Goal: Task Accomplishment & Management: Complete application form

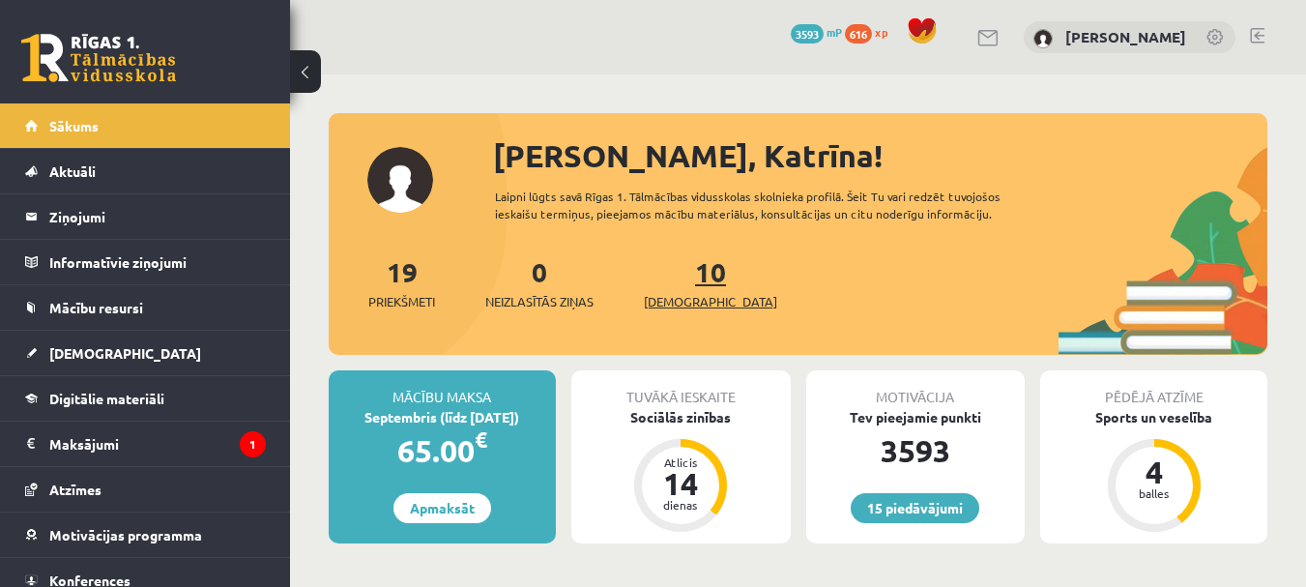
click at [684, 278] on link "10 Ieskaites" at bounding box center [710, 282] width 133 height 57
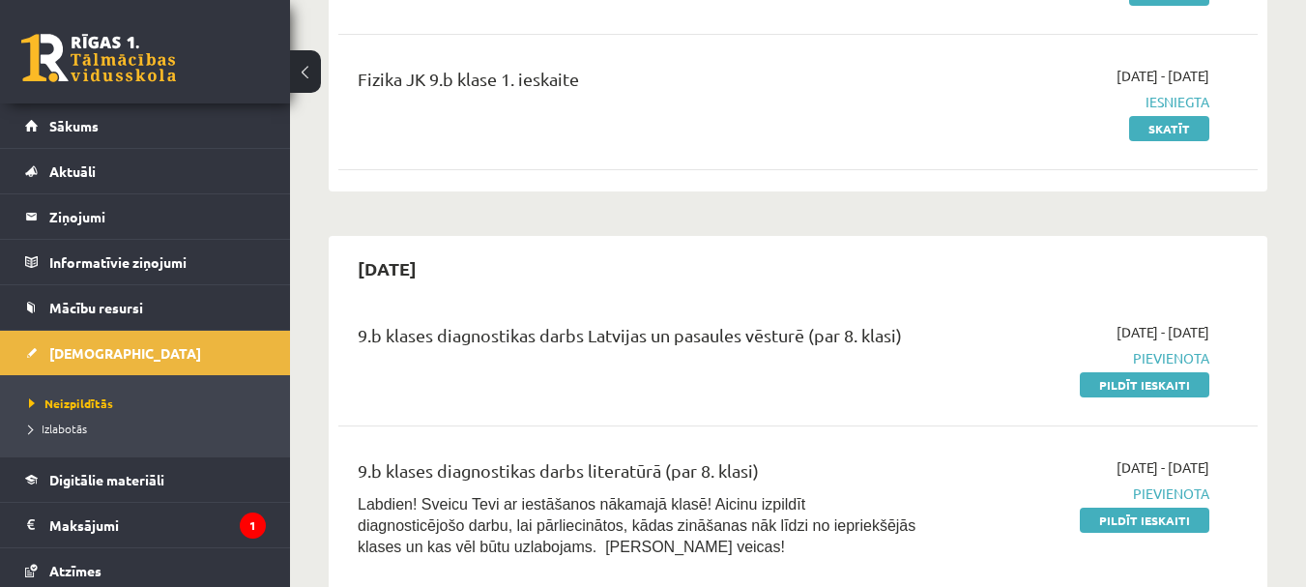
scroll to position [387, 0]
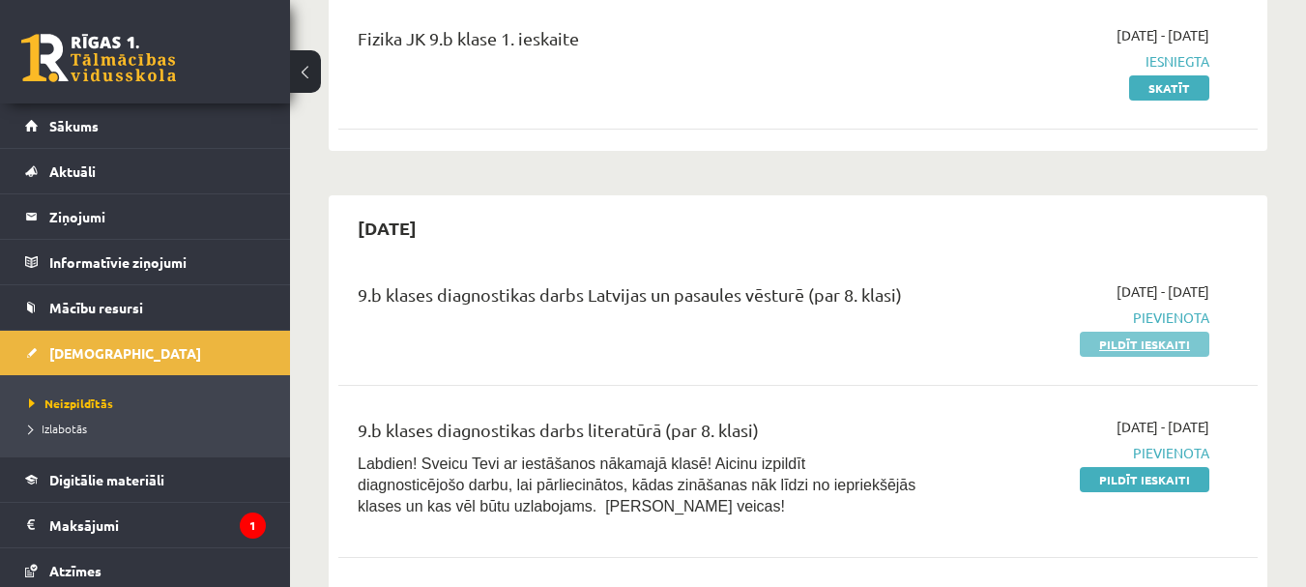
click at [1178, 334] on link "Pildīt ieskaiti" at bounding box center [1145, 344] width 130 height 25
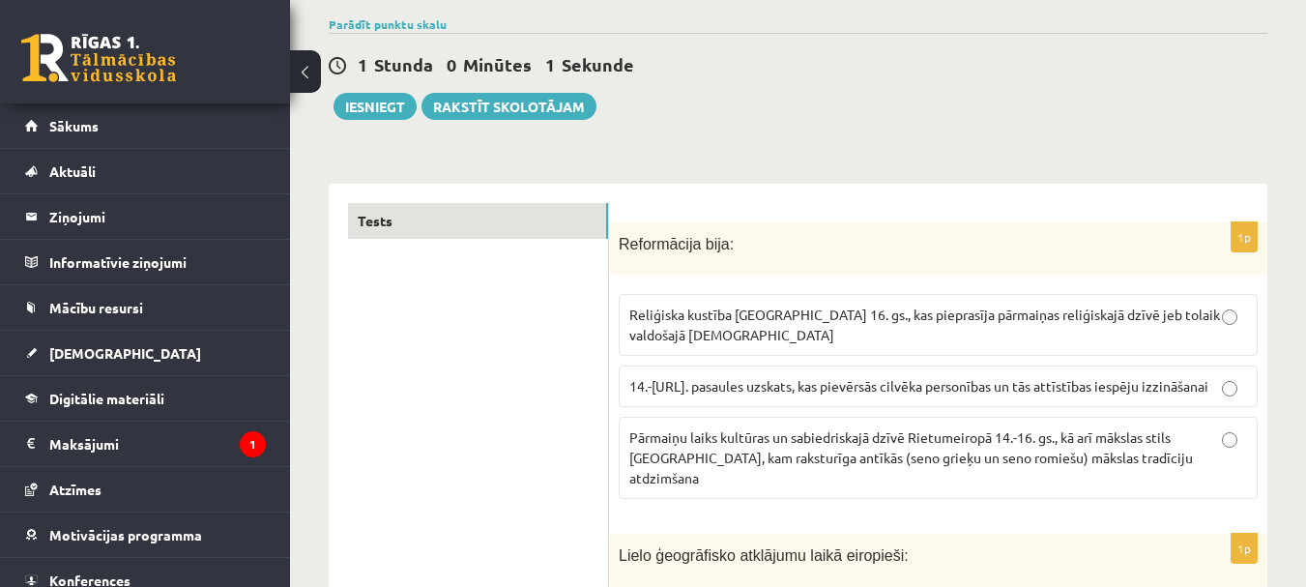
scroll to position [193, 0]
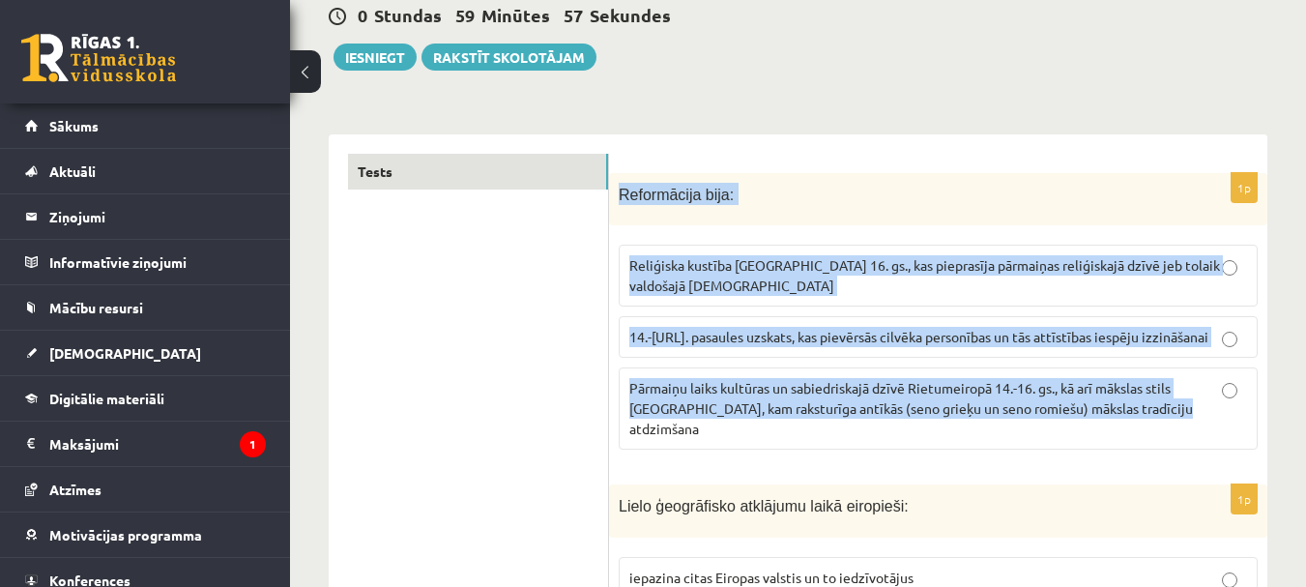
drag, startPoint x: 614, startPoint y: 190, endPoint x: 1252, endPoint y: 421, distance: 678.2
click at [1252, 421] on div "1p Reformācija bija : Reliģiska kustība [GEOGRAPHIC_DATA] 16. gs., kas pieprasī…" at bounding box center [938, 319] width 658 height 293
copy div "Reformācija bija : Reliģiska kustība [GEOGRAPHIC_DATA] 16. gs., kas pieprasīja …"
click at [852, 268] on span "Reliģiska kustība [GEOGRAPHIC_DATA] 16. gs., kas pieprasīja pārmaiņas reliģiska…" at bounding box center [924, 275] width 591 height 38
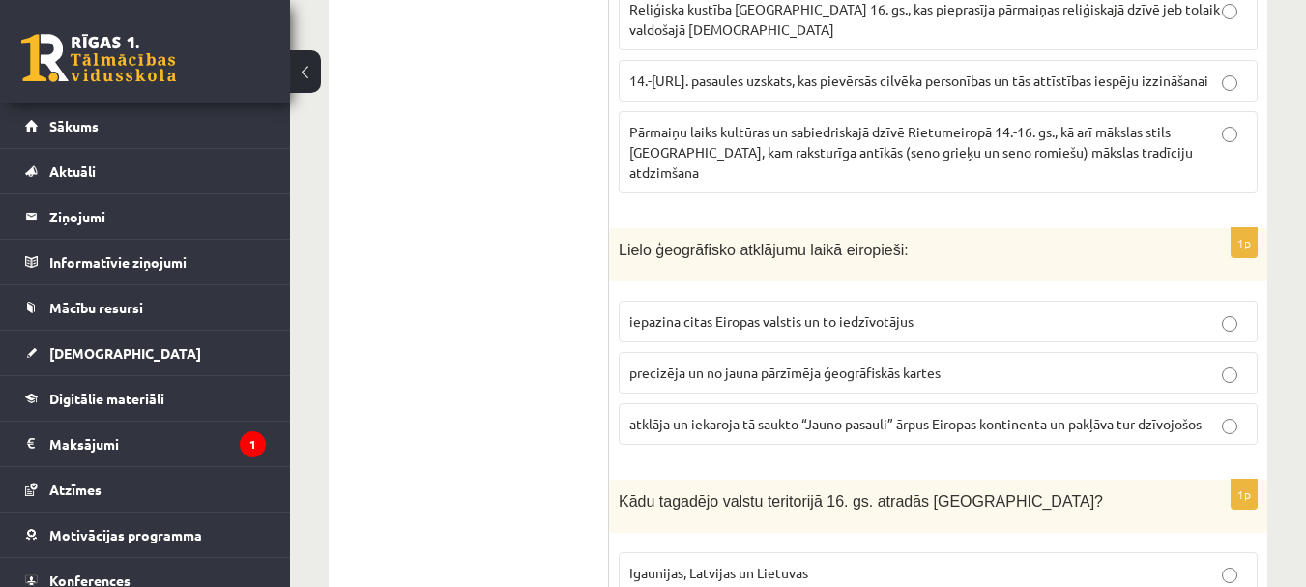
scroll to position [483, 0]
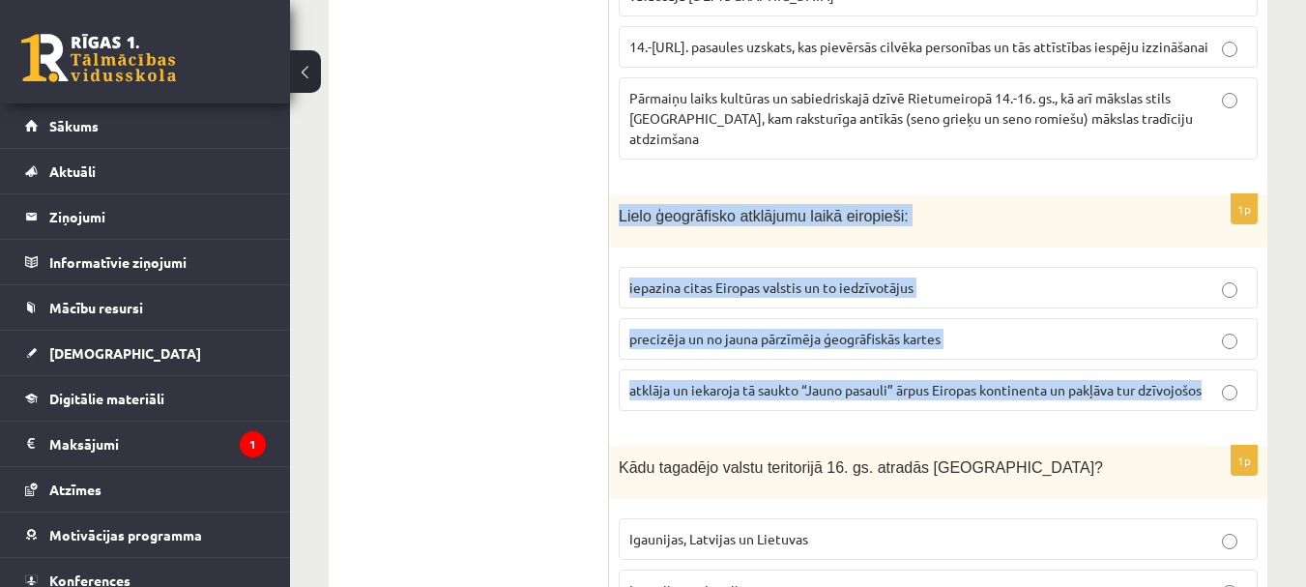
drag, startPoint x: 618, startPoint y: 177, endPoint x: 1221, endPoint y: 365, distance: 632.0
click at [1221, 365] on div "1p Lielo ģeogrāfisko atklājumu laikā eiropieši: iepazina citas Eiropas valstis …" at bounding box center [938, 310] width 658 height 232
copy div "Lielo ģeogrāfisko atklājumu laikā eiropieši: iepazina citas Eiropas valstis un …"
click at [970, 381] on span "atklāja un iekaroja tā saukto “Jauno pasauli” ārpus Eiropas kontinenta un pakļā…" at bounding box center [915, 389] width 572 height 17
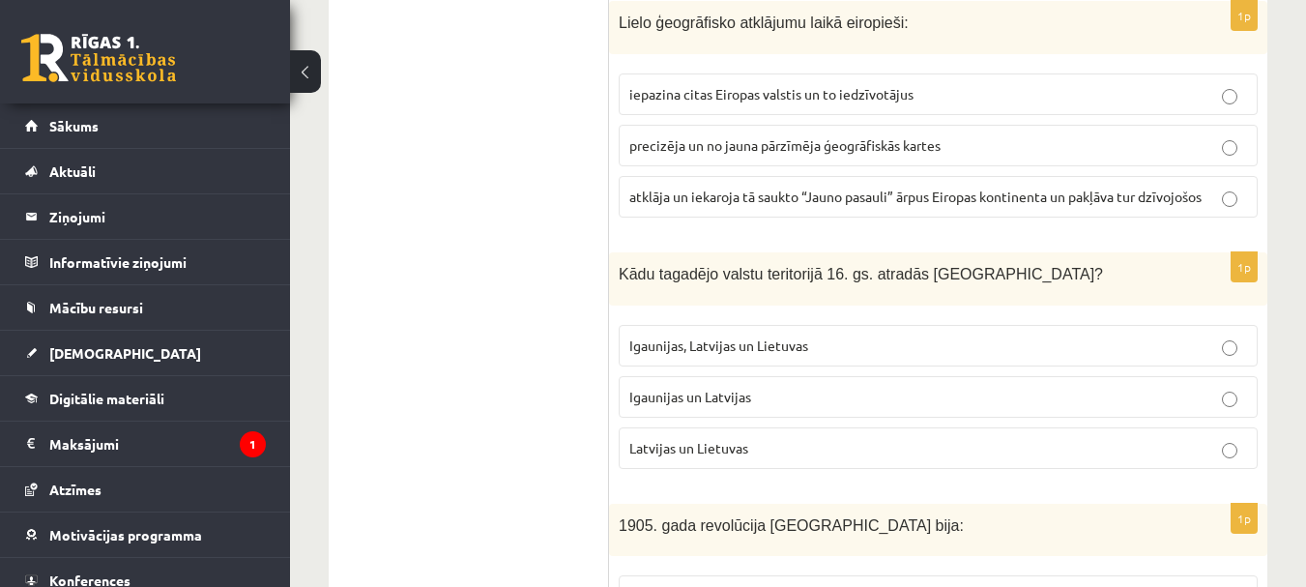
scroll to position [773, 0]
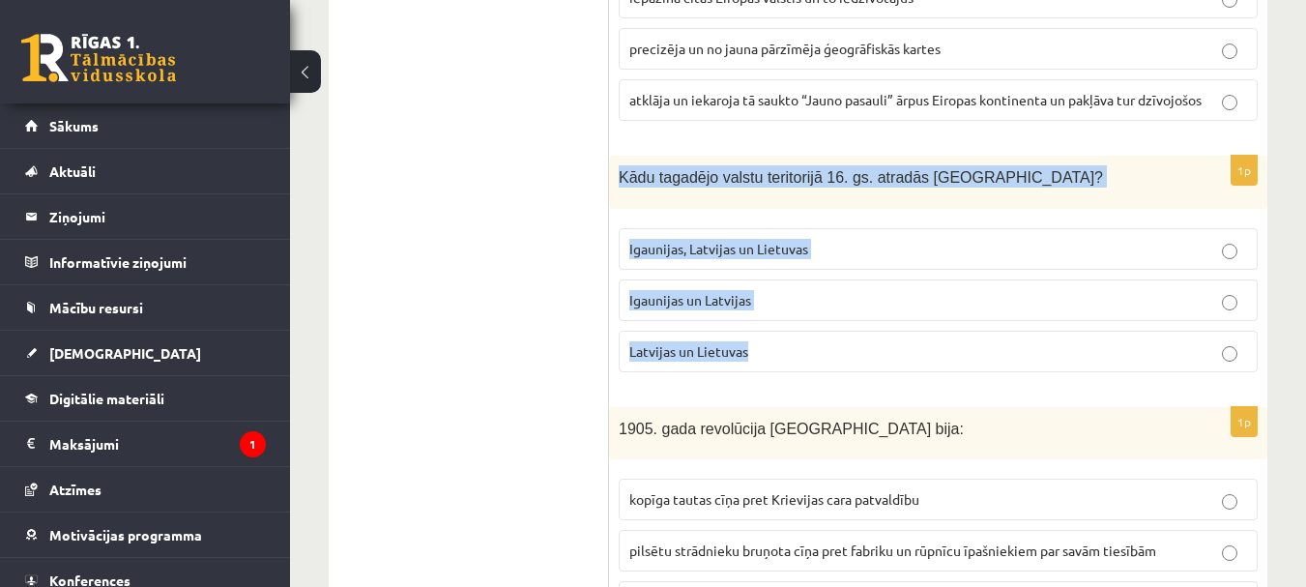
drag, startPoint x: 623, startPoint y: 147, endPoint x: 772, endPoint y: 328, distance: 234.8
click at [772, 328] on div "1p Kādu tagadējo valstu teritorijā 16. gs. atradās Livonija? Igaunijas, Latvija…" at bounding box center [938, 272] width 658 height 232
click at [780, 290] on p "Igaunijas un Latvijas" at bounding box center [938, 300] width 618 height 20
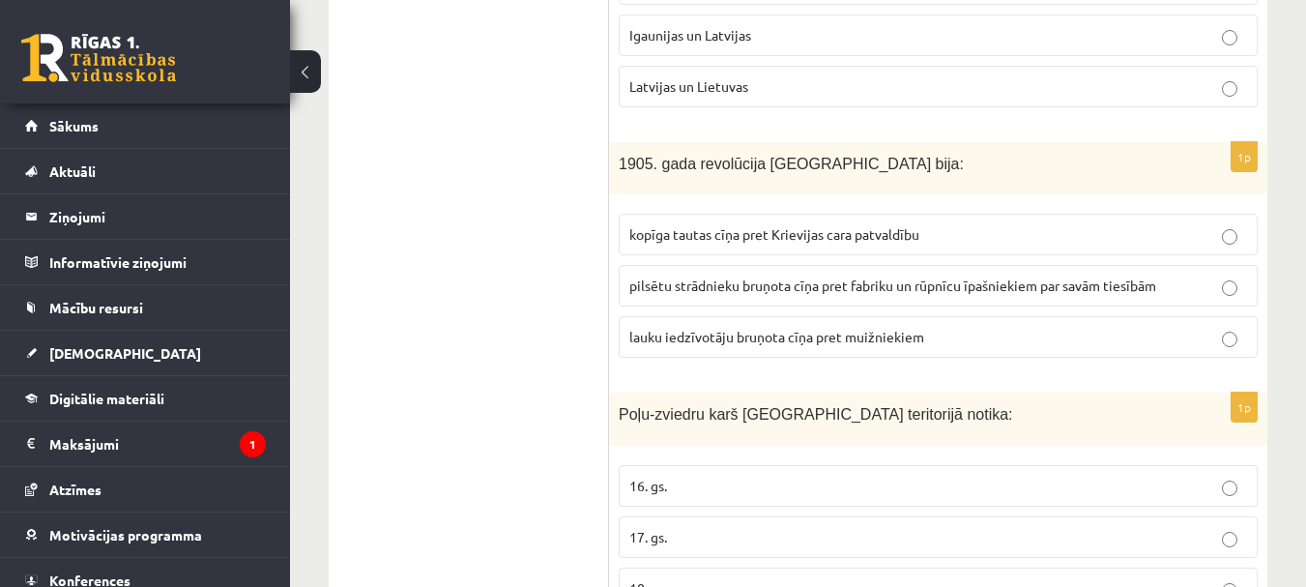
scroll to position [1063, 0]
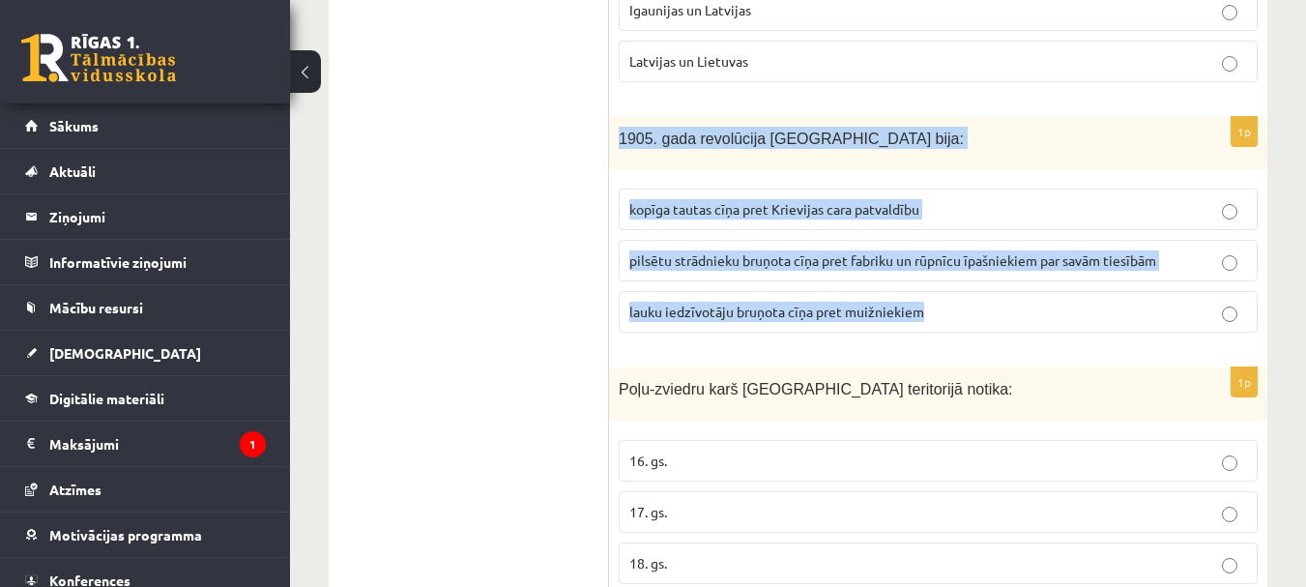
drag, startPoint x: 625, startPoint y: 108, endPoint x: 981, endPoint y: 305, distance: 406.3
click at [981, 305] on div "1p 1905. gada revolūcija Latvijā bija: kopīga tautas cīņa pret Krievijas cara p…" at bounding box center [938, 233] width 658 height 232
click at [936, 199] on p "kopīga tautas cīņa pret Krievijas cara patvaldību" at bounding box center [938, 209] width 618 height 20
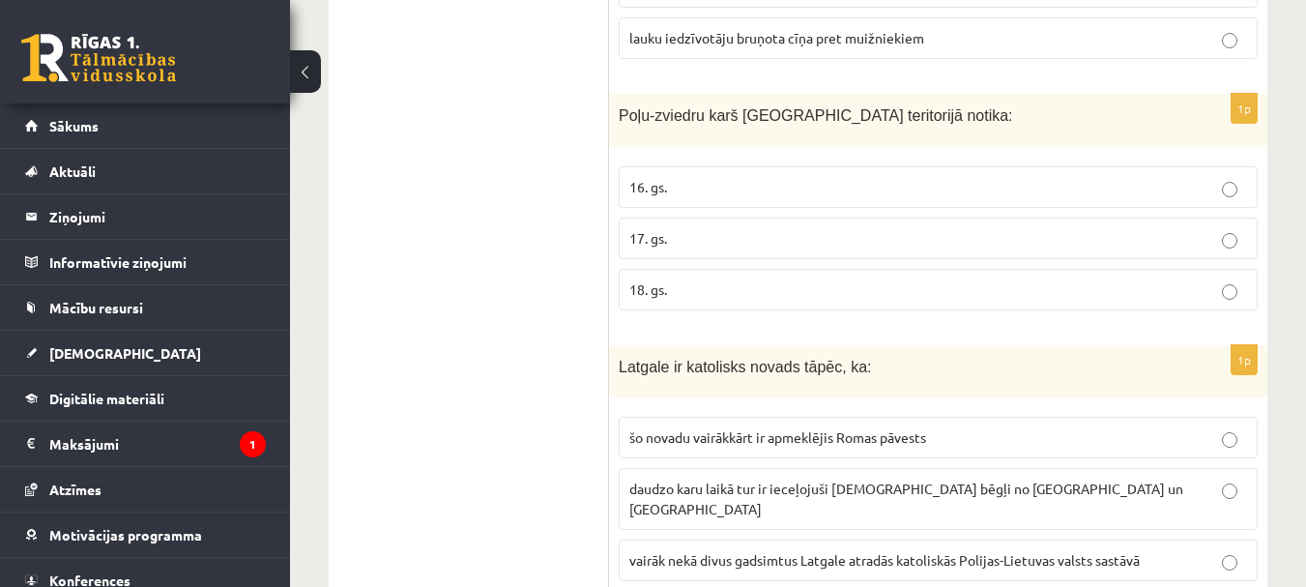
scroll to position [1353, 0]
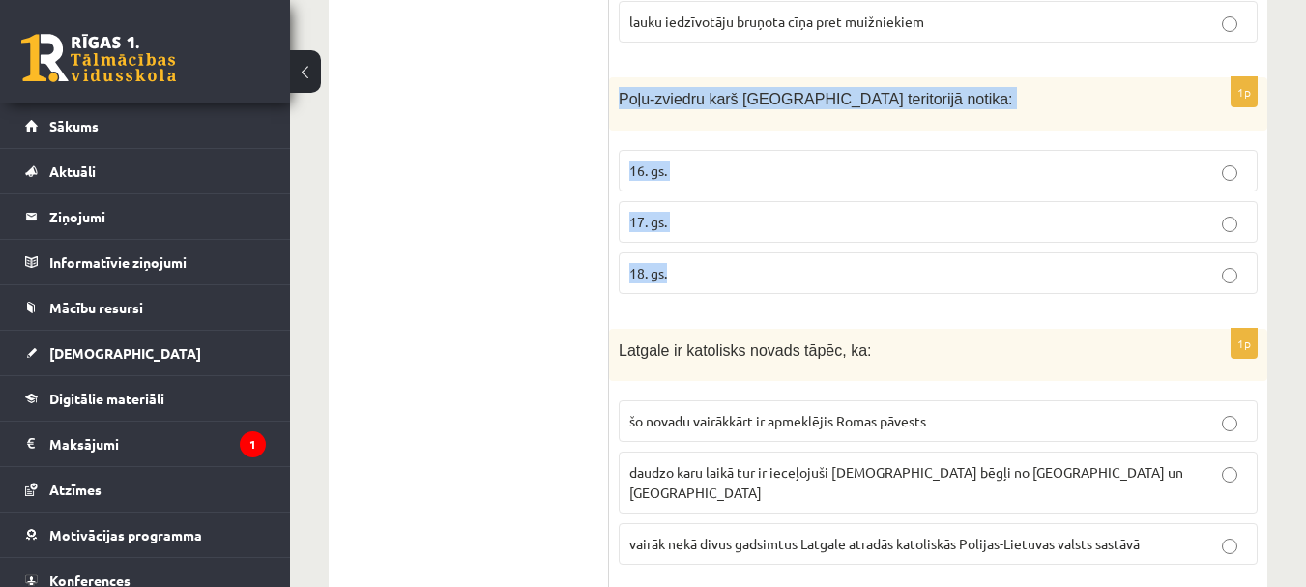
drag, startPoint x: 630, startPoint y: 87, endPoint x: 761, endPoint y: 258, distance: 215.2
click at [761, 258] on div "1p Poļu-zviedru karš Latvijas teritorijā notika: 16. gs. 17. gs. 18. gs." at bounding box center [938, 193] width 658 height 232
copy div "Poļu-zviedru karš Latvijas teritorijā notika: 16. gs. 17. gs. 18. gs."
click at [696, 212] on p "17. gs." at bounding box center [938, 222] width 618 height 20
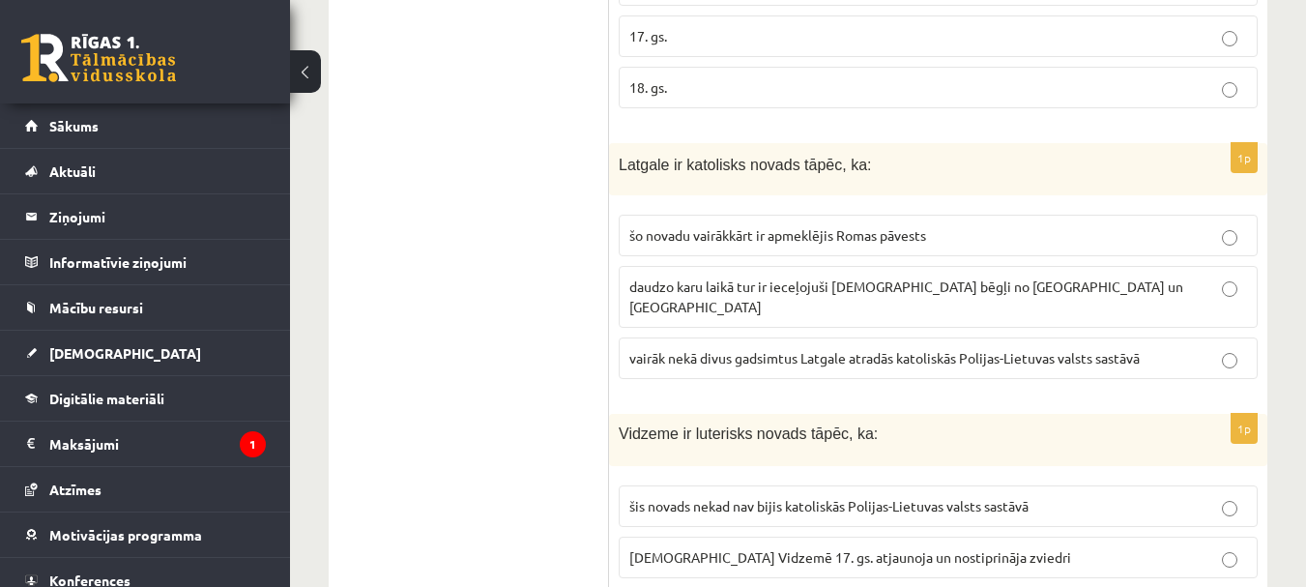
scroll to position [1547, 0]
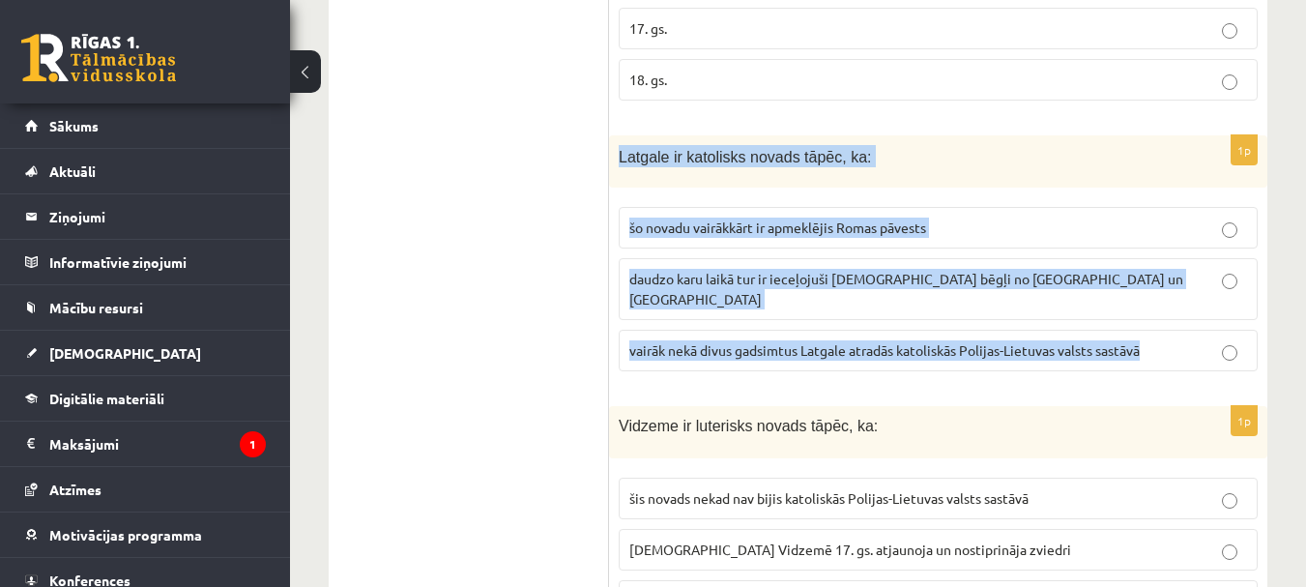
drag, startPoint x: 616, startPoint y: 125, endPoint x: 1184, endPoint y: 331, distance: 604.6
click at [1184, 331] on div "1p Latgale ir katolisks novads tāpēc, ka: šo novadu vairākkārt ir apmeklējis Ro…" at bounding box center [938, 261] width 658 height 252
copy div "Latgale ir katolisks novads tāpēc, ka: šo novadu vairākkārt ir apmeklējis Romas…"
click at [982, 341] on span "vairāk nekā divus gadsimtus Latgale atradās katoliskās Polijas-Lietuvas valsts …" at bounding box center [884, 349] width 510 height 17
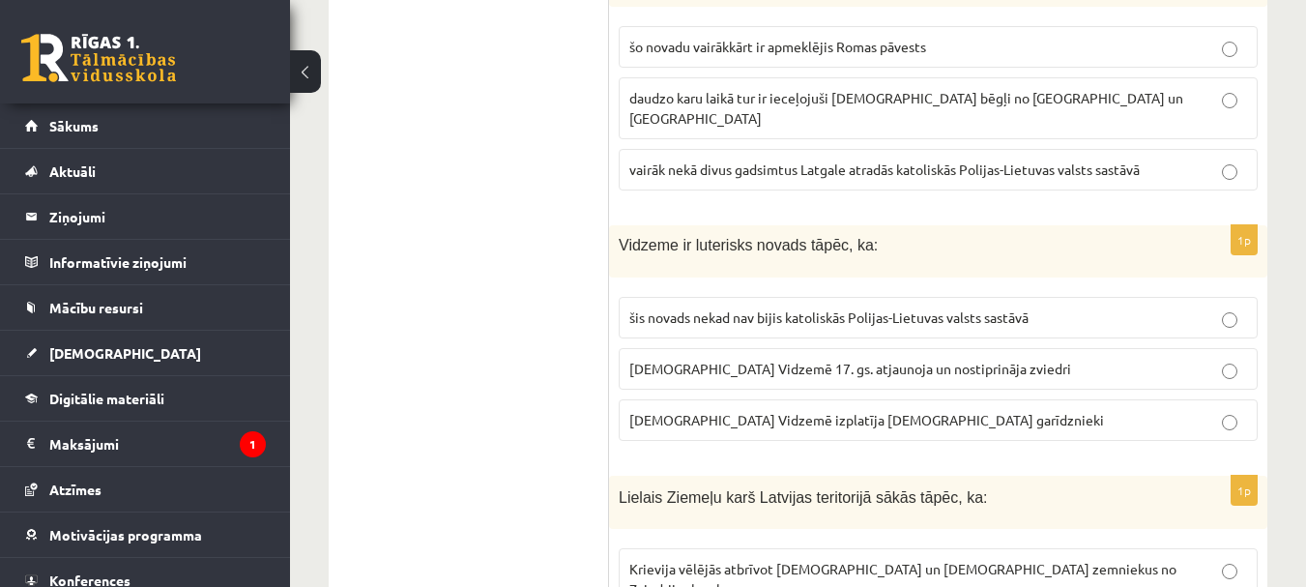
scroll to position [1740, 0]
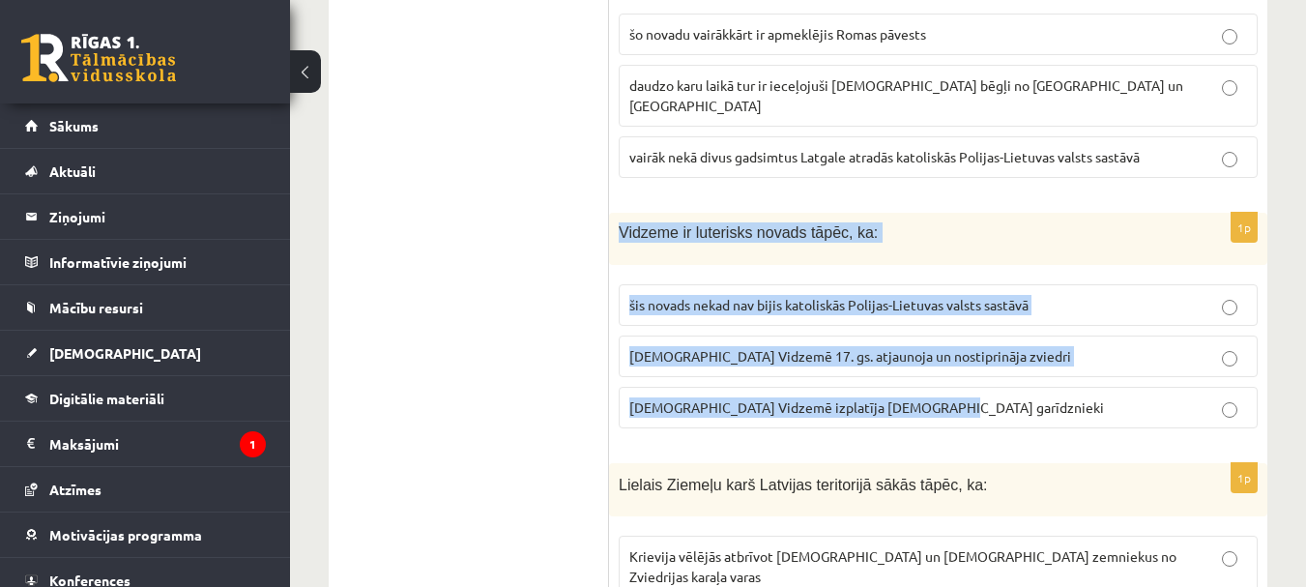
drag, startPoint x: 622, startPoint y: 176, endPoint x: 972, endPoint y: 388, distance: 409.8
click at [972, 388] on div "1p Vidzeme ir luterisks novads tāpēc, ka: šis novads nekad nav bijis katoliskās…" at bounding box center [938, 328] width 658 height 231
copy div "Vidzeme ir luterisks novads tāpēc, ka: šis novads nekad nav bijis katoliskās Po…"
click at [1072, 346] on p "luterānismu Vidzemē 17. gs. atjaunoja un nostiprināja zviedri" at bounding box center [938, 356] width 618 height 20
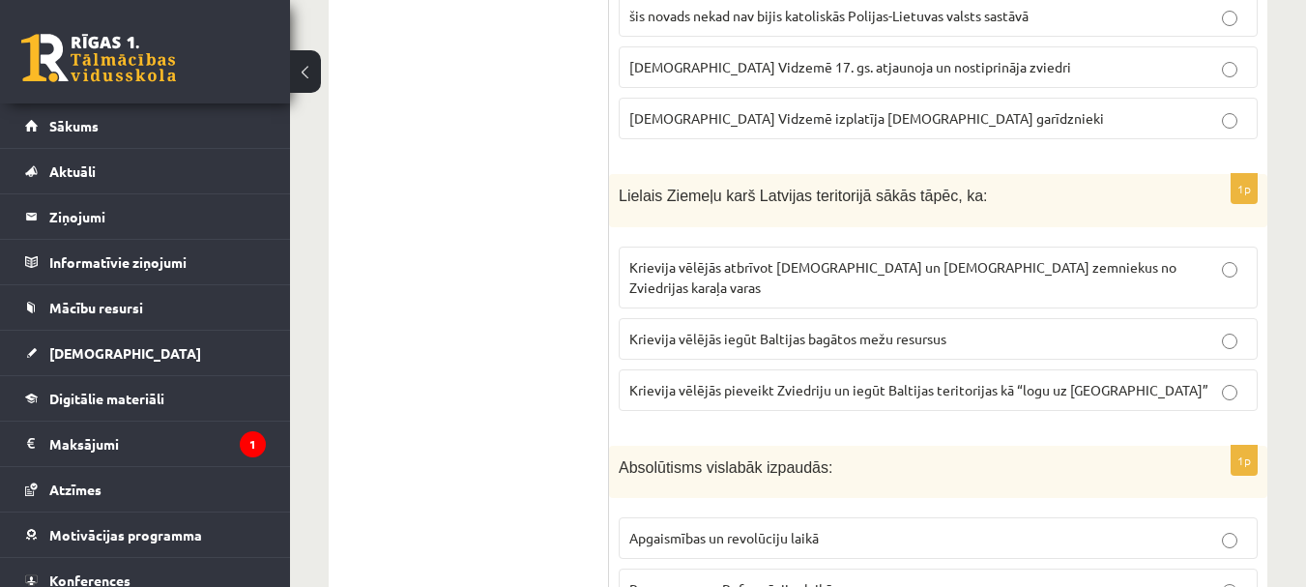
scroll to position [2030, 0]
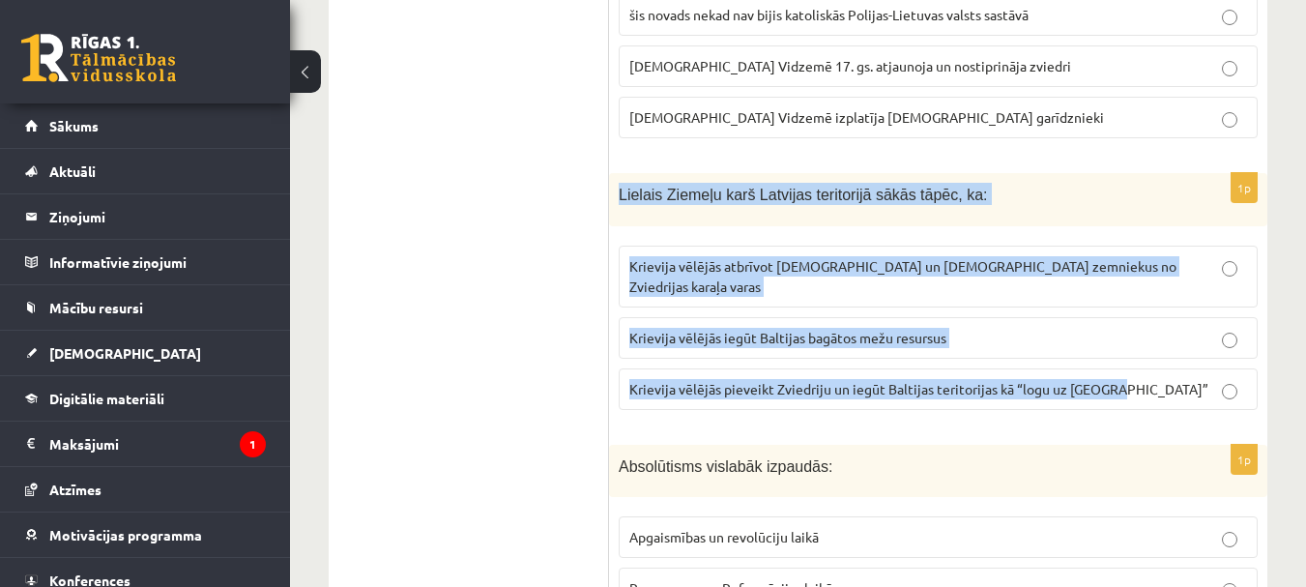
drag, startPoint x: 612, startPoint y: 141, endPoint x: 1124, endPoint y: 330, distance: 545.9
click at [1124, 330] on div "1p Lielais Ziemeļu karš Latvijas teritorijā sākās tāpēc, ka: Krievija vēlējās a…" at bounding box center [938, 299] width 658 height 252
copy div "Lielais Ziemeļu karš Latvijas teritorijā sākās tāpēc, ka: Krievija vēlējās atbr…"
click at [1173, 379] on p "Krievija vēlējās pieveikt Zviedriju un iegūt Baltijas teritorijas kā “logu uz E…" at bounding box center [938, 389] width 618 height 20
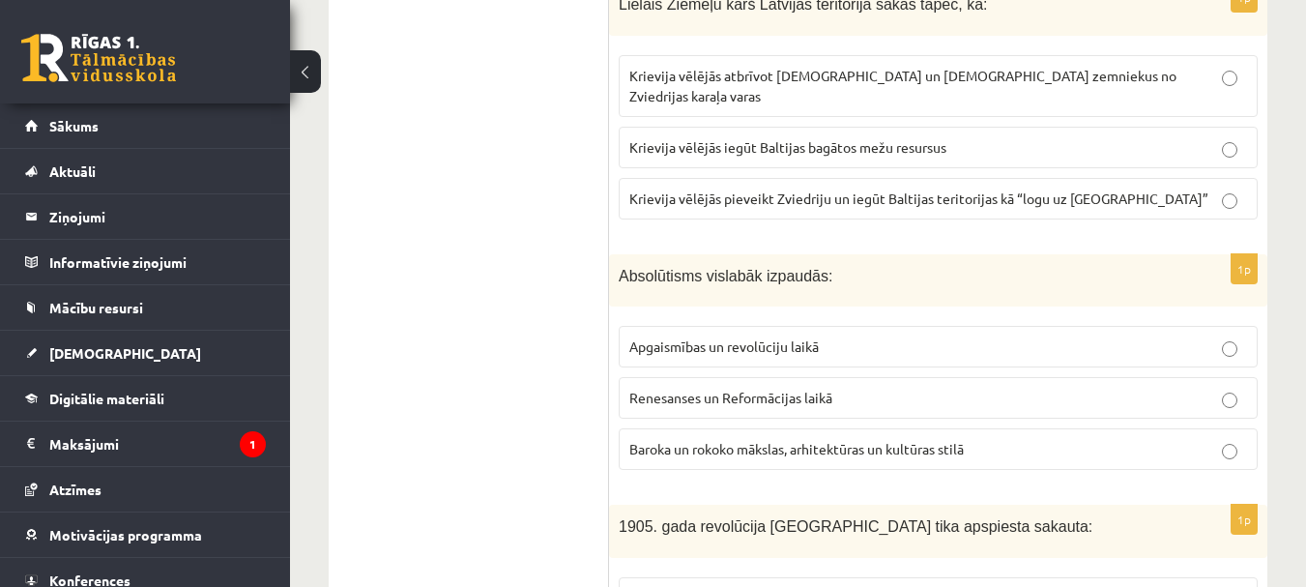
scroll to position [2223, 0]
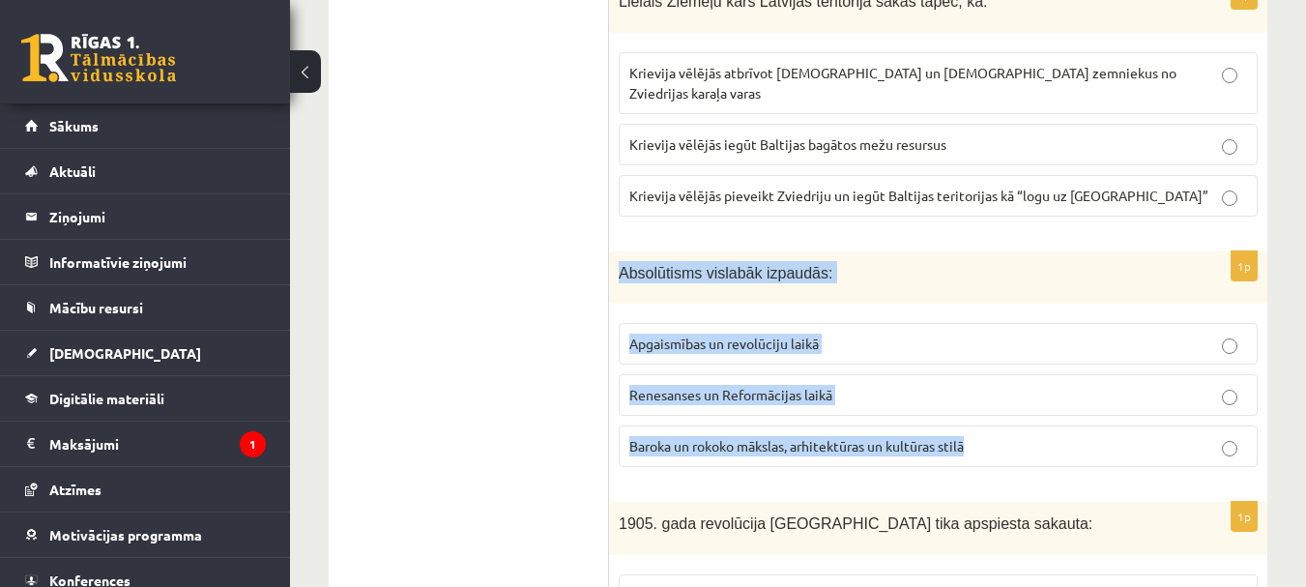
drag, startPoint x: 612, startPoint y: 193, endPoint x: 1016, endPoint y: 391, distance: 449.6
click at [1015, 392] on div "1p Absolūtisms vislabāk izpaudās: Apgaismības un revolūciju laikā Renesanses un…" at bounding box center [938, 367] width 658 height 232
copy div "Absolūtisms vislabāk izpaudās: Apgaismības un revolūciju laikā Renesanses un Re…"
click at [907, 437] on span "Baroka un rokoko mākslas, arhitektūras un kultūras stilā" at bounding box center [796, 445] width 334 height 17
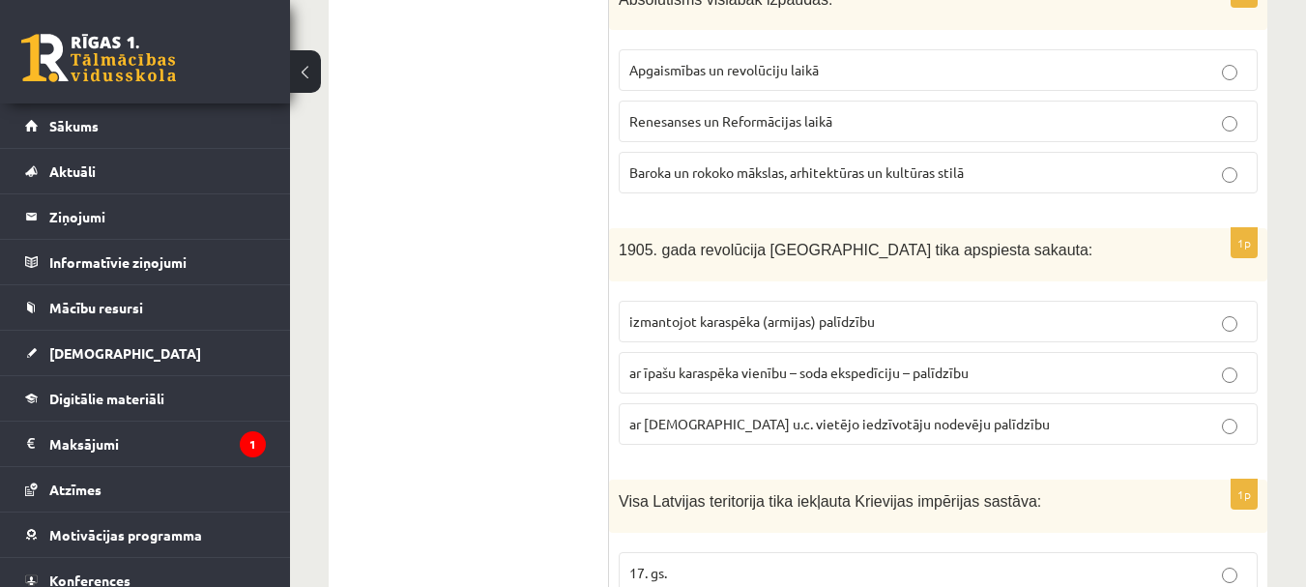
scroll to position [2513, 0]
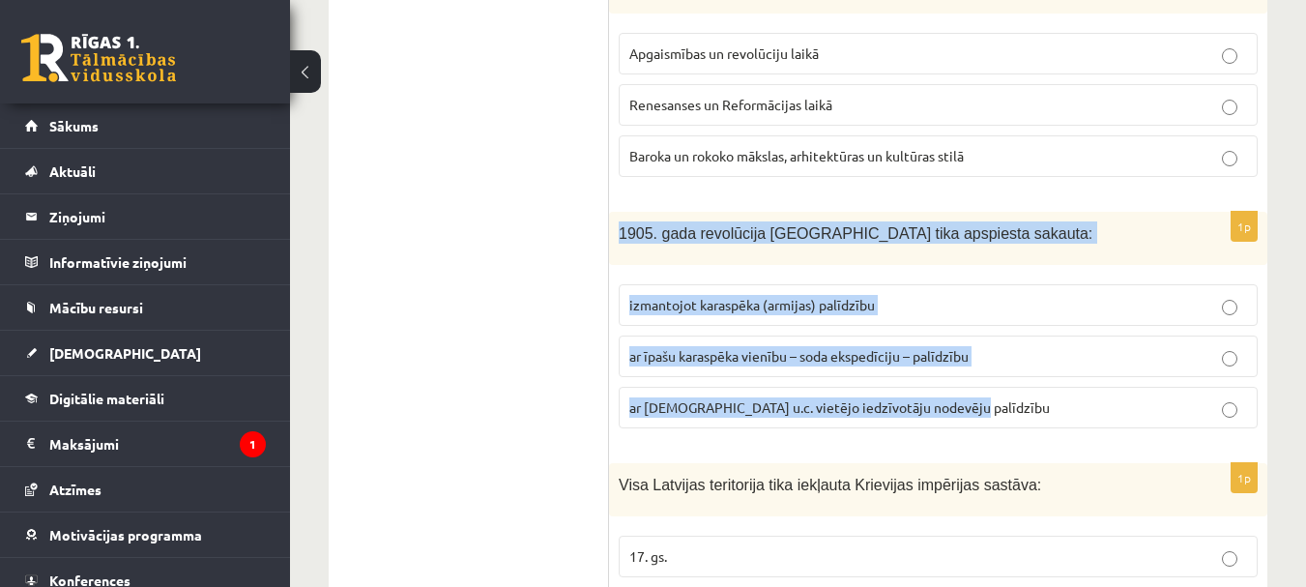
drag, startPoint x: 620, startPoint y: 168, endPoint x: 1001, endPoint y: 355, distance: 425.0
click at [1001, 355] on div "1p 1905. gada revolūcija Latvijā tika apspiesta sakauta: izmantojot karaspēka (…" at bounding box center [938, 328] width 658 height 232
copy div "1905. gada revolūcija Latvijā tika apspiesta sakauta: izmantojot karaspēka (arm…"
click at [1041, 346] on p "ar īpašu karaspēka vienību – soda ekspedīciju – palīdzību" at bounding box center [938, 356] width 618 height 20
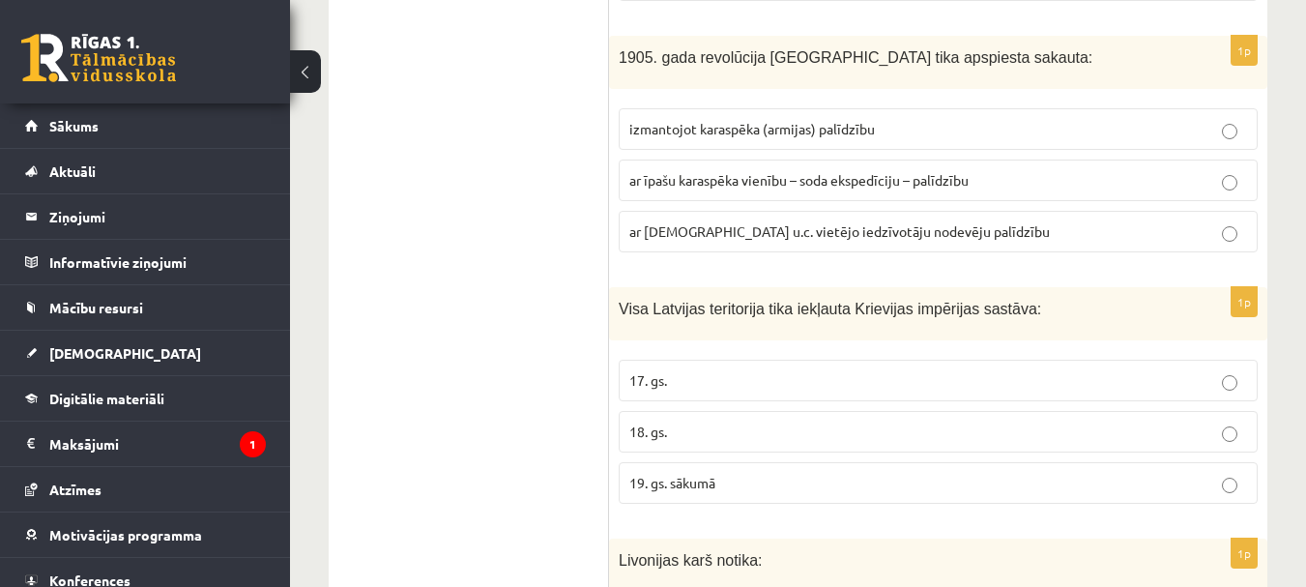
scroll to position [2707, 0]
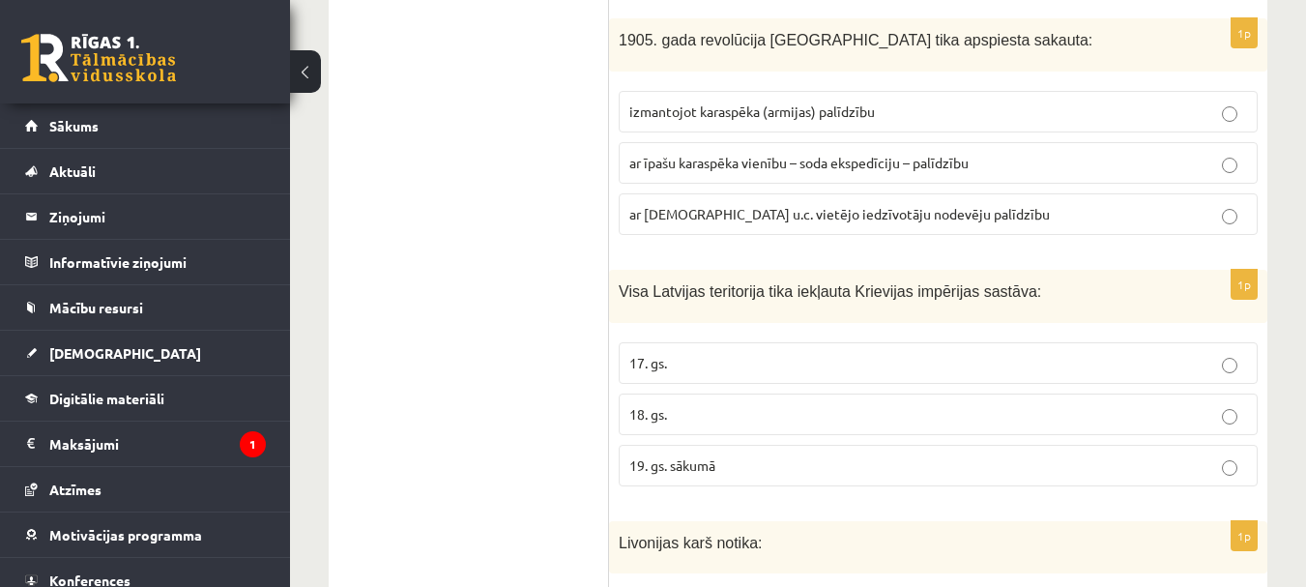
drag, startPoint x: 607, startPoint y: 211, endPoint x: 737, endPoint y: 334, distance: 179.1
drag, startPoint x: 409, startPoint y: 208, endPoint x: 474, endPoint y: 208, distance: 64.8
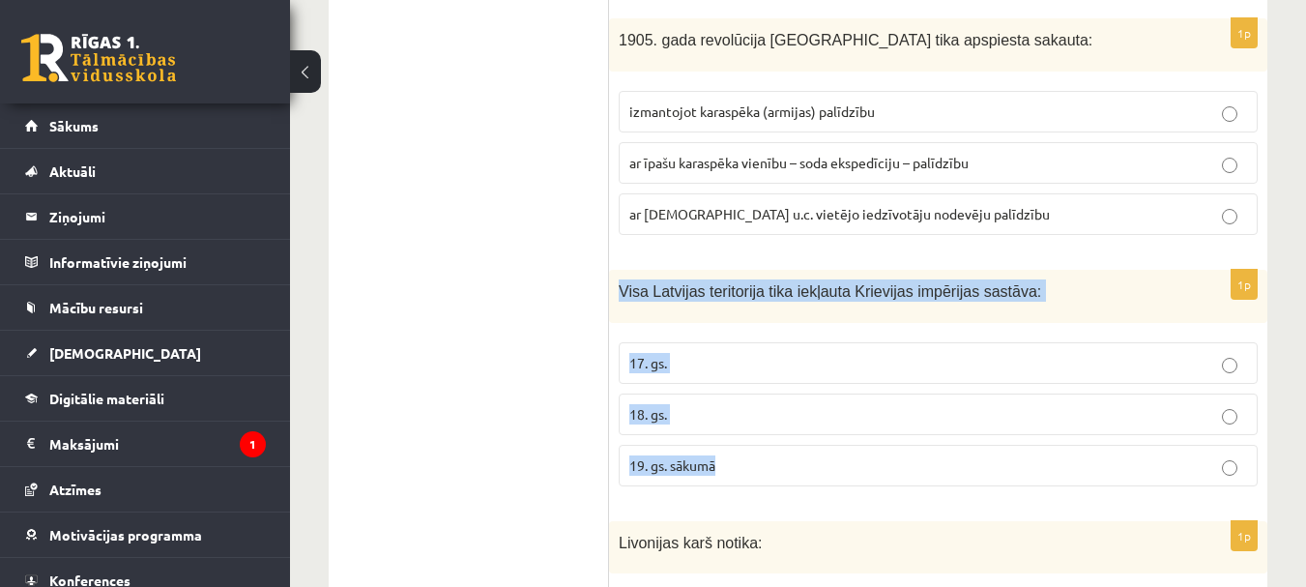
drag, startPoint x: 610, startPoint y: 222, endPoint x: 762, endPoint y: 426, distance: 254.2
click at [762, 426] on div "1p Visa Latvijas teritorija tika iekļauta Krievijas impērijas sastāva: 17. gs. …" at bounding box center [938, 386] width 658 height 232
copy div "Visa Latvijas teritorija tika iekļauta Krievijas impērijas sastāva: 17. gs. 18.…"
click at [751, 404] on p "18. gs." at bounding box center [938, 414] width 618 height 20
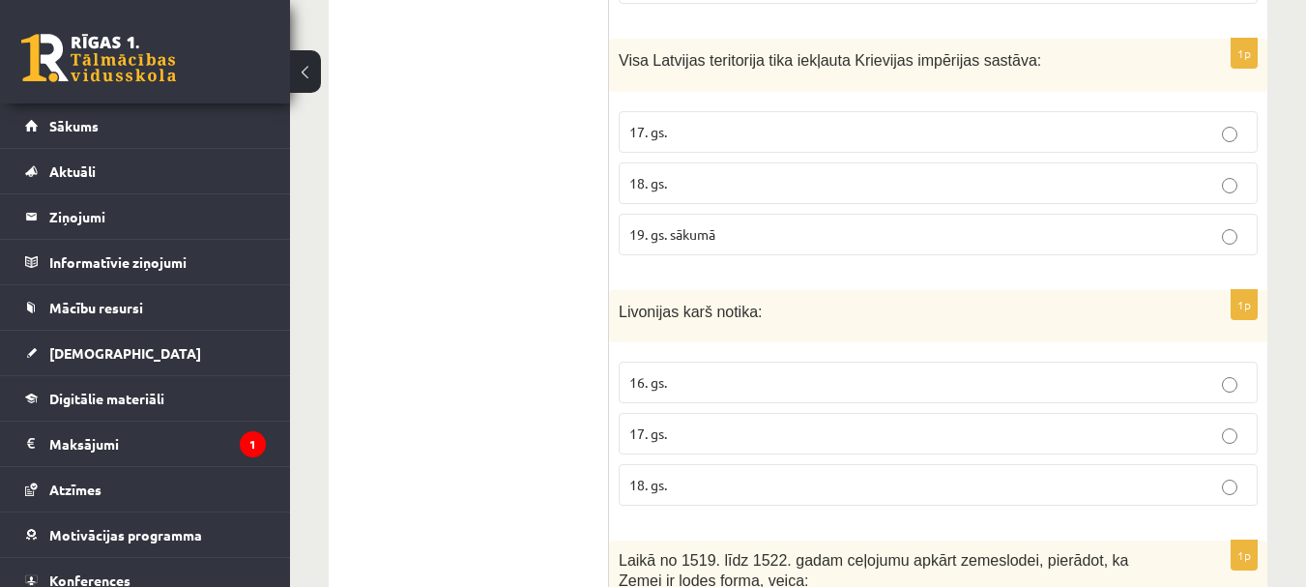
scroll to position [2997, 0]
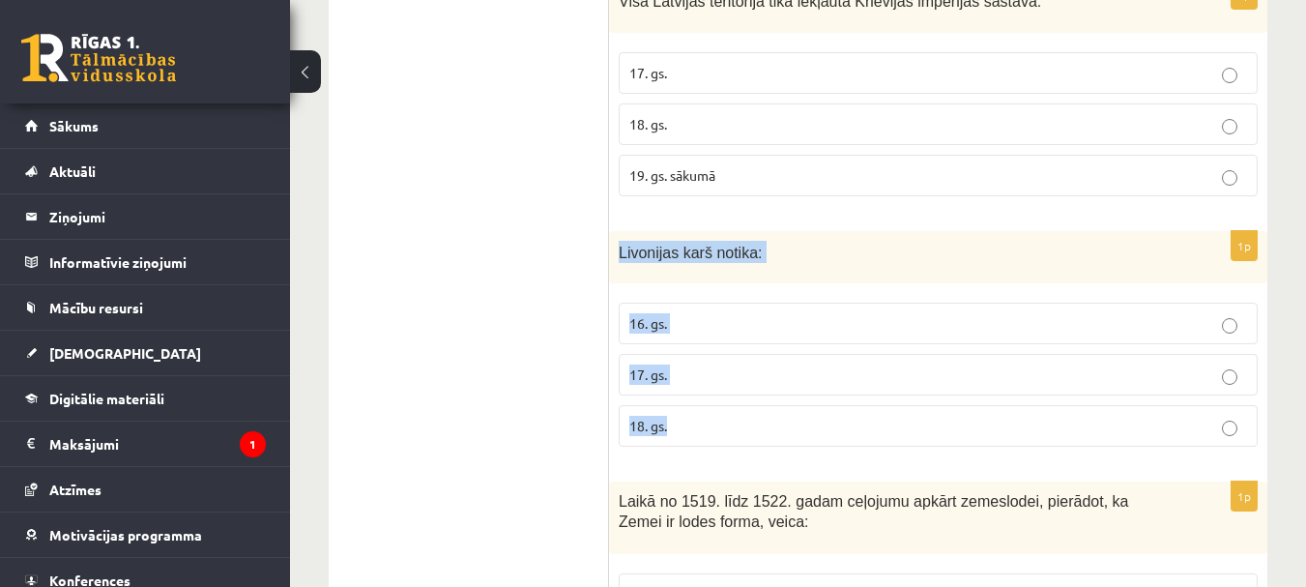
drag, startPoint x: 610, startPoint y: 186, endPoint x: 728, endPoint y: 369, distance: 218.3
click at [728, 369] on div "1p Livonijas karš notika: 16. gs. 17. gs. 18. gs." at bounding box center [938, 347] width 658 height 232
copy div "Livonijas karš notika: 16. gs. 17. gs. 18. gs."
click at [705, 313] on p "16. gs." at bounding box center [938, 323] width 618 height 20
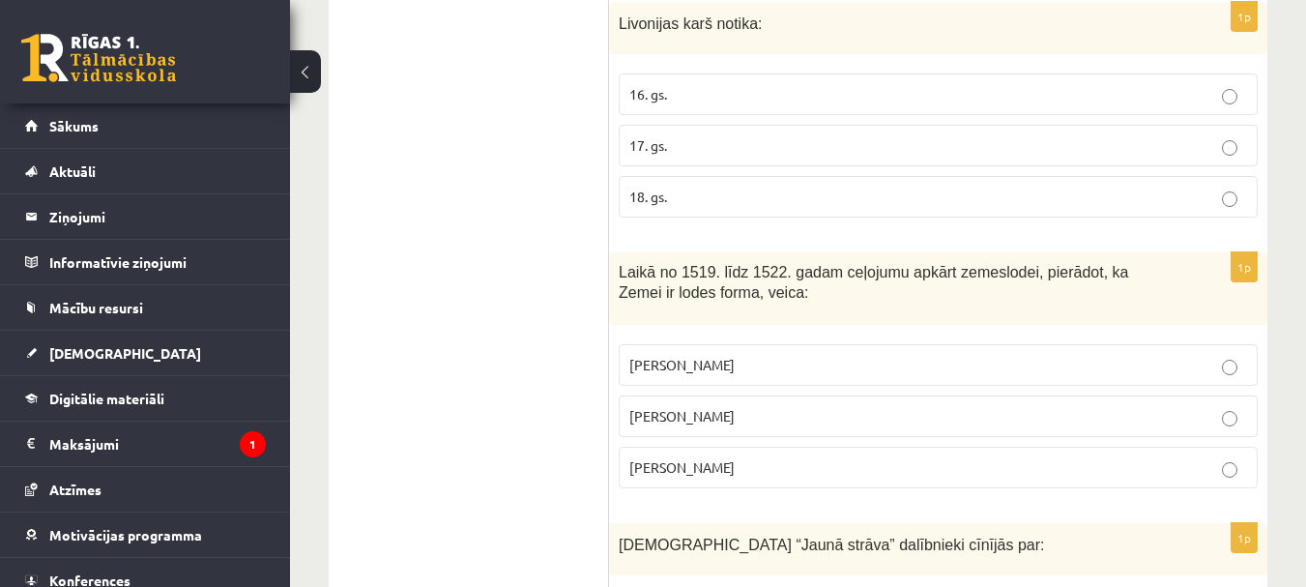
scroll to position [3287, 0]
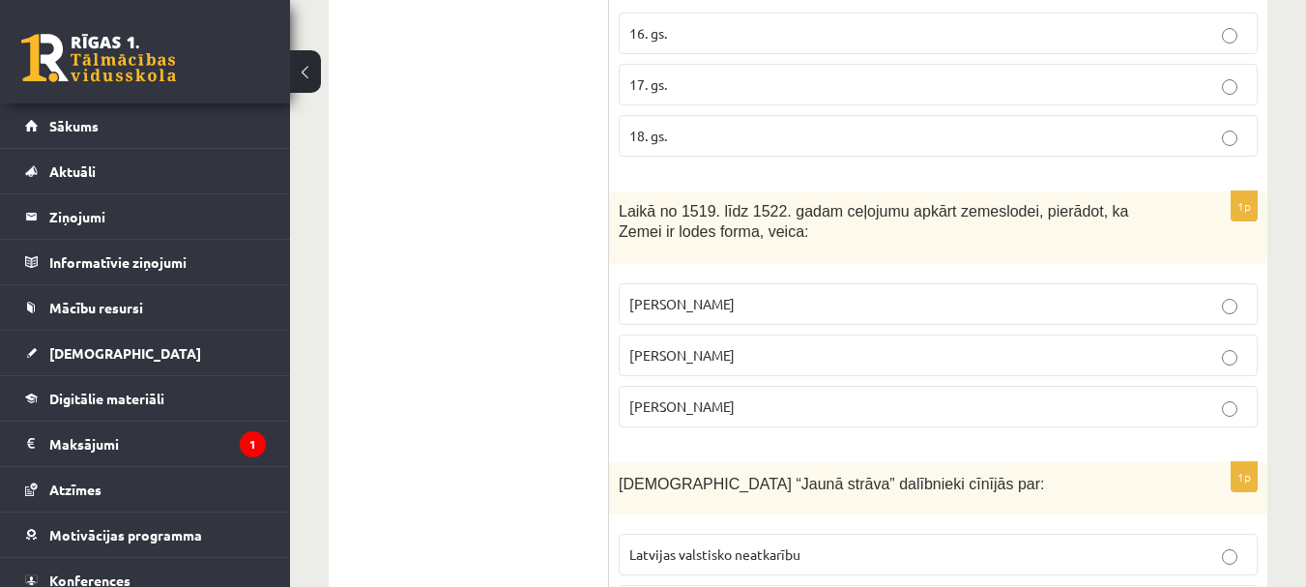
drag, startPoint x: 620, startPoint y: 143, endPoint x: 761, endPoint y: 363, distance: 261.7
click at [761, 363] on div "1p Laikā no 1519. līdz 1522. gadam ceļojumu apkārt zemeslodei, pierādot, ka Zem…" at bounding box center [938, 316] width 658 height 251
click at [792, 396] on p "Fernans Magelāns" at bounding box center [938, 406] width 618 height 20
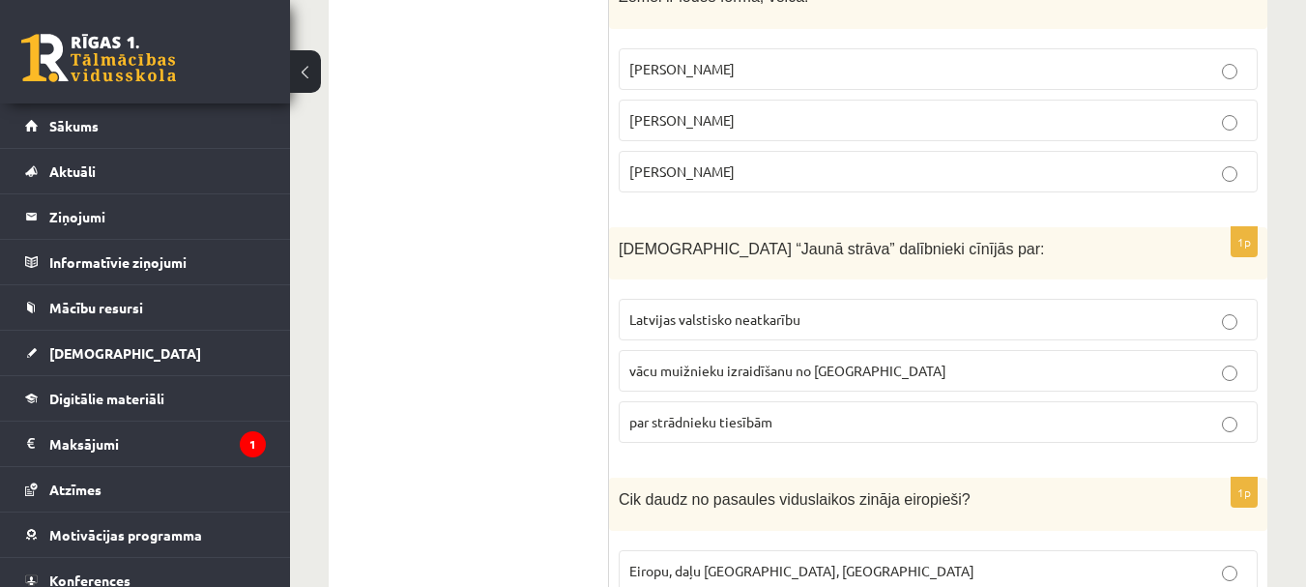
scroll to position [3577, 0]
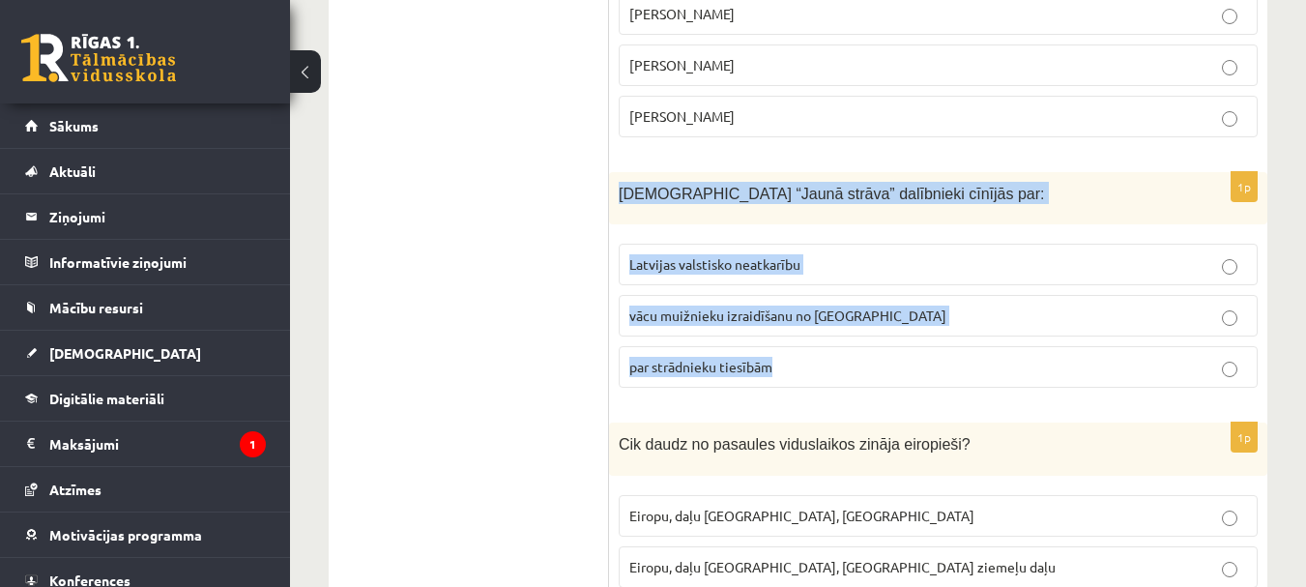
drag, startPoint x: 613, startPoint y: 114, endPoint x: 796, endPoint y: 293, distance: 255.7
click at [796, 293] on div "1p Kustības “Jaunā strāva” dalībnieki cīnījās par: Latvijas valstisko neatkarīb…" at bounding box center [938, 288] width 658 height 232
click at [897, 254] on p "Latvijas valstisko neatkarību" at bounding box center [938, 264] width 618 height 20
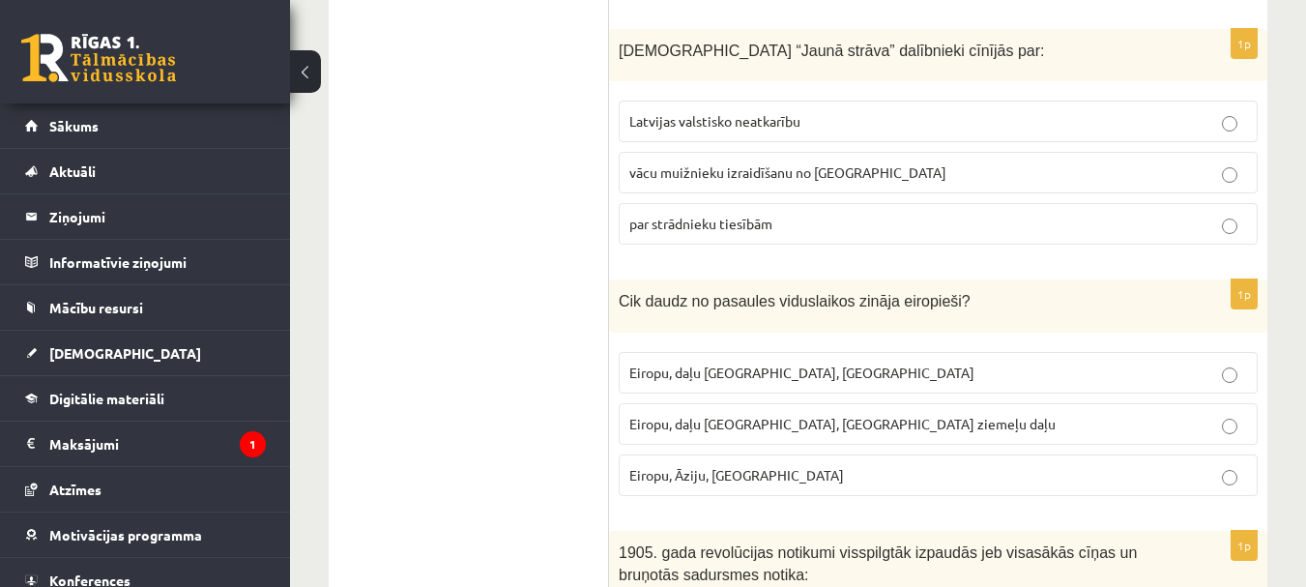
scroll to position [3770, 0]
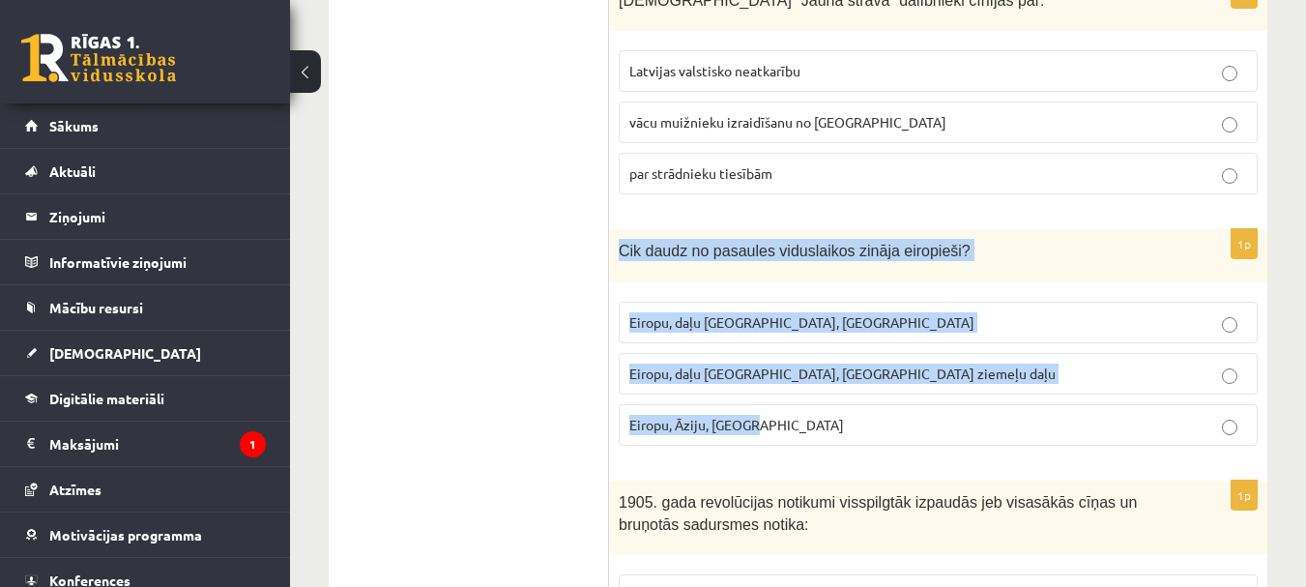
drag, startPoint x: 619, startPoint y: 175, endPoint x: 790, endPoint y: 362, distance: 253.2
click at [790, 362] on div "1p Cik daudz no pasaules viduslaikos zināja eiropieši? Eiropu, daļu Āfrikas, Au…" at bounding box center [938, 345] width 658 height 232
click at [909, 363] on p "Eiropu, daļu Āzijas, Āfrikas ziemeļu daļu" at bounding box center [938, 373] width 618 height 20
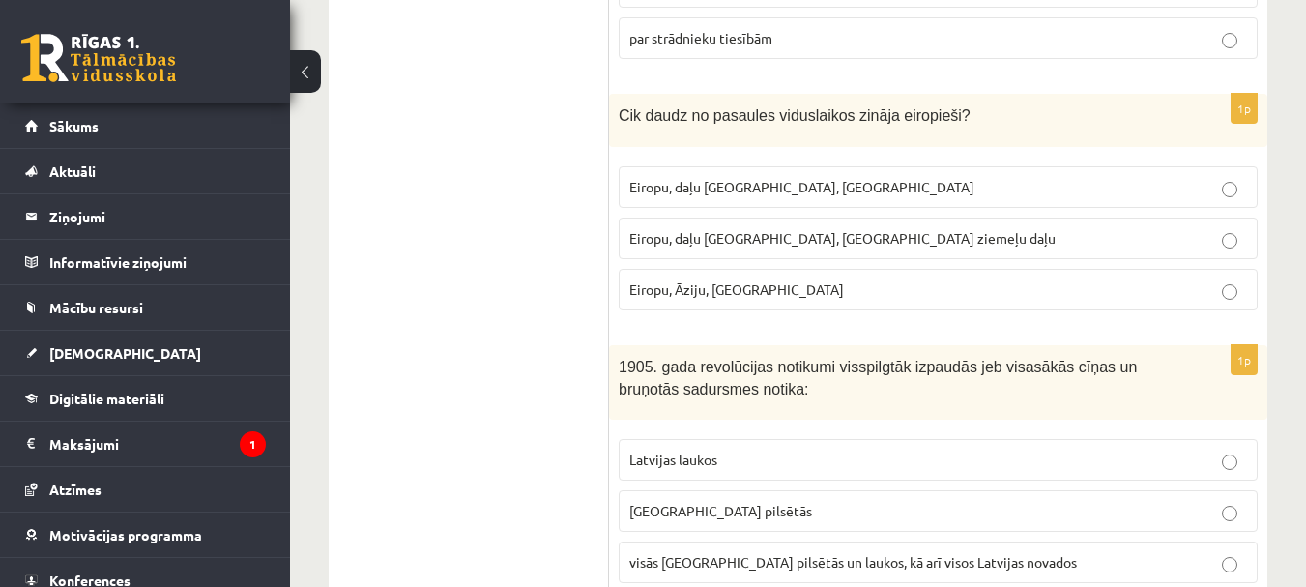
scroll to position [3963, 0]
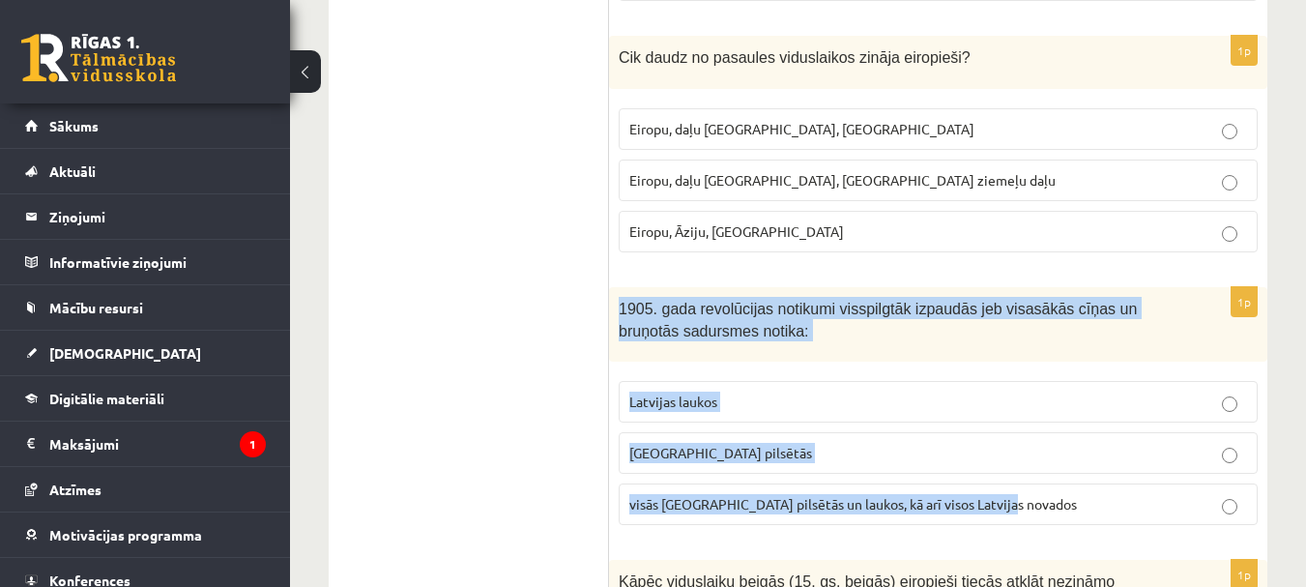
drag, startPoint x: 624, startPoint y: 262, endPoint x: 1045, endPoint y: 465, distance: 467.8
click at [1045, 465] on div "1p 1905. gada revolūcijas notikumi visspilgtāk izpaudās jeb visasākās cīņas un …" at bounding box center [938, 413] width 658 height 253
drag, startPoint x: 785, startPoint y: 348, endPoint x: 806, endPoint y: 342, distance: 22.0
click at [785, 392] on p "Latvijas laukos" at bounding box center [938, 402] width 618 height 20
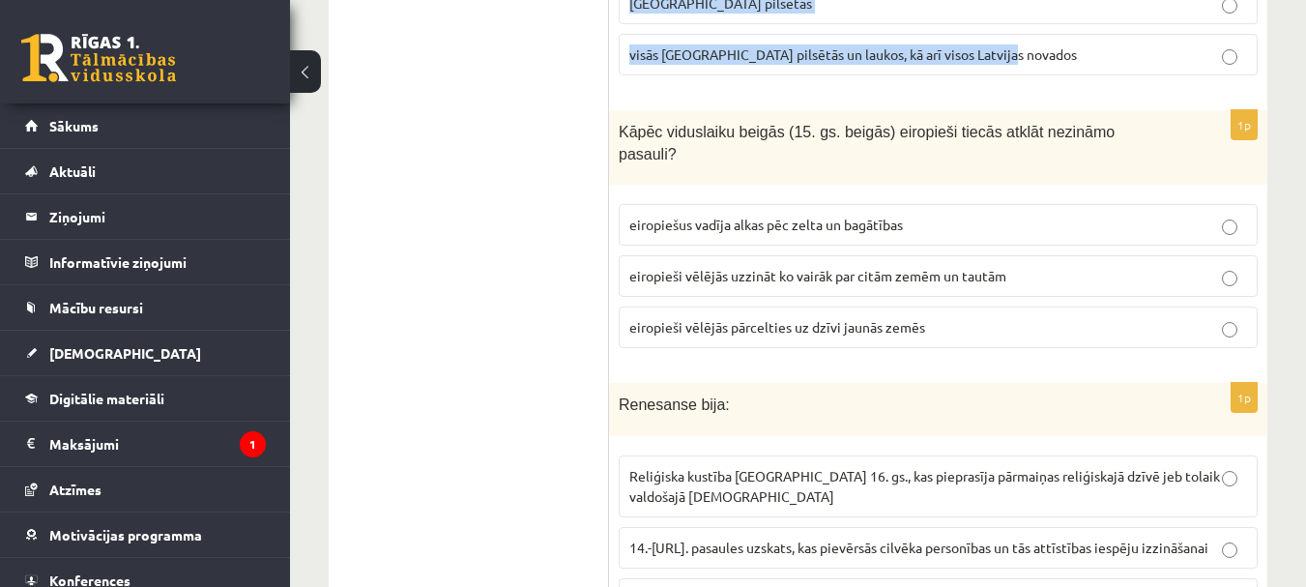
scroll to position [4447, 0]
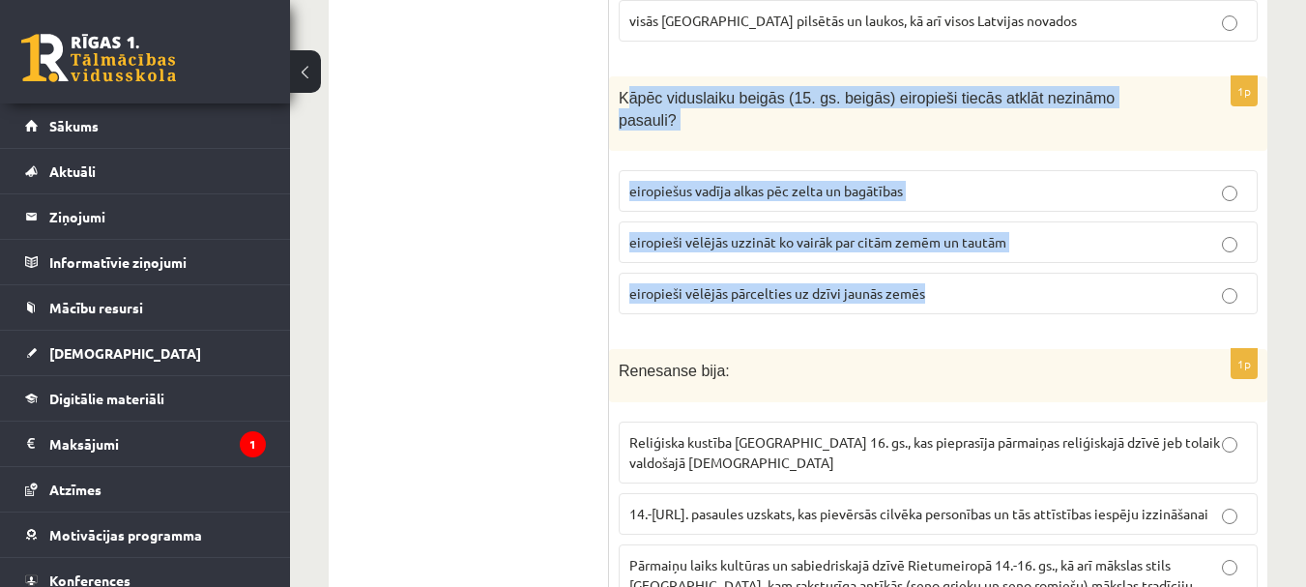
drag, startPoint x: 626, startPoint y: 41, endPoint x: 1003, endPoint y: 239, distance: 425.9
click at [1003, 239] on div "1p Kāpēc viduslaiku beigās (15. gs. beigās) eiropieši tiecās atklāt nezināmo pa…" at bounding box center [938, 202] width 658 height 253
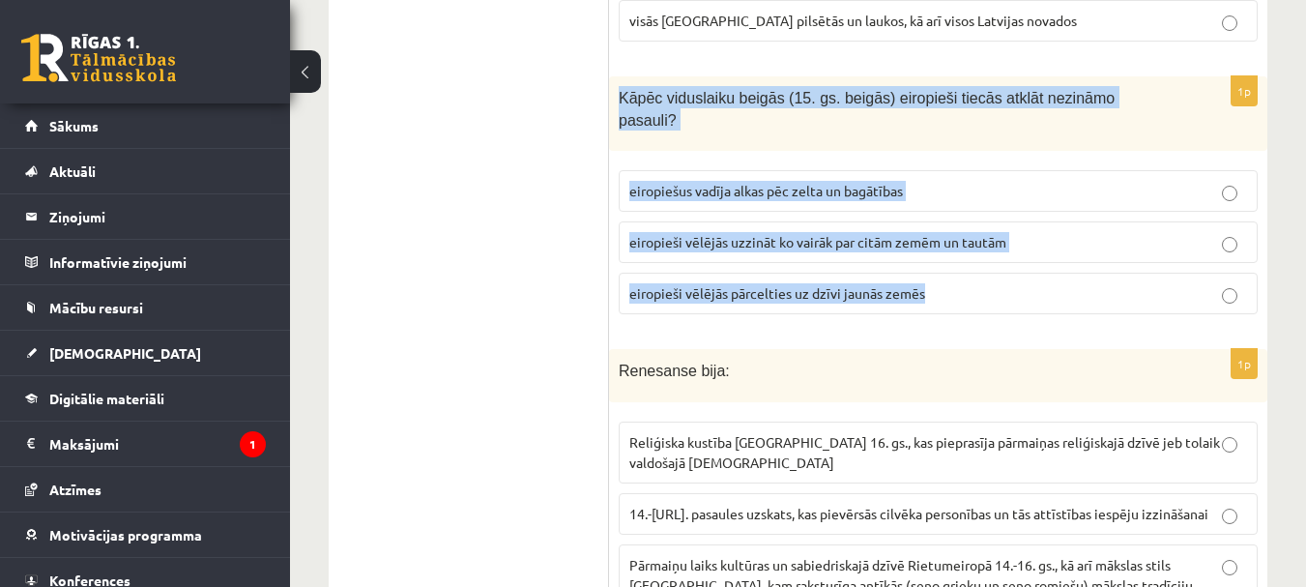
drag, startPoint x: 625, startPoint y: 47, endPoint x: 934, endPoint y: 218, distance: 352.7
click at [934, 218] on div "1p Kāpēc viduslaiku beigās (15. gs. beigās) eiropieši tiecās atklāt nezināmo pa…" at bounding box center [938, 202] width 658 height 253
click at [995, 181] on p "eiropiešus vadīja alkas pēc zelta un bagātības" at bounding box center [938, 191] width 618 height 20
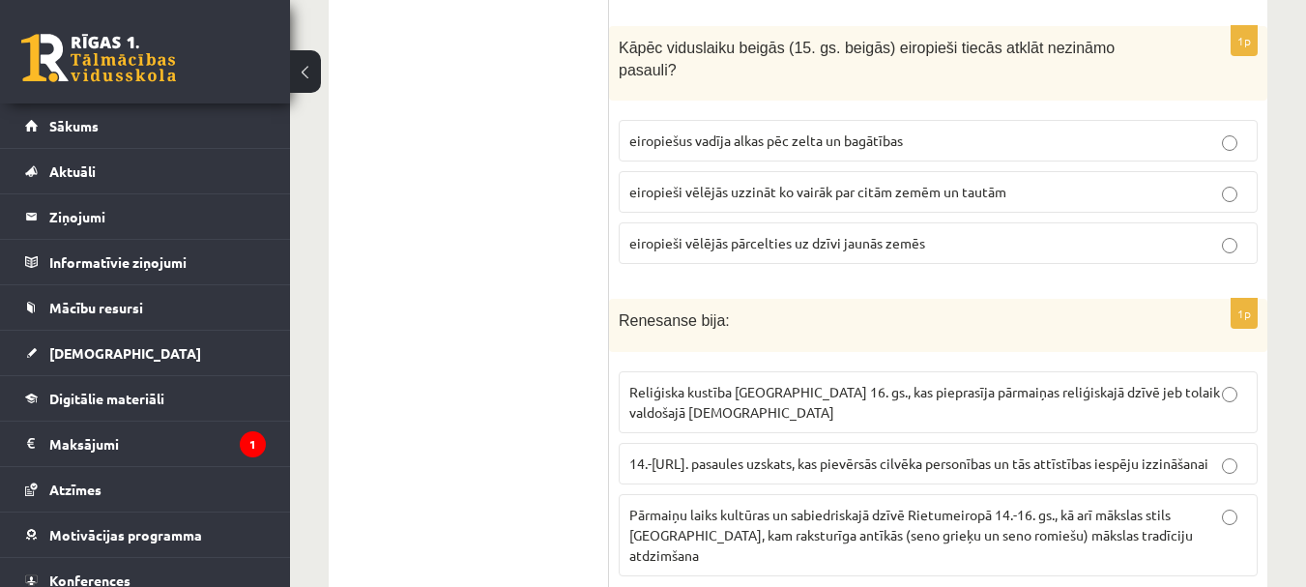
scroll to position [4543, 0]
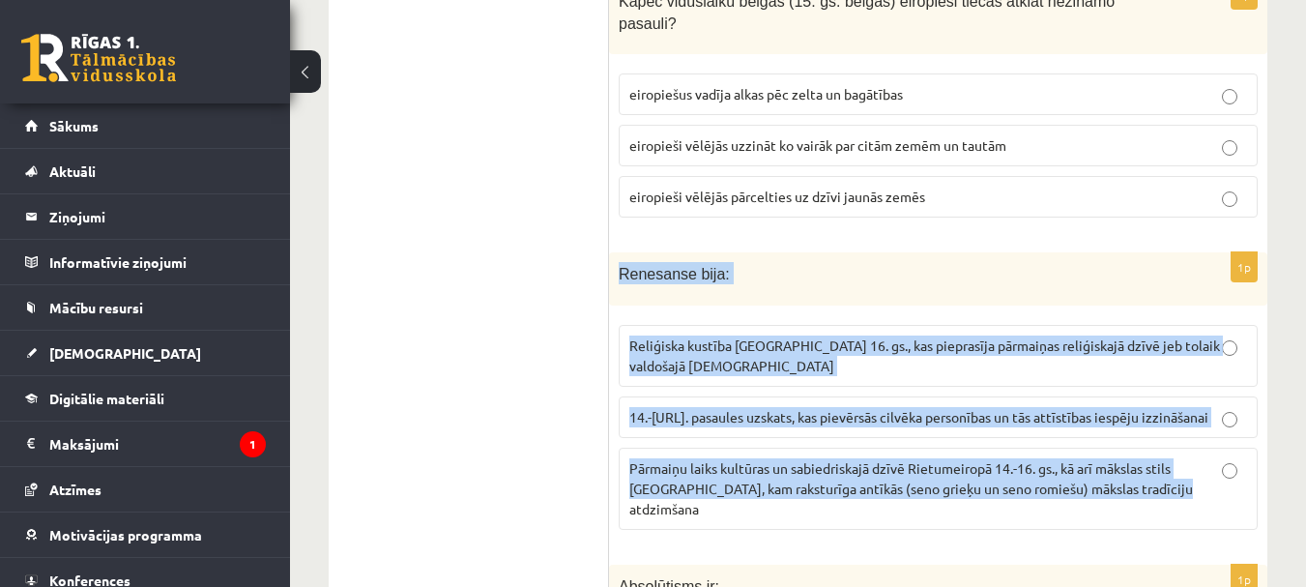
drag, startPoint x: 618, startPoint y: 184, endPoint x: 1184, endPoint y: 397, distance: 605.4
click at [1184, 397] on div "1p Renesanse bija : Reliģiska kustība Eiropā 16. gs., kas pieprasīja pārmaiņas …" at bounding box center [938, 398] width 658 height 293
click at [1128, 458] on p "Pārmaiņu laiks kultūras un sabiedriskajā dzīvē Rietumeiropā 14.-16. gs., kā arī…" at bounding box center [938, 488] width 618 height 61
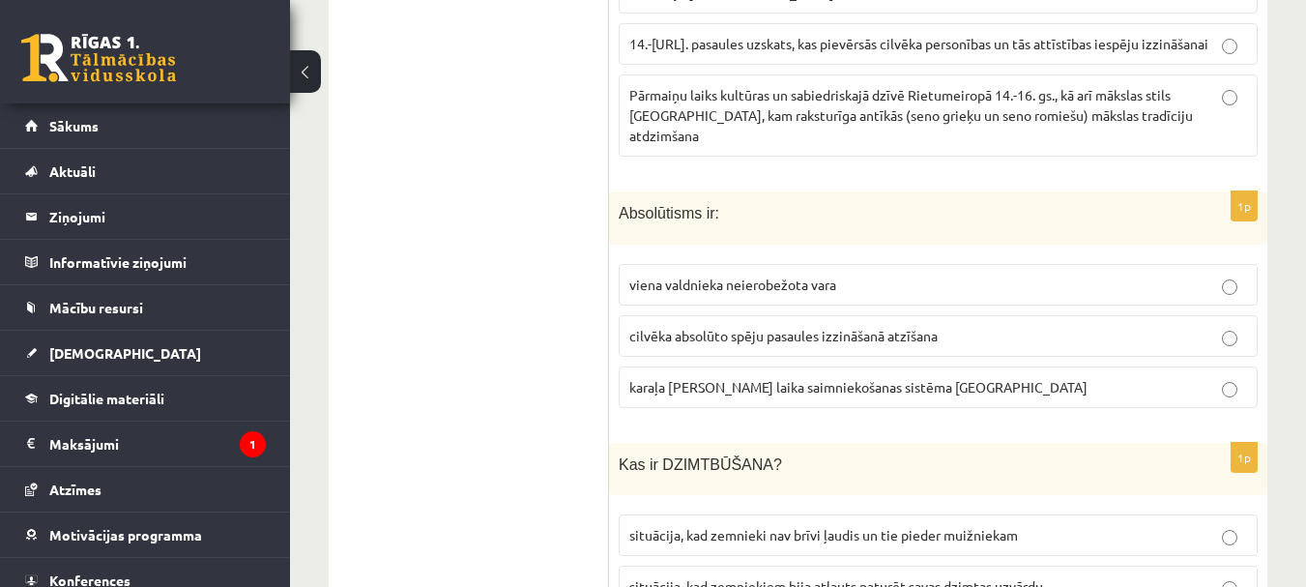
scroll to position [4930, 0]
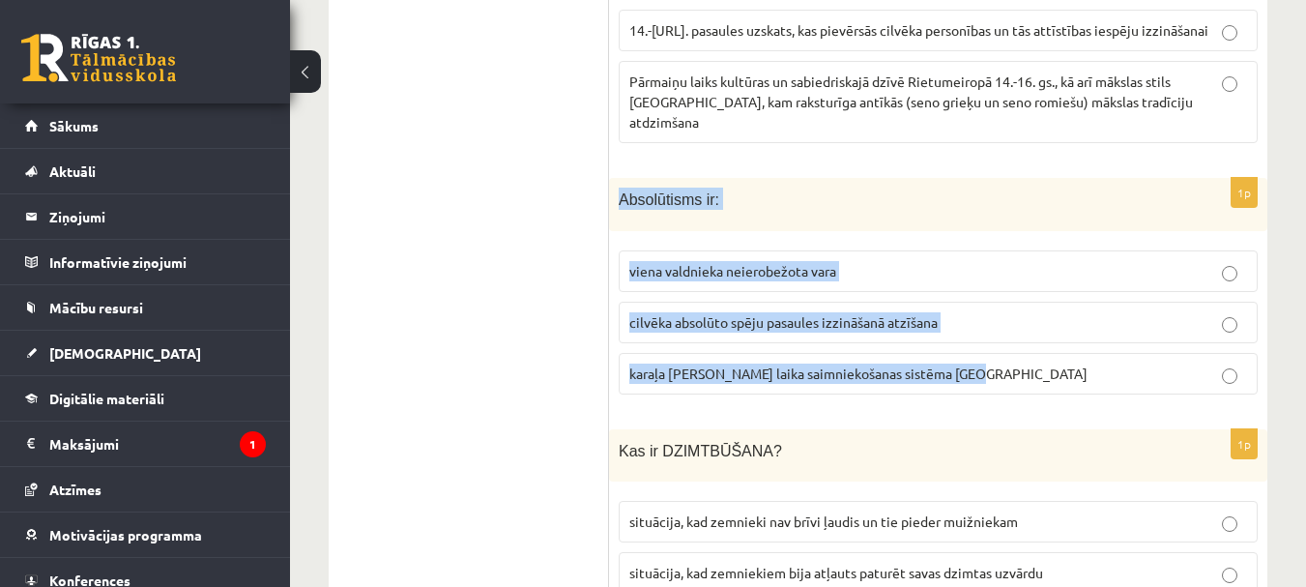
drag, startPoint x: 619, startPoint y: 85, endPoint x: 989, endPoint y: 270, distance: 413.7
click at [989, 270] on div "1p Absolūtisms ir: viena valdnieka neierobežota vara cilvēka absolūto spēju pas…" at bounding box center [938, 294] width 658 height 232
click at [922, 261] on p "viena valdnieka neierobežota vara" at bounding box center [938, 271] width 618 height 20
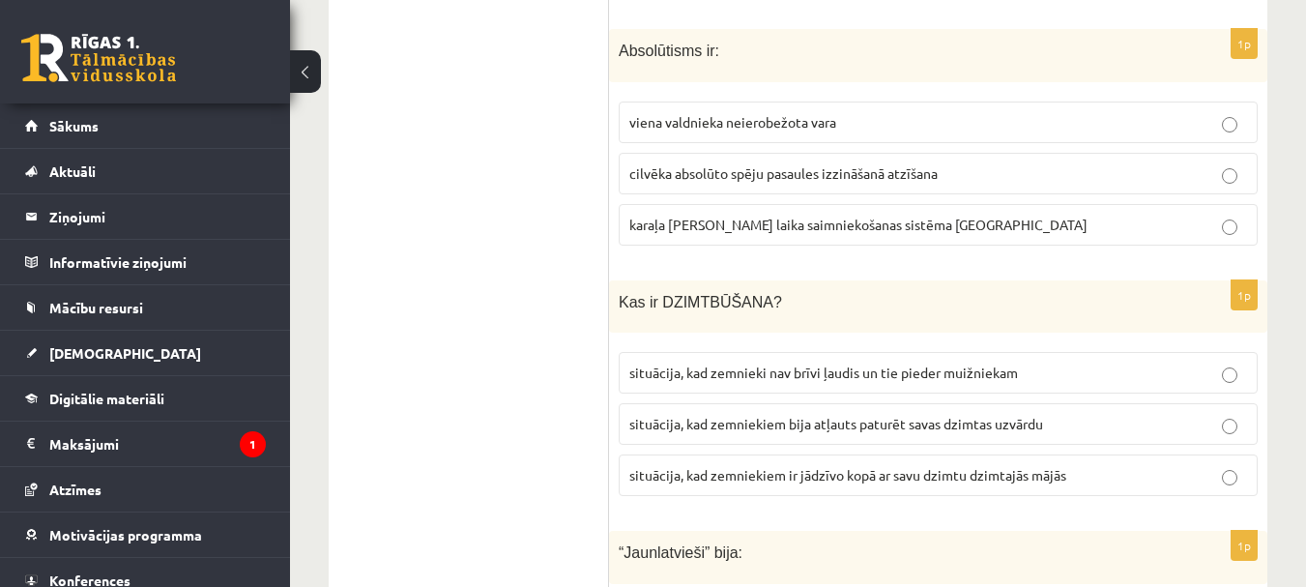
scroll to position [5123, 0]
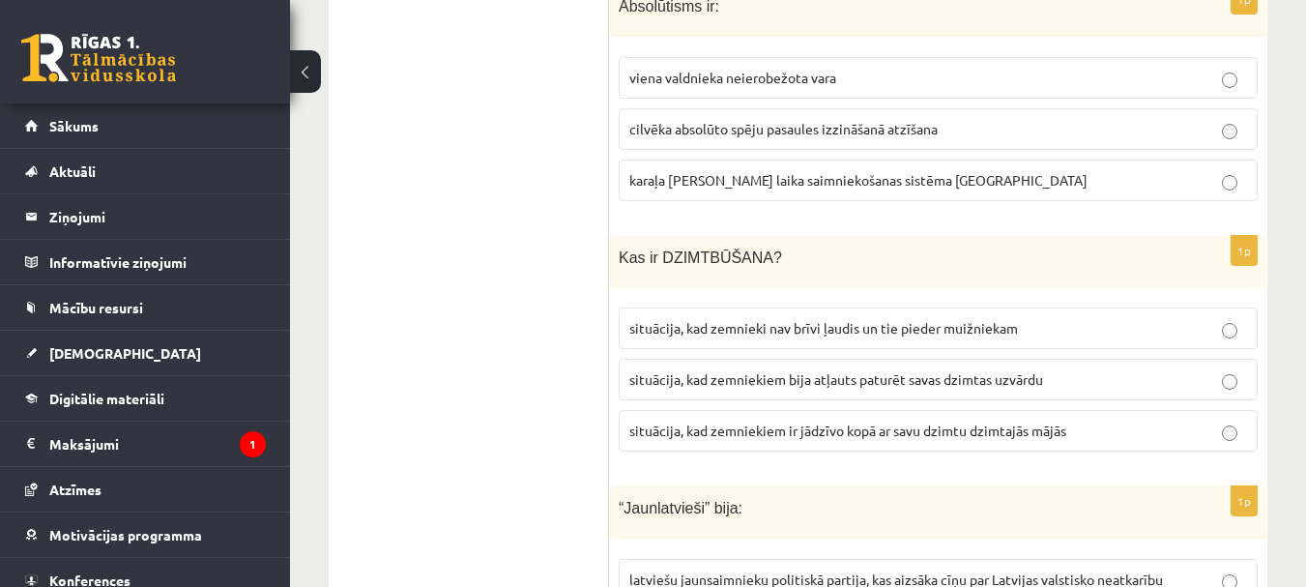
drag, startPoint x: 607, startPoint y: 142, endPoint x: 1038, endPoint y: 329, distance: 469.8
drag, startPoint x: 414, startPoint y: 197, endPoint x: 687, endPoint y: 156, distance: 276.7
click at [845, 246] on p "Kas ir DZIMTBŪŠANA?" at bounding box center [890, 257] width 542 height 22
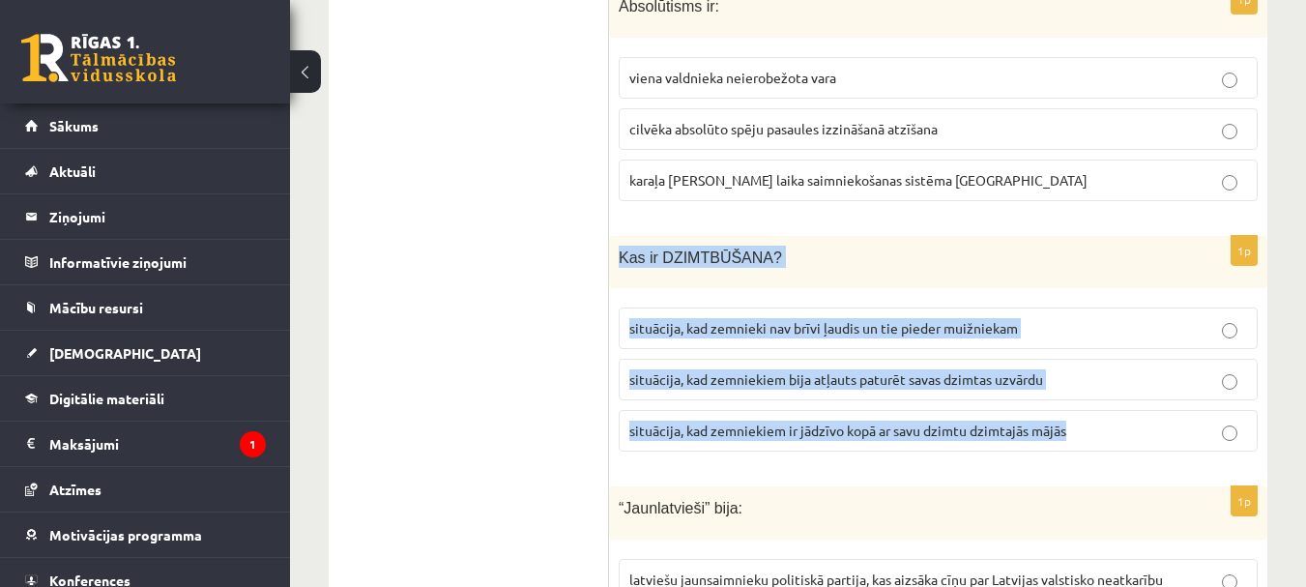
drag, startPoint x: 617, startPoint y: 139, endPoint x: 1078, endPoint y: 331, distance: 499.3
click at [1078, 331] on div "1p Kas ir DZIMTBŪŠANA? situācija, kad zemnieki nav brīvi ļaudis un tie pieder m…" at bounding box center [938, 352] width 658 height 232
click at [1058, 318] on p "situācija, kad zemnieki nav brīvi ļaudis un tie pieder muižniekam" at bounding box center [938, 328] width 618 height 20
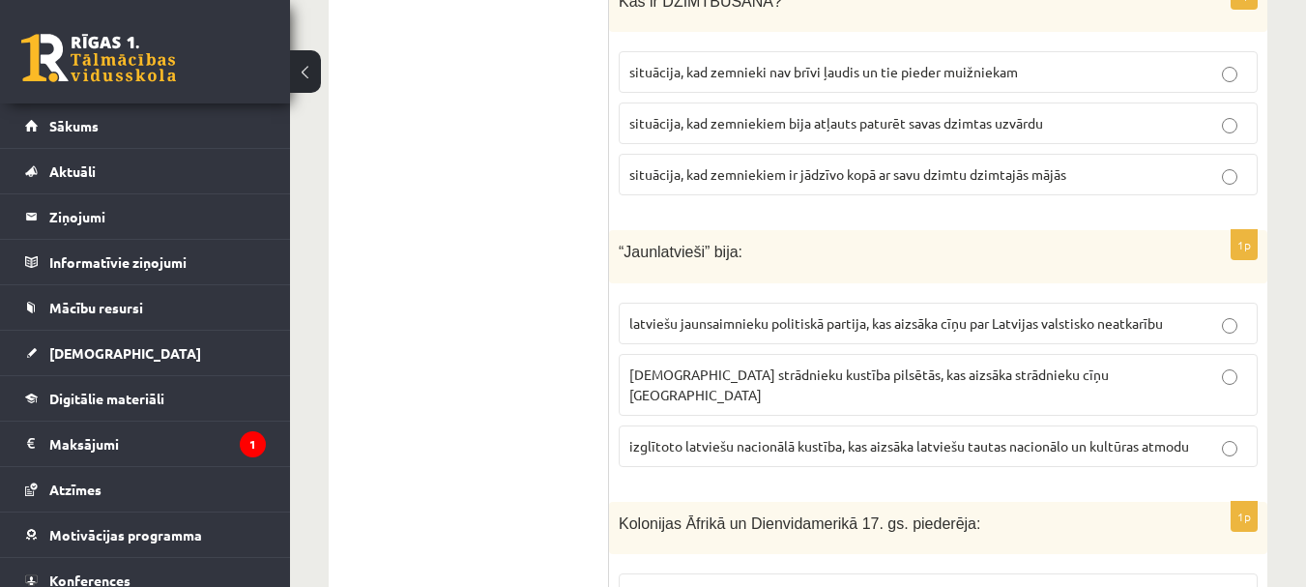
scroll to position [5413, 0]
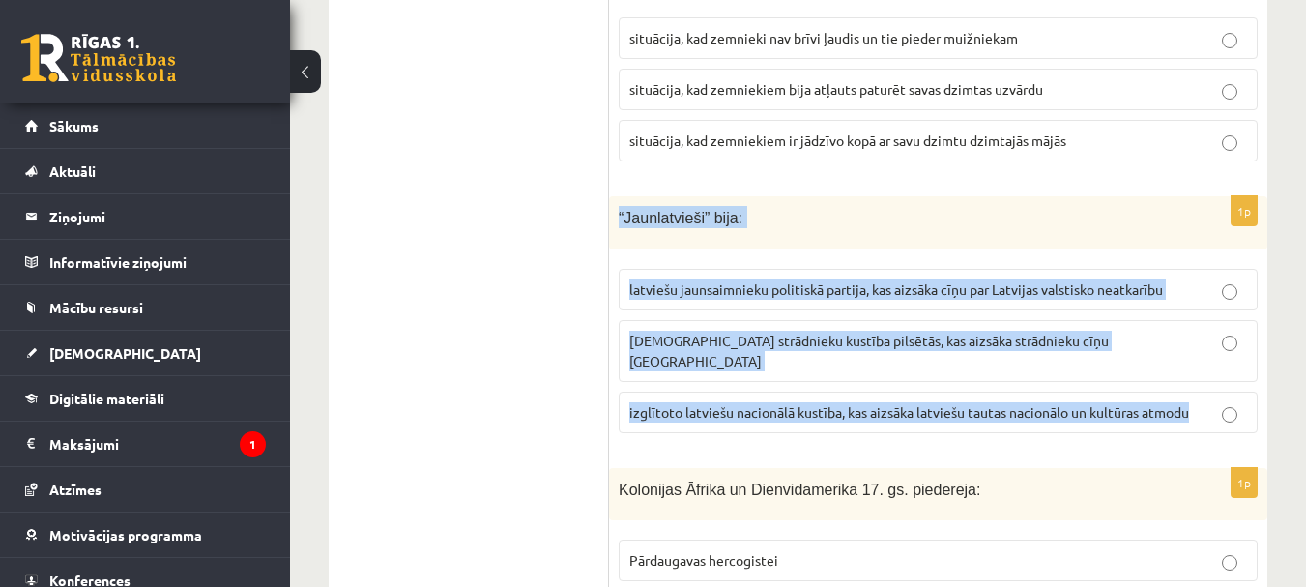
drag, startPoint x: 630, startPoint y: 117, endPoint x: 1218, endPoint y: 290, distance: 612.7
click at [1218, 290] on div "1p “Jaunlatvieši” bija: latviešu jaunsaimnieku politiskā partija, kas aizsāka c…" at bounding box center [938, 322] width 658 height 252
click at [1063, 403] on span "izglītoto latviešu nacionālā kustība, kas aizsāka latviešu tautas nacionālo un …" at bounding box center [909, 411] width 560 height 17
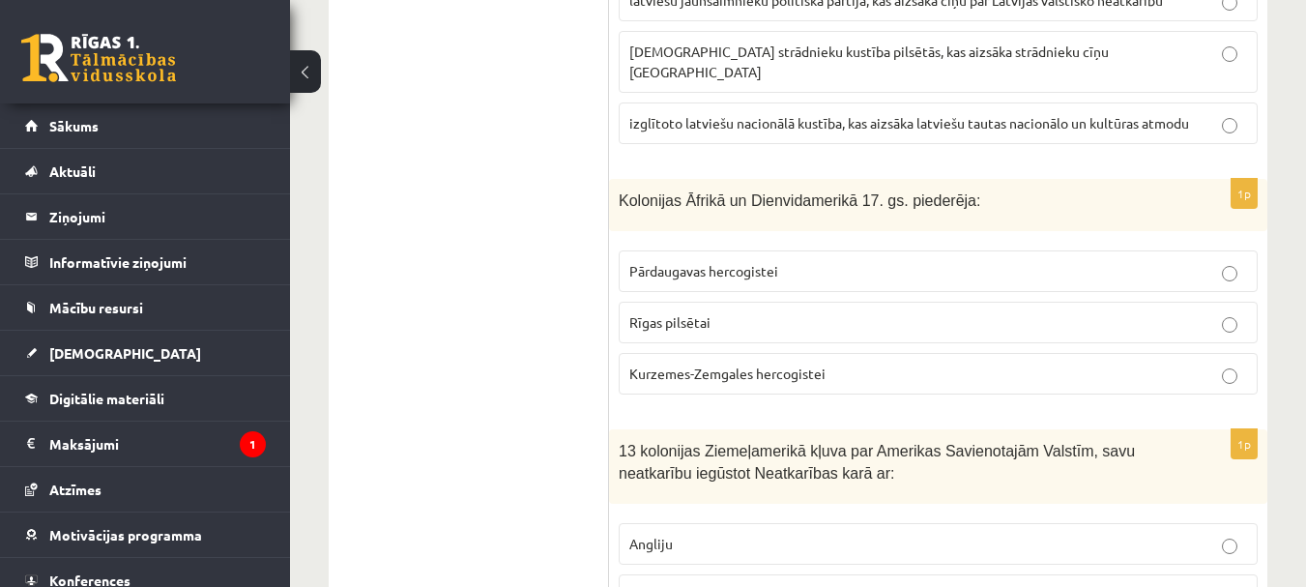
scroll to position [5703, 0]
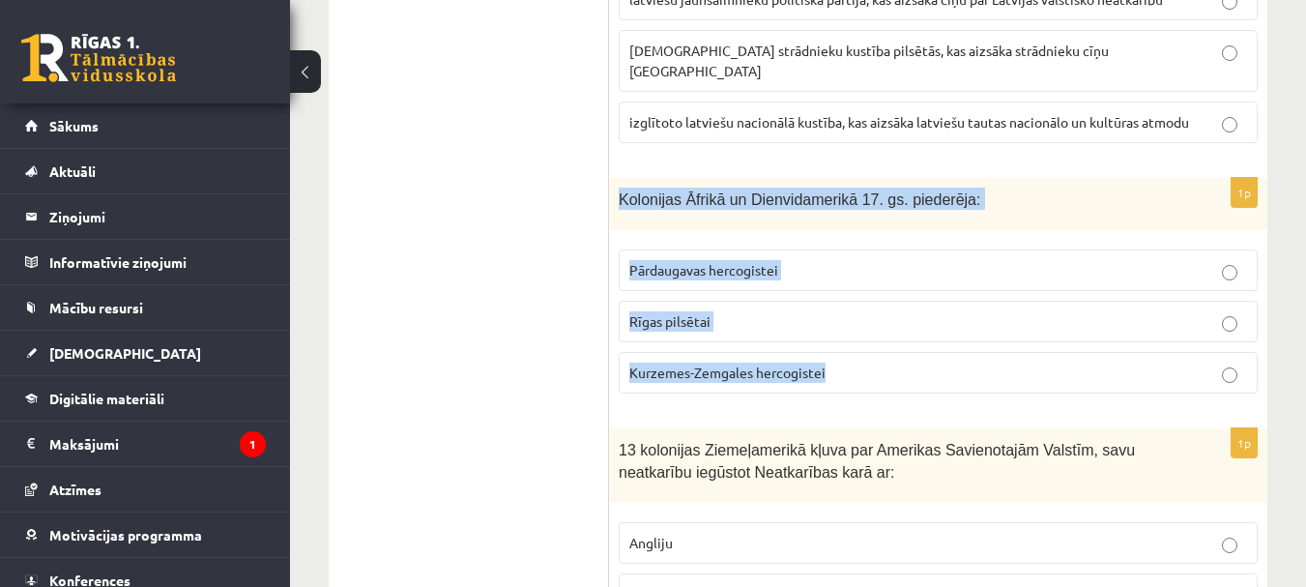
drag, startPoint x: 617, startPoint y: 67, endPoint x: 840, endPoint y: 254, distance: 291.6
click at [840, 254] on div "1p Kolonijas Āfrikā un Dienvidamerikā 17. gs. piederēja: Pārdaugavas hercogiste…" at bounding box center [938, 294] width 658 height 232
click at [958, 363] on p "Kurzemes-Zemgales hercogistei" at bounding box center [938, 373] width 618 height 20
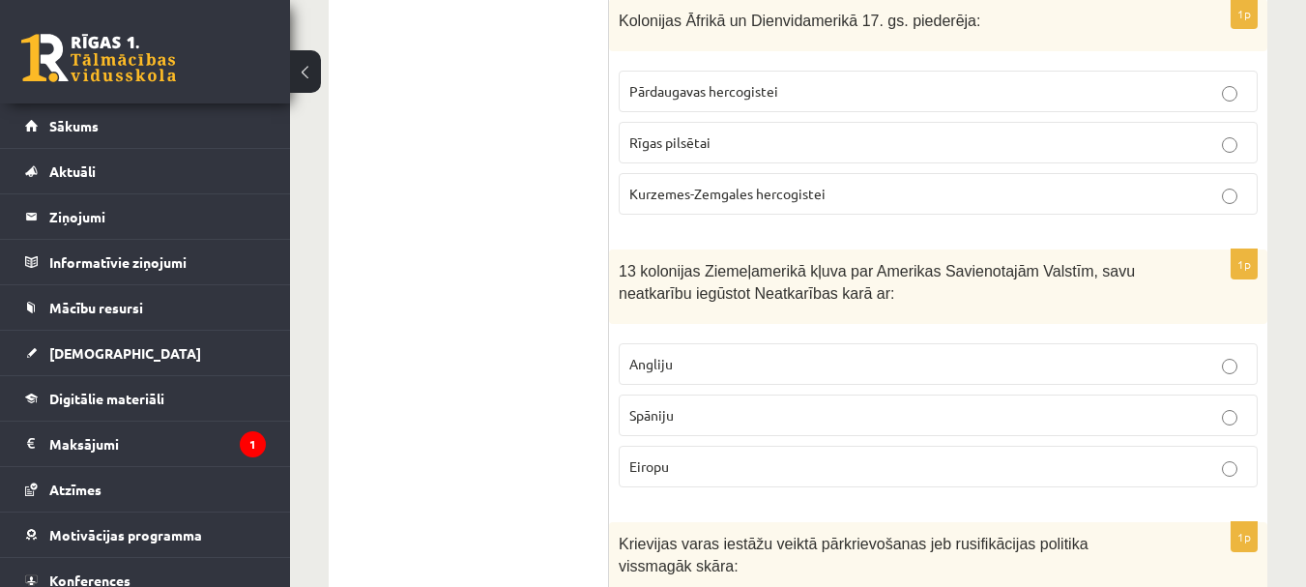
scroll to position [5897, 0]
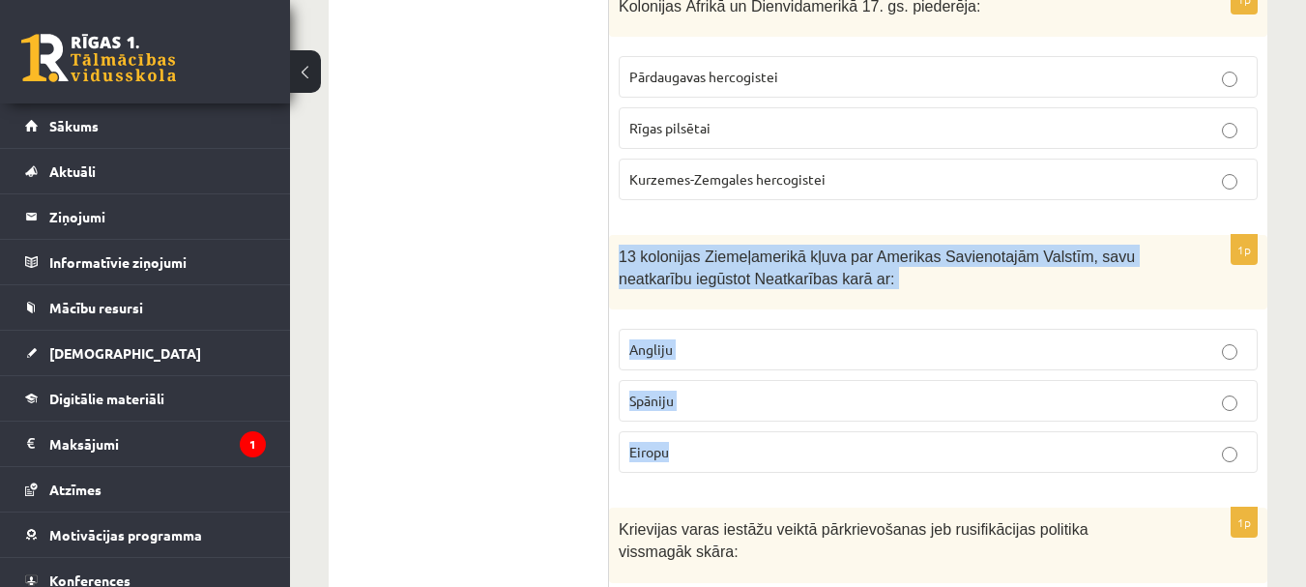
drag, startPoint x: 623, startPoint y: 128, endPoint x: 724, endPoint y: 325, distance: 221.8
click at [724, 325] on div "1p 13 kolonijas Ziemeļamerikā kļuva par Amerikas Savienotajām Valstīm, savu nea…" at bounding box center [938, 361] width 658 height 253
click at [707, 339] on p "Angliju" at bounding box center [938, 349] width 618 height 20
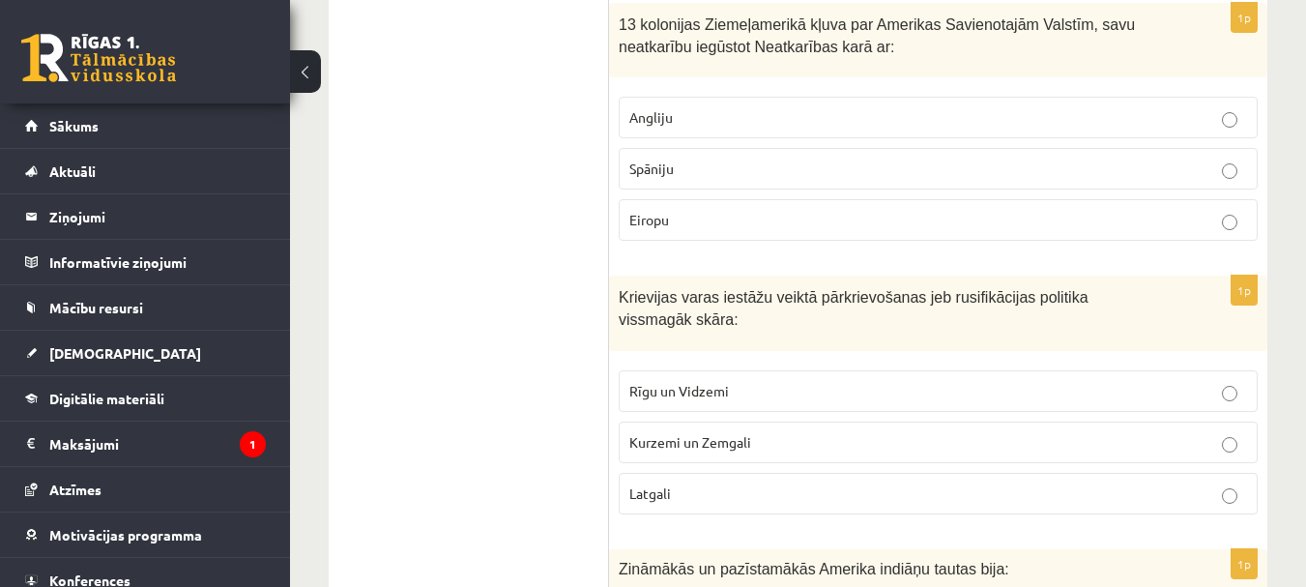
scroll to position [6187, 0]
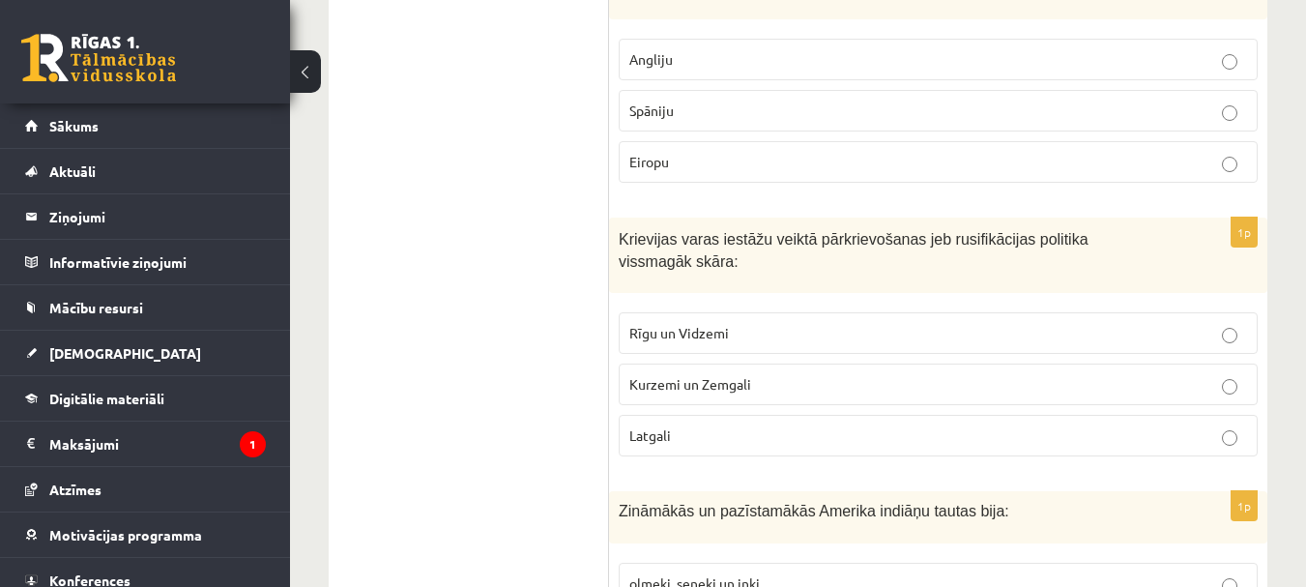
drag, startPoint x: 655, startPoint y: 159, endPoint x: 594, endPoint y: 181, distance: 65.7
click at [972, 312] on label "Rīgu un Vidzemi" at bounding box center [938, 333] width 639 height 42
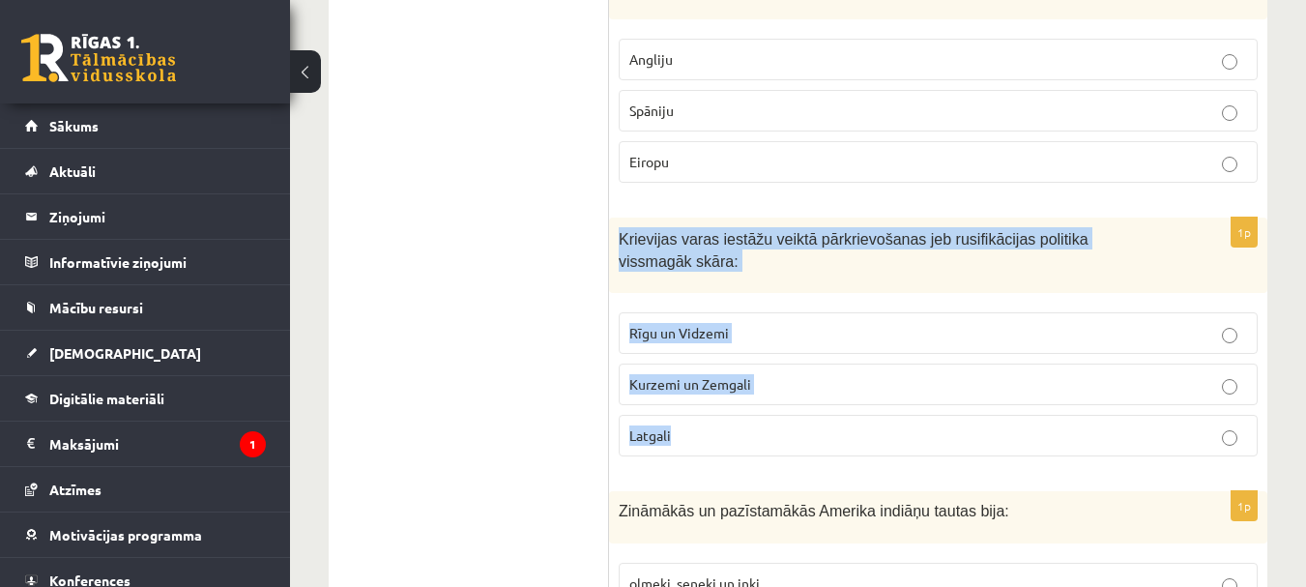
drag, startPoint x: 612, startPoint y: 106, endPoint x: 720, endPoint y: 275, distance: 200.0
click at [721, 282] on div "1p Krievijas varas iestāžu veiktā pārkrievošanas jeb rusifikācijas politika vis…" at bounding box center [938, 344] width 658 height 253
click at [754, 415] on label "Latgali" at bounding box center [938, 436] width 639 height 42
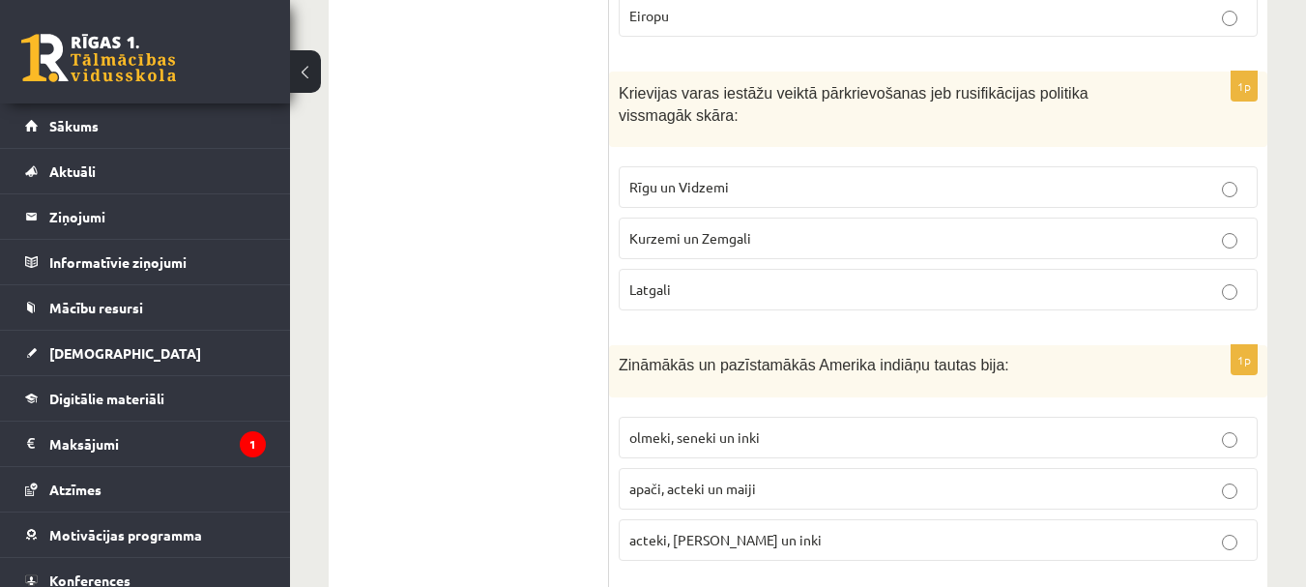
scroll to position [6380, 0]
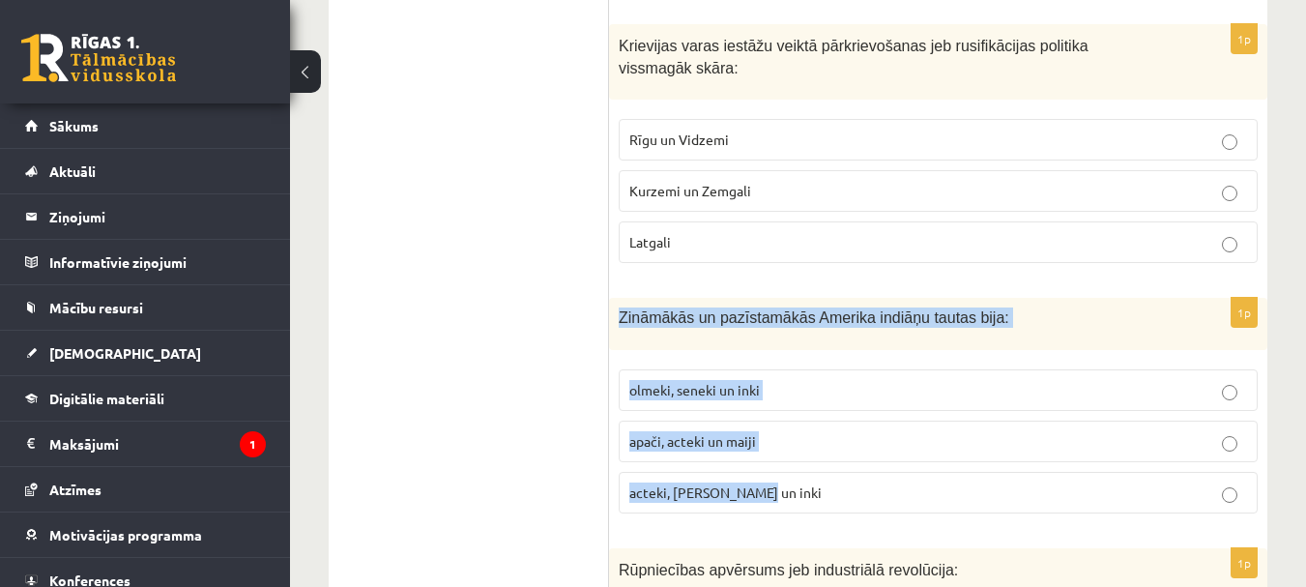
drag, startPoint x: 625, startPoint y: 174, endPoint x: 771, endPoint y: 351, distance: 229.4
click at [771, 351] on div "1p Zināmākās un pazīstamākās Amerika indiāņu tautas bija: olmeki, seneki un ink…" at bounding box center [938, 413] width 658 height 231
click at [797, 380] on p "olmeki, seneki un inki" at bounding box center [938, 390] width 618 height 20
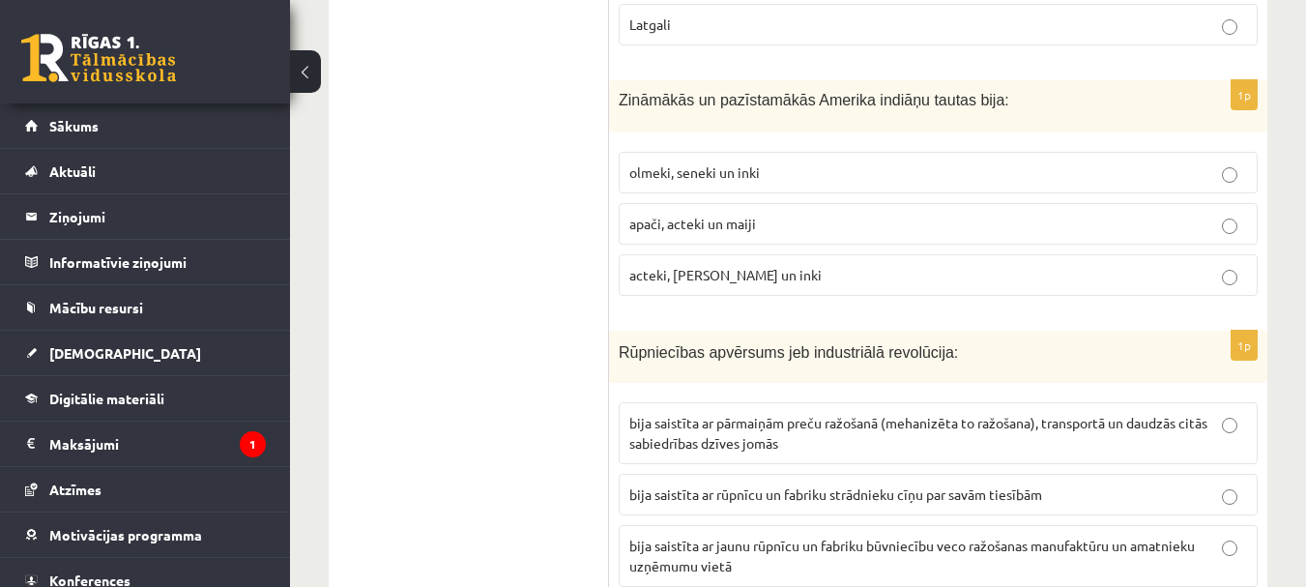
scroll to position [6670, 0]
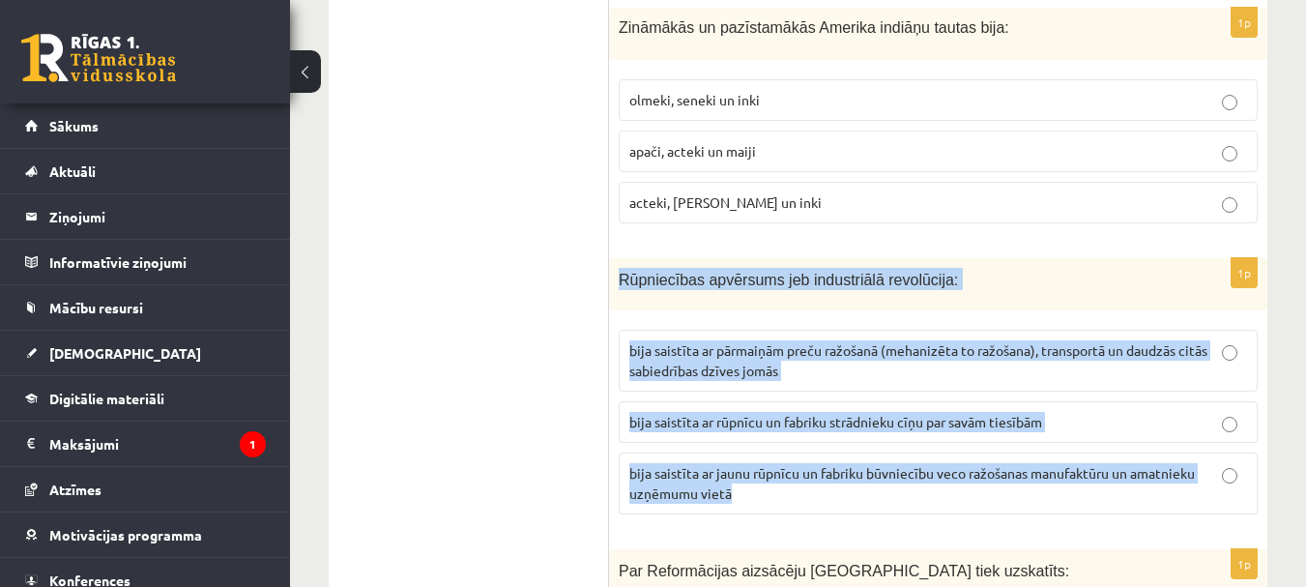
drag, startPoint x: 641, startPoint y: 148, endPoint x: 965, endPoint y: 361, distance: 387.4
click at [965, 361] on div "1p Rūpniecības apvērsums jeb industriālā revolūcija: bija saistīta ar pārmaiņām…" at bounding box center [938, 394] width 658 height 273
click at [1041, 341] on span "bija saistīta ar pārmaiņām preču ražošanā (mehanizēta to ražošana), transportā …" at bounding box center [918, 360] width 578 height 38
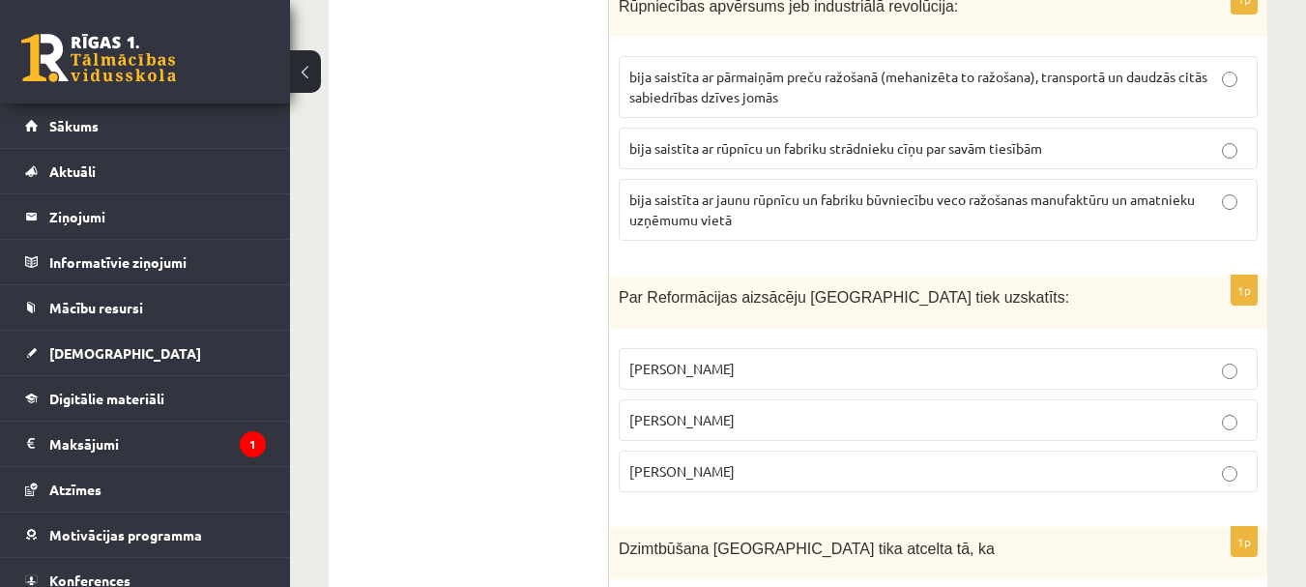
scroll to position [6960, 0]
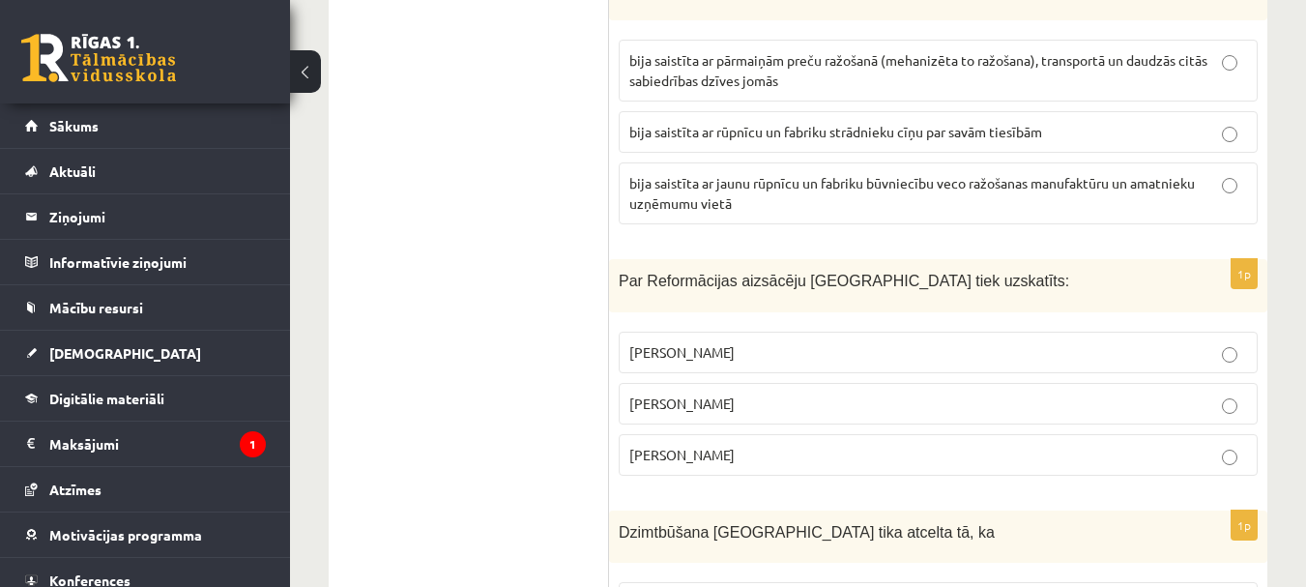
drag, startPoint x: 617, startPoint y: 131, endPoint x: 788, endPoint y: 317, distance: 253.2
click at [788, 317] on div "1p Par Reformācijas aizsācēju Eiropā tiek uzskatīts: Kristofors Kolumbs Mārtiņš…" at bounding box center [938, 375] width 658 height 232
click at [732, 393] on p "Mārtiņš Luters" at bounding box center [938, 403] width 618 height 20
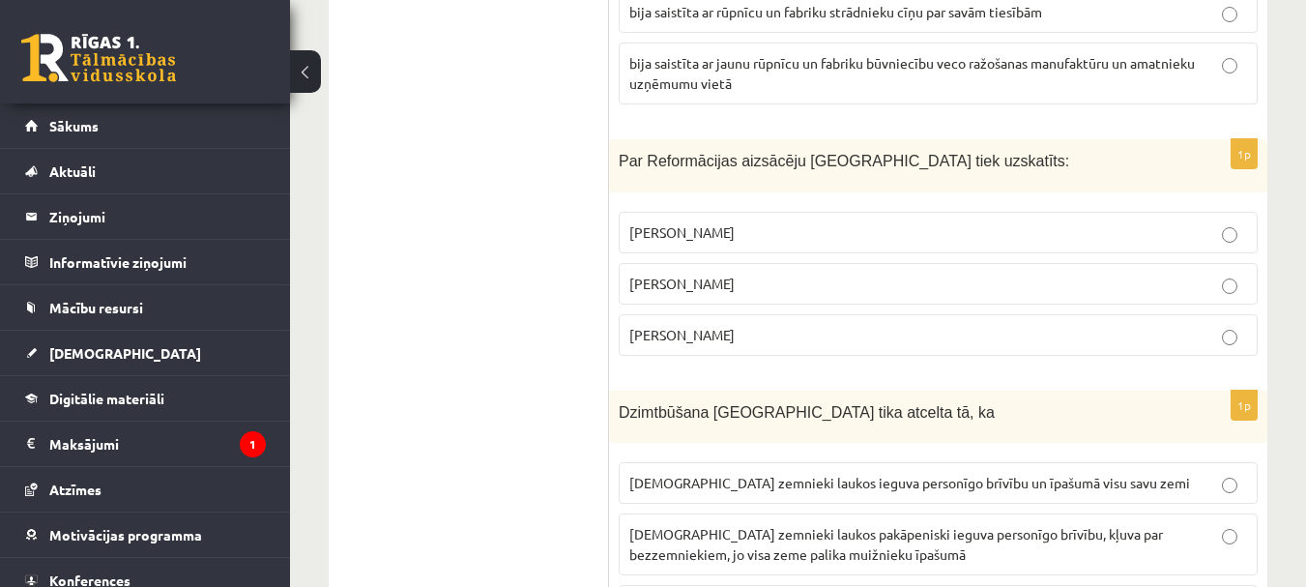
scroll to position [7154, 0]
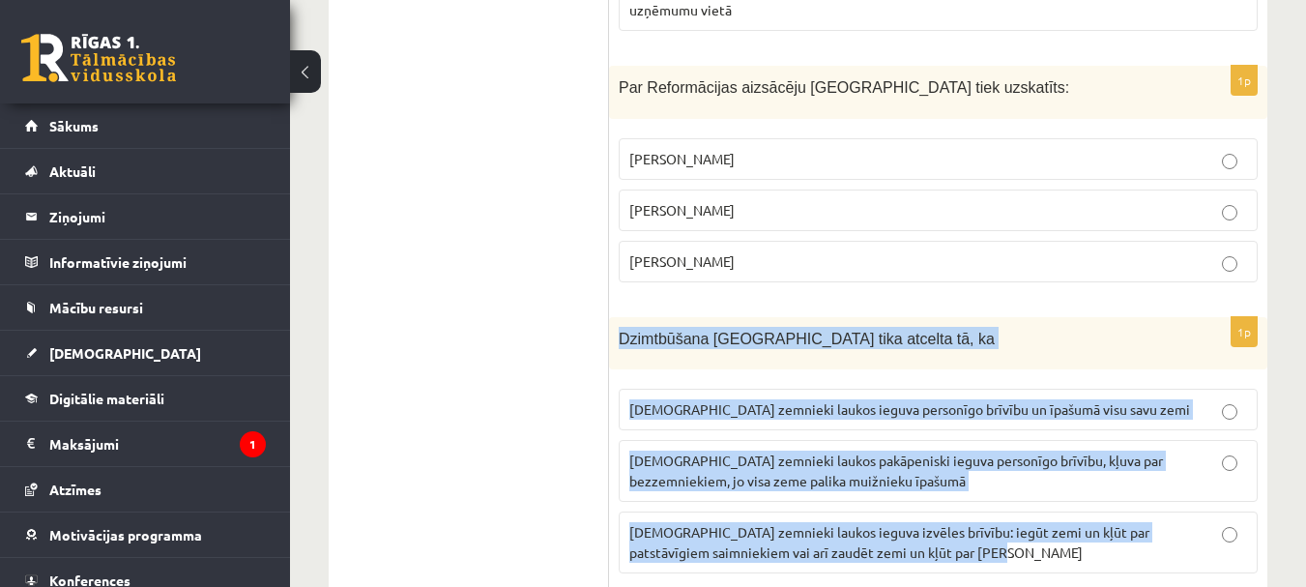
drag, startPoint x: 623, startPoint y: 188, endPoint x: 1042, endPoint y: 434, distance: 486.6
click at [1042, 434] on div "1p Dzimtbūšana Latvijā tika atcelta tā, ka latviešu zemnieki laukos ieguva pers…" at bounding box center [938, 453] width 658 height 273
click at [880, 451] on span "latviešu zemnieki laukos pakāpeniski ieguva personīgo brīvību, kļuva par bezzem…" at bounding box center [896, 470] width 534 height 38
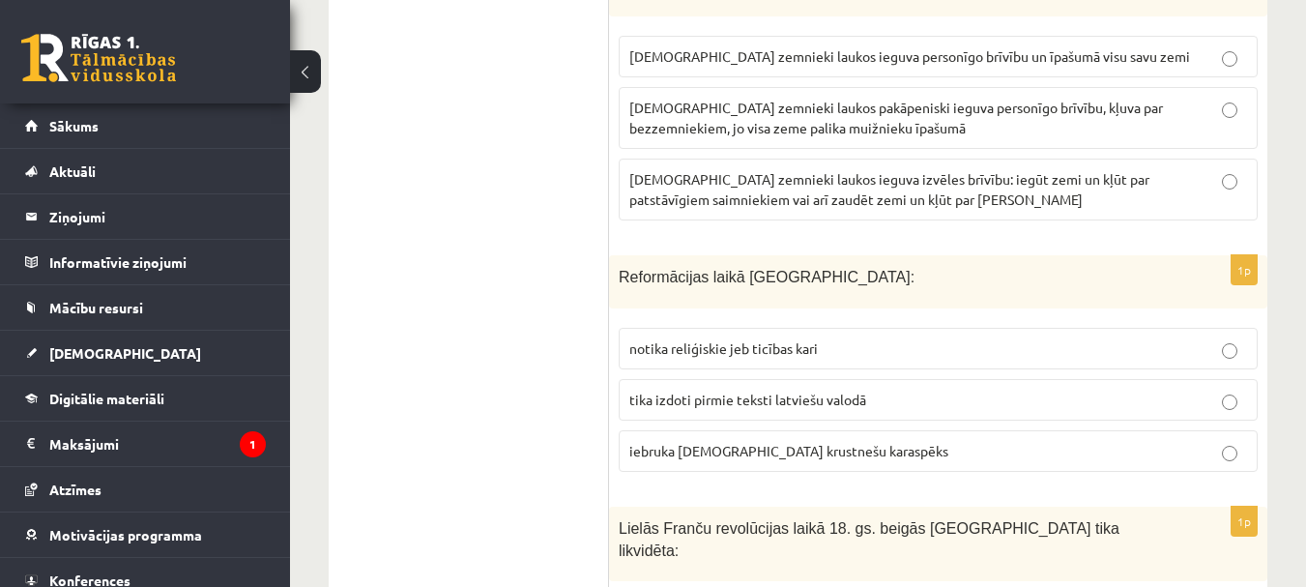
scroll to position [7540, 0]
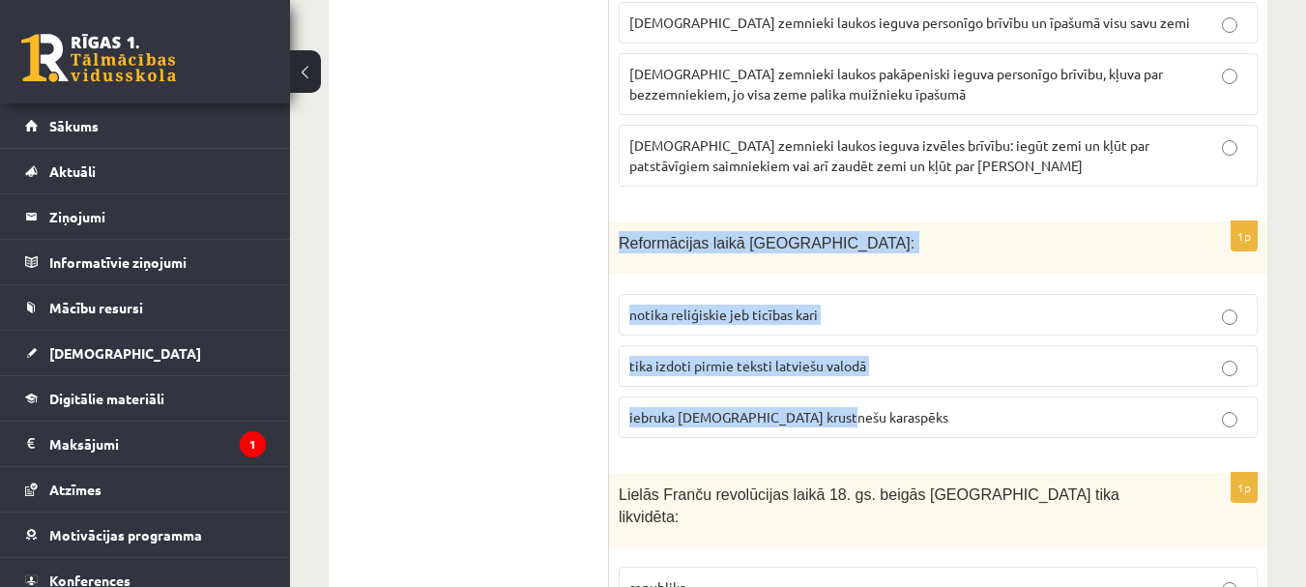
drag, startPoint x: 621, startPoint y: 92, endPoint x: 879, endPoint y: 265, distance: 310.7
click at [879, 265] on div "1p Reformācijas laikā Livonijā: notika reliģiskie jeb ticības kari tika izdoti …" at bounding box center [938, 337] width 658 height 232
click at [913, 356] on p "tika izdoti pirmie teksti latviešu valodā" at bounding box center [938, 366] width 618 height 20
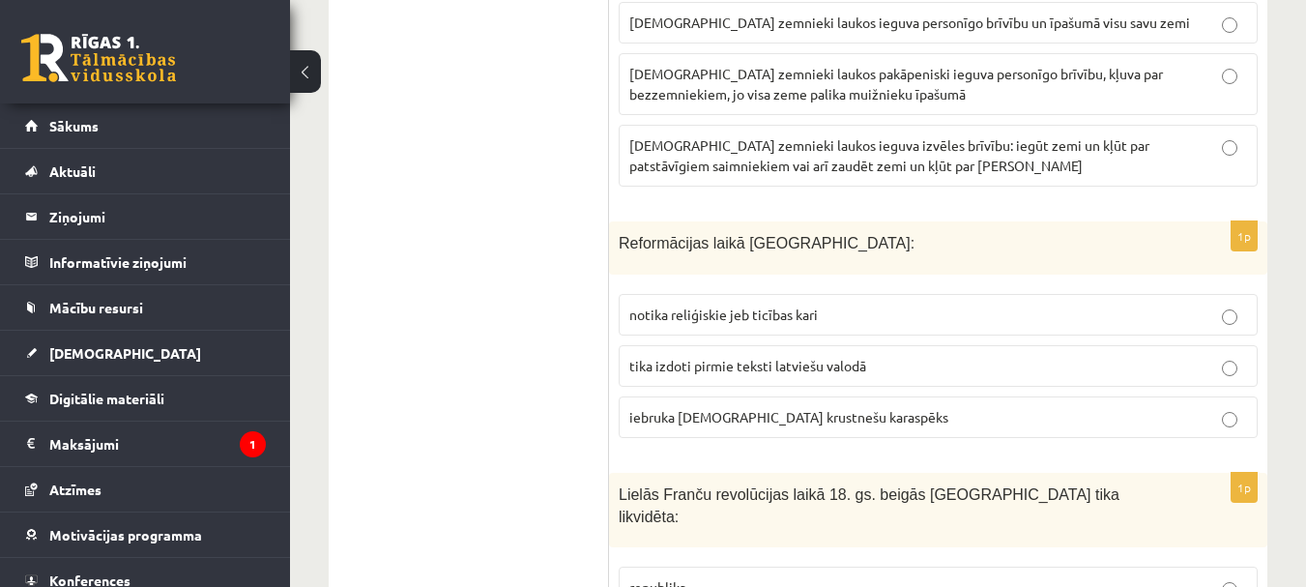
scroll to position [7571, 0]
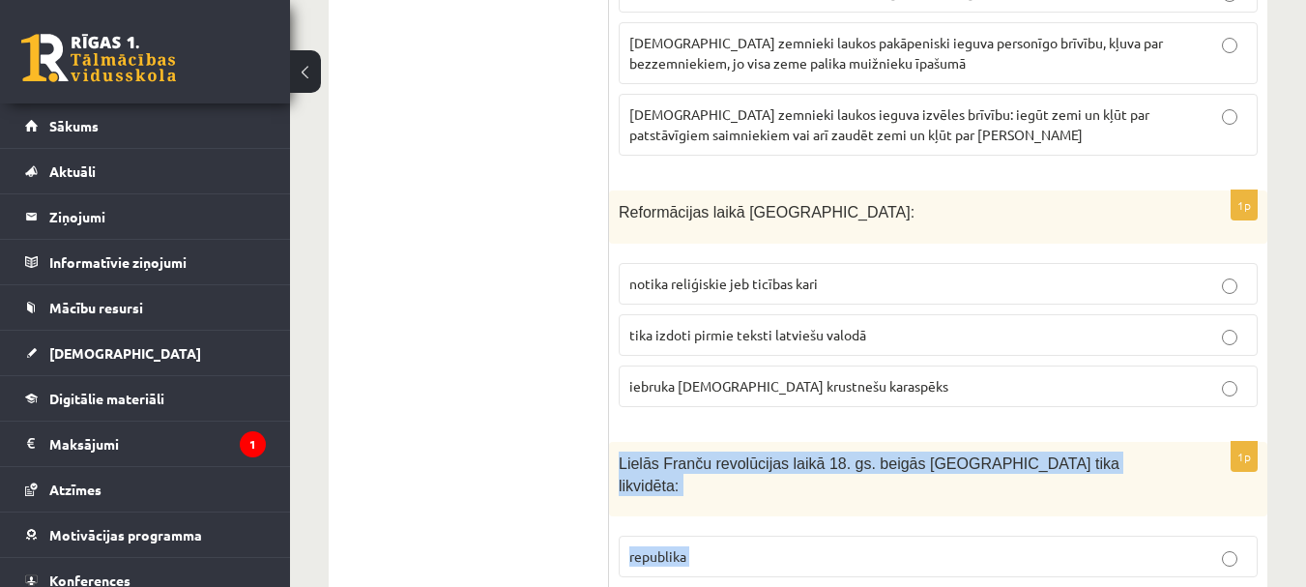
drag, startPoint x: 616, startPoint y: 308, endPoint x: 759, endPoint y: 484, distance: 226.8
click at [759, 484] on div "1p Lielās Franču revolūcijas laikā 18. gs. beigās Francijā tika likvidēta: repu…" at bounding box center [938, 568] width 658 height 253
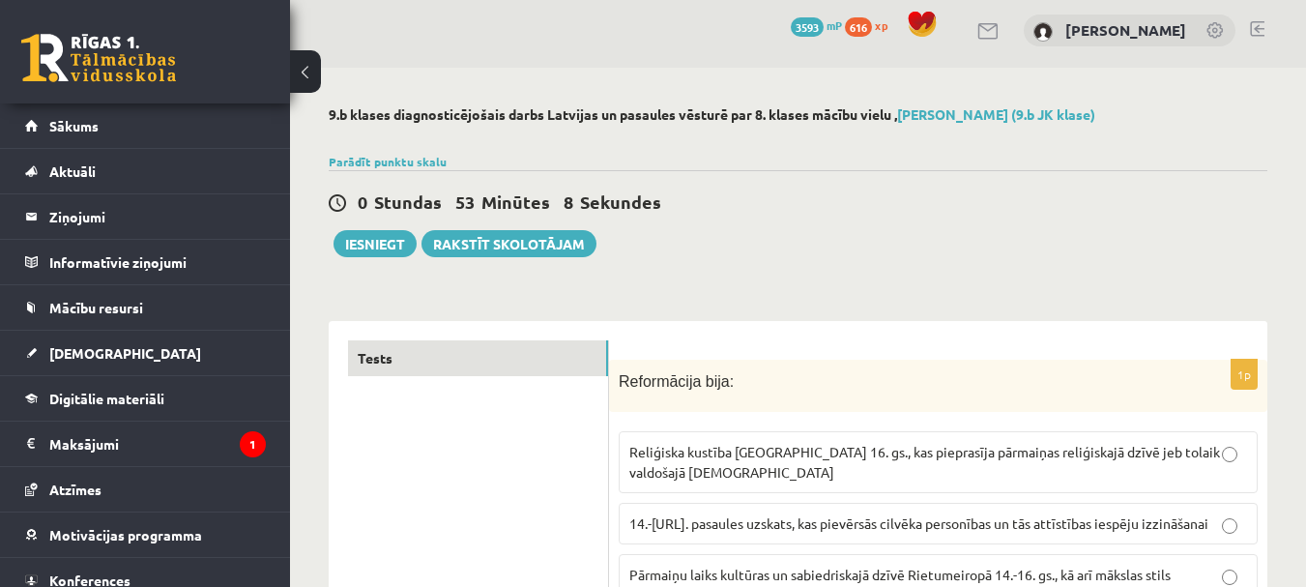
scroll to position [0, 0]
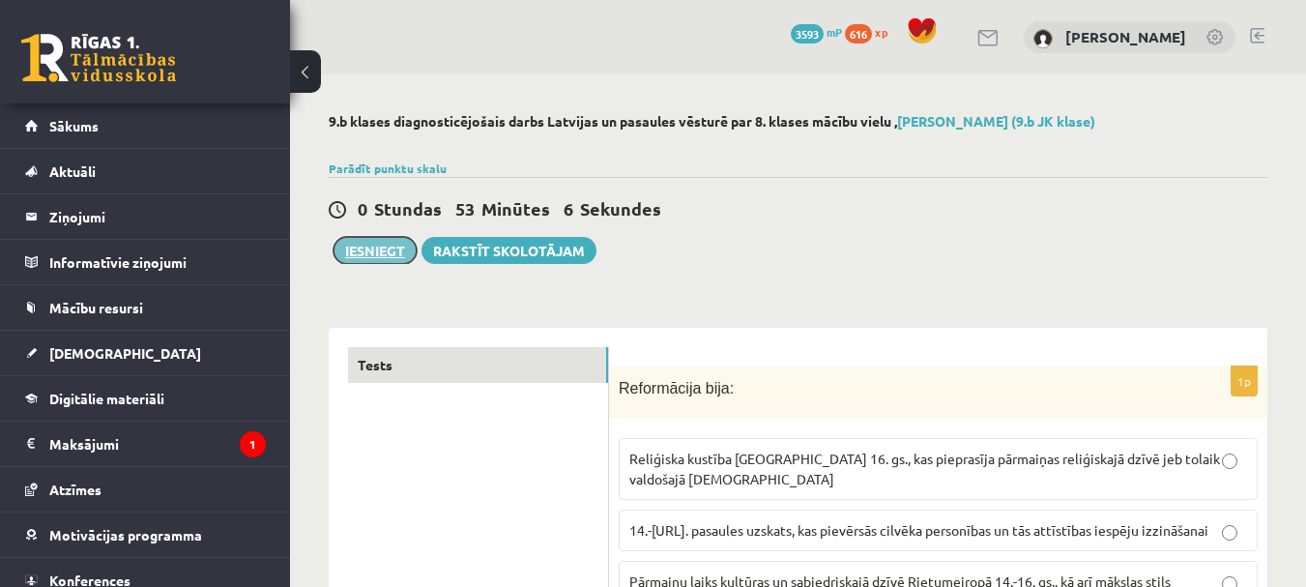
click at [384, 251] on button "Iesniegt" at bounding box center [375, 250] width 83 height 27
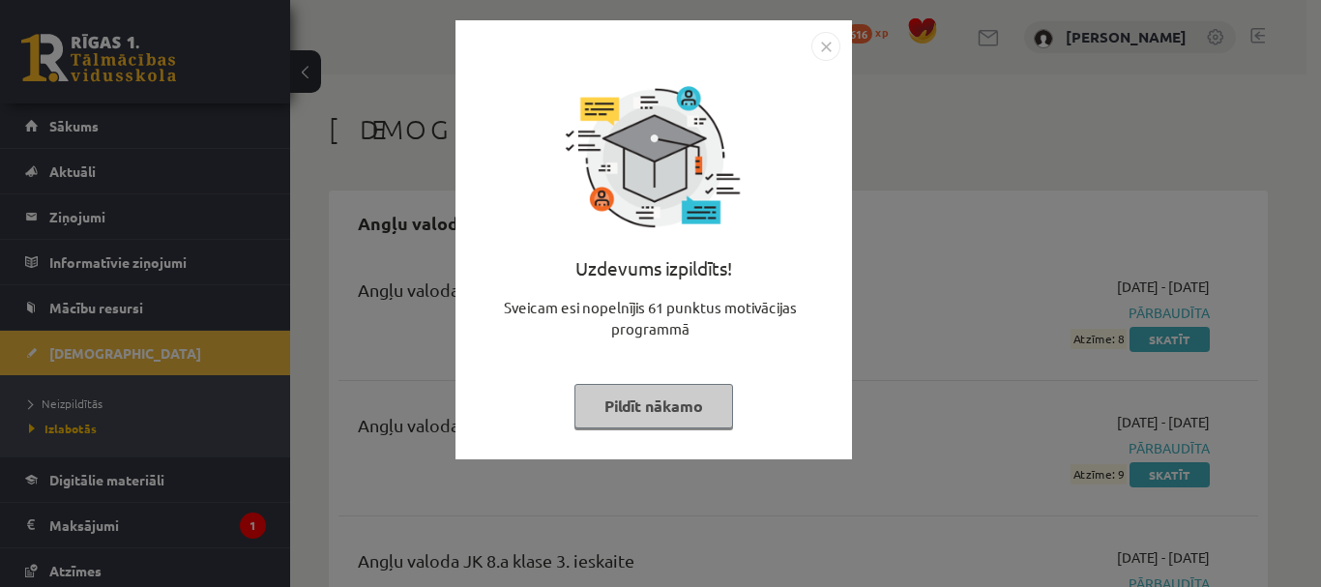
click at [682, 400] on button "Pildīt nākamo" at bounding box center [653, 406] width 159 height 44
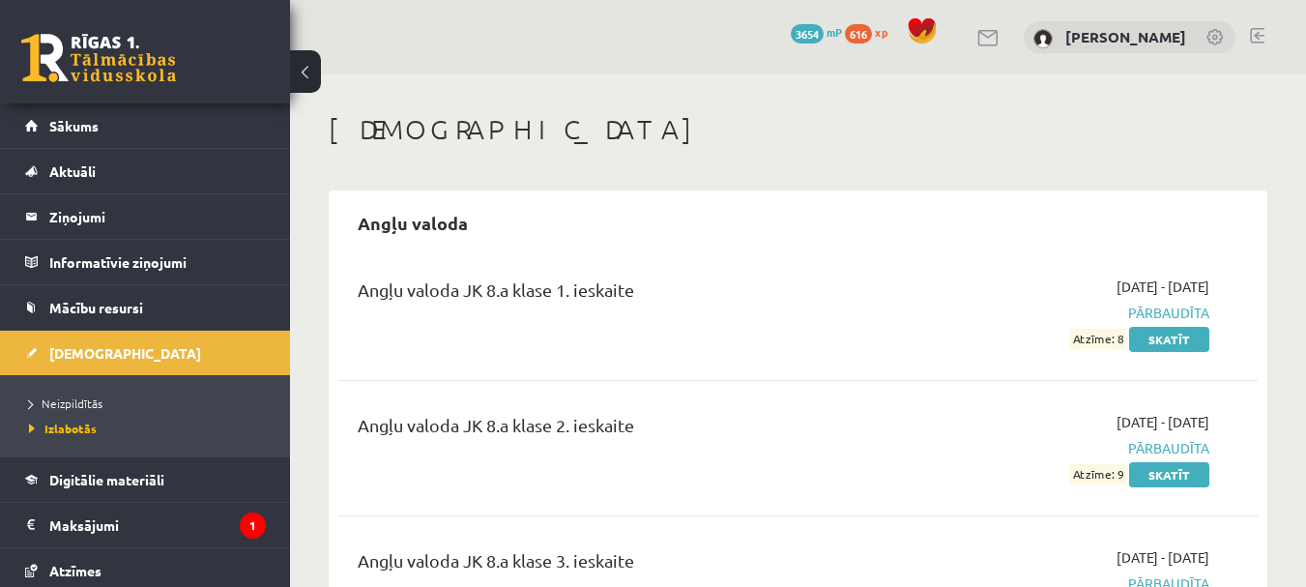
scroll to position [97, 0]
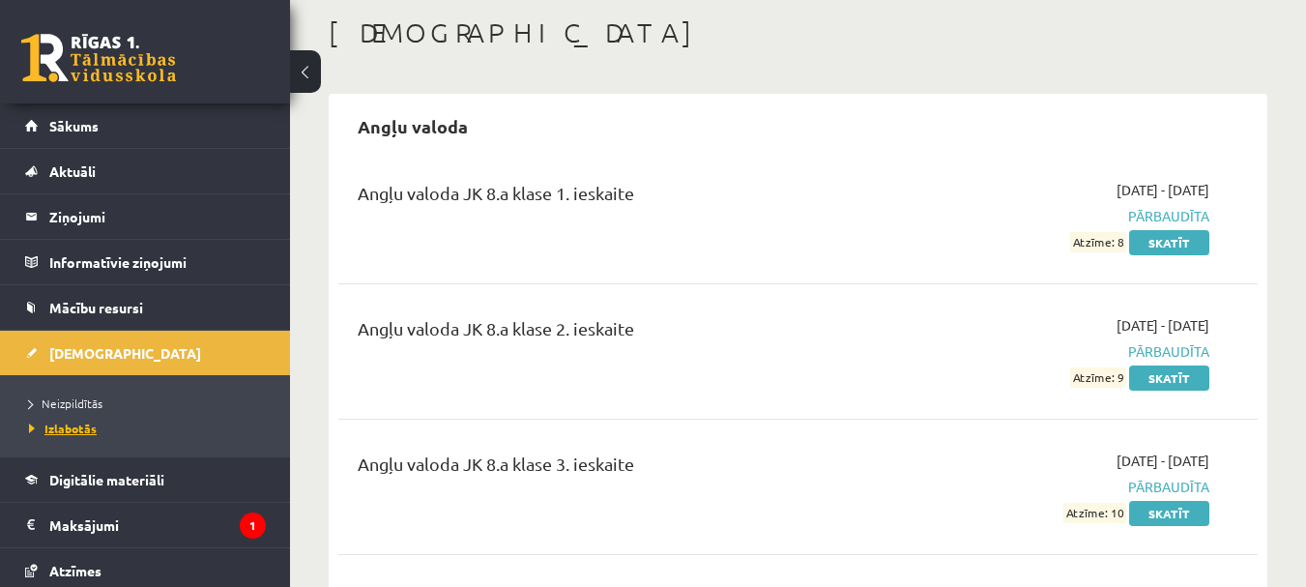
click at [69, 429] on span "Izlabotās" at bounding box center [63, 428] width 68 height 15
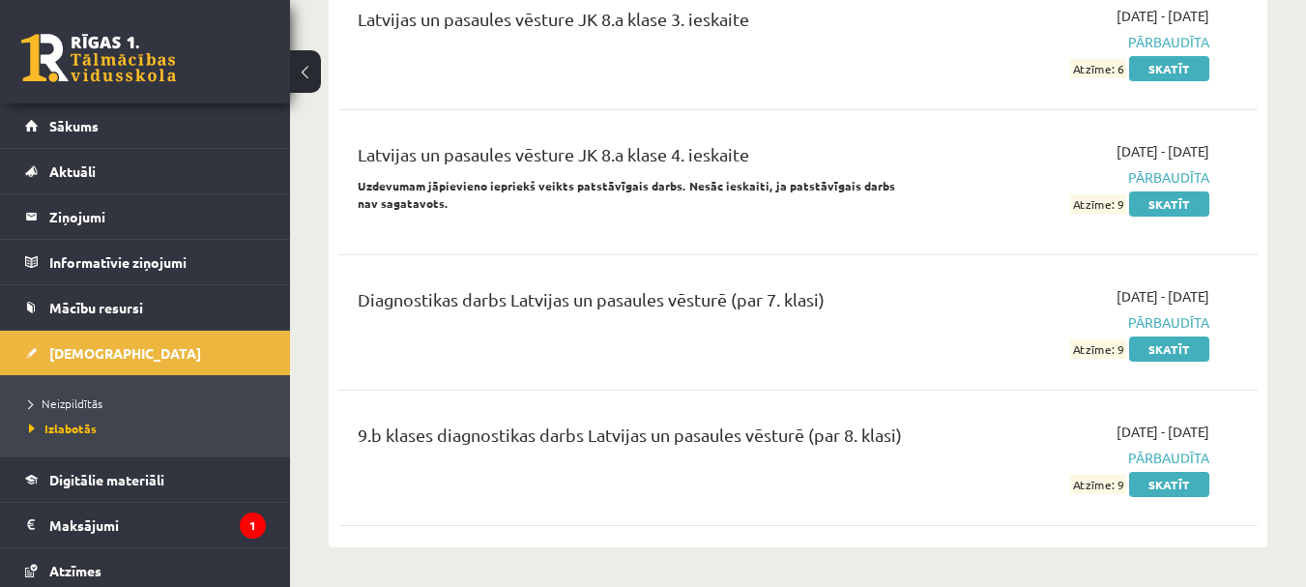
scroll to position [9764, 0]
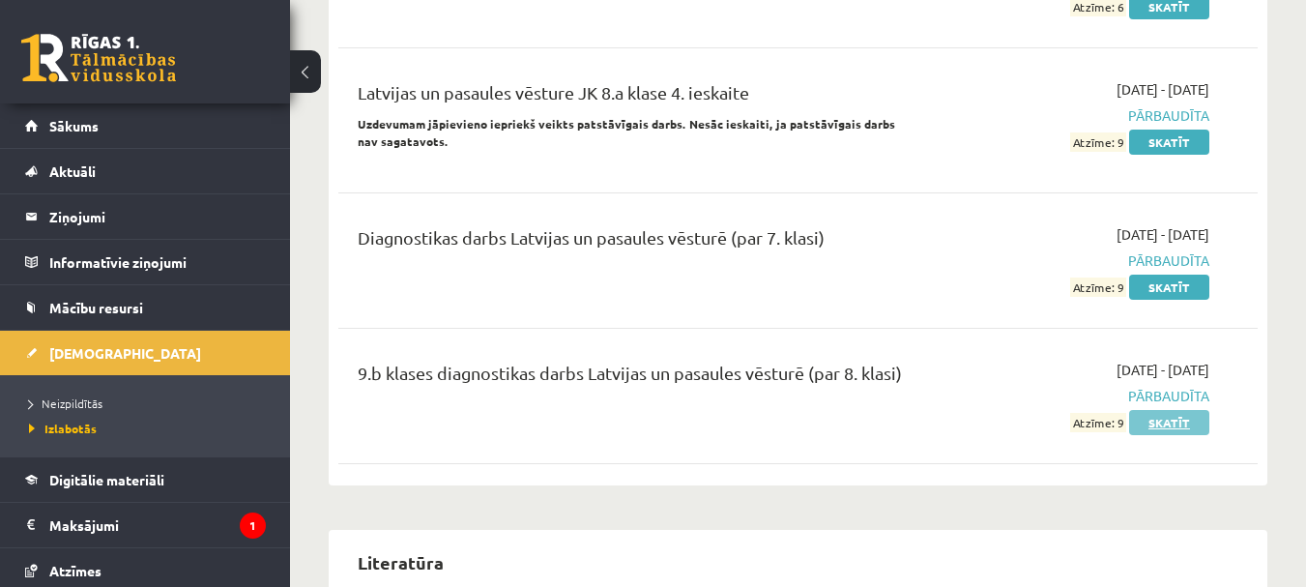
click at [1175, 410] on link "Skatīt" at bounding box center [1169, 422] width 80 height 25
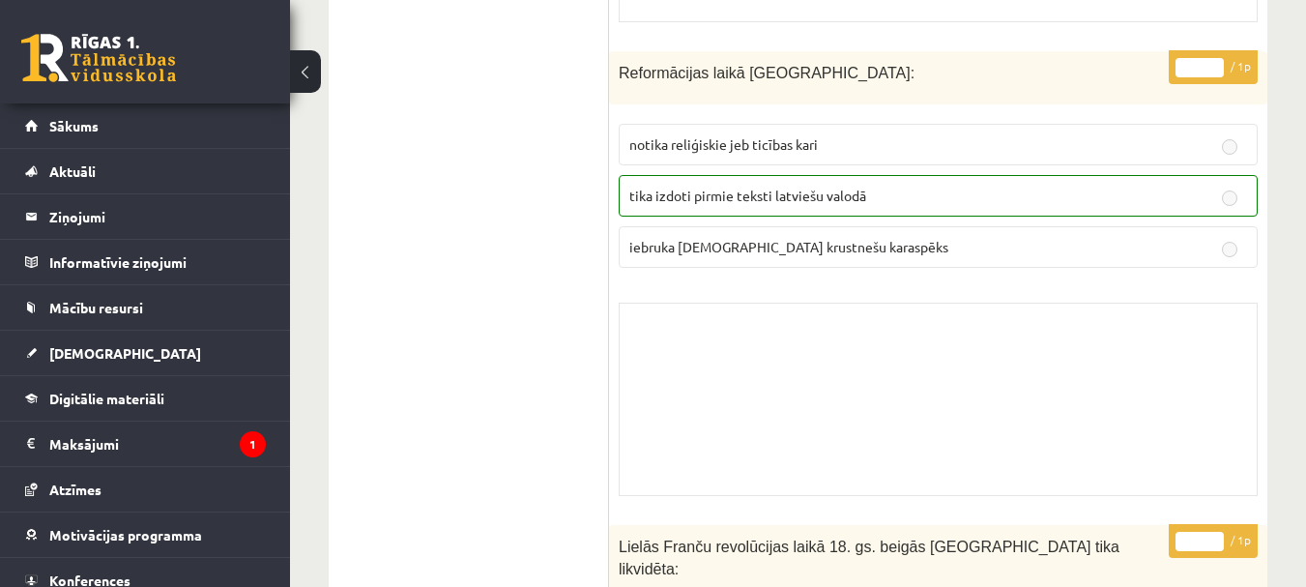
scroll to position [14203, 0]
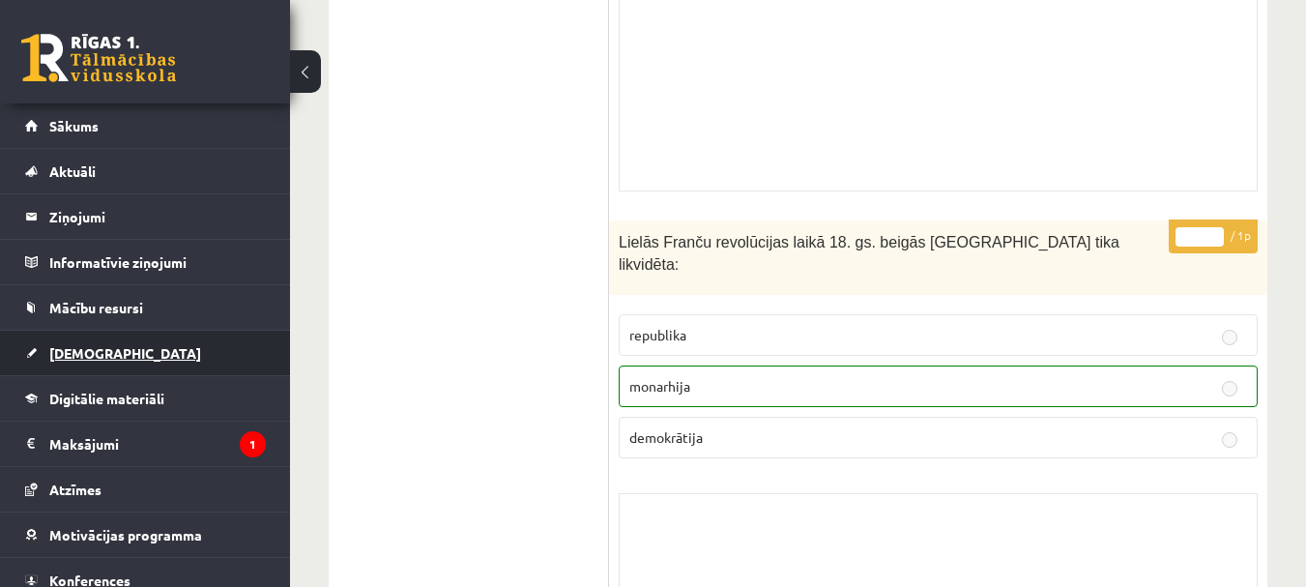
click at [105, 355] on span "[DEMOGRAPHIC_DATA]" at bounding box center [125, 352] width 152 height 17
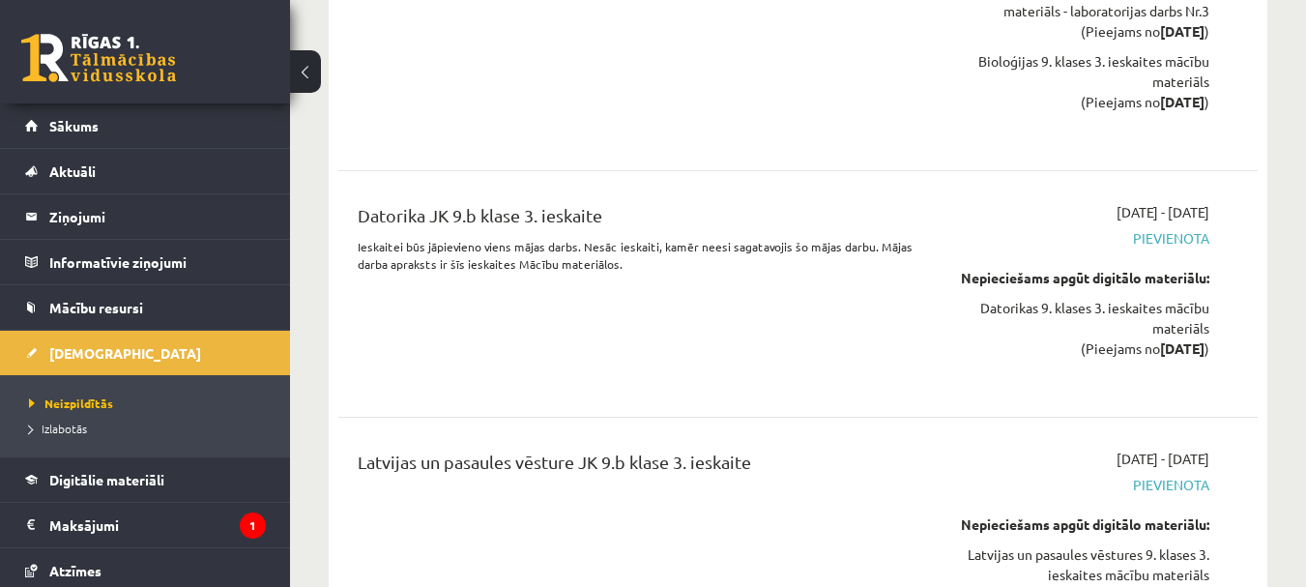
scroll to position [11303, 0]
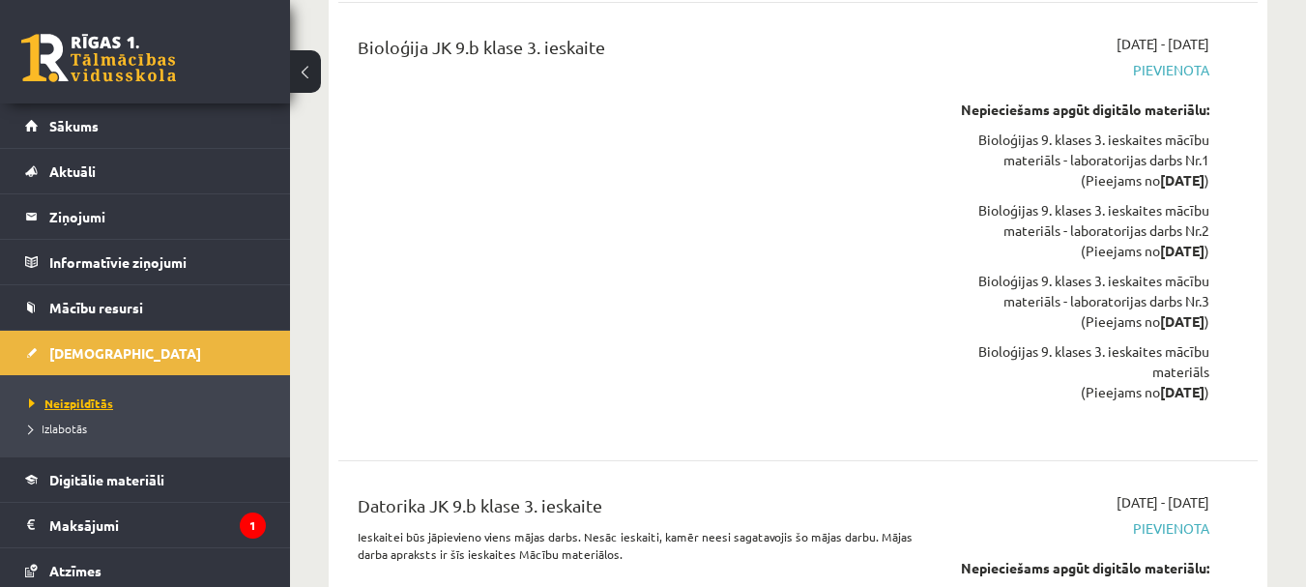
click at [98, 408] on span "Neizpildītās" at bounding box center [71, 402] width 84 height 15
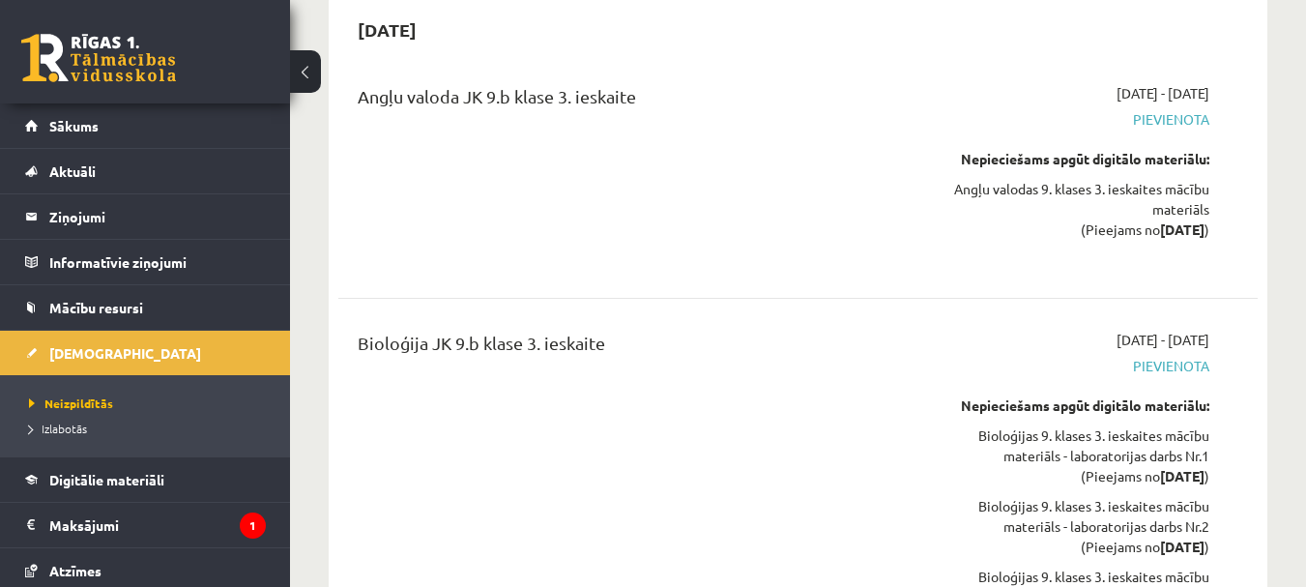
scroll to position [10819, 0]
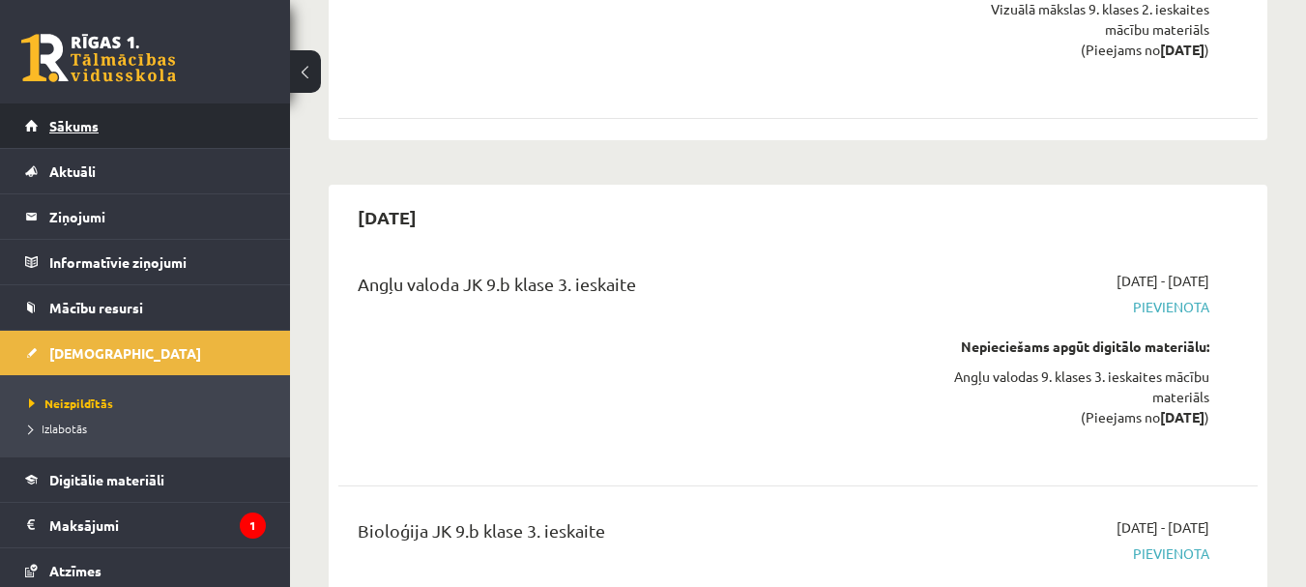
click at [67, 132] on span "Sākums" at bounding box center [73, 125] width 49 height 17
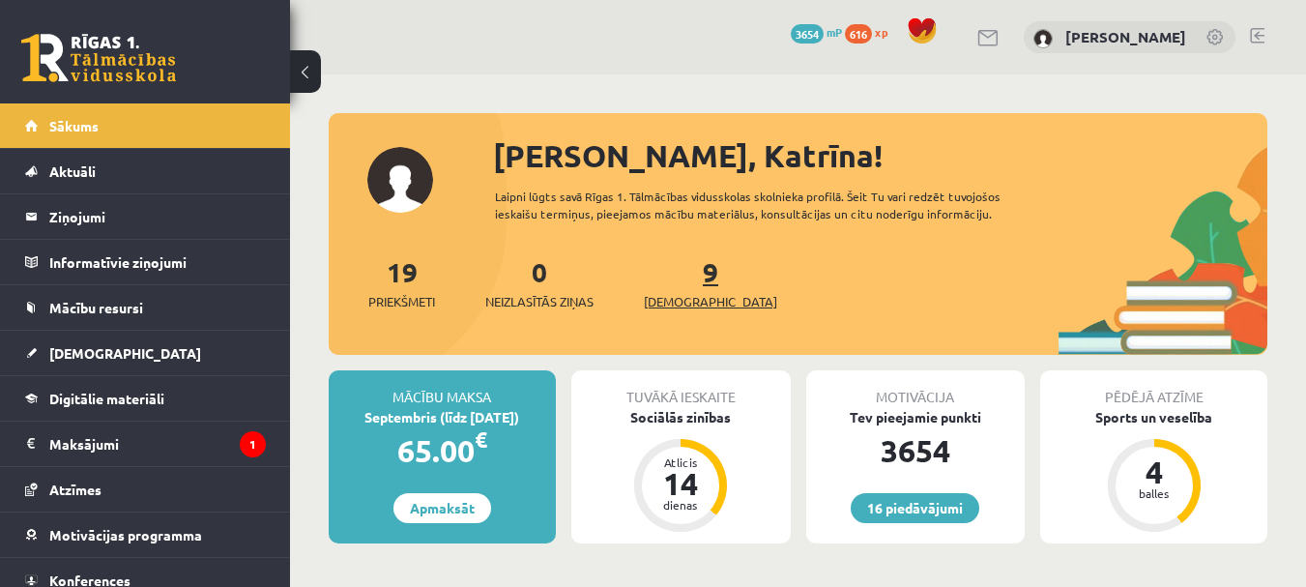
click at [676, 299] on span "[DEMOGRAPHIC_DATA]" at bounding box center [710, 301] width 133 height 19
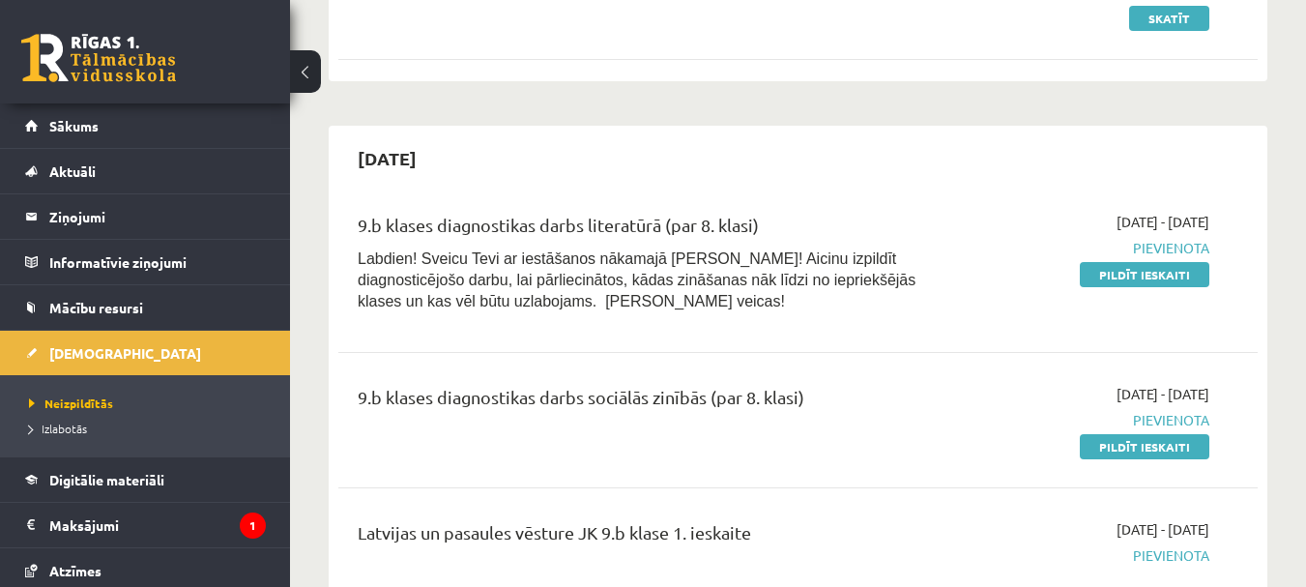
scroll to position [483, 0]
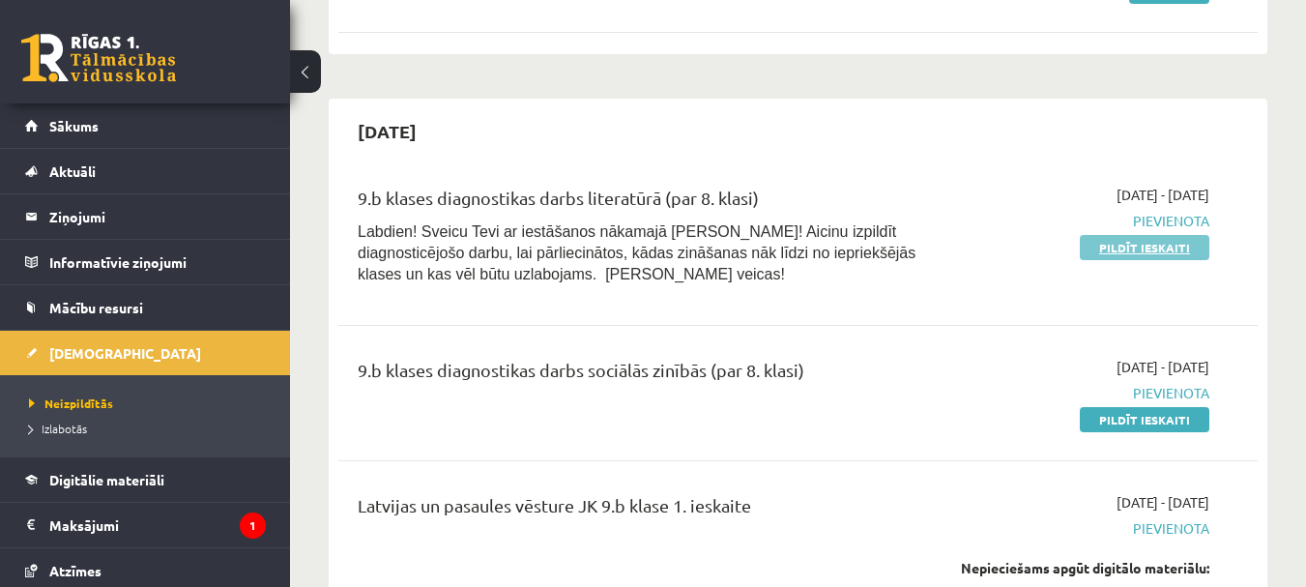
click at [1161, 243] on link "Pildīt ieskaiti" at bounding box center [1145, 247] width 130 height 25
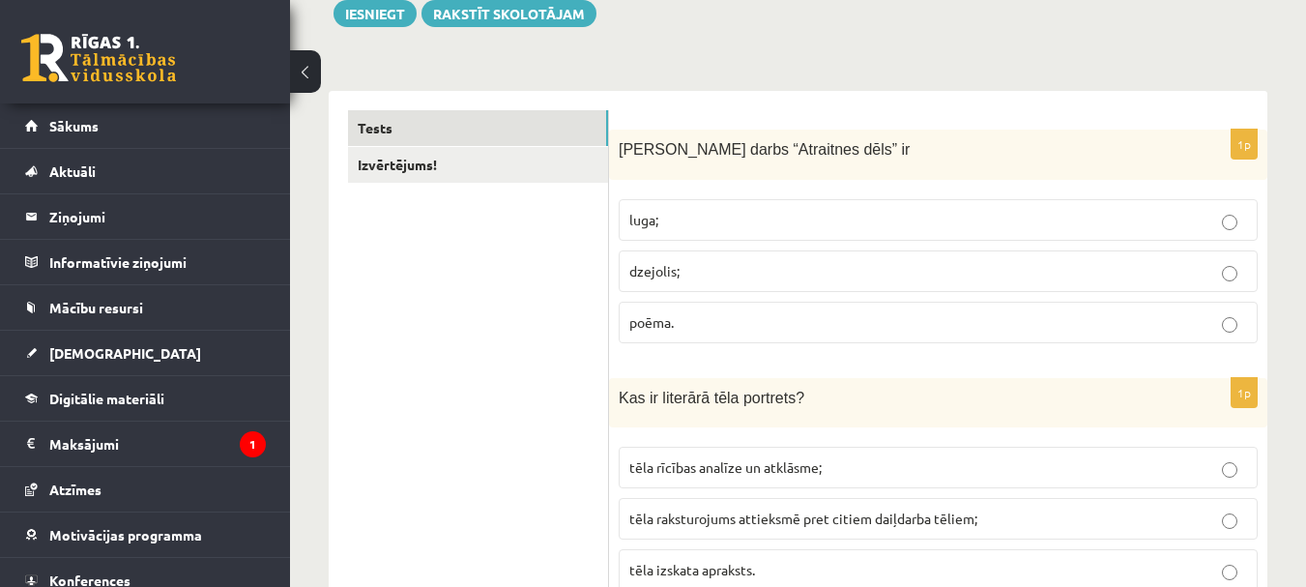
scroll to position [290, 0]
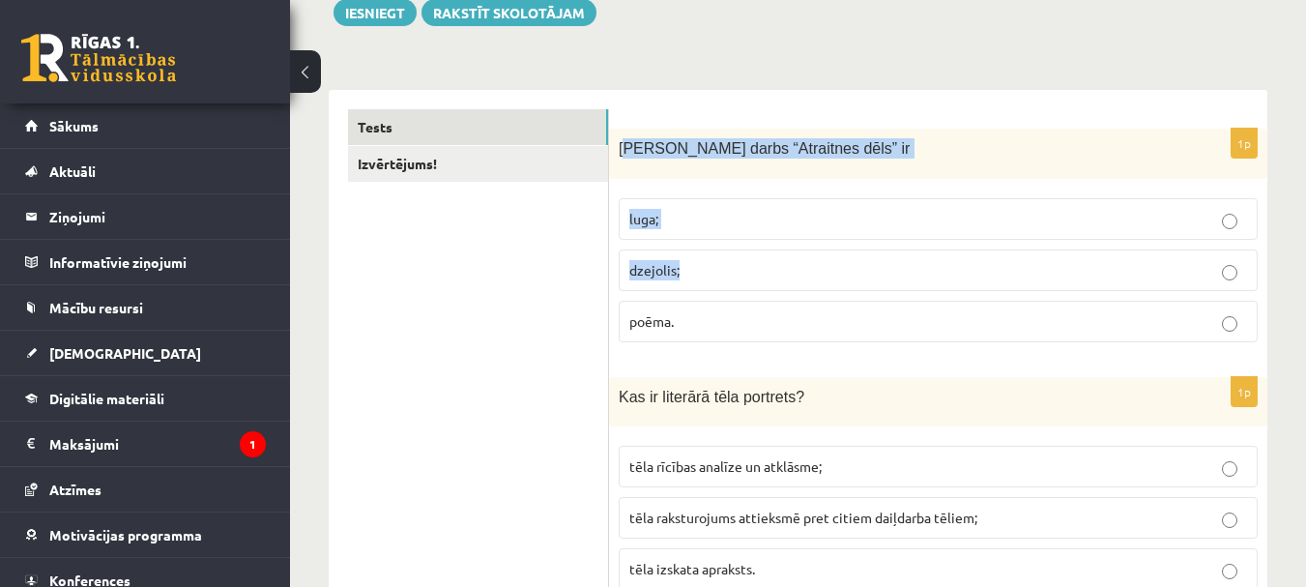
drag, startPoint x: 629, startPoint y: 149, endPoint x: 707, endPoint y: 251, distance: 128.4
click at [707, 253] on div "1p [PERSON_NAME] darbs “[PERSON_NAME] dēls” ir [GEOGRAPHIC_DATA]; [GEOGRAPHIC_D…" at bounding box center [938, 243] width 658 height 228
drag, startPoint x: 619, startPoint y: 152, endPoint x: 719, endPoint y: 318, distance: 194.3
click at [719, 318] on div "1p [PERSON_NAME] darbs “[PERSON_NAME] dēls” ir [GEOGRAPHIC_DATA]; [GEOGRAPHIC_D…" at bounding box center [938, 243] width 658 height 228
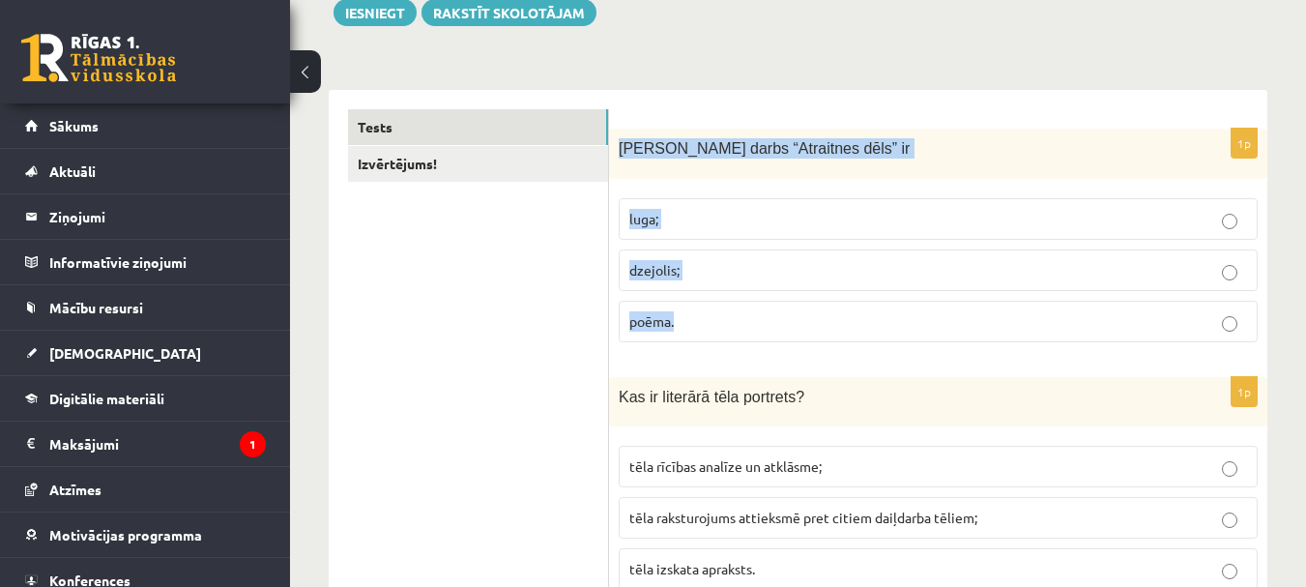
copy div "[PERSON_NAME] darbs “Atraitnes dēls” ir luga; [PERSON_NAME]; poēma."
click at [719, 318] on p "poēma." at bounding box center [938, 321] width 618 height 20
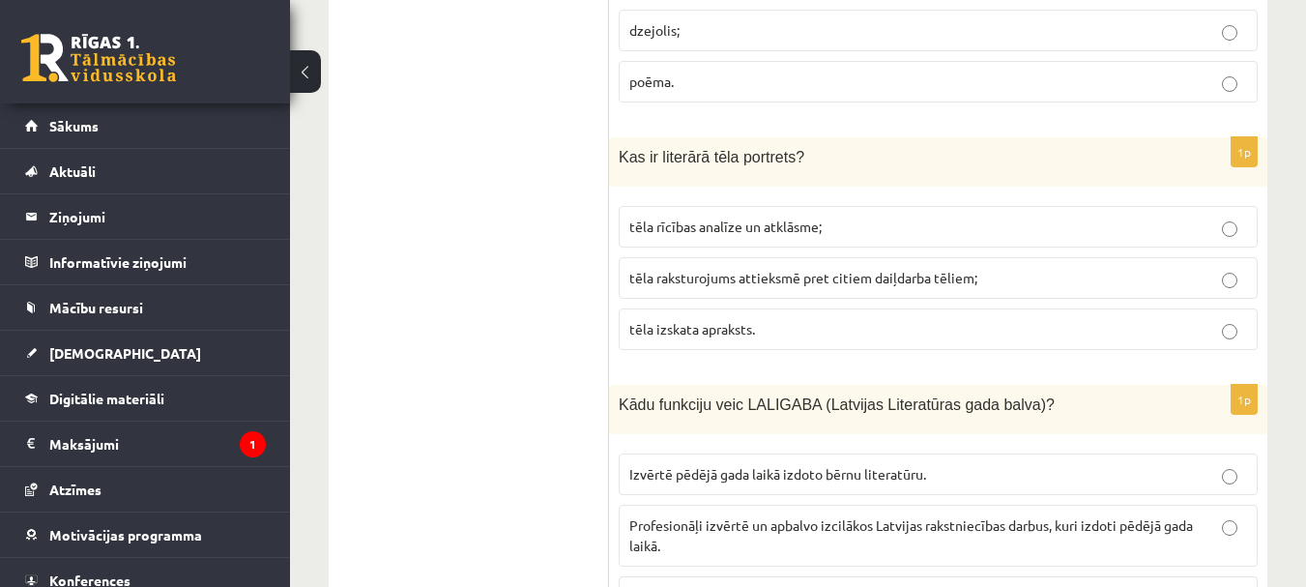
scroll to position [580, 0]
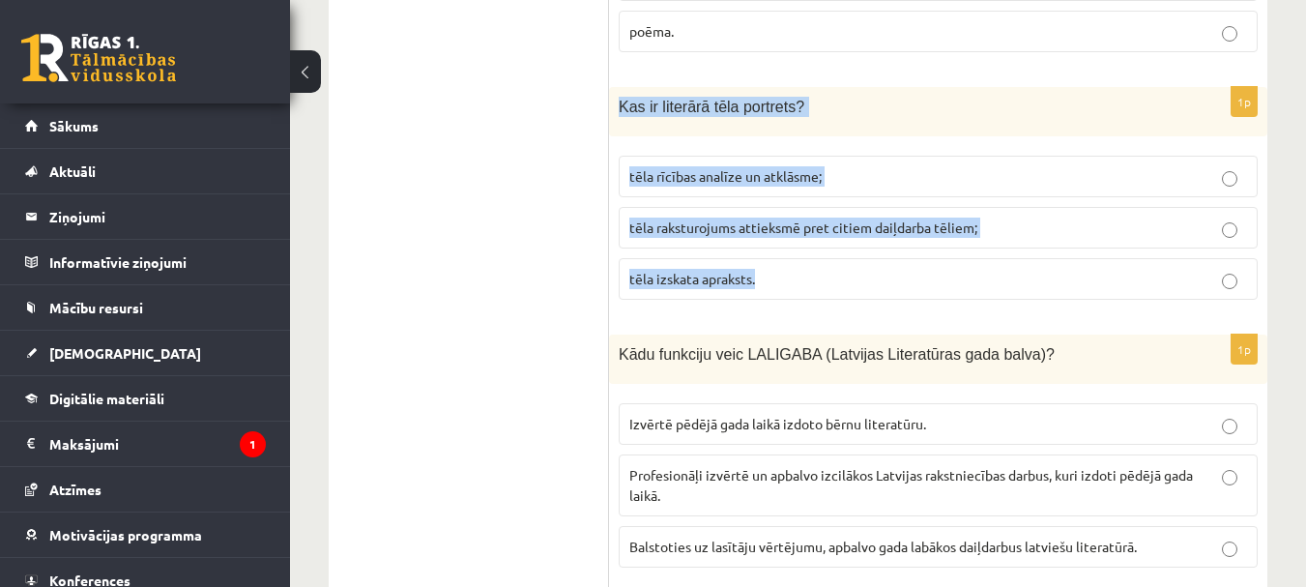
drag, startPoint x: 640, startPoint y: 116, endPoint x: 790, endPoint y: 274, distance: 217.4
click at [790, 274] on div "1p Kas ir literārā tēla portrets? tēla rīcības analīze un atklāsme; tēla rakstu…" at bounding box center [938, 201] width 658 height 228
click at [816, 277] on p "tēla izskata apraksts." at bounding box center [938, 279] width 618 height 20
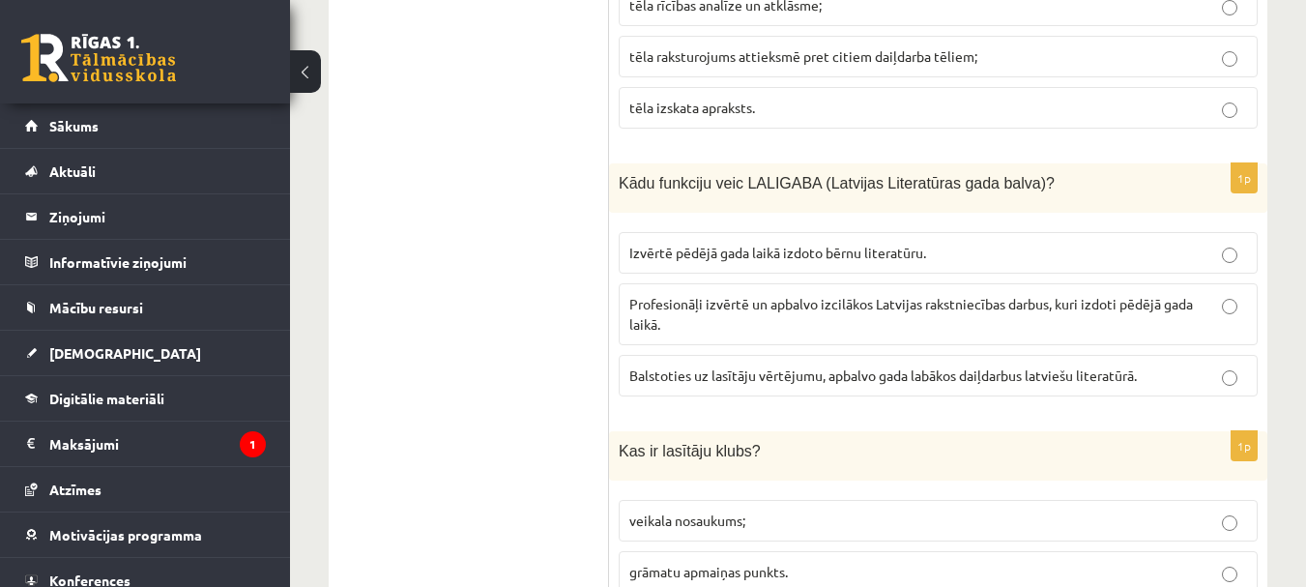
scroll to position [773, 0]
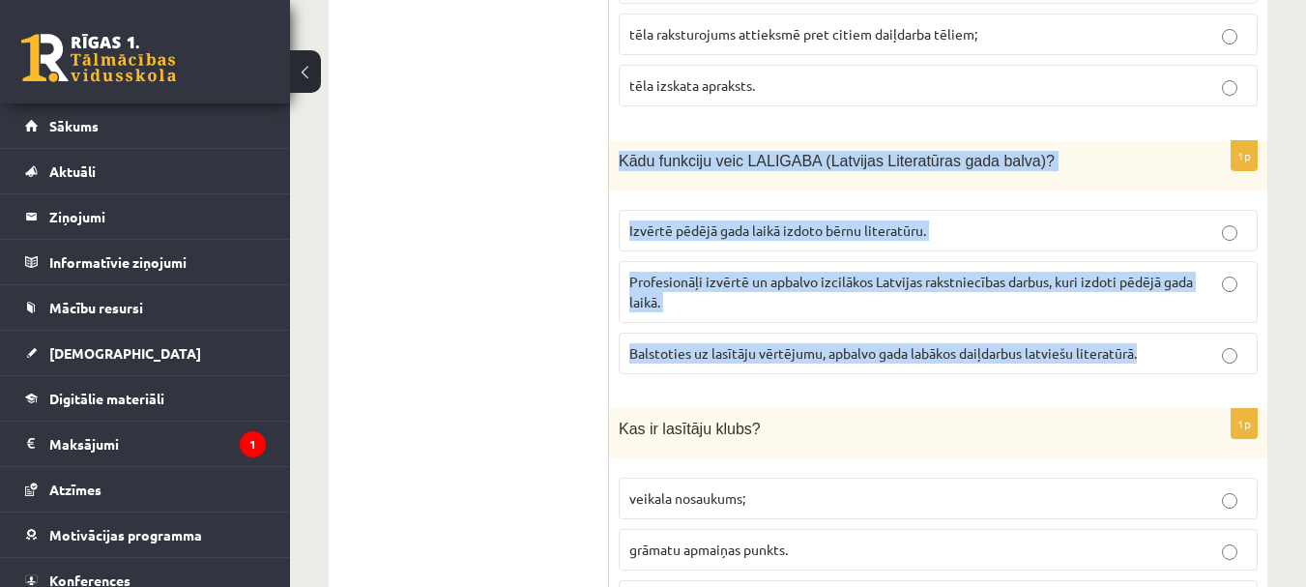
drag, startPoint x: 624, startPoint y: 155, endPoint x: 1168, endPoint y: 379, distance: 588.6
click at [1168, 379] on div "1p Kādu funkciju veic LALIGABA (Latvijas Literatūras gada balva)? Izvērtē pēdēj…" at bounding box center [938, 265] width 658 height 248
click at [1008, 279] on span "Profesionāļi izvērtē un apbalvo izcilākos Latvijas rakstniecības darbus, kuri i…" at bounding box center [911, 292] width 564 height 38
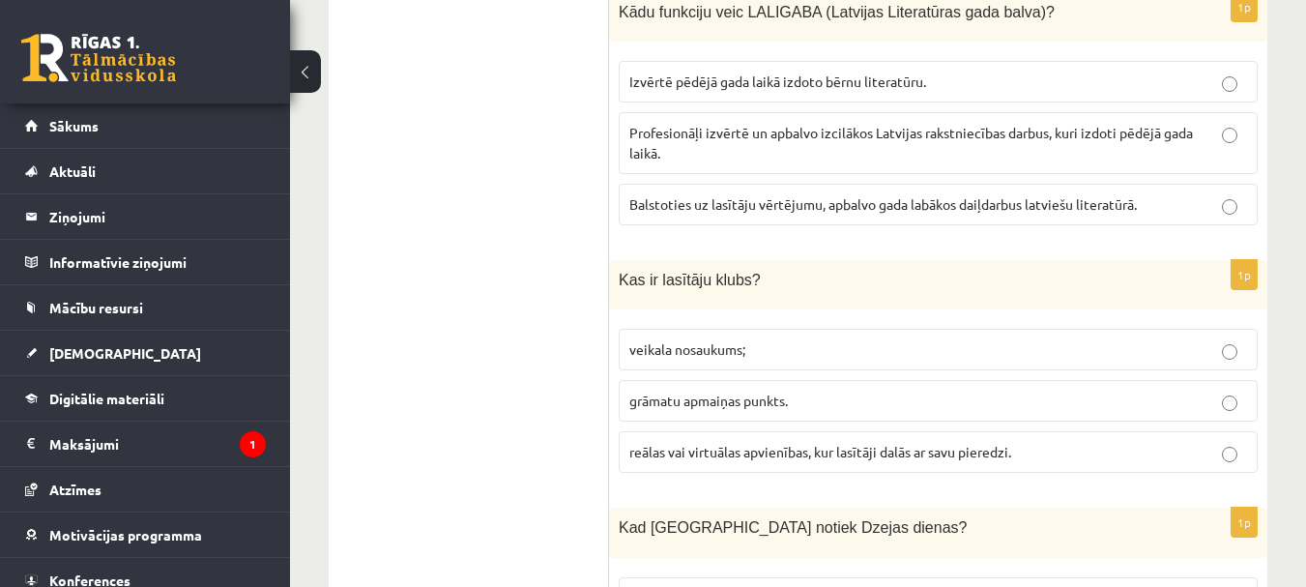
scroll to position [967, 0]
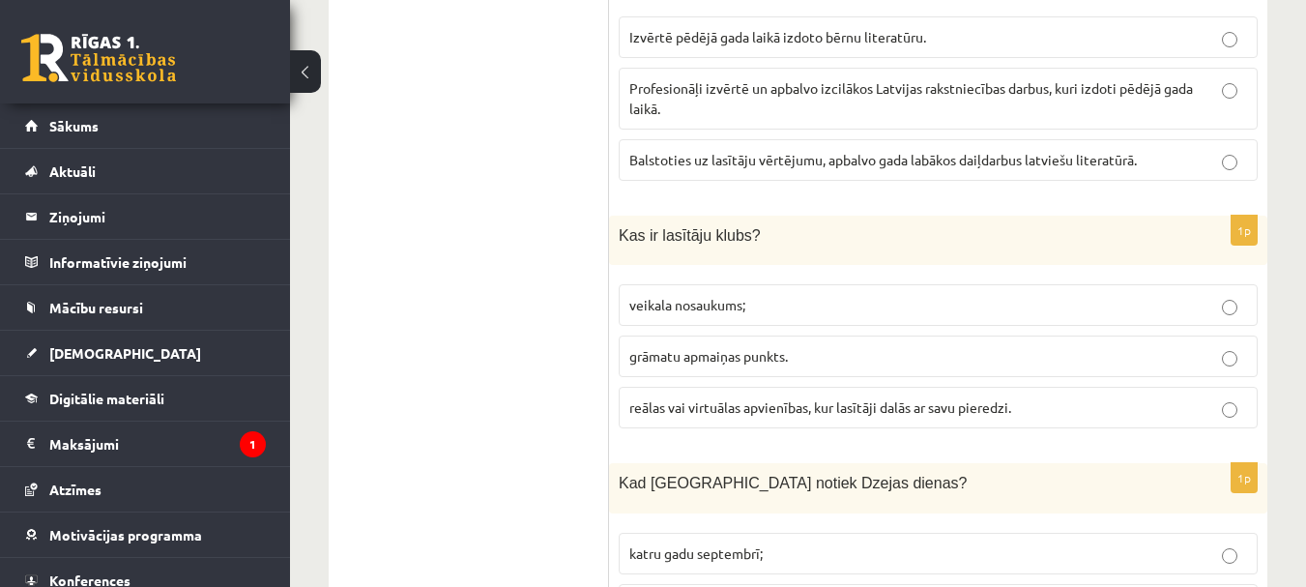
click at [1063, 414] on p "reālas vai virtuālas apvienības, kur lasītāji dalās ar savu pieredzi." at bounding box center [938, 407] width 618 height 20
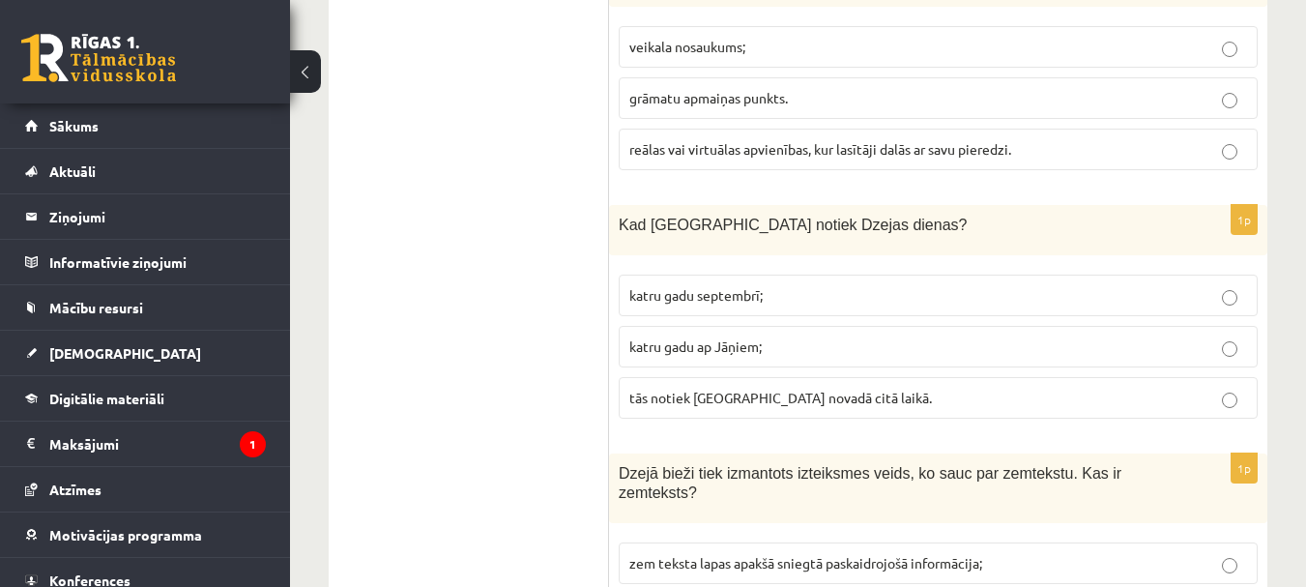
scroll to position [1257, 0]
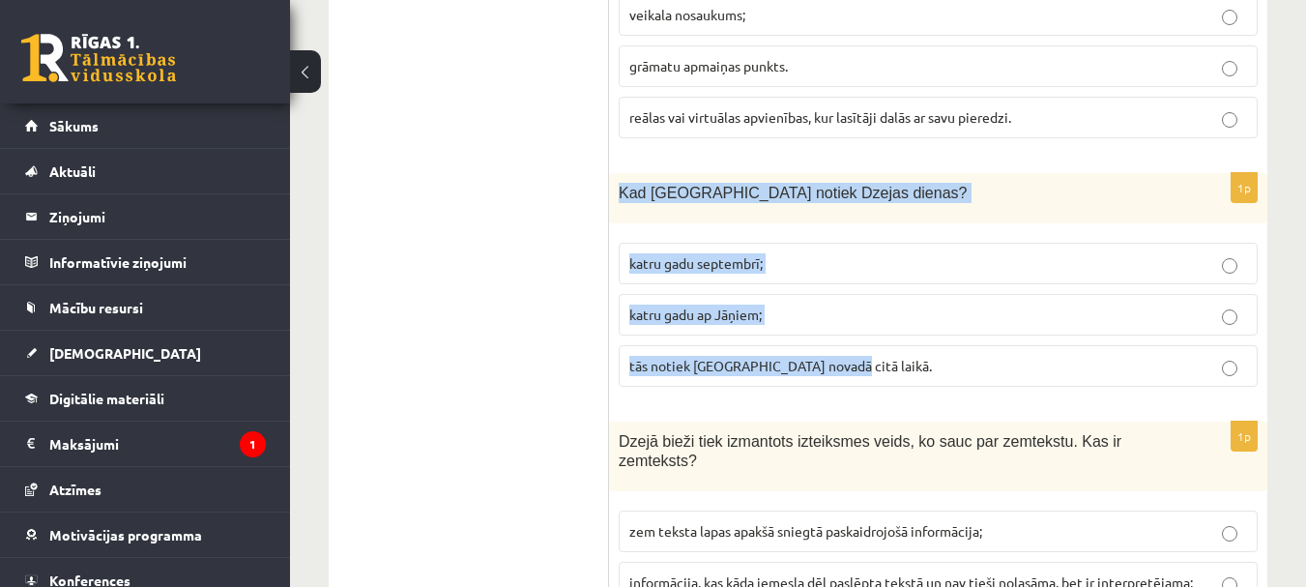
drag, startPoint x: 644, startPoint y: 243, endPoint x: 856, endPoint y: 375, distance: 250.5
click at [856, 375] on div "1p Kad Latvijā notiek Dzejas dienas? katru gadu septembrī; katru gadu ap Jāņiem…" at bounding box center [938, 287] width 658 height 228
copy div "Kad Latvijā notiek Dzejas dienas? katru gadu septembrī; katru gadu ap Jāņiem; t…"
click at [830, 258] on p "katru gadu septembrī;" at bounding box center [938, 263] width 618 height 20
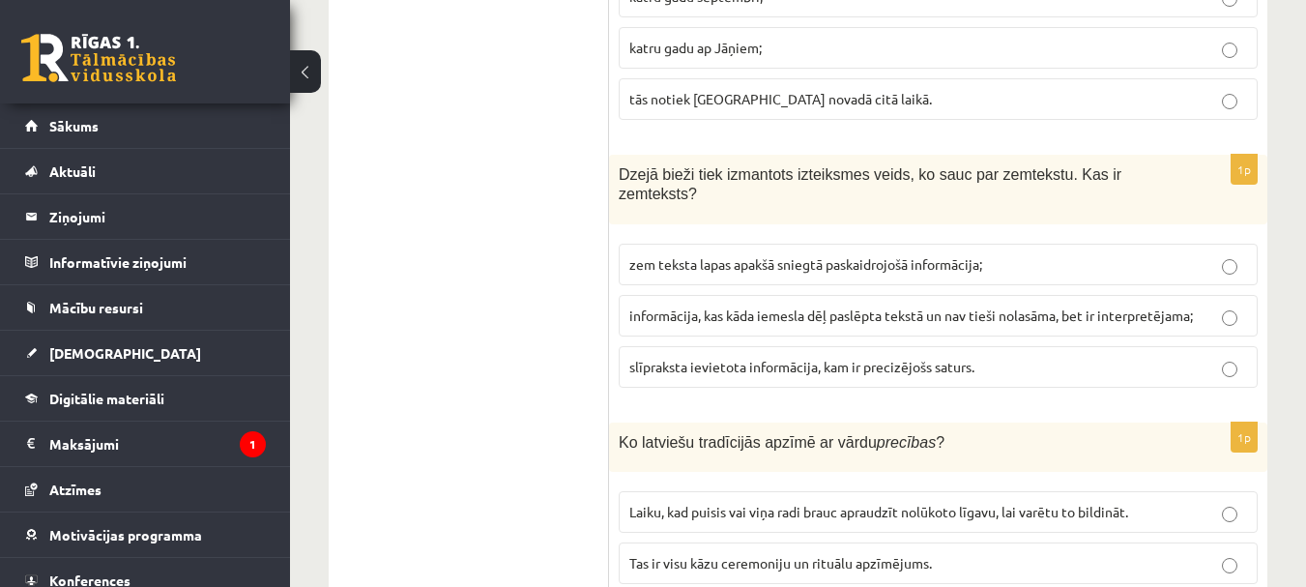
scroll to position [1547, 0]
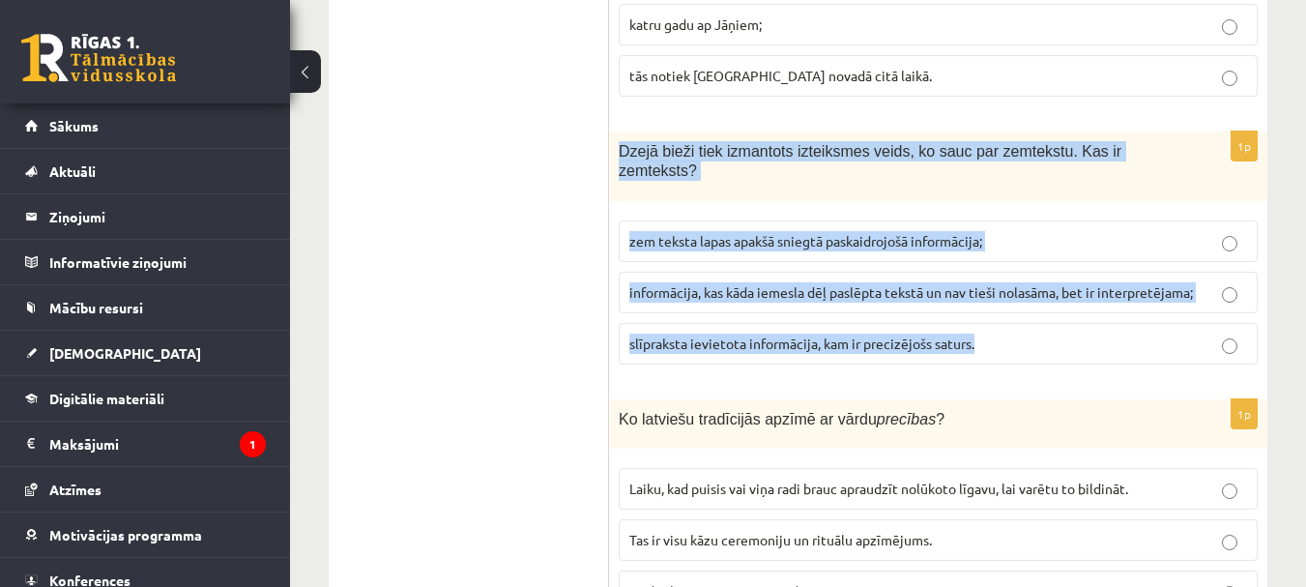
drag, startPoint x: 659, startPoint y: 172, endPoint x: 990, endPoint y: 336, distance: 369.2
click at [990, 336] on div "1p Dzejā bieži tiek izmantots izteiksmes veids, ko sauc par zemtekstu. Kas ir z…" at bounding box center [938, 255] width 658 height 248
click at [1106, 283] on span "informācija, kas kāda iemesla dēļ paslēpta tekstā un nav tieši nolasāma, bet ir…" at bounding box center [911, 291] width 564 height 17
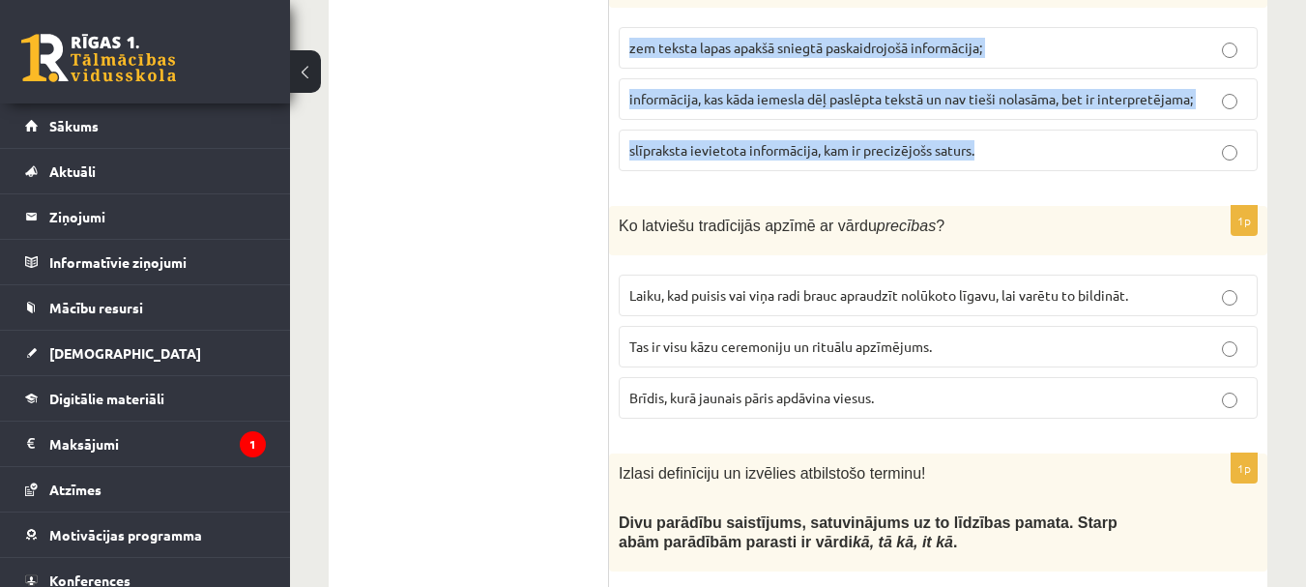
scroll to position [1837, 0]
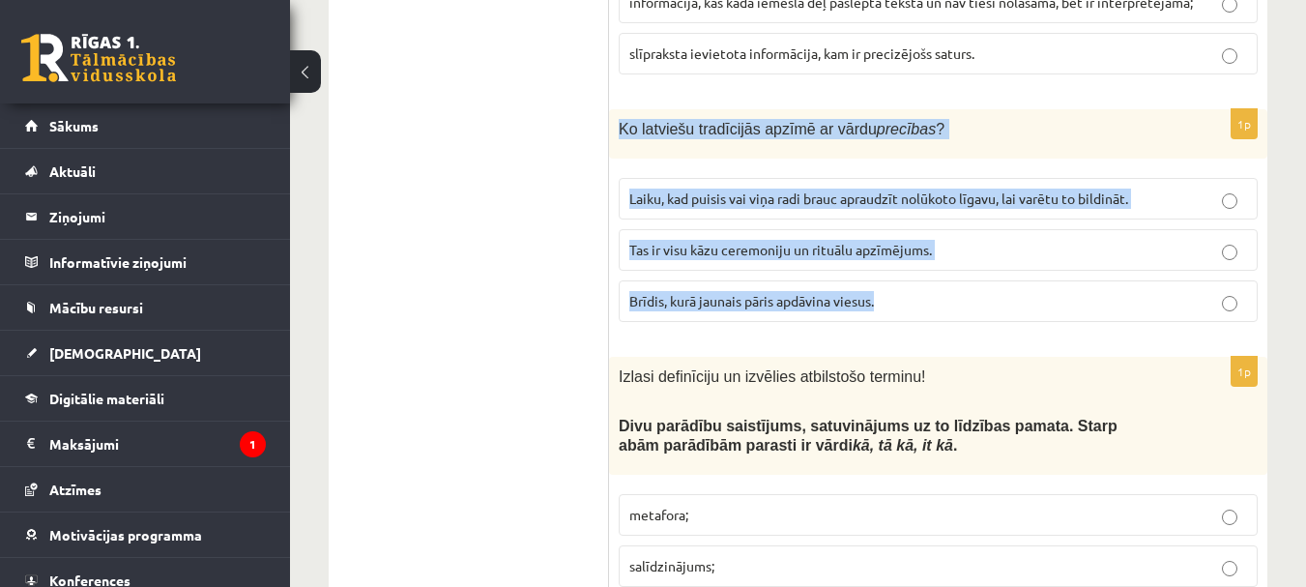
drag, startPoint x: 620, startPoint y: 106, endPoint x: 921, endPoint y: 291, distance: 353.6
click at [921, 291] on div "1p Ko latviešu tradīcijās apzīmē ar vārdu precības ? Laiku, kad puisis vai viņa…" at bounding box center [938, 223] width 658 height 228
click at [975, 189] on span "Laiku, kad puisis vai viņa radi brauc apraudzīt nolūkoto līgavu, lai varētu to …" at bounding box center [878, 197] width 499 height 17
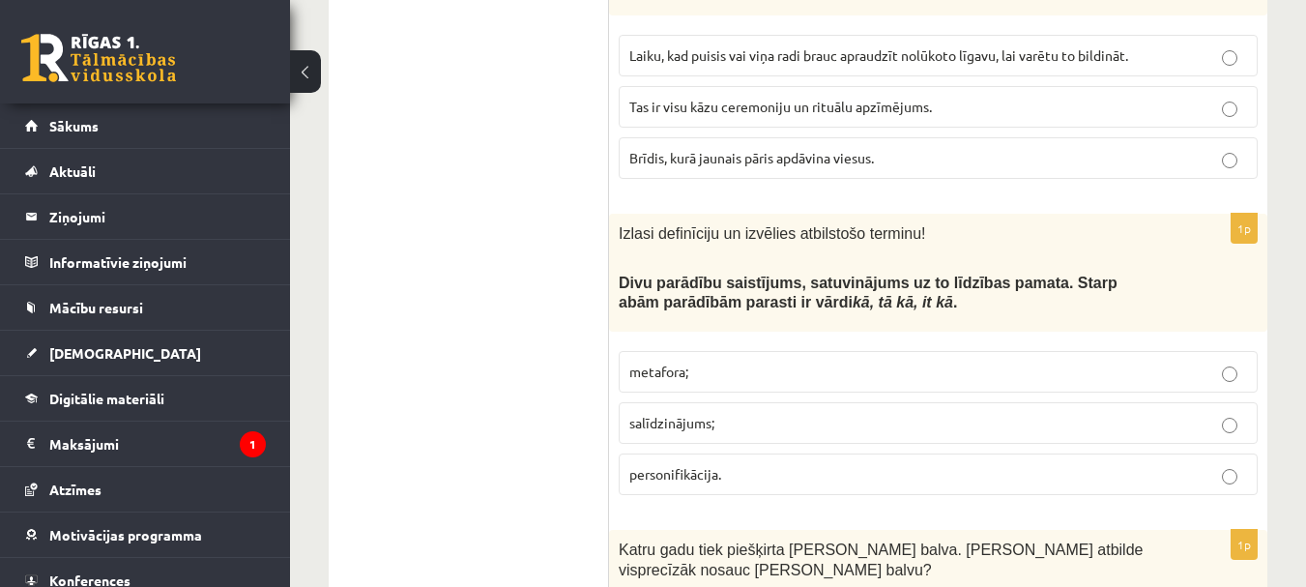
scroll to position [2030, 0]
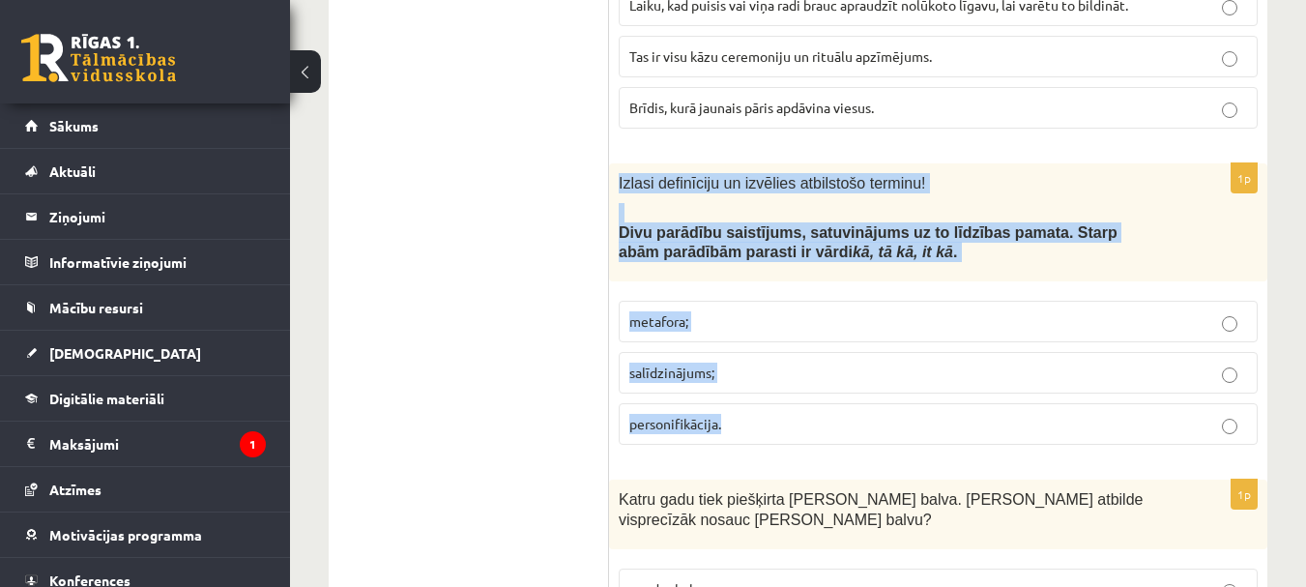
drag, startPoint x: 628, startPoint y: 170, endPoint x: 768, endPoint y: 405, distance: 273.1
click at [768, 405] on div "1p Izlasi definīciju un izvēlies atbilstošo terminu! Divu parādību saistījums, …" at bounding box center [938, 312] width 658 height 298
click at [793, 363] on p "salīdzinājums;" at bounding box center [938, 373] width 618 height 20
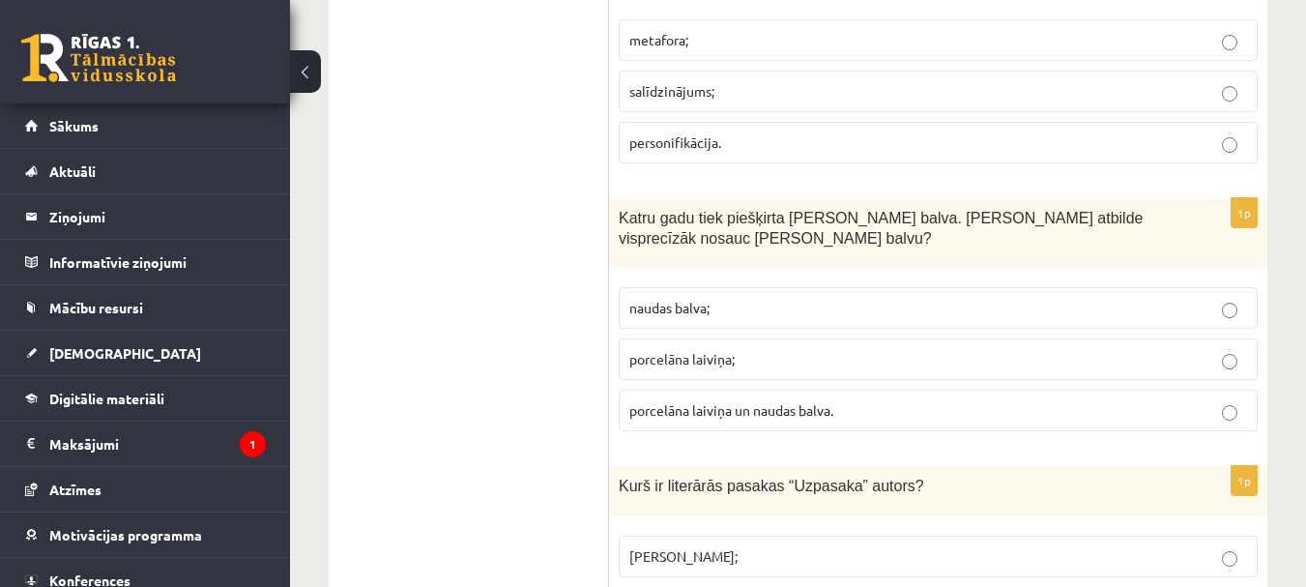
scroll to position [2320, 0]
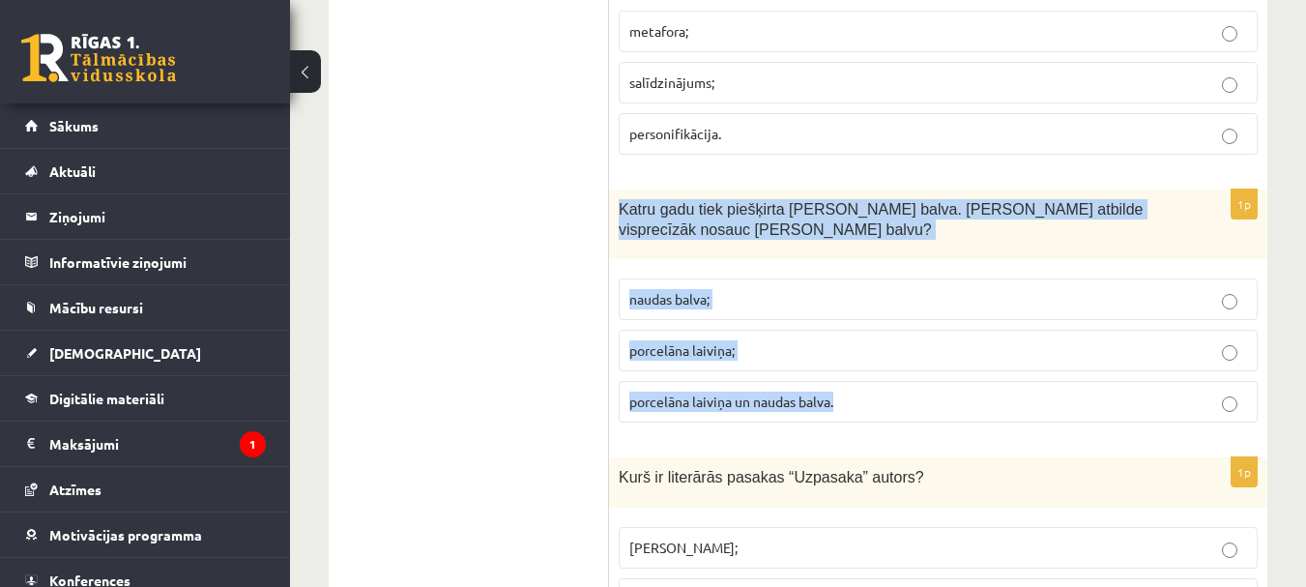
drag, startPoint x: 621, startPoint y: 188, endPoint x: 872, endPoint y: 408, distance: 334.3
click at [872, 408] on div "1p Katru gadu tiek piešķirta Jāņa Baltvilka balva. Kura atbilde visprecīzāk nos…" at bounding box center [938, 313] width 658 height 248
click at [906, 392] on p "porcelāna laiviņa un naudas balva." at bounding box center [938, 402] width 618 height 20
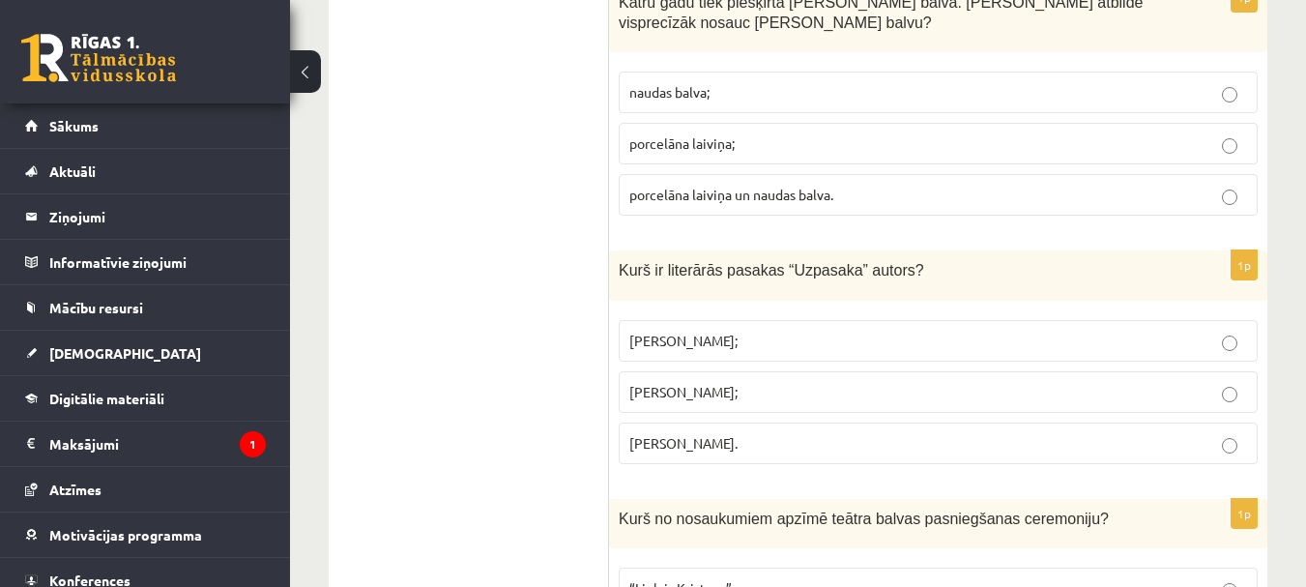
scroll to position [2610, 0]
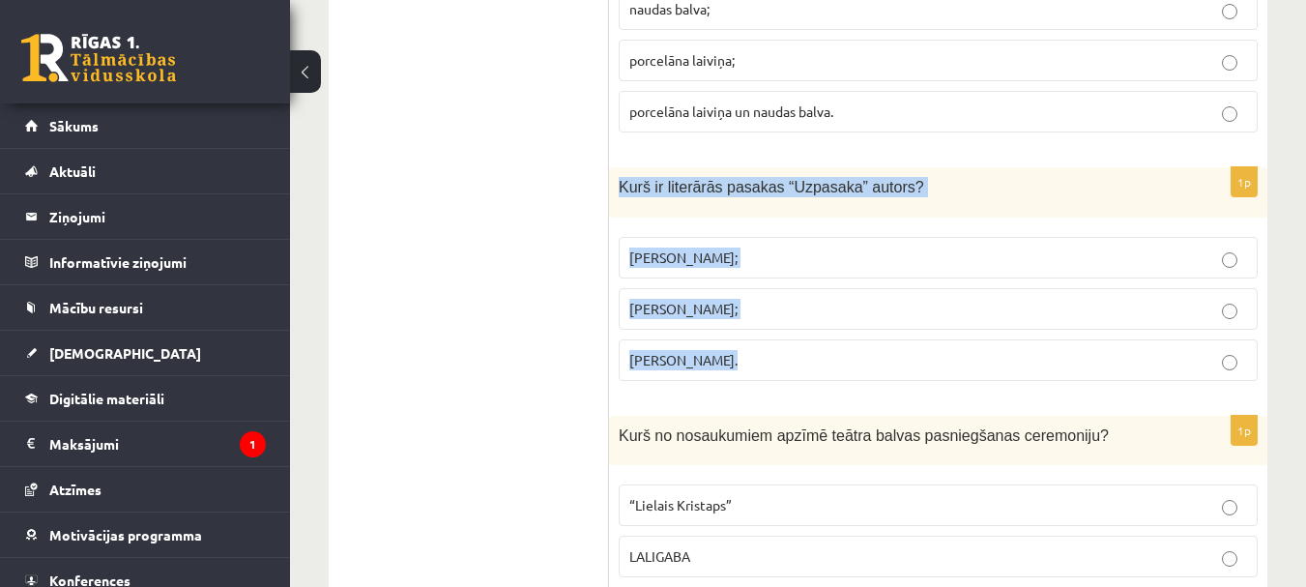
drag, startPoint x: 618, startPoint y: 166, endPoint x: 798, endPoint y: 347, distance: 255.0
click at [798, 347] on div "1p Kurš ir literārās pasakas “Uzpasaka” autors? Imants Ziedonis; Skaidrīte Kald…" at bounding box center [938, 281] width 658 height 228
copy div "Kurš ir literārās pasakas “Uzpasaka” autors? Imants Ziedonis; Skaidrīte Kaldupe…"
click at [798, 299] on p "Skaidrīte Kaldupe;" at bounding box center [938, 309] width 618 height 20
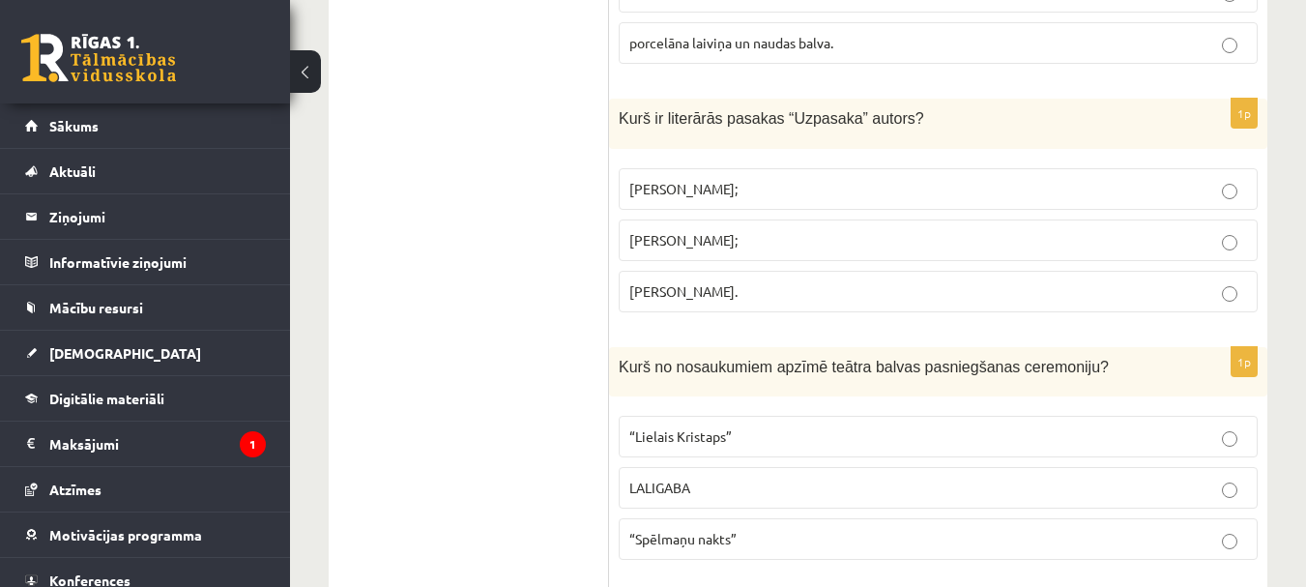
scroll to position [2803, 0]
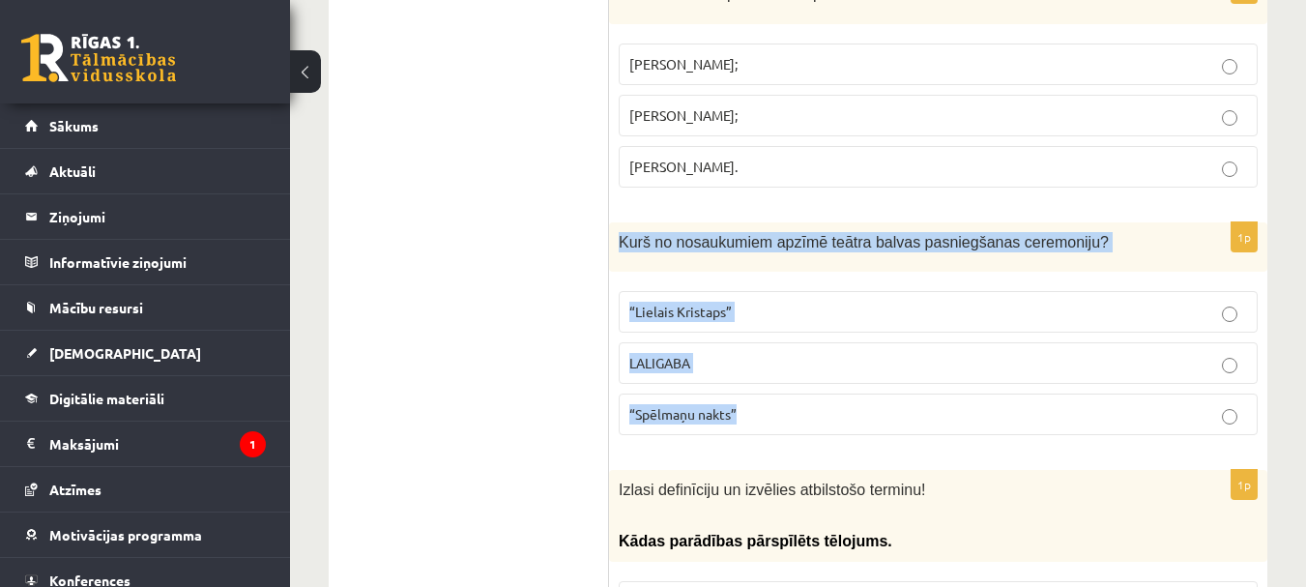
drag, startPoint x: 619, startPoint y: 222, endPoint x: 820, endPoint y: 422, distance: 283.7
click at [820, 422] on div "1p Kurš no nosaukumiem apzīmē teātra balvas pasniegšanas ceremoniju? “Lielais K…" at bounding box center [938, 336] width 658 height 228
copy div "Kurš no nosaukumiem apzīmē teātra balvas pasniegšanas ceremoniju? “Lielais Kris…"
click at [831, 404] on p "“Spēlmaņu nakts”" at bounding box center [938, 414] width 618 height 20
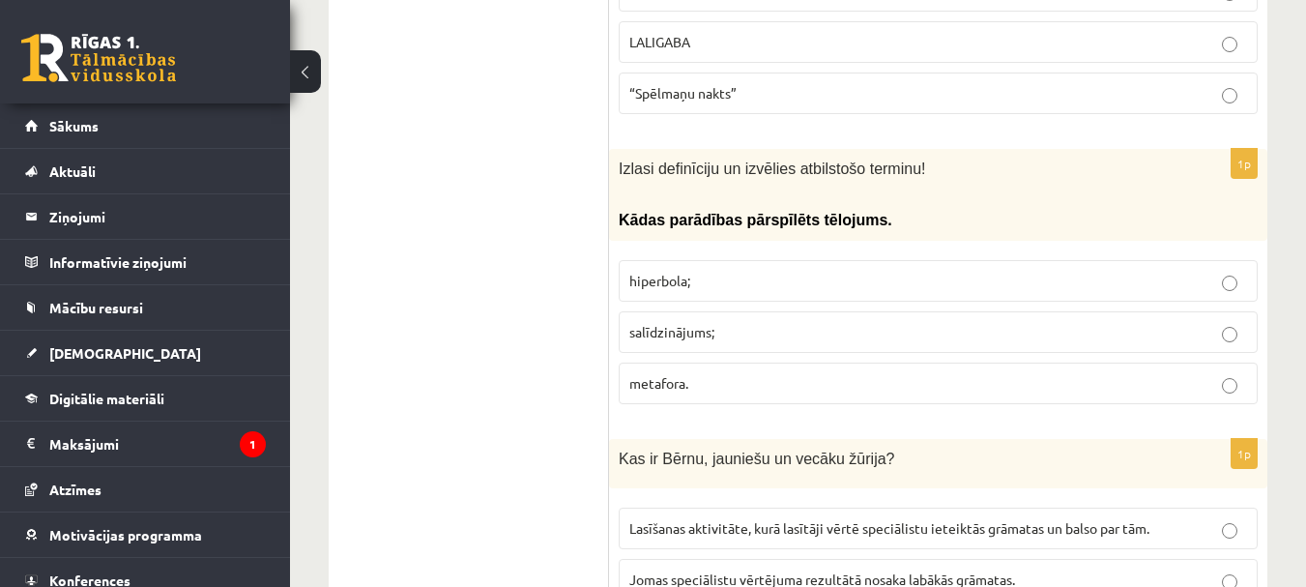
scroll to position [3190, 0]
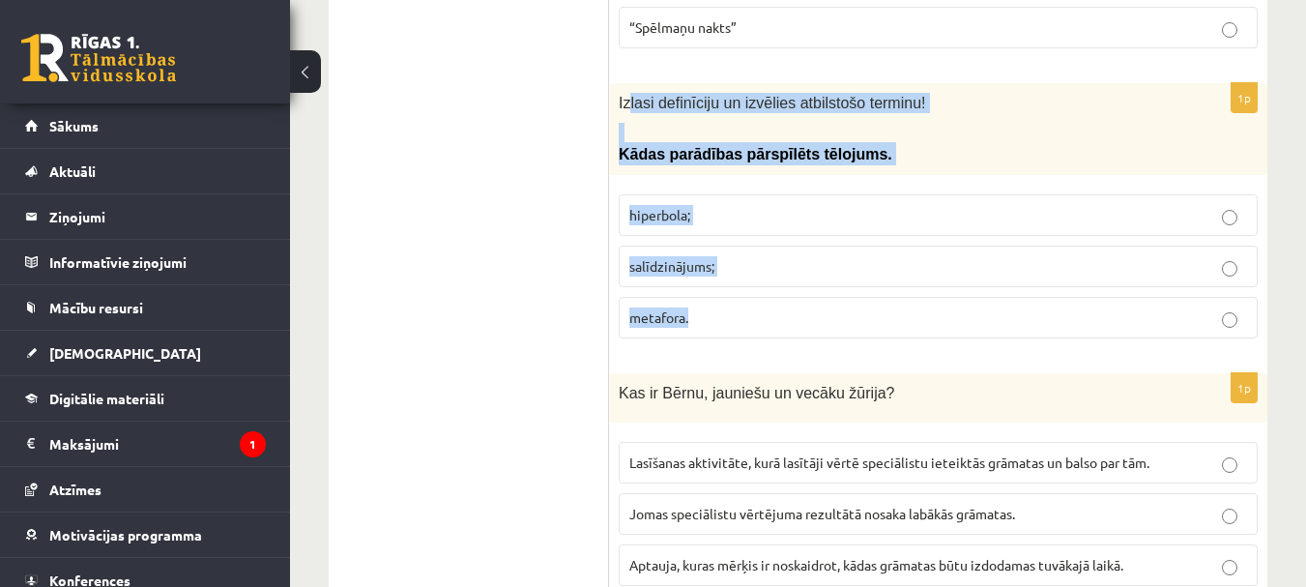
drag, startPoint x: 632, startPoint y: 83, endPoint x: 774, endPoint y: 296, distance: 255.8
click at [774, 296] on div "1p Izlasi definīciju un izvēlies atbilstošo terminu! Kādas parādības pārspīlēts…" at bounding box center [938, 218] width 658 height 271
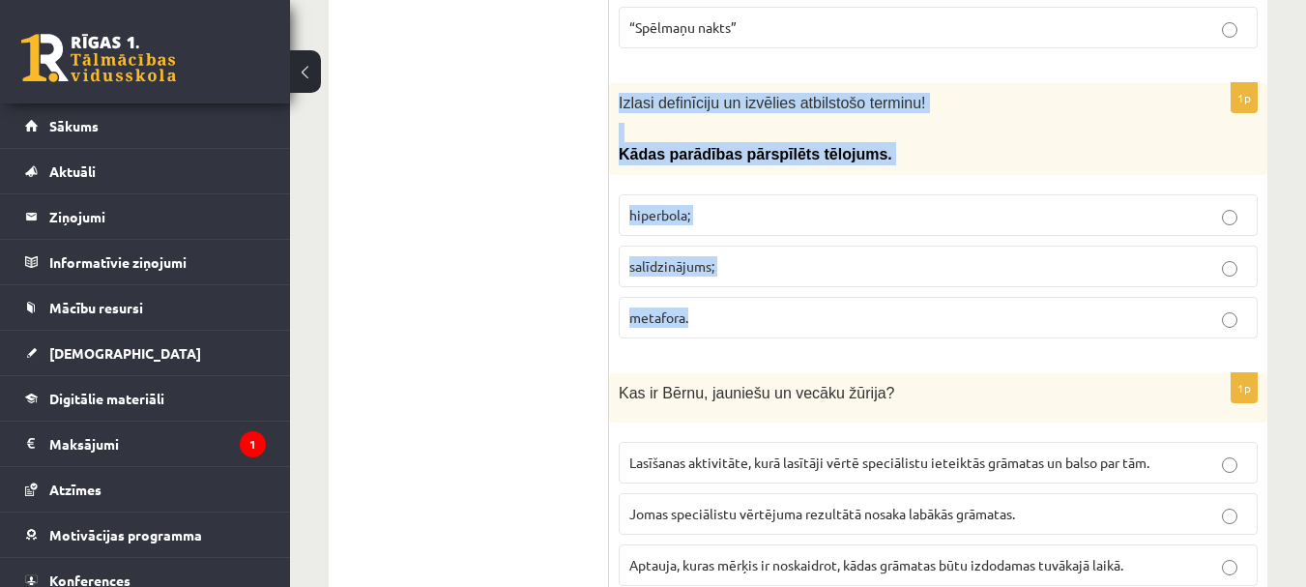
drag, startPoint x: 621, startPoint y: 84, endPoint x: 768, endPoint y: 291, distance: 253.7
click at [768, 291] on div "1p Izlasi definīciju un izvēlies atbilstošo terminu! Kādas parādības pārspīlēts…" at bounding box center [938, 218] width 658 height 271
copy div "Izlasi definīciju un izvēlies atbilstošo terminu! Kādas parādības pārspīlēts tē…"
click at [758, 205] on p "hiperbola;" at bounding box center [938, 215] width 618 height 20
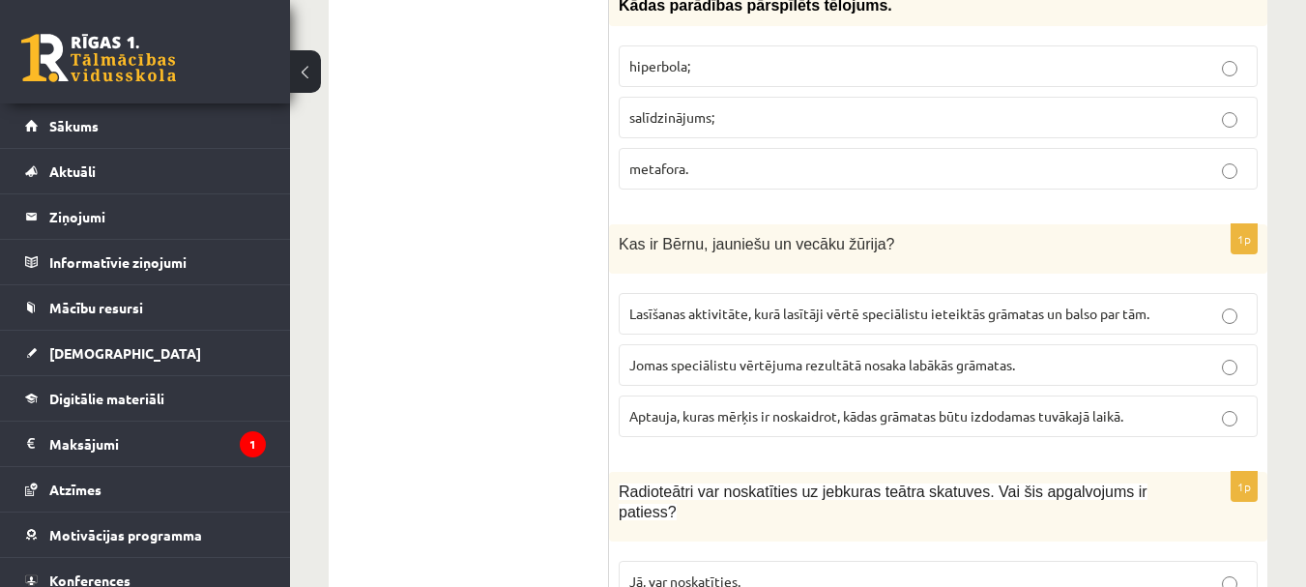
scroll to position [3383, 0]
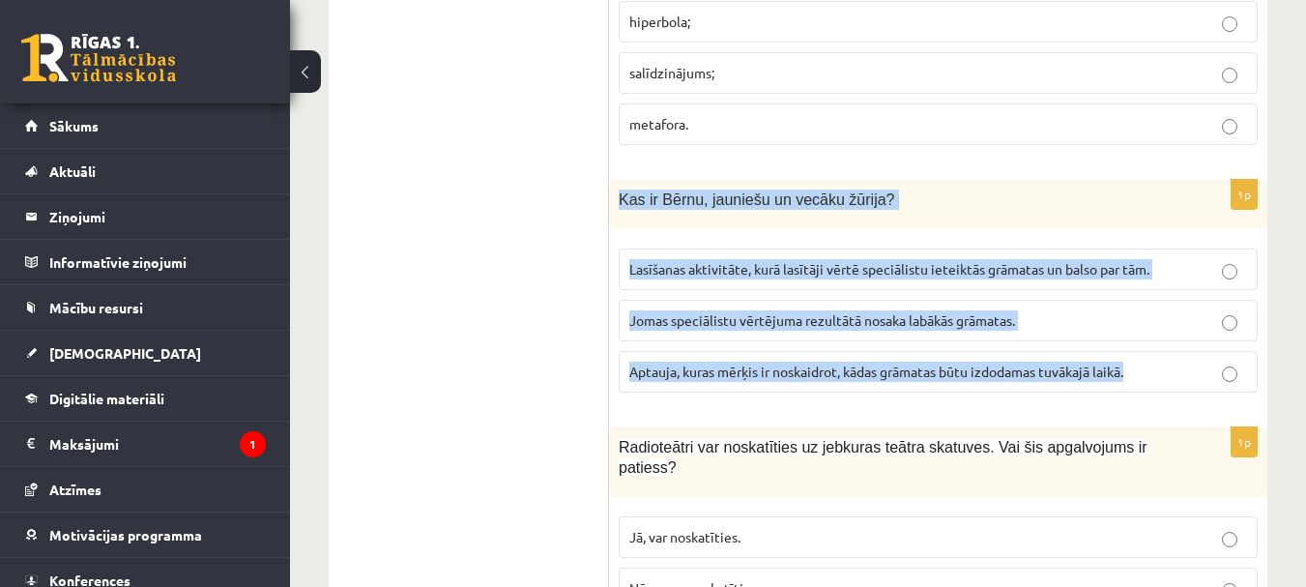
drag, startPoint x: 695, startPoint y: 198, endPoint x: 1164, endPoint y: 358, distance: 495.2
click at [1164, 358] on div "1p Kas ir Bērnu, jauniešu un vecāku žūrija? Lasīšanas aktivitāte, kurā lasītāji…" at bounding box center [938, 294] width 658 height 228
click at [1007, 260] on span "Lasīšanas aktivitāte, kurā lasītāji vērtē speciālistu ieteiktās grāmatas un bal…" at bounding box center [889, 268] width 520 height 17
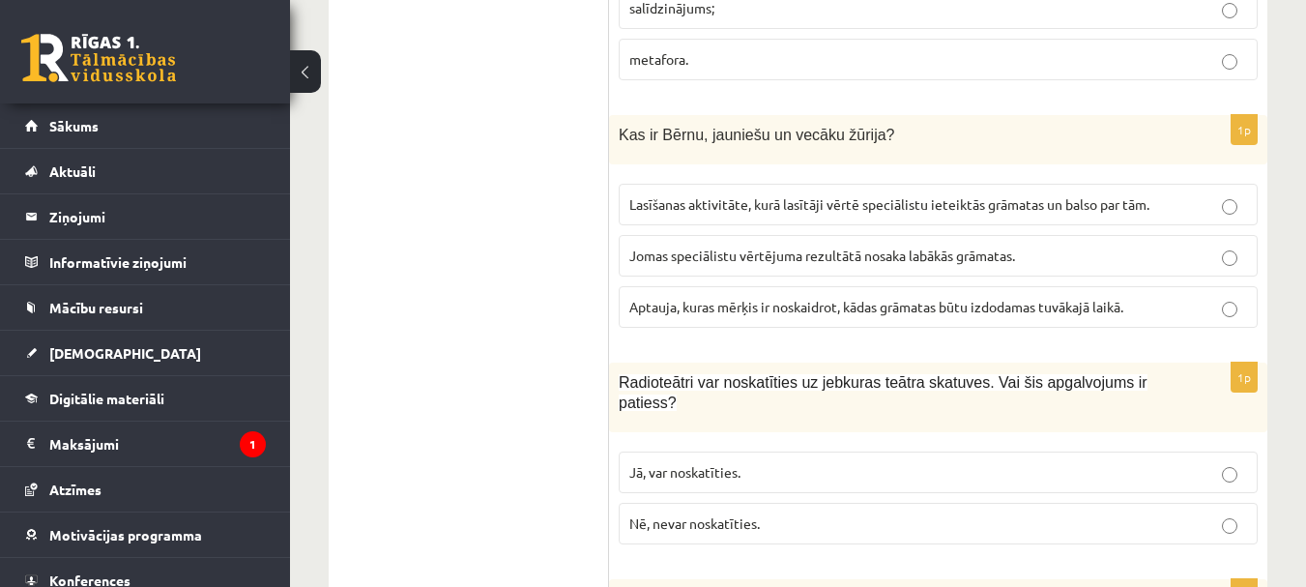
scroll to position [3577, 0]
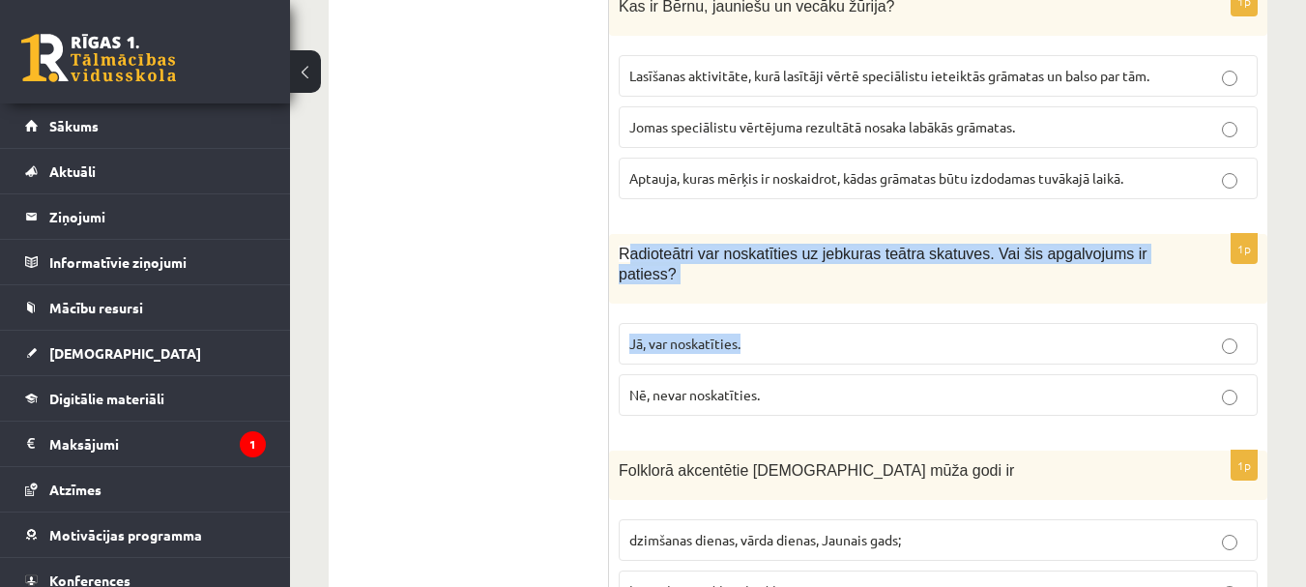
drag, startPoint x: 628, startPoint y: 239, endPoint x: 774, endPoint y: 319, distance: 166.6
click at [774, 319] on div "1p Radioteātri var noskatīties uz jebkuras teātra skatuves. Vai šis apgalvojums…" at bounding box center [938, 332] width 658 height 197
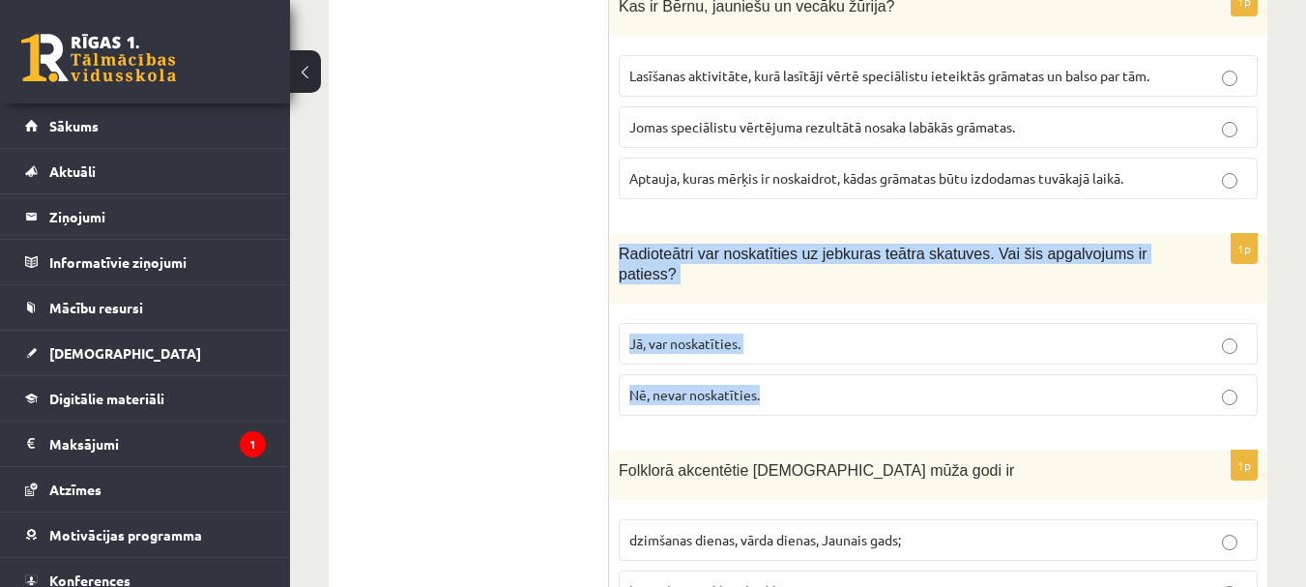
drag, startPoint x: 619, startPoint y: 231, endPoint x: 791, endPoint y: 342, distance: 204.9
click at [791, 342] on div "1p Radioteātri var noskatīties uz jebkuras teātra skatuves. Vai šis apgalvojums…" at bounding box center [938, 332] width 658 height 197
copy div "Radioteātri var noskatīties uz jebkuras teātra skatuves. Vai šis apgalvojums ir…"
click at [802, 385] on p "Nē, nevar noskatīties." at bounding box center [938, 395] width 618 height 20
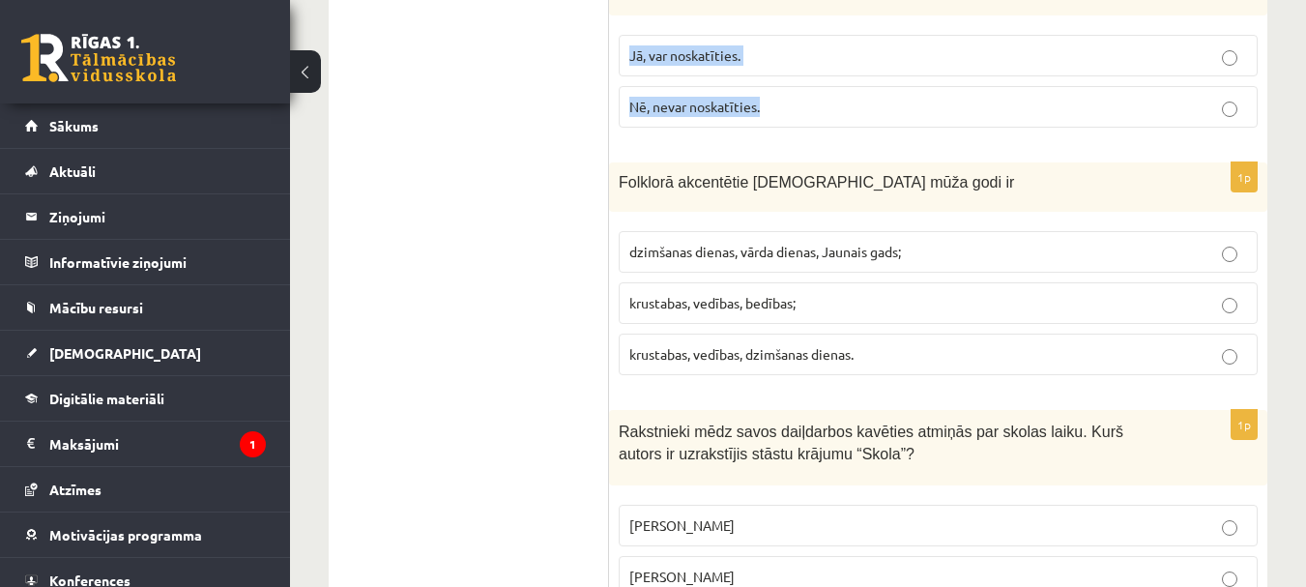
scroll to position [3867, 0]
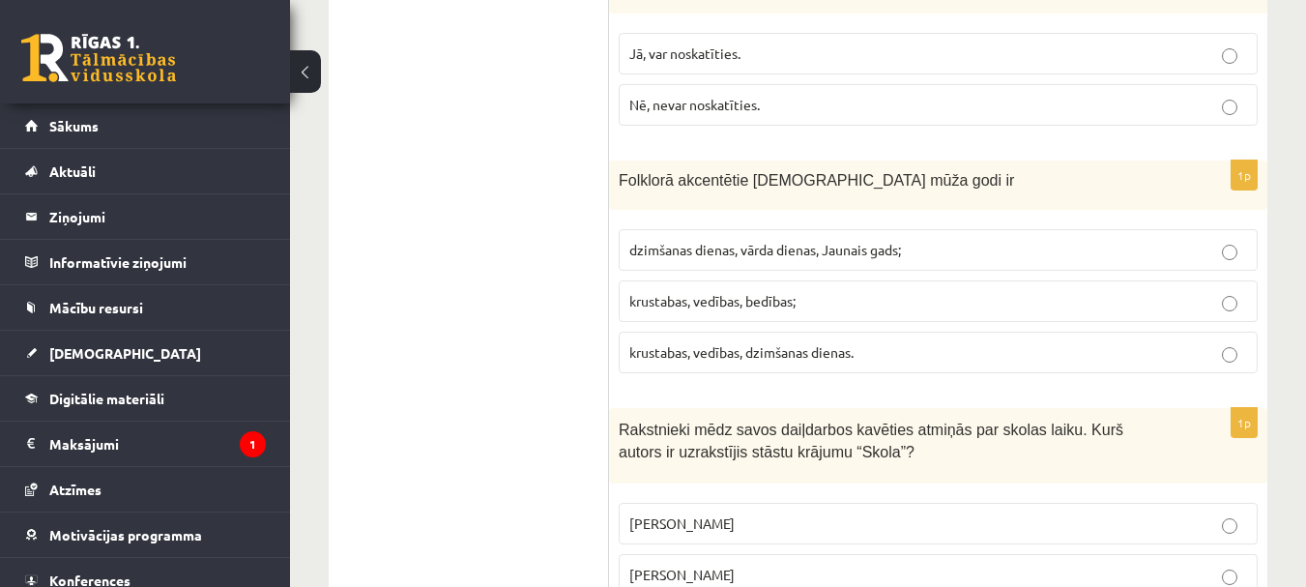
click at [804, 291] on p "krustabas, vedības, bedības;" at bounding box center [938, 301] width 618 height 20
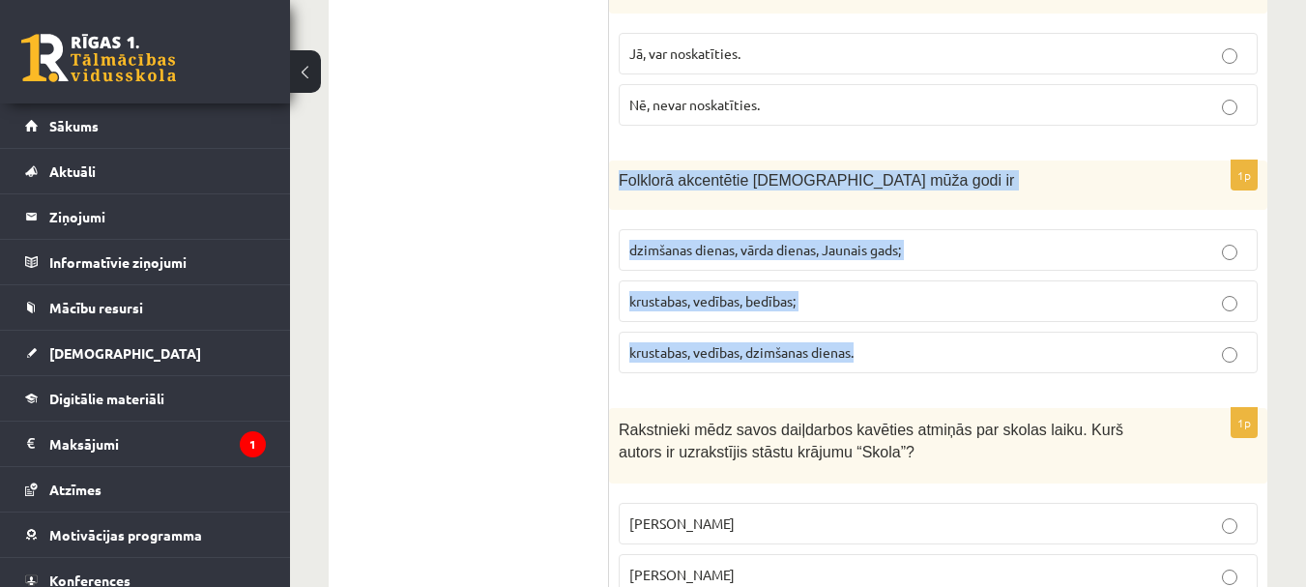
drag, startPoint x: 615, startPoint y: 130, endPoint x: 881, endPoint y: 317, distance: 325.3
click at [881, 317] on div "1p Folklorā akcentētie latviešu mūža godi ir dzimšanas dienas, vārda dienas, Ja…" at bounding box center [938, 274] width 658 height 228
copy div "Folklorā akcentētie latviešu mūža godi ir dzimšanas dienas, vārda dienas, Jauna…"
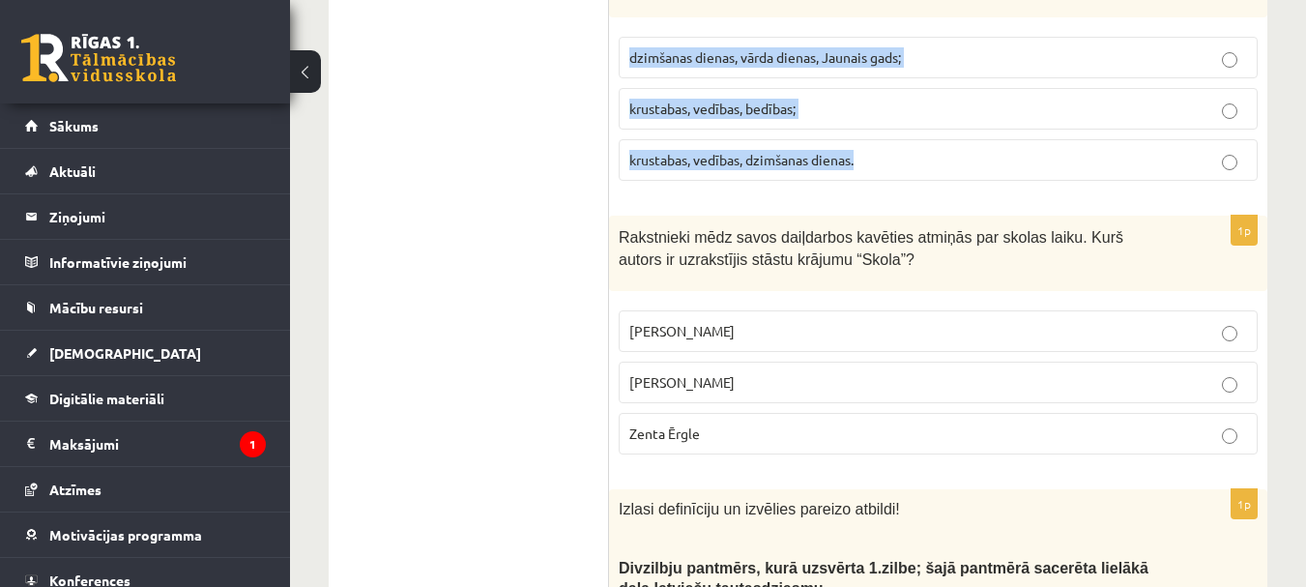
scroll to position [4060, 0]
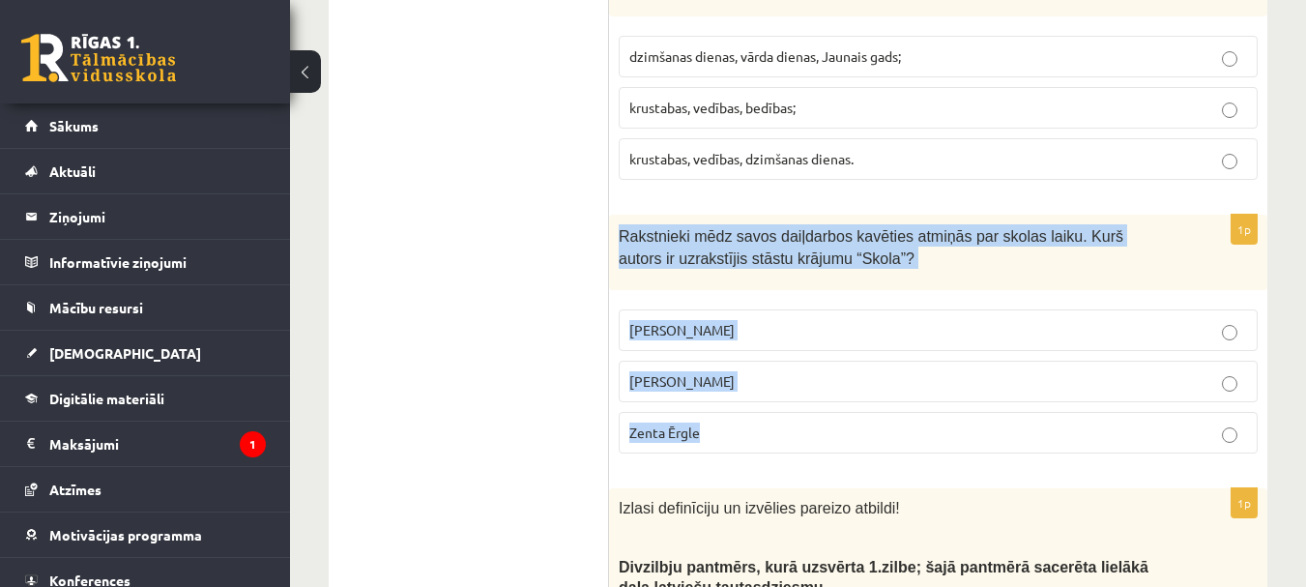
drag, startPoint x: 618, startPoint y: 192, endPoint x: 756, endPoint y: 402, distance: 251.2
click at [756, 402] on div "1p Rakstnieki mēdz savos daiļdarbos kavēties atmiņās par skolas laiku. Kurš aut…" at bounding box center [938, 341] width 658 height 253
copy div "Rakstnieki mēdz savos daiļdarbos kavēties atmiņās par skolas laiku. Kurš autors…"
click at [788, 320] on p "Pauls Bankovskis" at bounding box center [938, 330] width 618 height 20
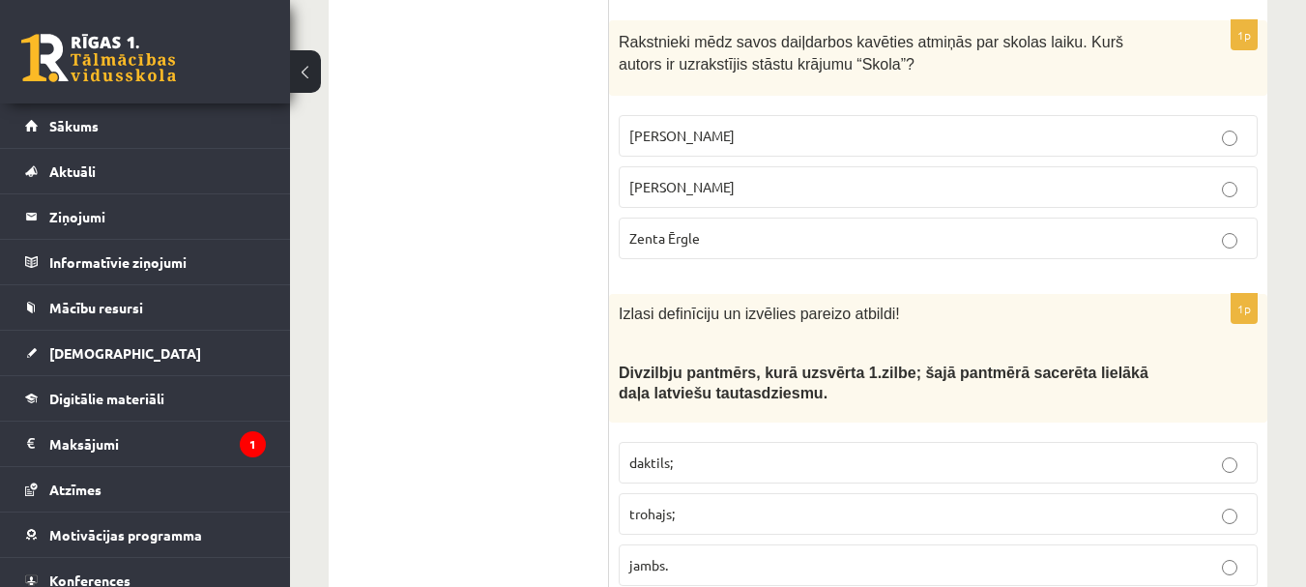
scroll to position [4350, 0]
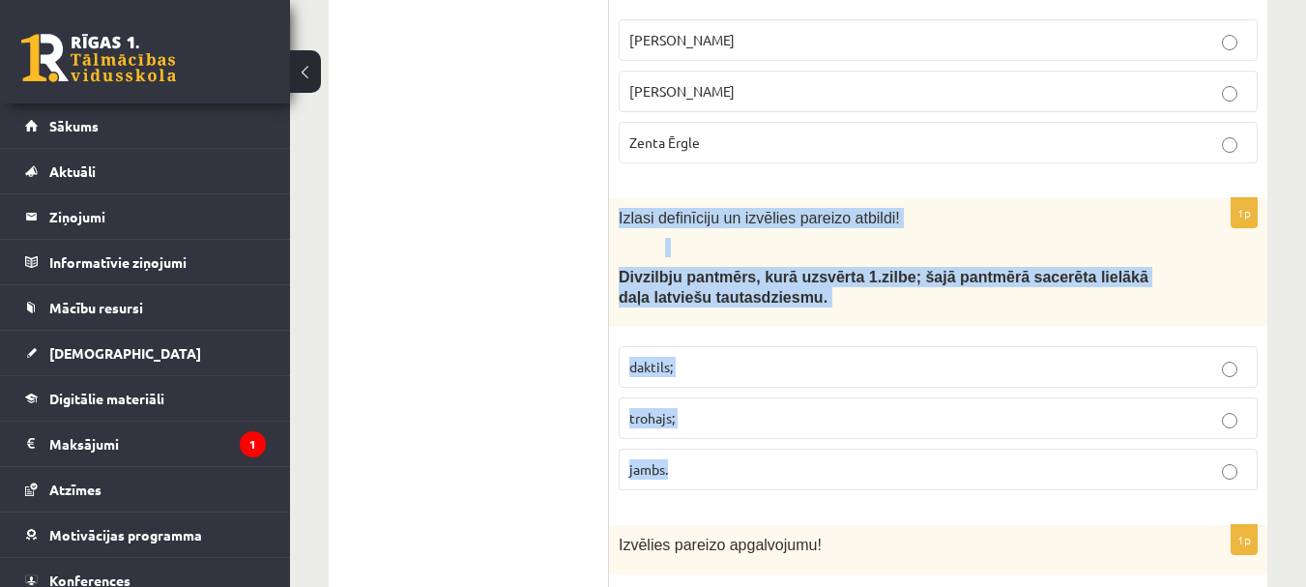
drag, startPoint x: 619, startPoint y: 179, endPoint x: 739, endPoint y: 427, distance: 275.8
click at [739, 427] on div "1p Izlasi definīciju un izvēlies pareizo atbildi! Divzilbju pantmērs, kurā uzsv…" at bounding box center [938, 351] width 658 height 307
copy div "Izlasi definīciju un izvēlies pareizo atbildi! Divzilbju pantmērs, kurā uzsvērt…"
click at [724, 397] on label "trohajs;" at bounding box center [938, 418] width 639 height 42
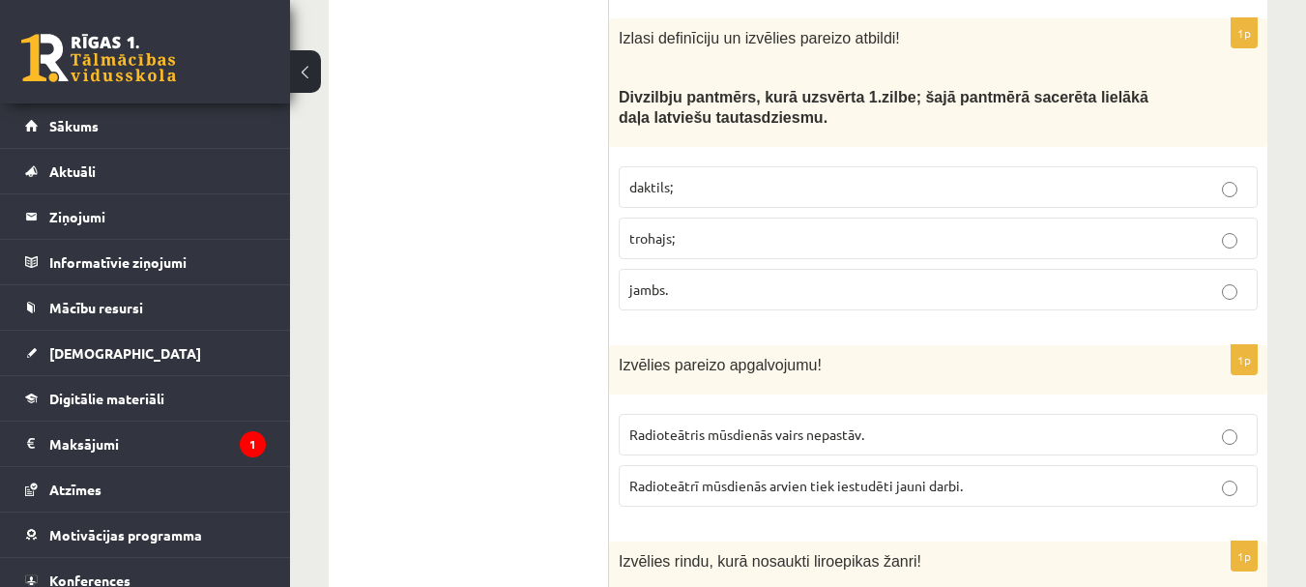
scroll to position [4640, 0]
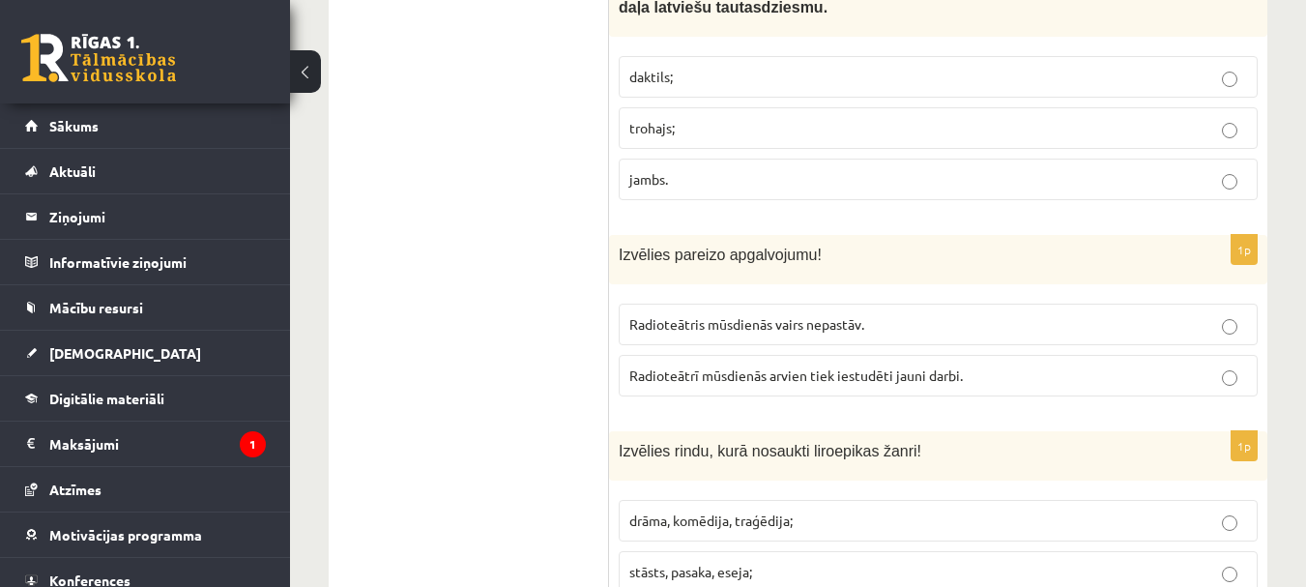
click at [841, 366] on span "Radioteātrī mūsdienās arvien tiek iestudēti jauni darbi." at bounding box center [796, 374] width 334 height 17
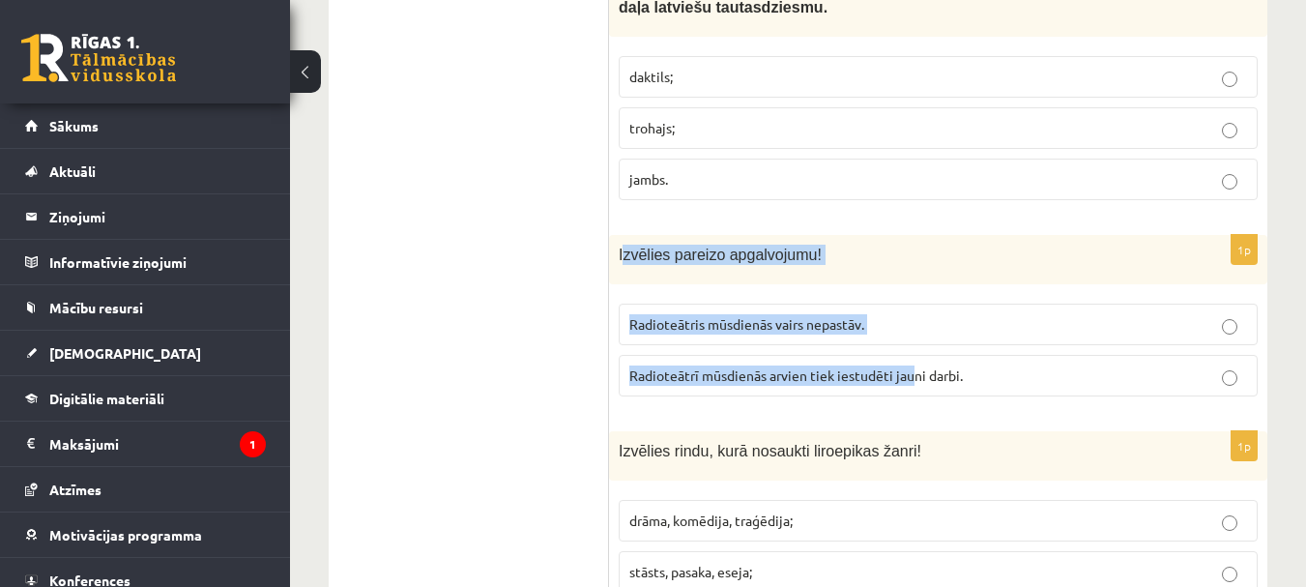
drag, startPoint x: 622, startPoint y: 214, endPoint x: 914, endPoint y: 331, distance: 315.4
click at [914, 331] on div "1p Izvēlies pareizo apgalvojumu! Radioteātris mūsdienās vairs nepastāv. Radiote…" at bounding box center [938, 323] width 658 height 177
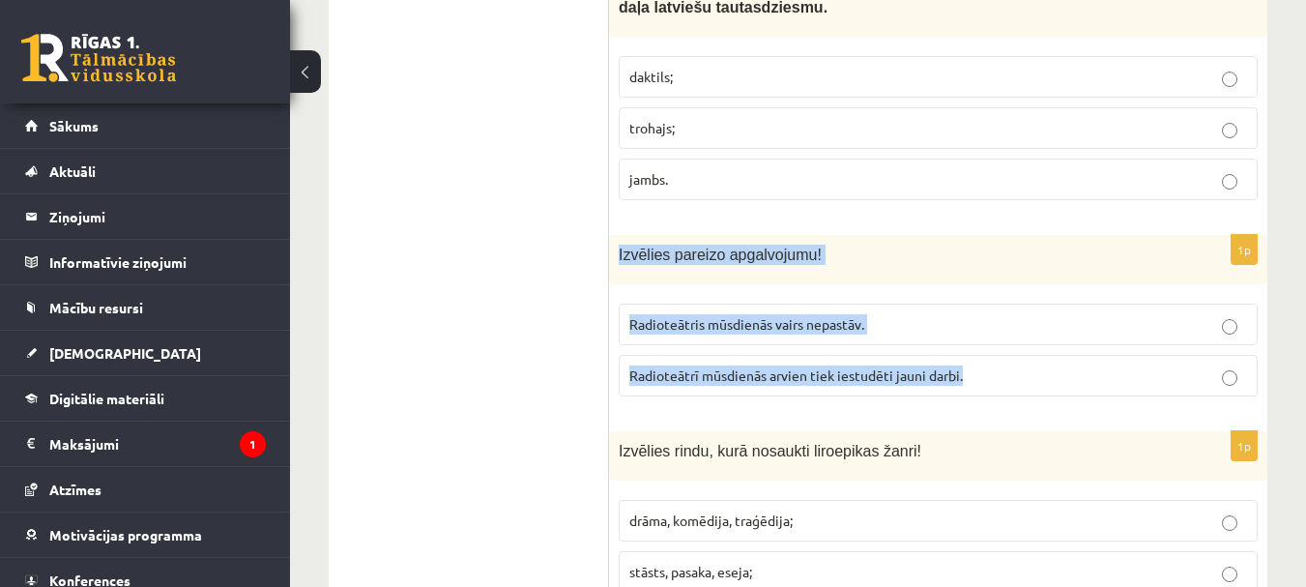
drag, startPoint x: 611, startPoint y: 209, endPoint x: 970, endPoint y: 342, distance: 382.7
click at [970, 342] on div "1p Izvēlies pareizo apgalvojumu! Radioteātris mūsdienās vairs nepastāv. Radiote…" at bounding box center [938, 323] width 658 height 177
copy div "Izvēlies pareizo apgalvojumu! Radioteātris mūsdienās vairs nepastāv. Radioteātr…"
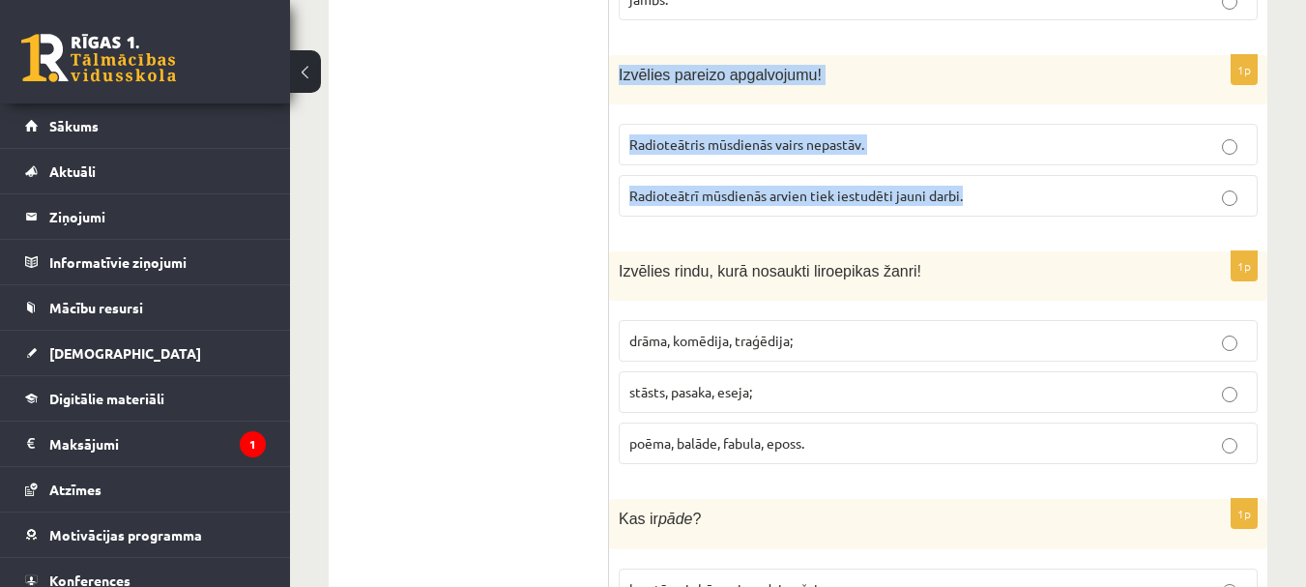
scroll to position [4833, 0]
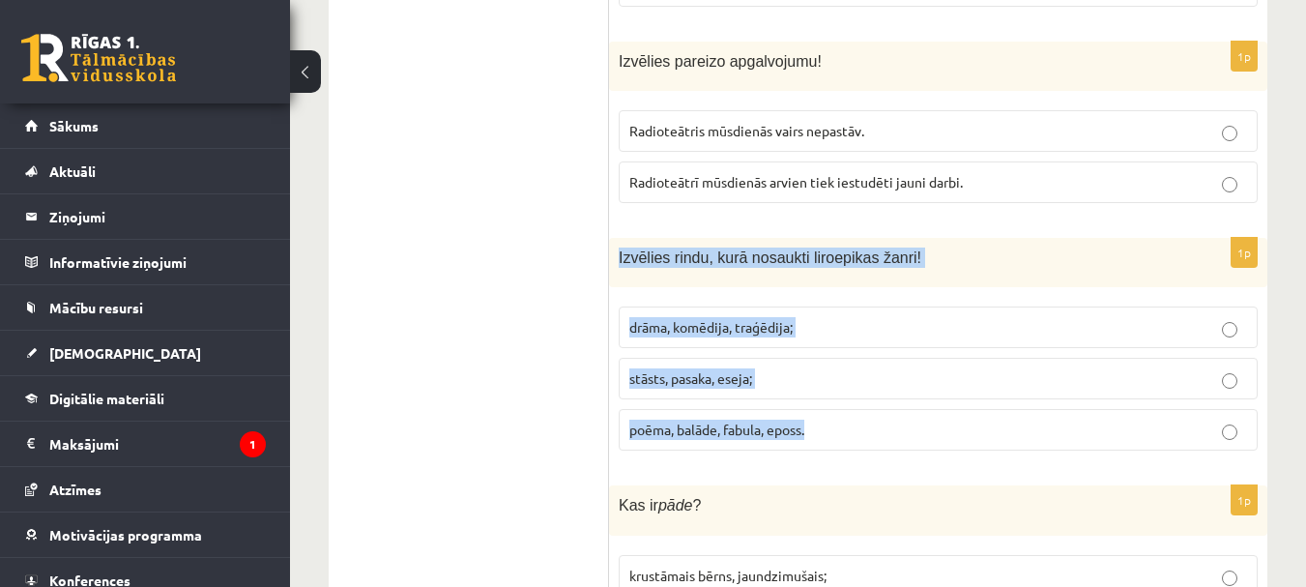
drag, startPoint x: 623, startPoint y: 216, endPoint x: 834, endPoint y: 371, distance: 262.8
click at [834, 371] on div "1p Izvēlies rindu, kurā nosaukti liroepikas žanri! drāma, komēdija, traģēdija; …" at bounding box center [938, 352] width 658 height 228
click at [919, 420] on p "poēma, balāde, fabula, eposs." at bounding box center [938, 430] width 618 height 20
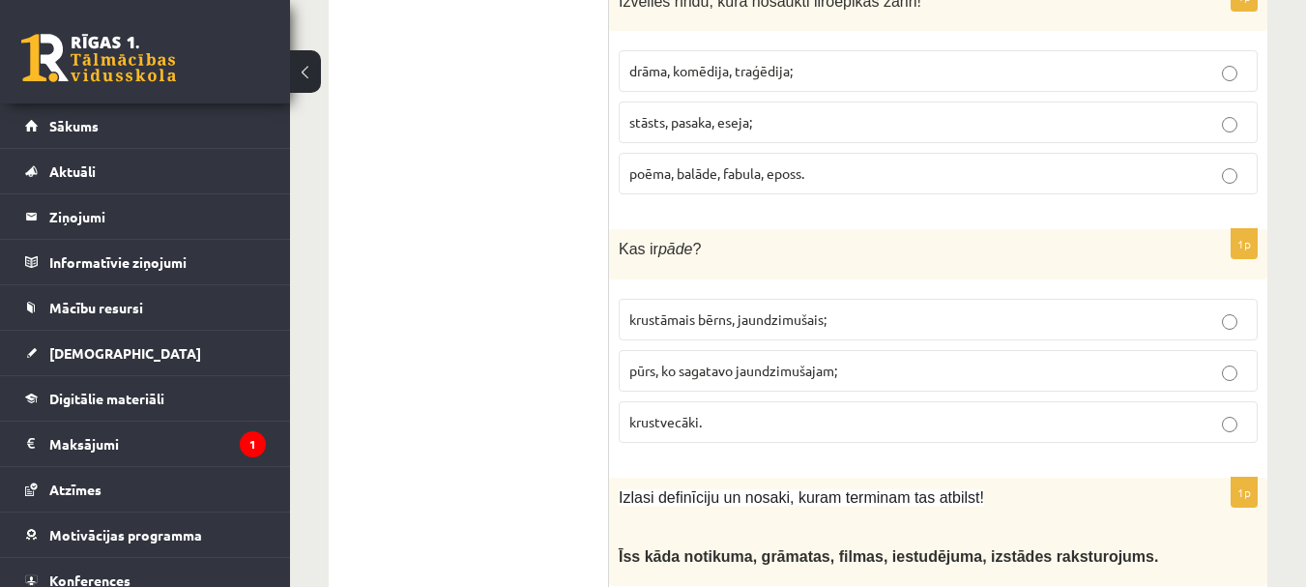
scroll to position [5123, 0]
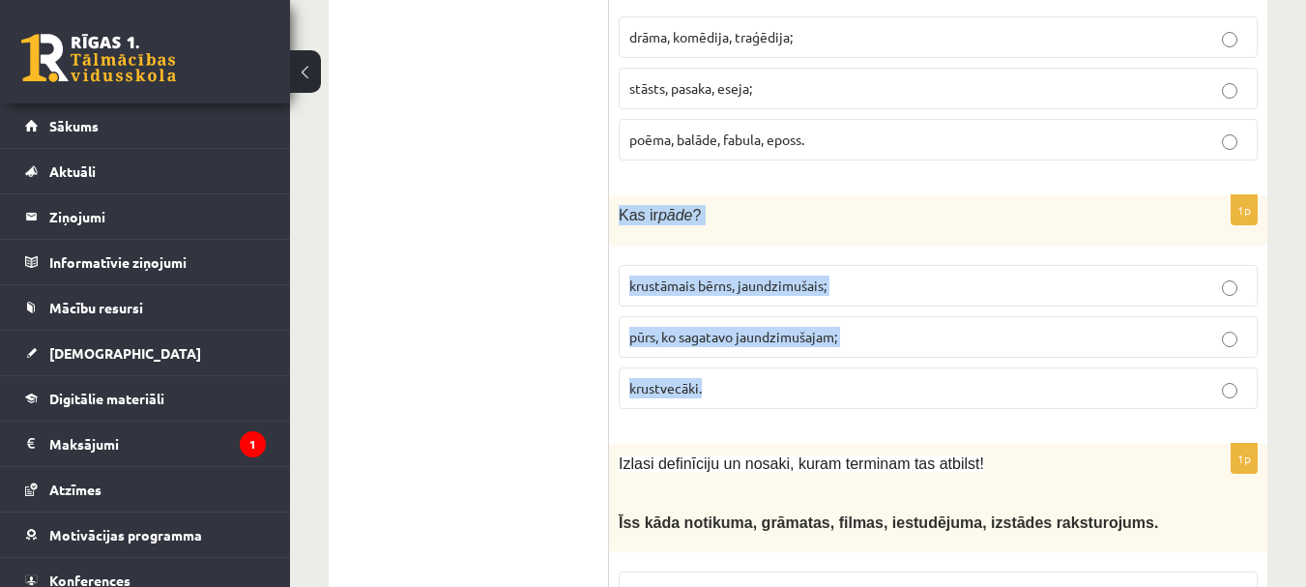
drag, startPoint x: 618, startPoint y: 169, endPoint x: 741, endPoint y: 342, distance: 212.7
click at [741, 342] on div "1p Kas ir pāde ? krustāmais bērns, jaundzimušais; pūrs, ko sagatavo jaundzimuša…" at bounding box center [938, 309] width 658 height 228
click at [942, 327] on p "pūrs, ko sagatavo jaundzimušajam;" at bounding box center [938, 337] width 618 height 20
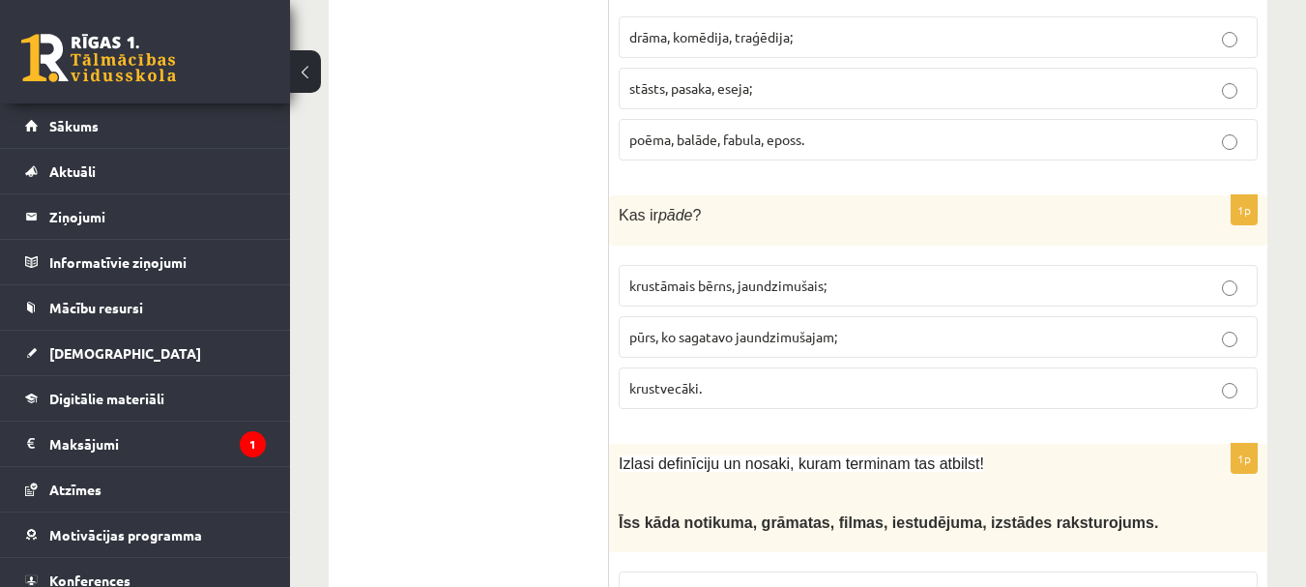
click at [904, 276] on p "krustāmais bērns, jaundzimušais;" at bounding box center [938, 286] width 618 height 20
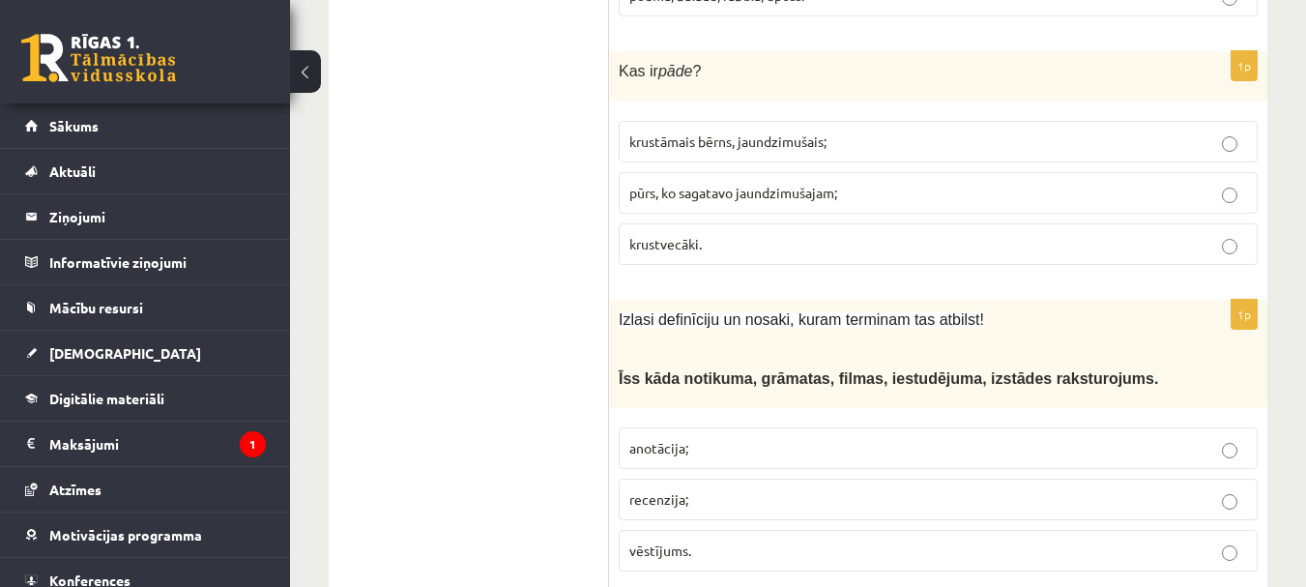
scroll to position [5413, 0]
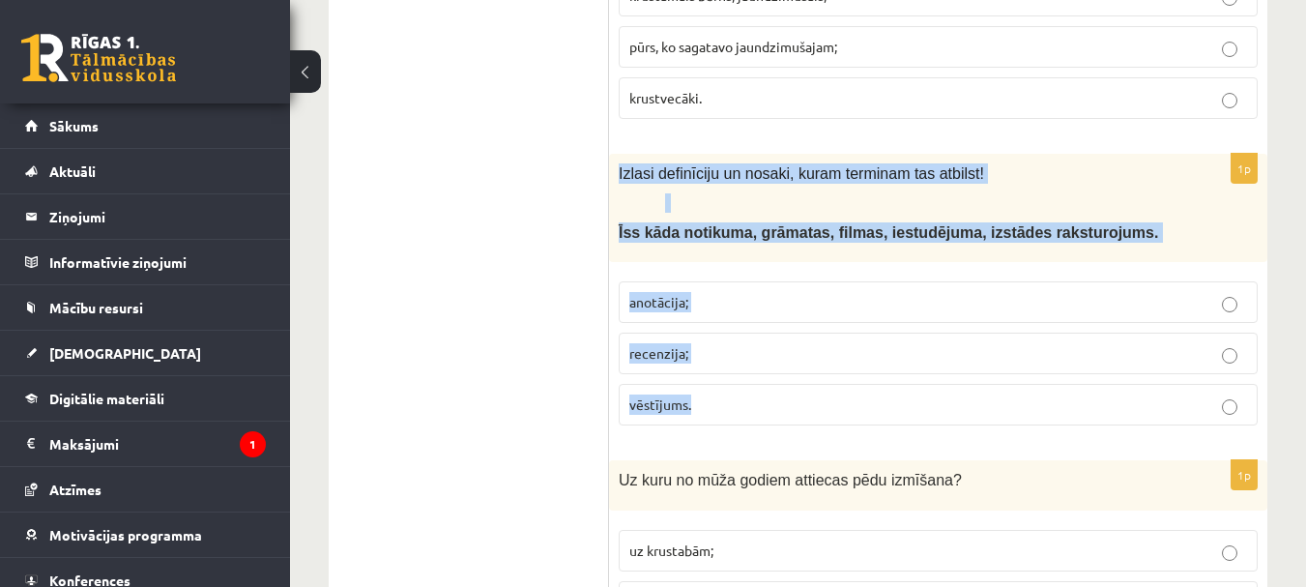
drag, startPoint x: 618, startPoint y: 131, endPoint x: 716, endPoint y: 358, distance: 246.8
click at [716, 358] on div "1p Izlasi definīciju un nosaki, kuram terminam tas atbilst! Ī ss kāda notikuma,…" at bounding box center [938, 298] width 658 height 288
click at [713, 292] on p "anotācija;" at bounding box center [938, 302] width 618 height 20
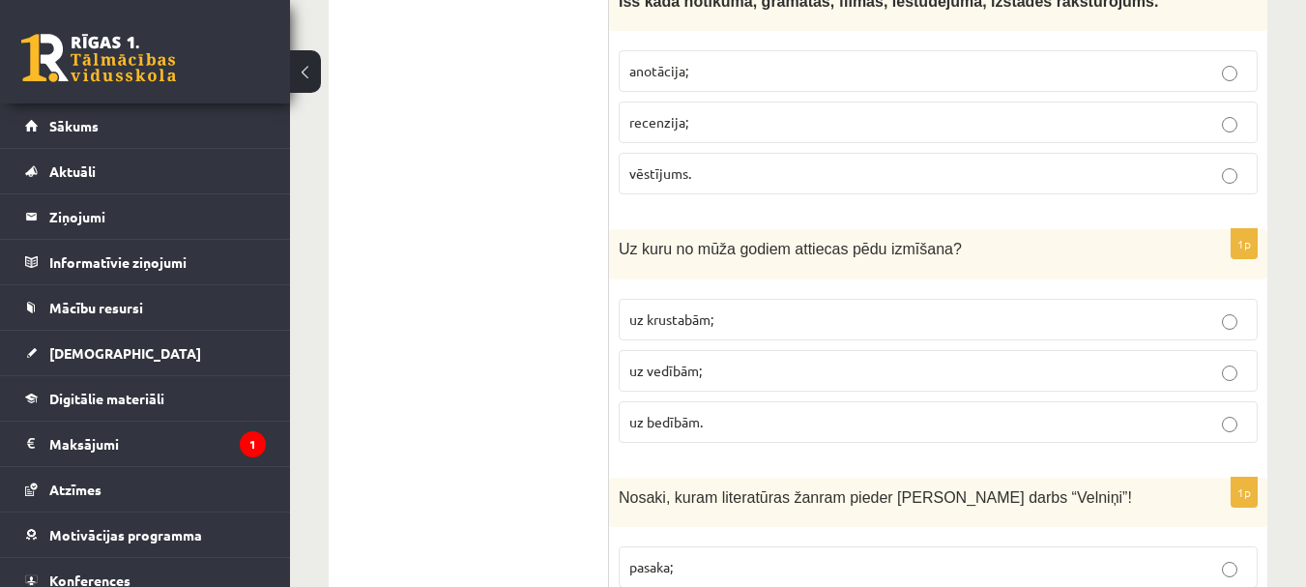
scroll to position [5703, 0]
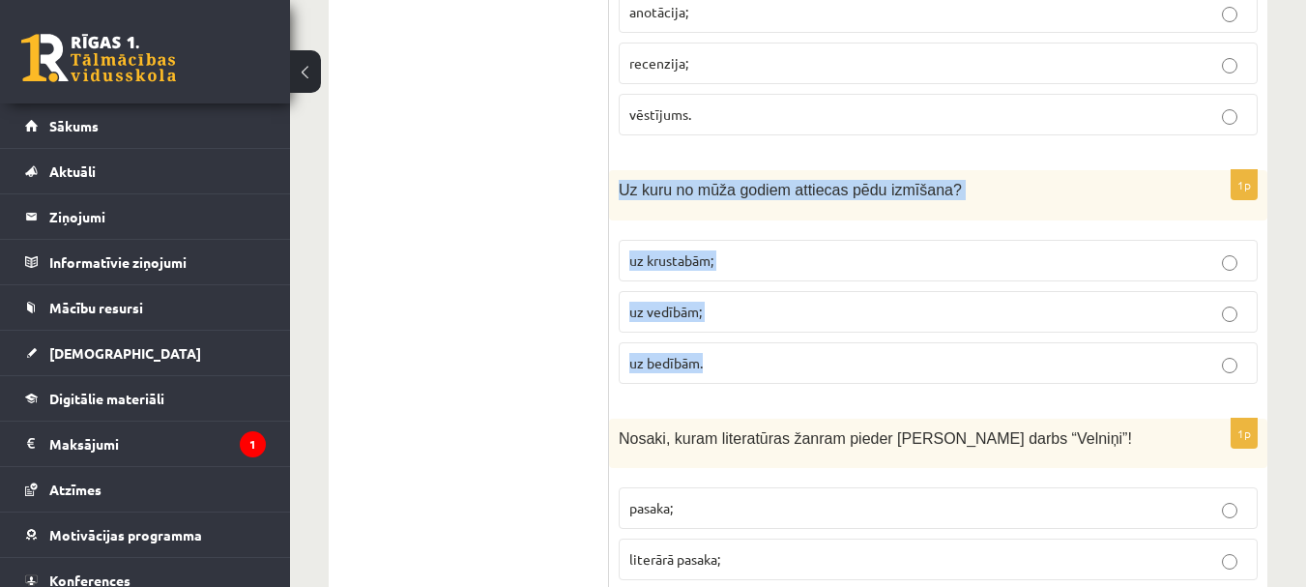
drag, startPoint x: 621, startPoint y: 149, endPoint x: 745, endPoint y: 319, distance: 210.9
click at [745, 319] on div "1p Uz kuru no mūža godiem attiecas pēdu izmīšana? uz krustabām; uz vedībām; uz …" at bounding box center [938, 284] width 658 height 228
click at [759, 302] on p "uz vedībām;" at bounding box center [938, 312] width 618 height 20
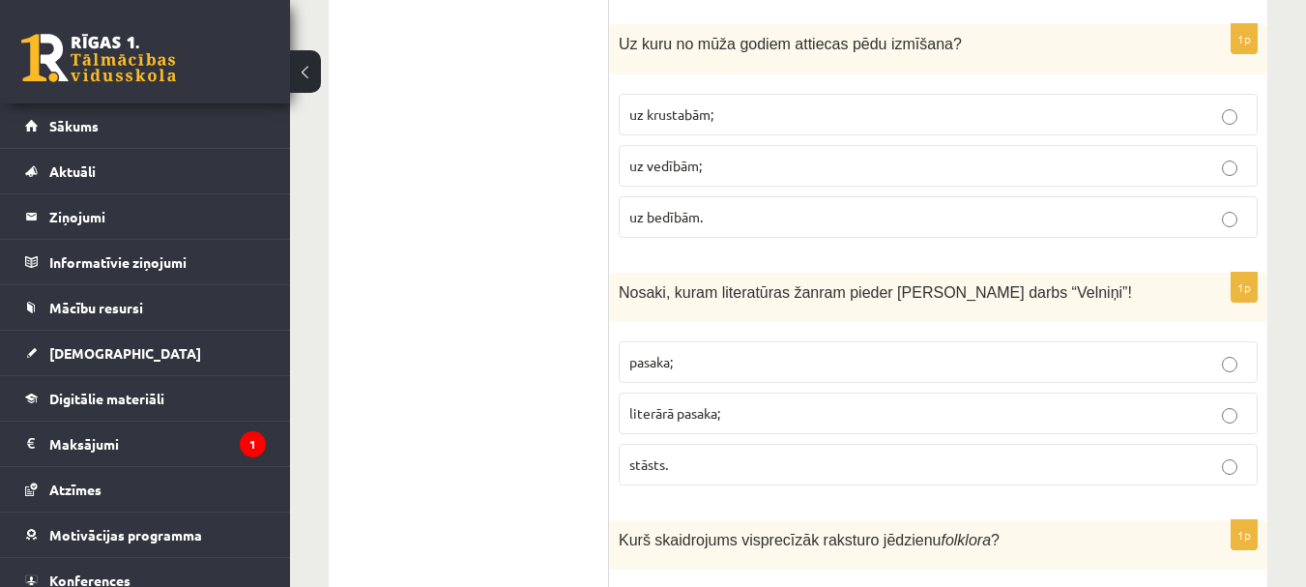
scroll to position [5897, 0]
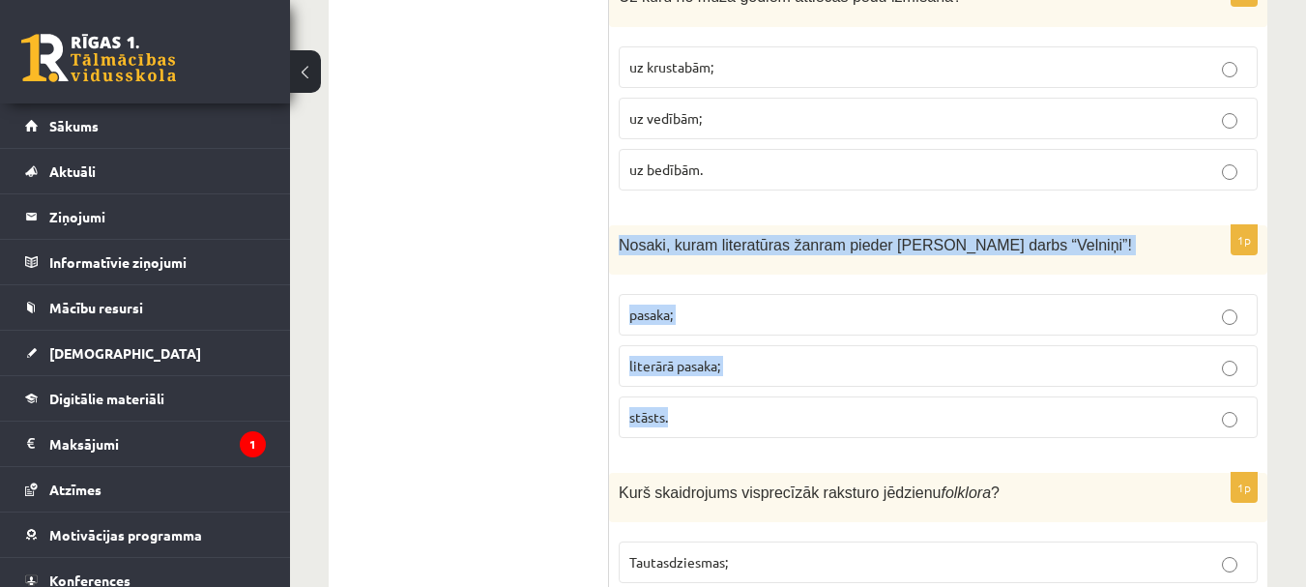
drag, startPoint x: 611, startPoint y: 201, endPoint x: 735, endPoint y: 358, distance: 199.6
click at [735, 358] on div "1p Nosaki, kuram literatūras žanram pieder Rūdolfa Blaumaņa darbs “Velniņi”! pa…" at bounding box center [938, 339] width 658 height 228
click at [766, 407] on p "stāsts." at bounding box center [938, 417] width 618 height 20
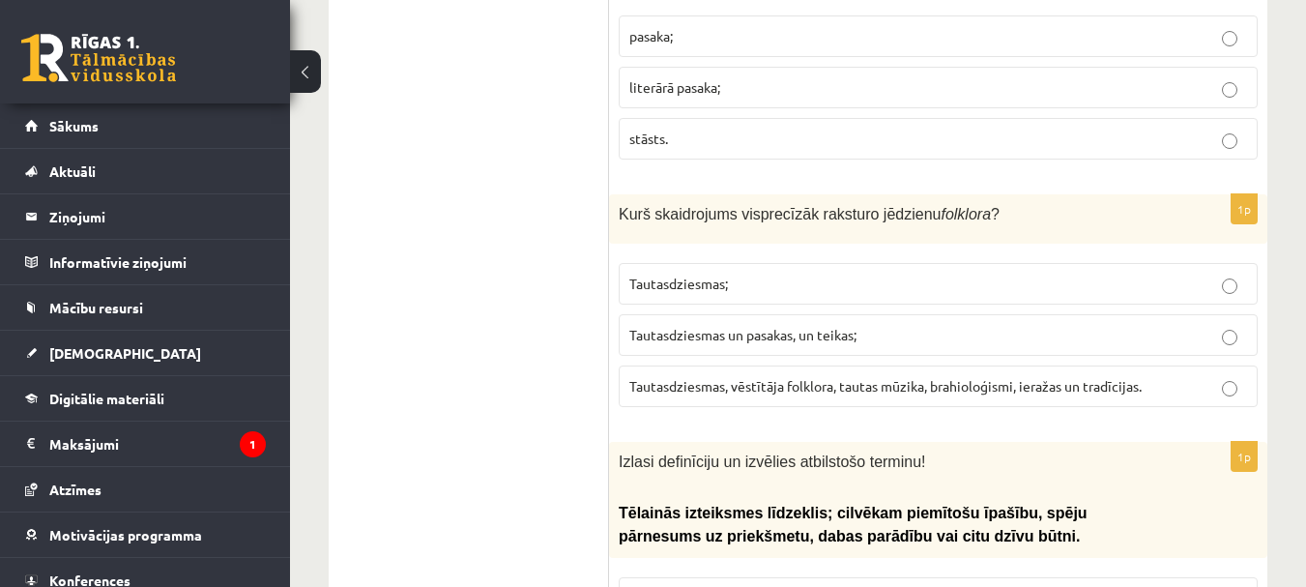
scroll to position [6187, 0]
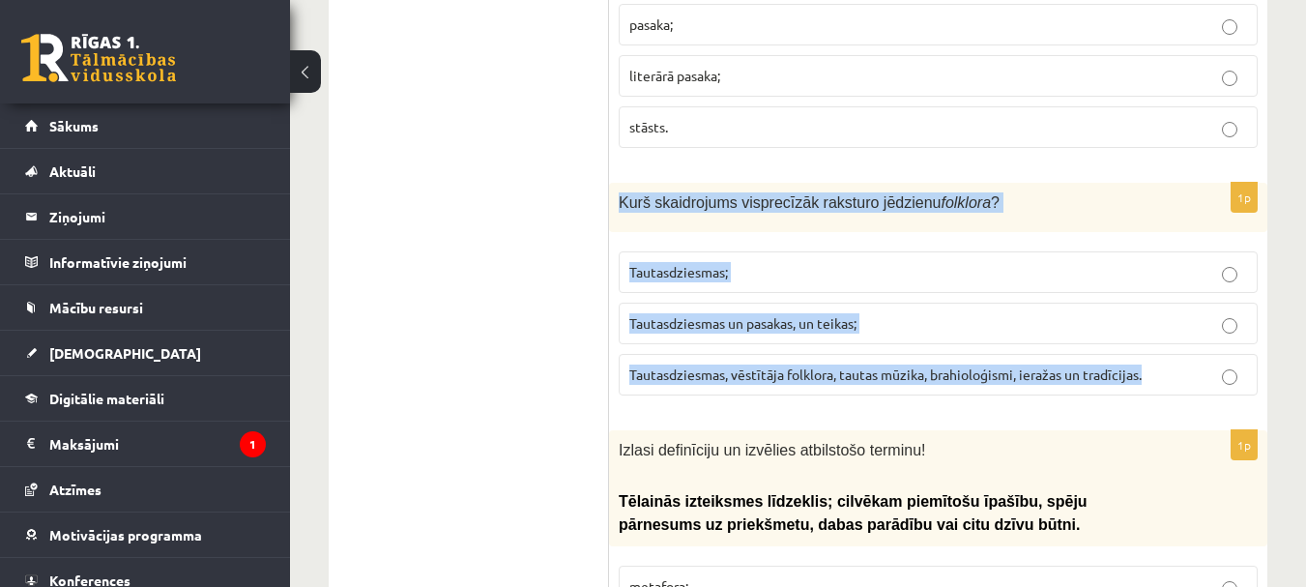
drag, startPoint x: 619, startPoint y: 156, endPoint x: 1161, endPoint y: 336, distance: 571.7
click at [1161, 336] on div "1p Kurš skaidrojums visprecīzāk raksturo jēdzienu folklora ? Tautasdziesmas; Ta…" at bounding box center [938, 297] width 658 height 228
click at [918, 365] on span "Tautasdziesmas, vēstītāja folklora, tautas mūzika, brahioloģismi, ieražas un tr…" at bounding box center [885, 373] width 512 height 17
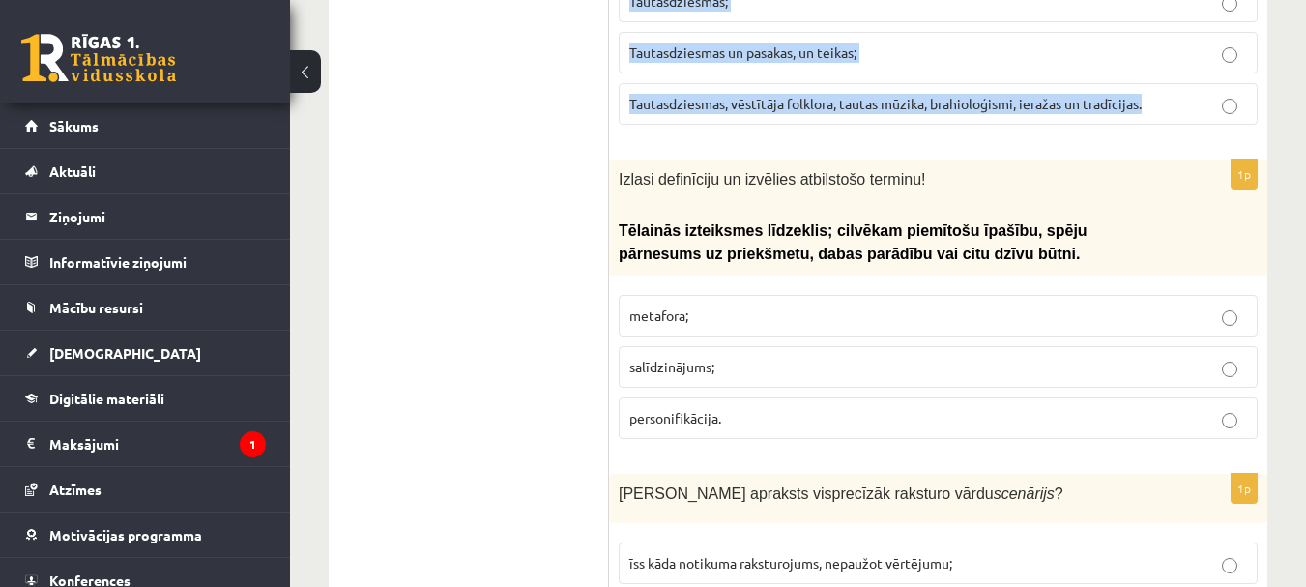
scroll to position [6477, 0]
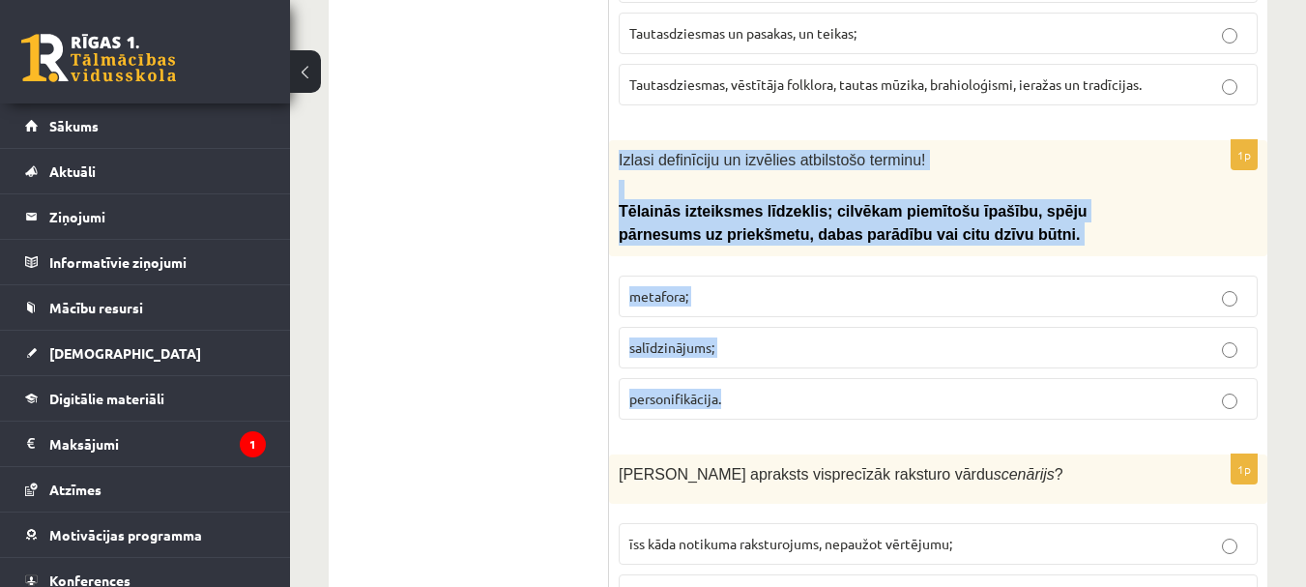
drag, startPoint x: 614, startPoint y: 113, endPoint x: 754, endPoint y: 360, distance: 283.6
click at [754, 360] on div "1p Izlasi definīciju un izvēlies atbilstošo terminu! Tēlainās izteiksmes līdzek…" at bounding box center [938, 287] width 658 height 295
click at [782, 389] on p "personifikācija." at bounding box center [938, 399] width 618 height 20
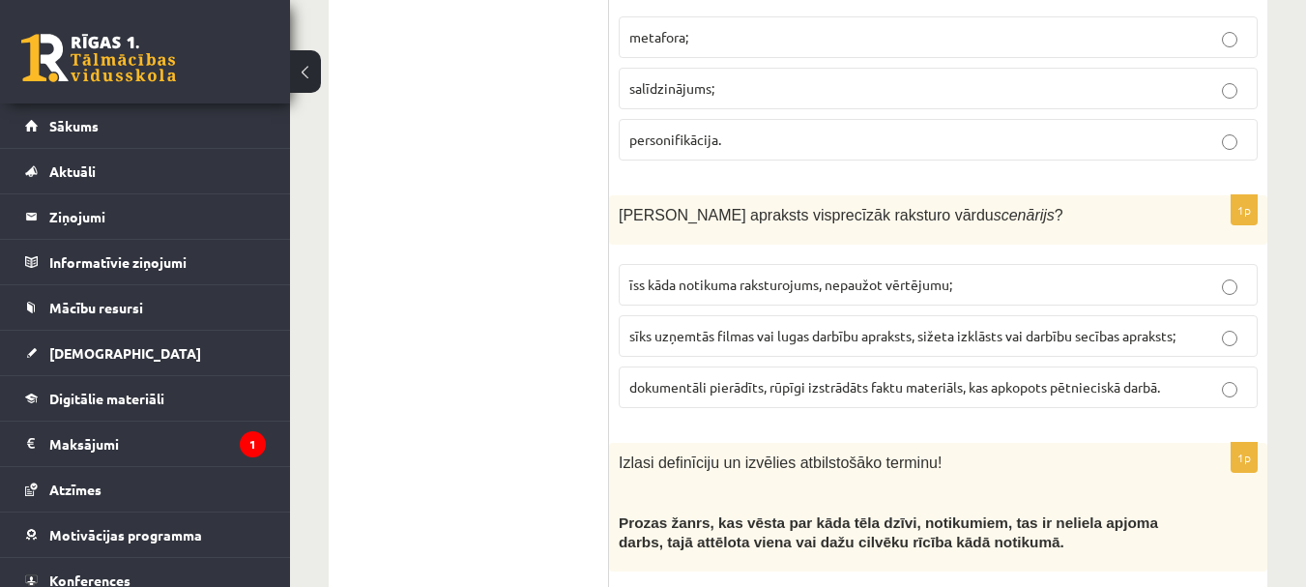
scroll to position [6767, 0]
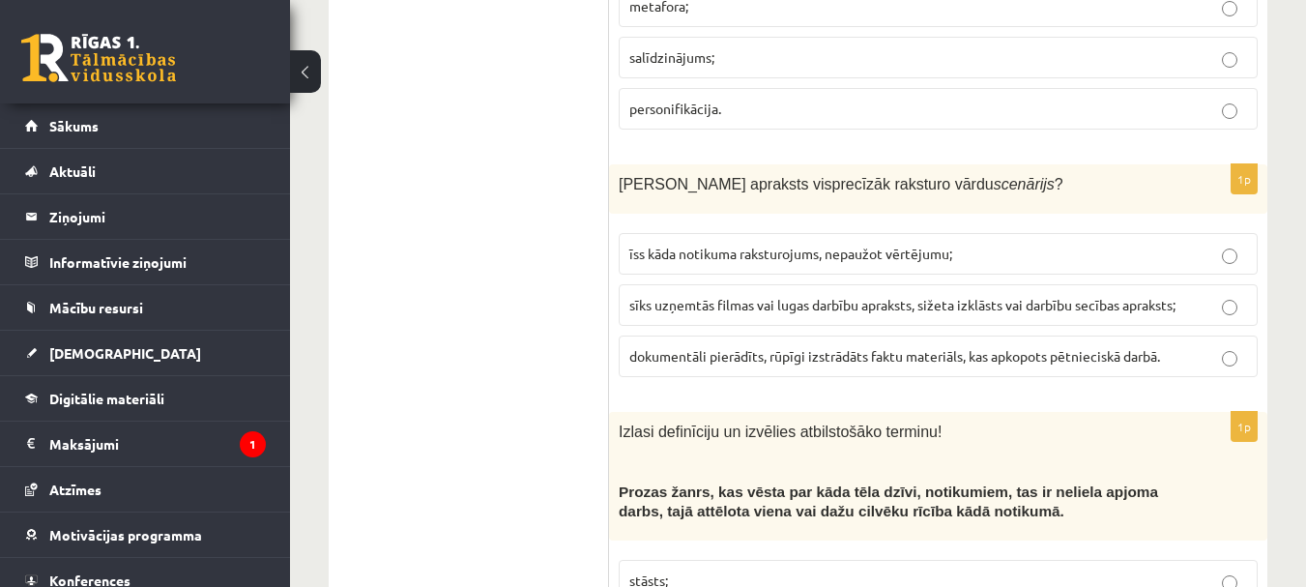
click at [962, 296] on span "sīks uzņemtās filmas vai lugas darbību apraksts, sižeta izklāsts vai darbību se…" at bounding box center [902, 304] width 546 height 17
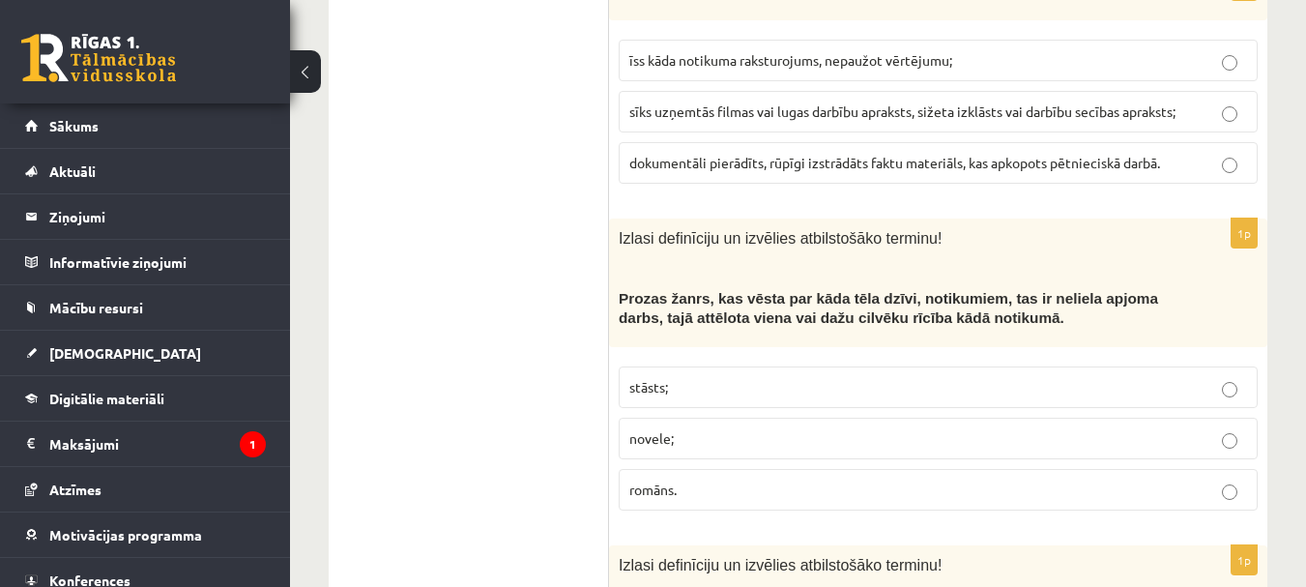
scroll to position [7057, 0]
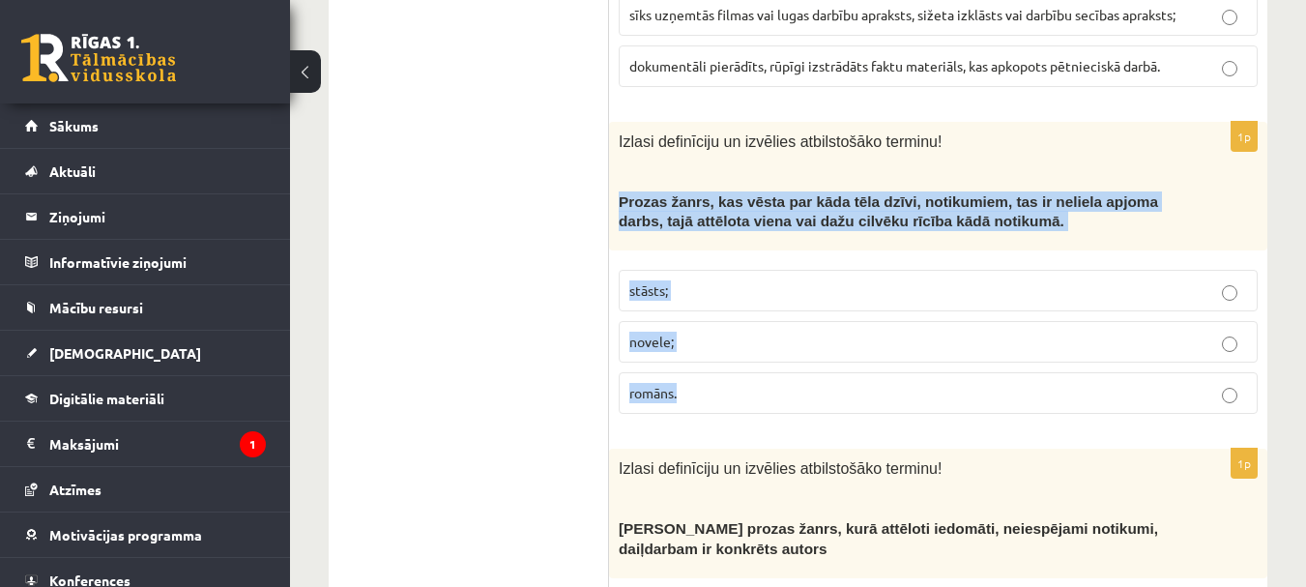
drag, startPoint x: 620, startPoint y: 154, endPoint x: 715, endPoint y: 334, distance: 203.7
click at [726, 347] on div "1p Izlasi definīciju un izvēlies atbilstošāko terminu! Prozas žanrs, kas vēsta …" at bounding box center [938, 275] width 658 height 307
drag, startPoint x: 777, startPoint y: 247, endPoint x: 788, endPoint y: 283, distance: 38.2
click at [778, 280] on p "stāsts;" at bounding box center [938, 290] width 618 height 20
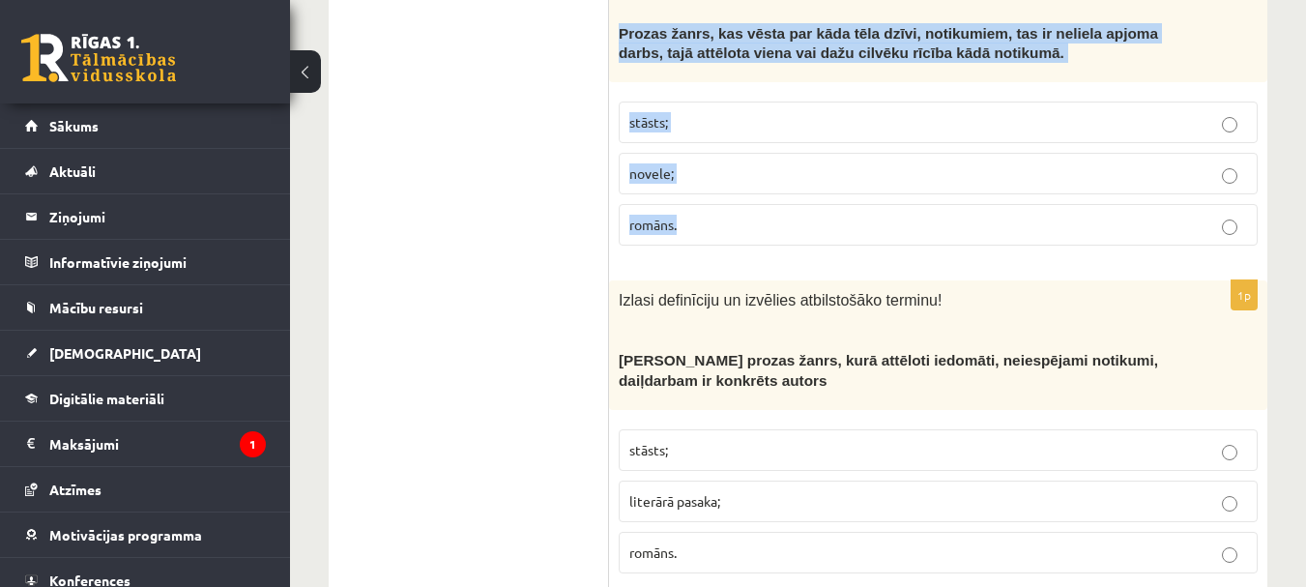
scroll to position [7347, 0]
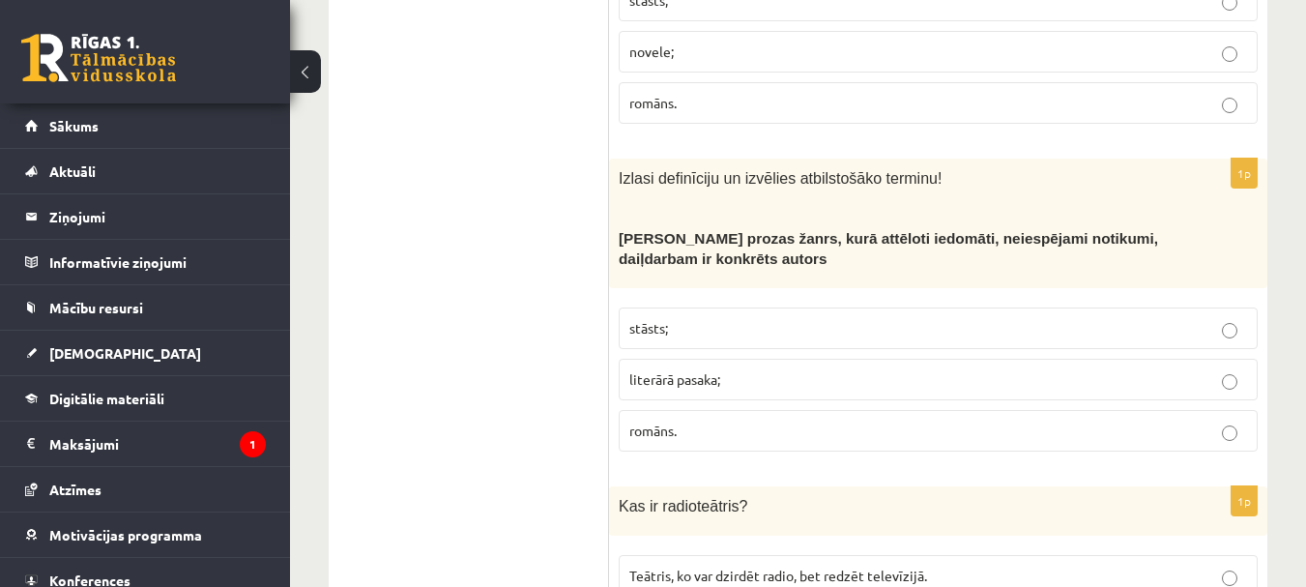
click at [812, 369] on p "literārā pasaka;" at bounding box center [938, 379] width 618 height 20
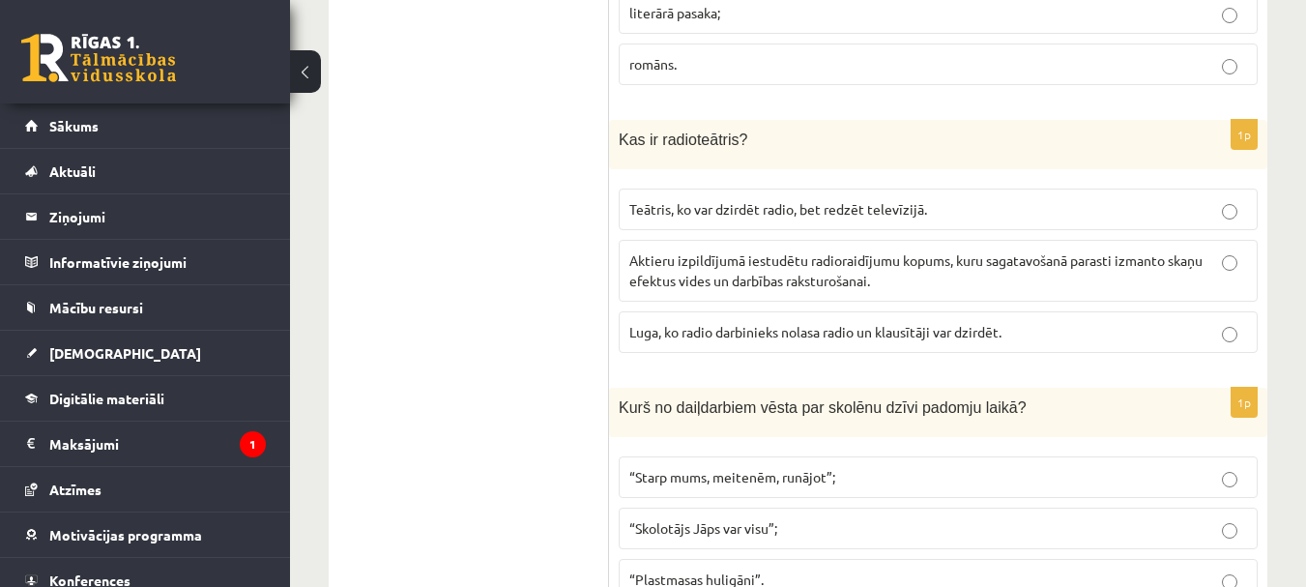
scroll to position [7734, 0]
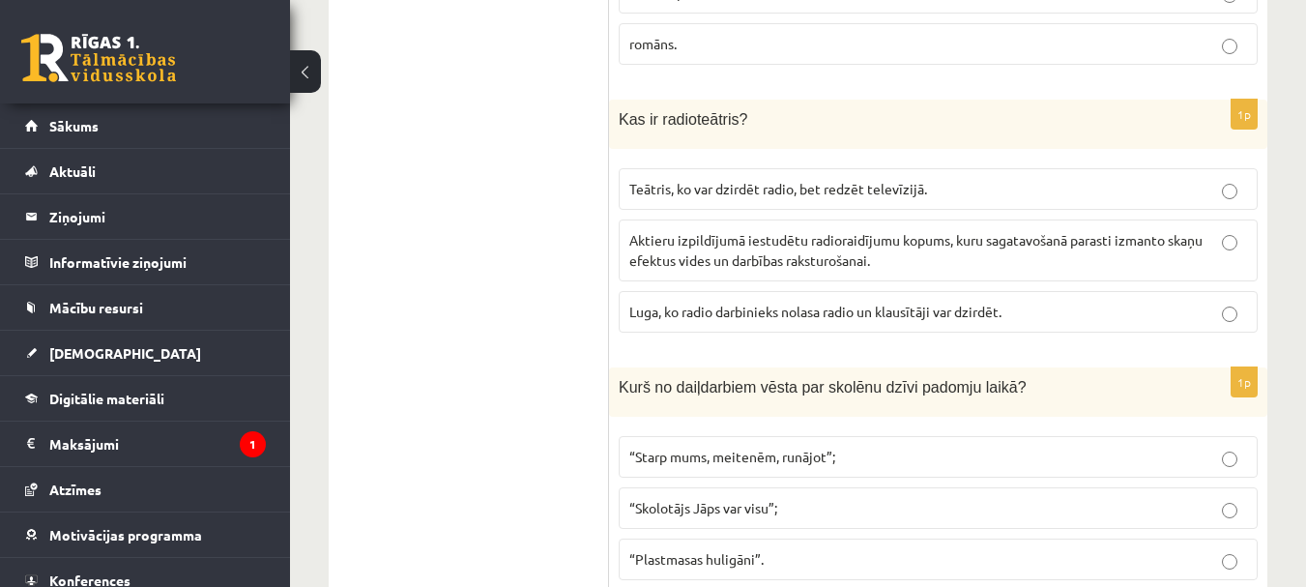
click at [1010, 230] on p "Aktieru izpildījumā iestudētu radioraidījumu kopums, kuru sagatavošanā parasti …" at bounding box center [938, 250] width 618 height 41
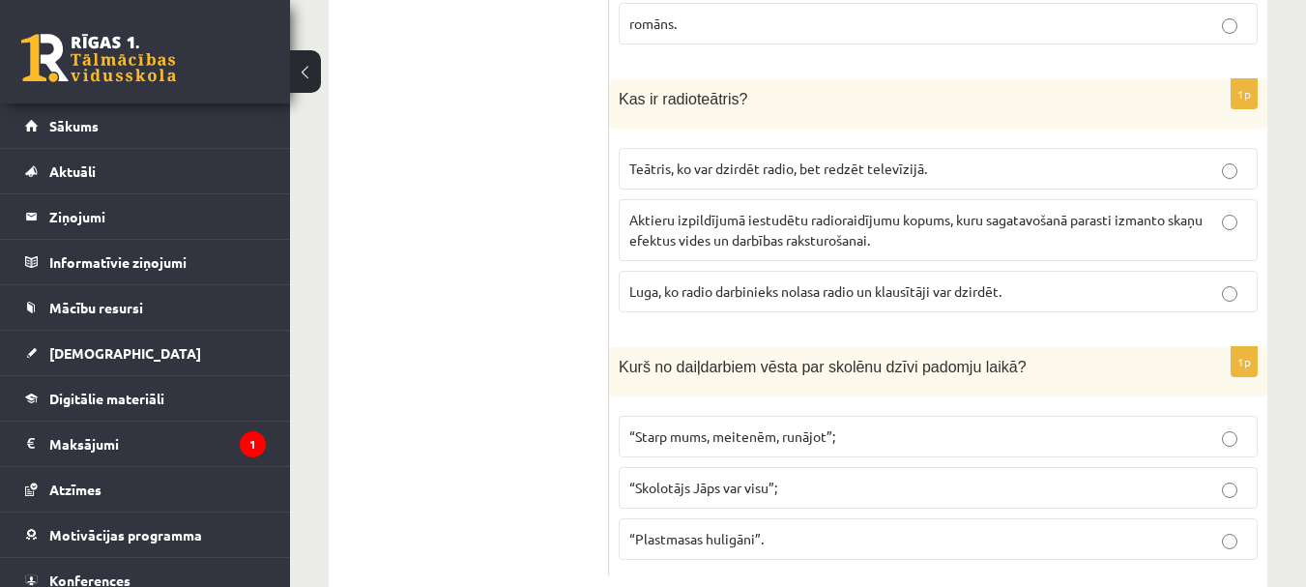
scroll to position [7759, 0]
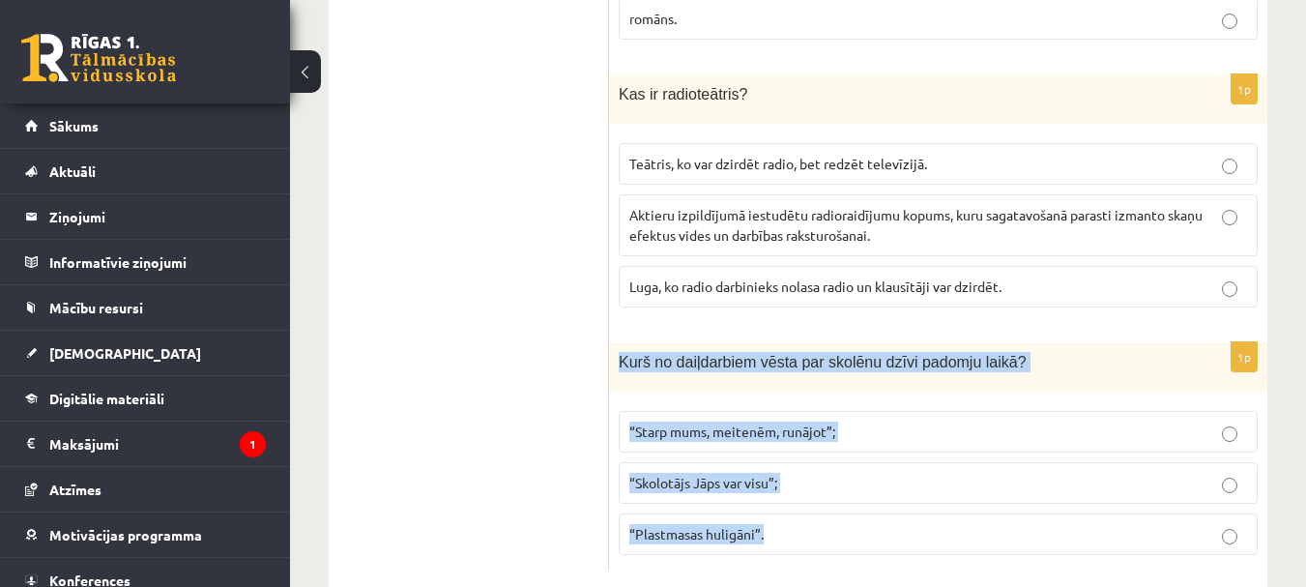
drag, startPoint x: 616, startPoint y: 318, endPoint x: 864, endPoint y: 548, distance: 338.6
click at [822, 524] on p "“Plastmasas huligāni”." at bounding box center [938, 534] width 618 height 20
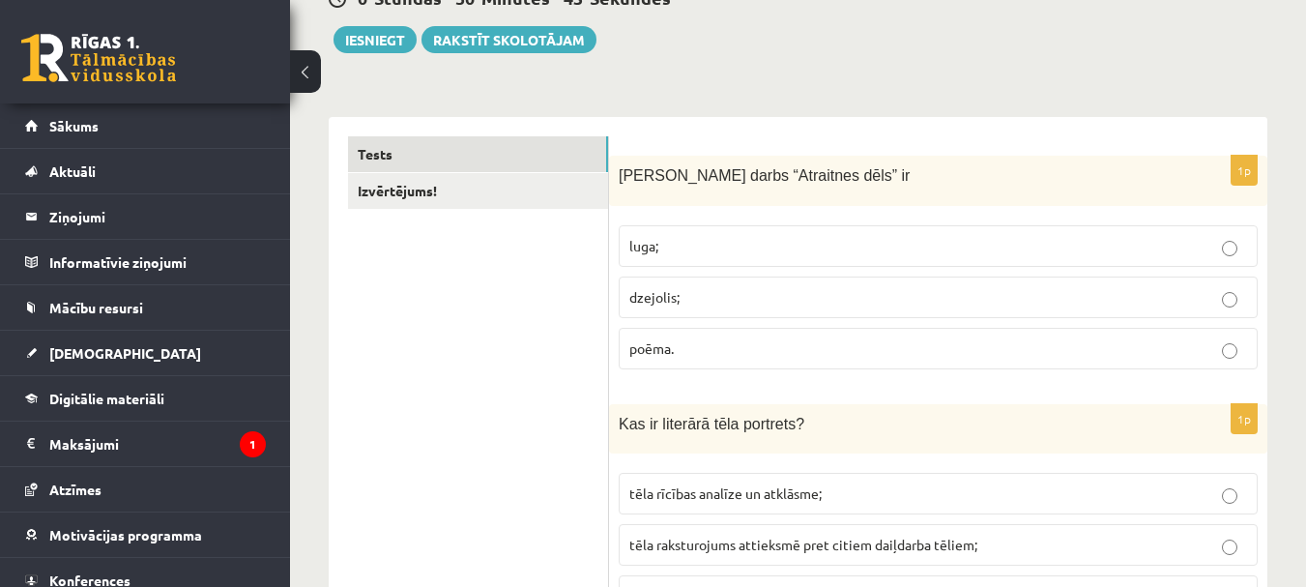
scroll to position [234, 0]
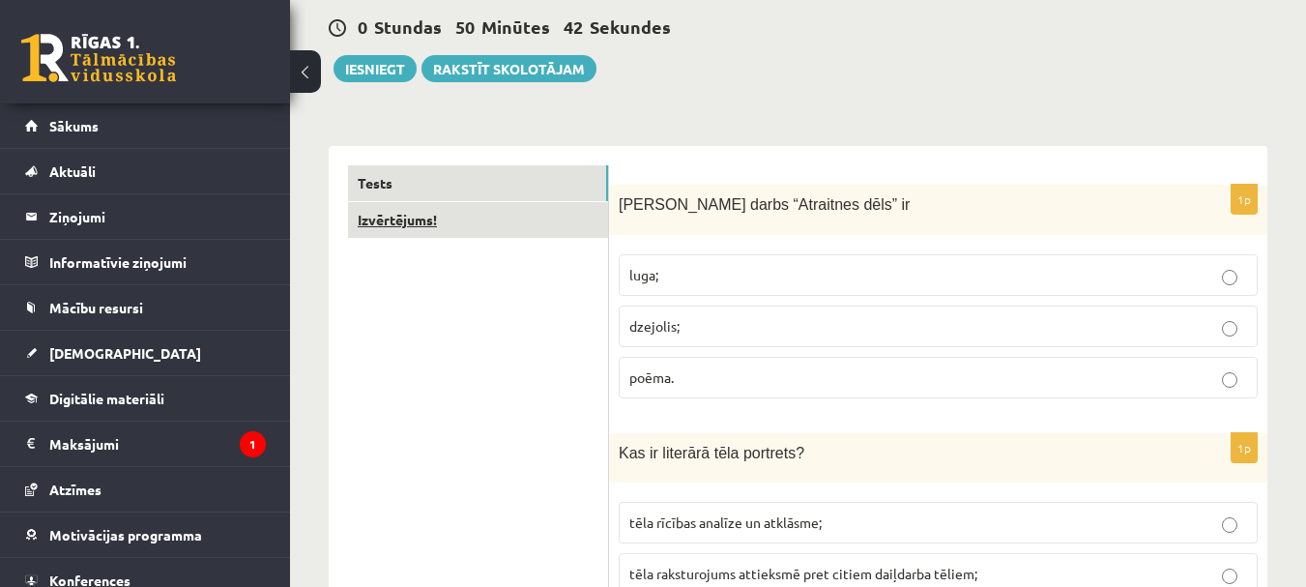
click at [399, 220] on link "Izvērtējums!" at bounding box center [478, 220] width 260 height 36
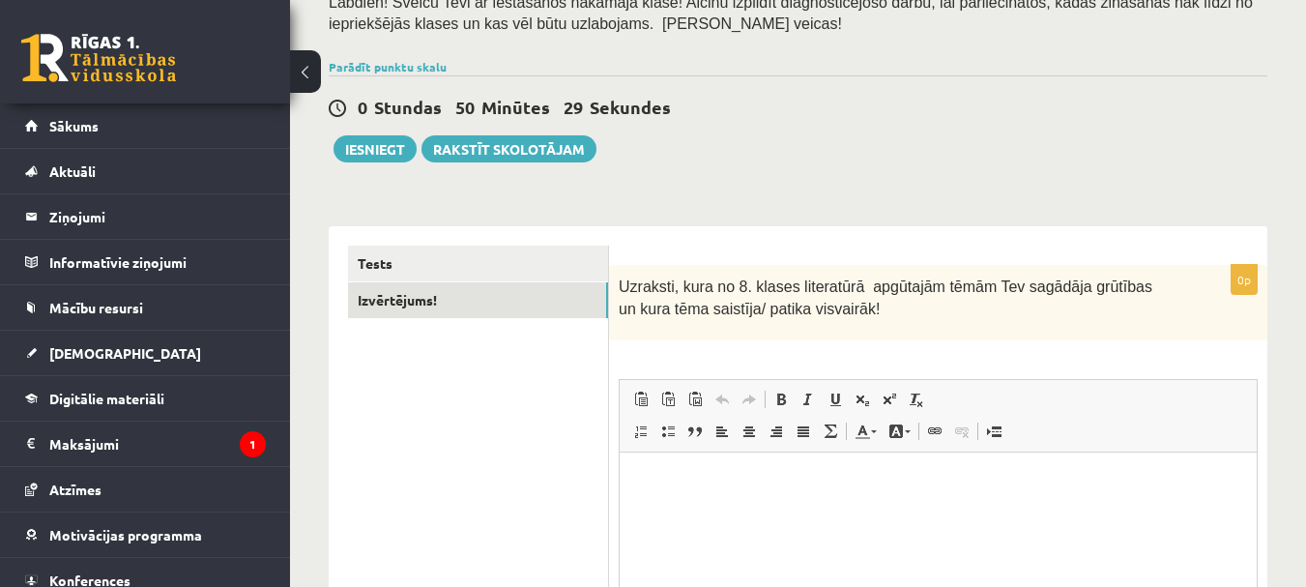
scroll to position [0, 0]
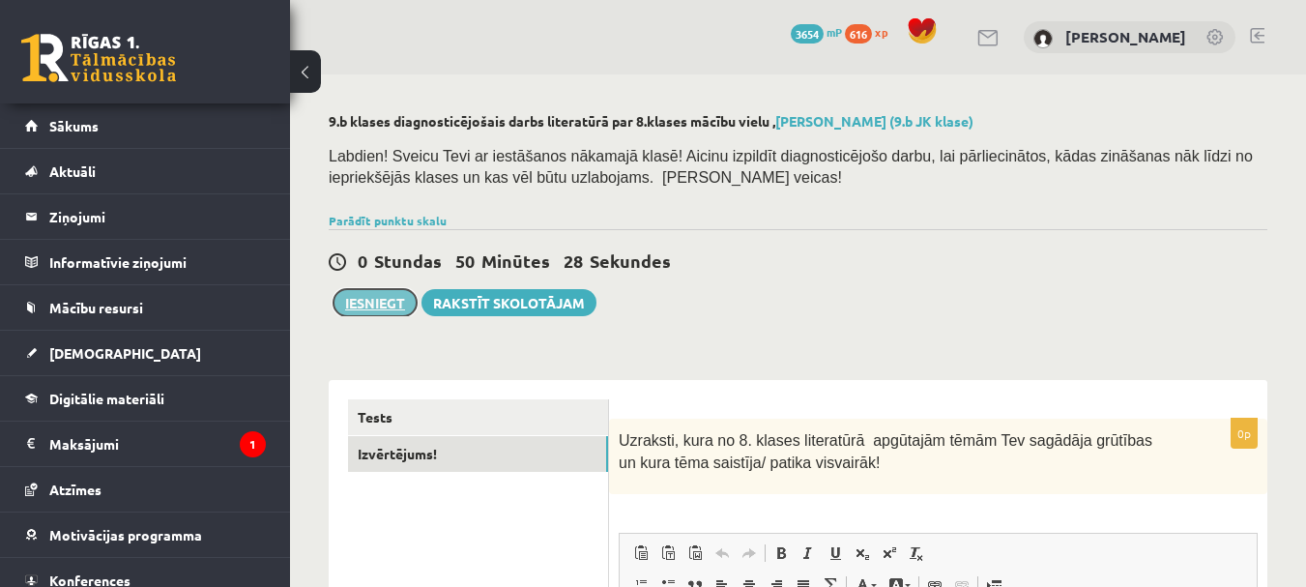
click at [358, 305] on button "Iesniegt" at bounding box center [375, 302] width 83 height 27
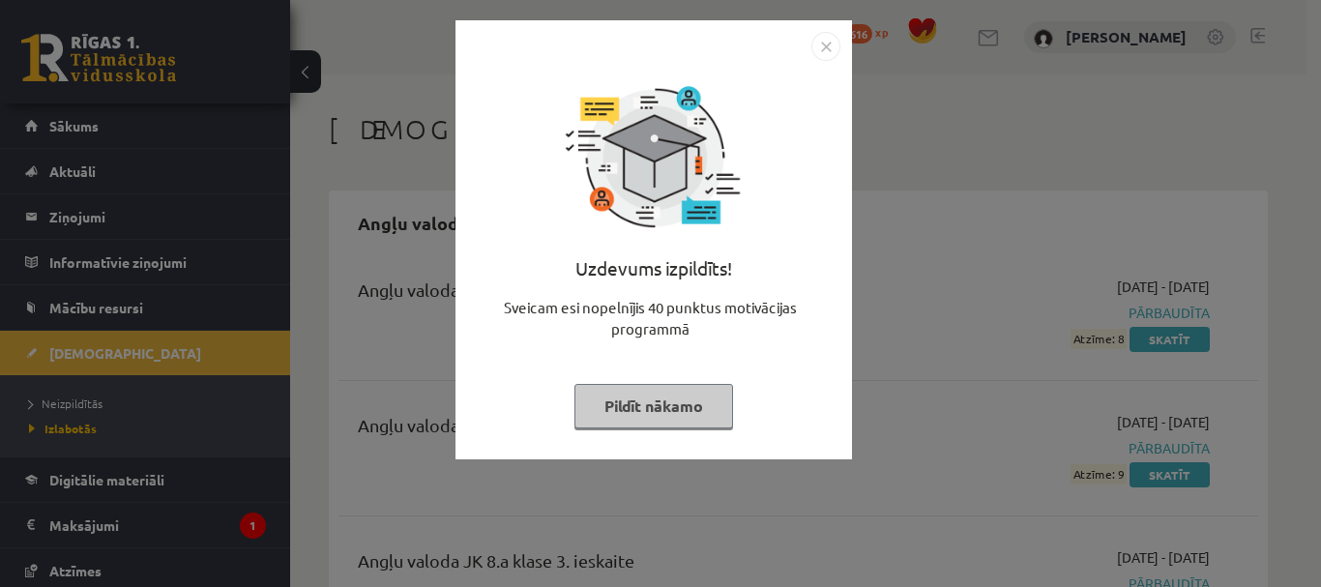
click at [683, 407] on button "Pildīt nākamo" at bounding box center [653, 406] width 159 height 44
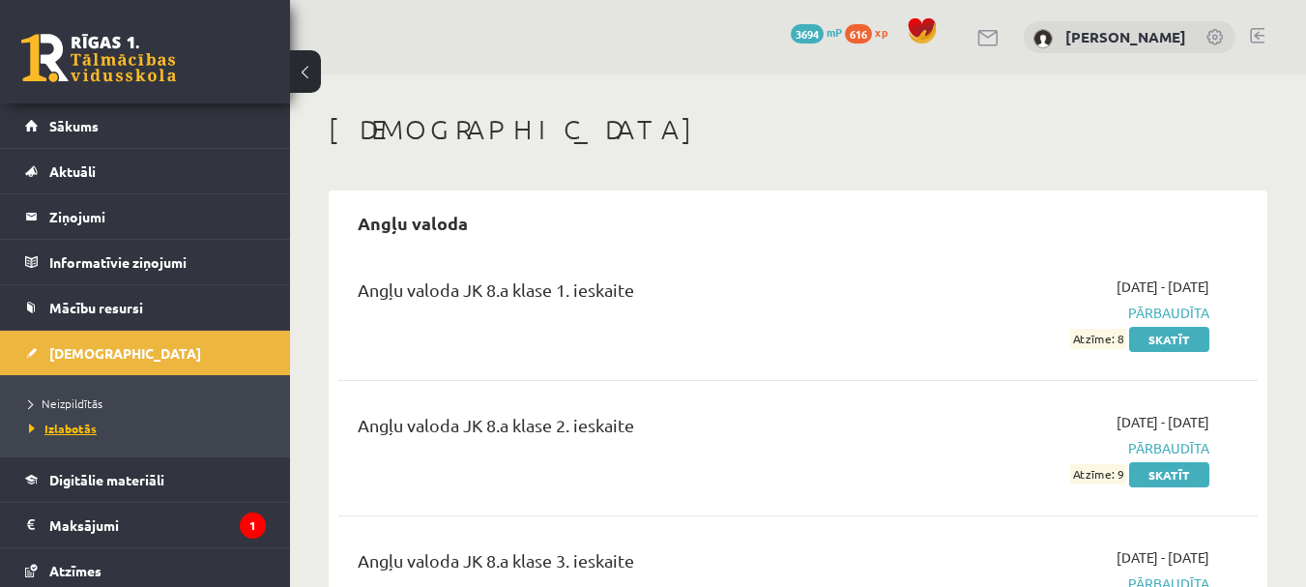
click at [81, 431] on span "Izlabotās" at bounding box center [63, 428] width 68 height 15
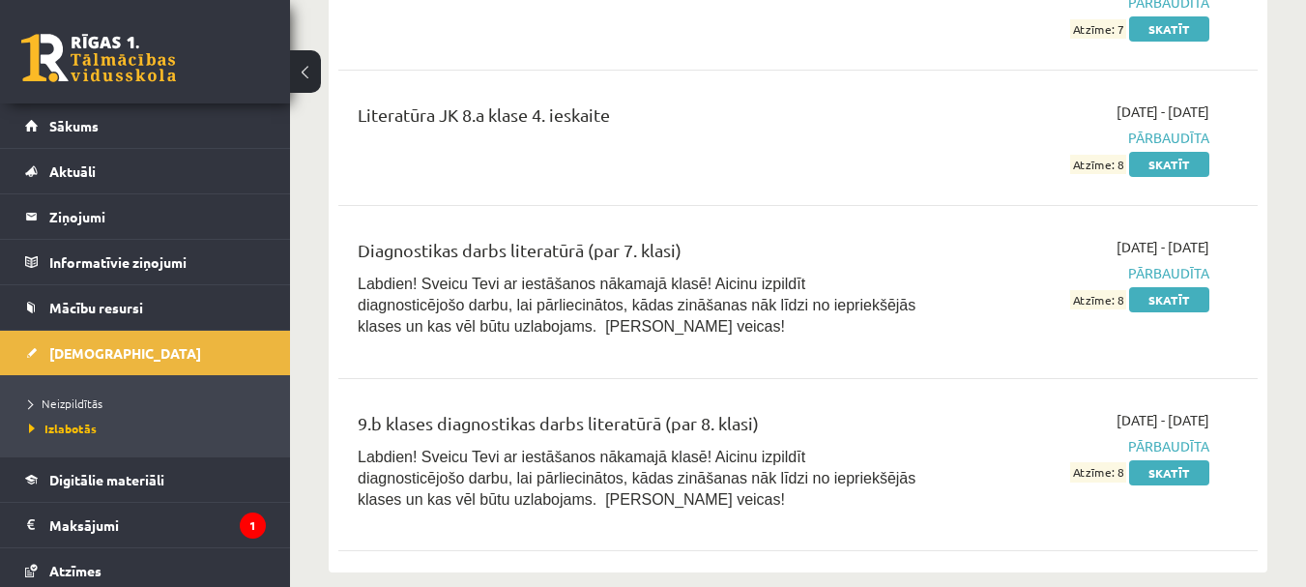
scroll to position [10730, 0]
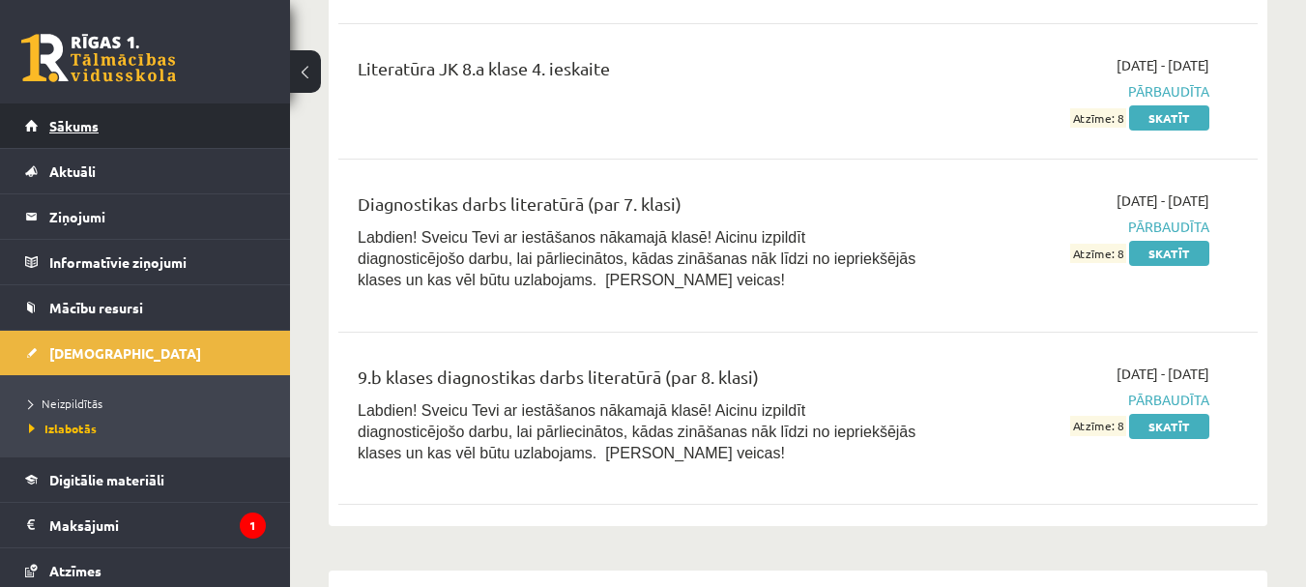
click at [89, 125] on span "Sākums" at bounding box center [73, 125] width 49 height 17
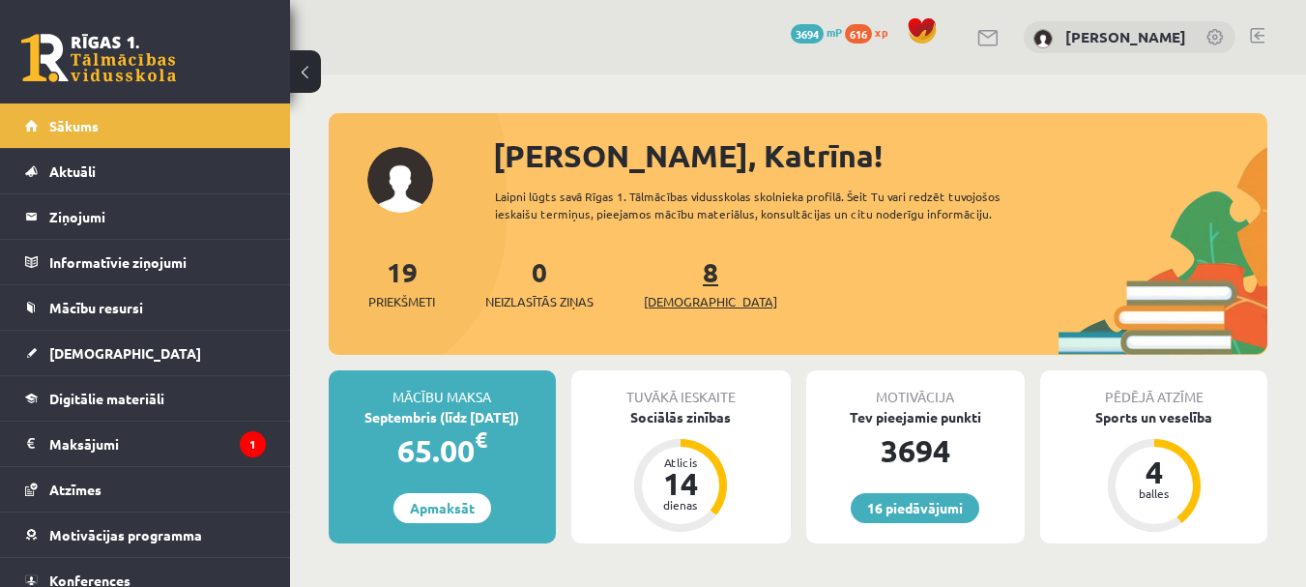
click at [682, 300] on span "[DEMOGRAPHIC_DATA]" at bounding box center [710, 301] width 133 height 19
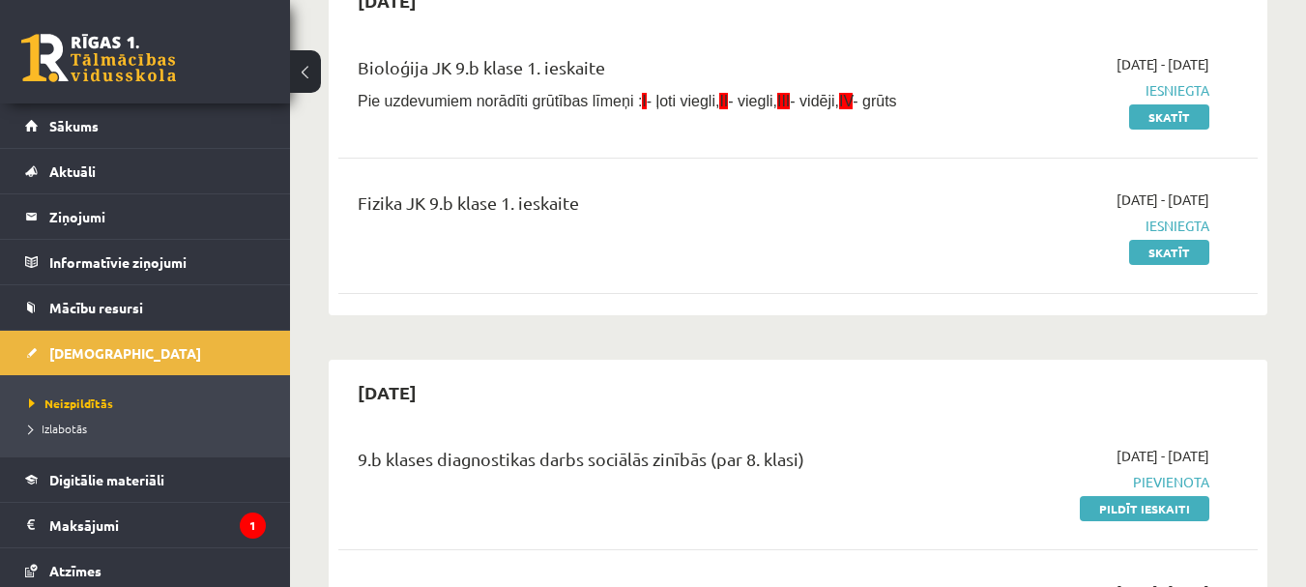
scroll to position [580, 0]
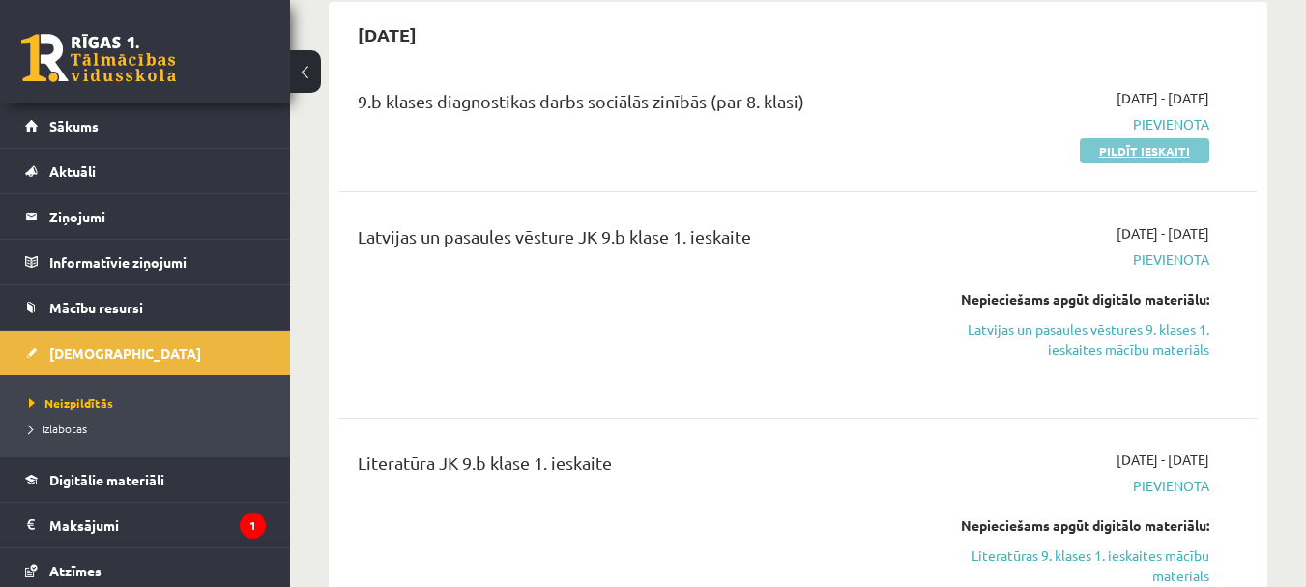
click at [1182, 154] on link "Pildīt ieskaiti" at bounding box center [1145, 150] width 130 height 25
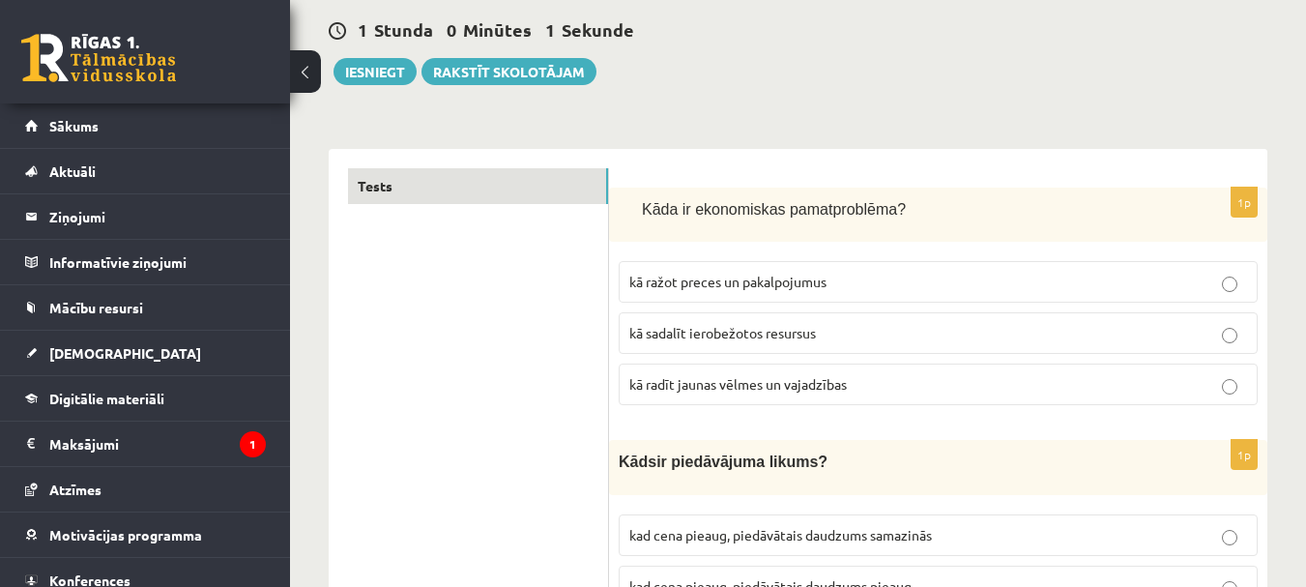
scroll to position [290, 0]
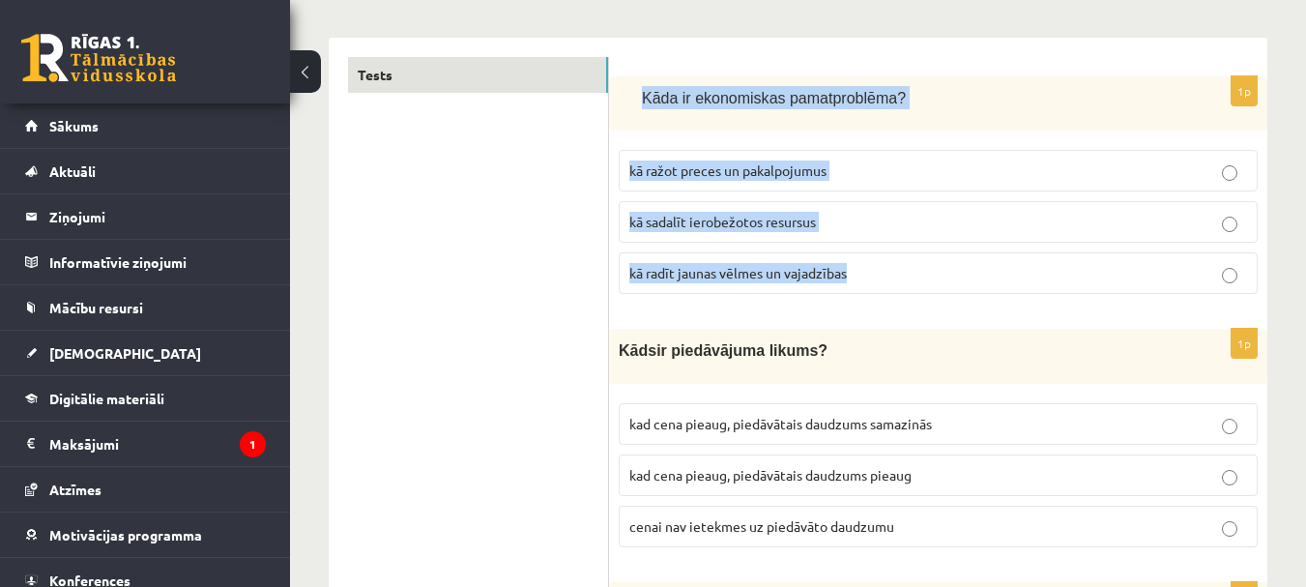
drag, startPoint x: 656, startPoint y: 102, endPoint x: 934, endPoint y: 269, distance: 323.5
click at [934, 269] on div "1p Kāda ir ekonomisk as pamatproblēma ? kā ražot preces un pakalpojumus kā sada…" at bounding box center [938, 192] width 658 height 233
copy div "Kāda ir ekonomisk as pamatproblēma ? kā ražot preces un pakalpojumus kā sadalīt…"
click at [873, 224] on p "kā sadalīt ierobežotos resursus" at bounding box center [938, 222] width 618 height 20
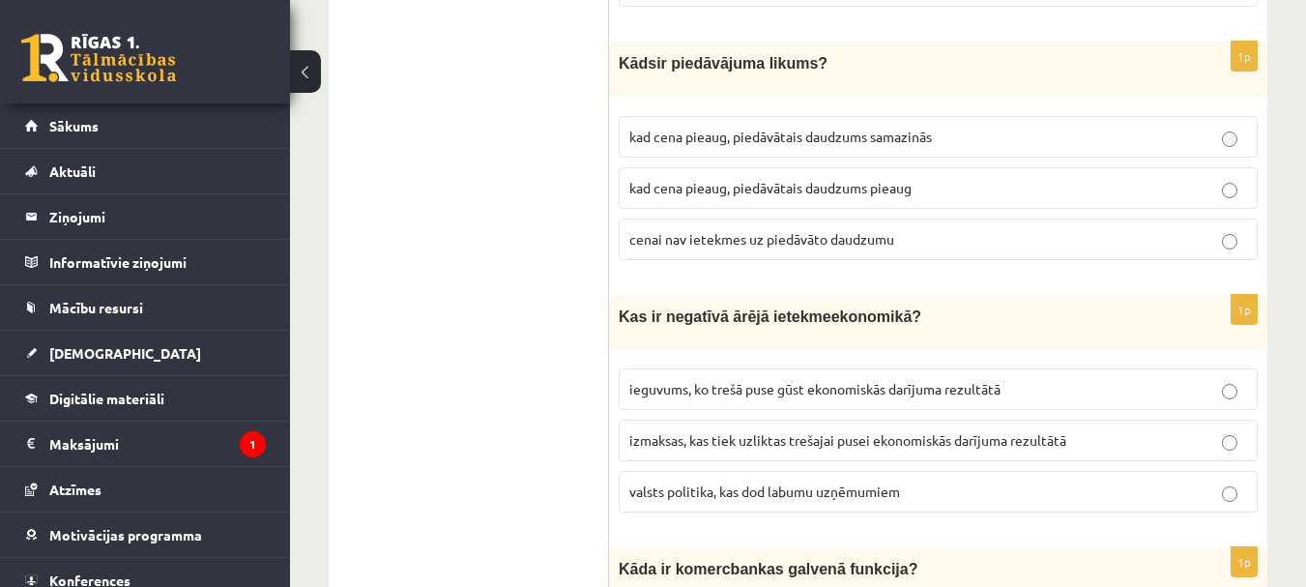
scroll to position [580, 0]
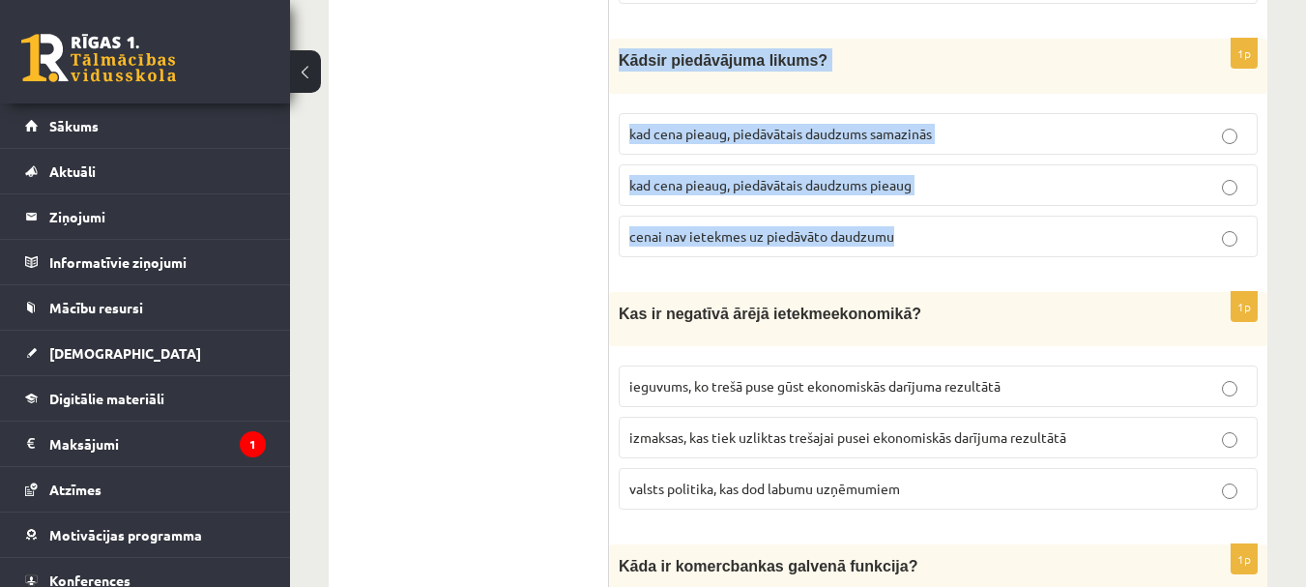
drag, startPoint x: 630, startPoint y: 60, endPoint x: 974, endPoint y: 246, distance: 391.0
click at [974, 246] on div "1p K āds ir piedāvājuma likums? kad cena pieaug, piedāvātais daudzums samazinās…" at bounding box center [938, 155] width 658 height 233
copy div "K āds ir piedāvājuma likums? kad cena pieaug, piedāvātais daudzums samazinās ka…"
click at [1003, 140] on p "kad cena pieaug, piedāvātais daudzums samazinās" at bounding box center [938, 134] width 618 height 20
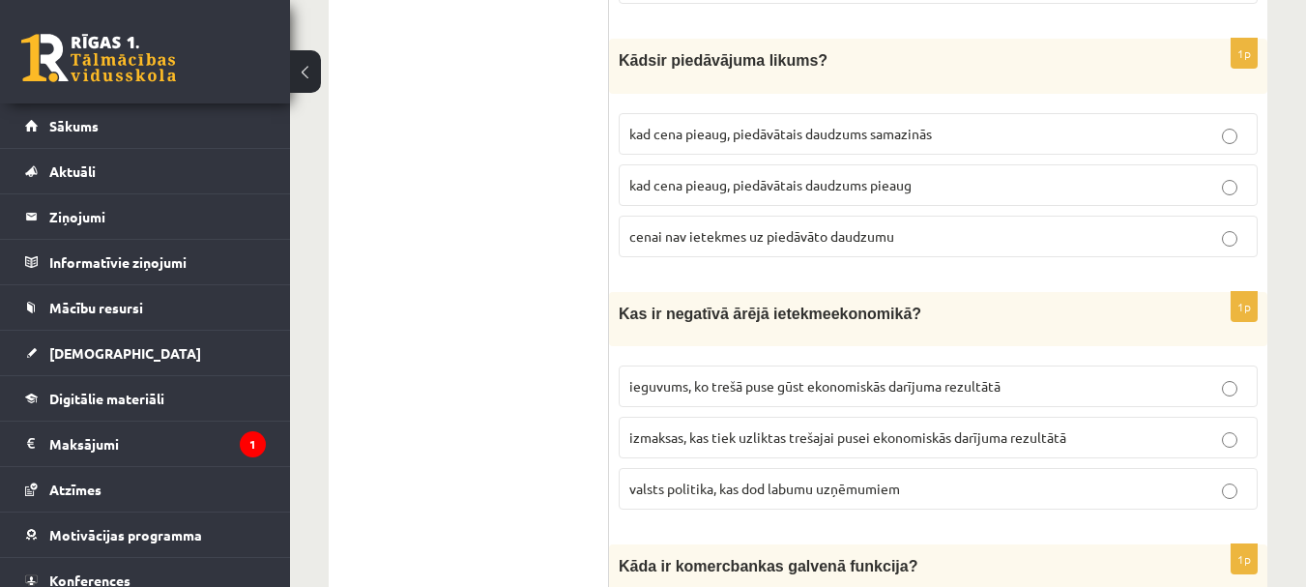
click at [933, 172] on label "kad cena pieaug, piedāvātais daudzums pieaug" at bounding box center [938, 185] width 639 height 42
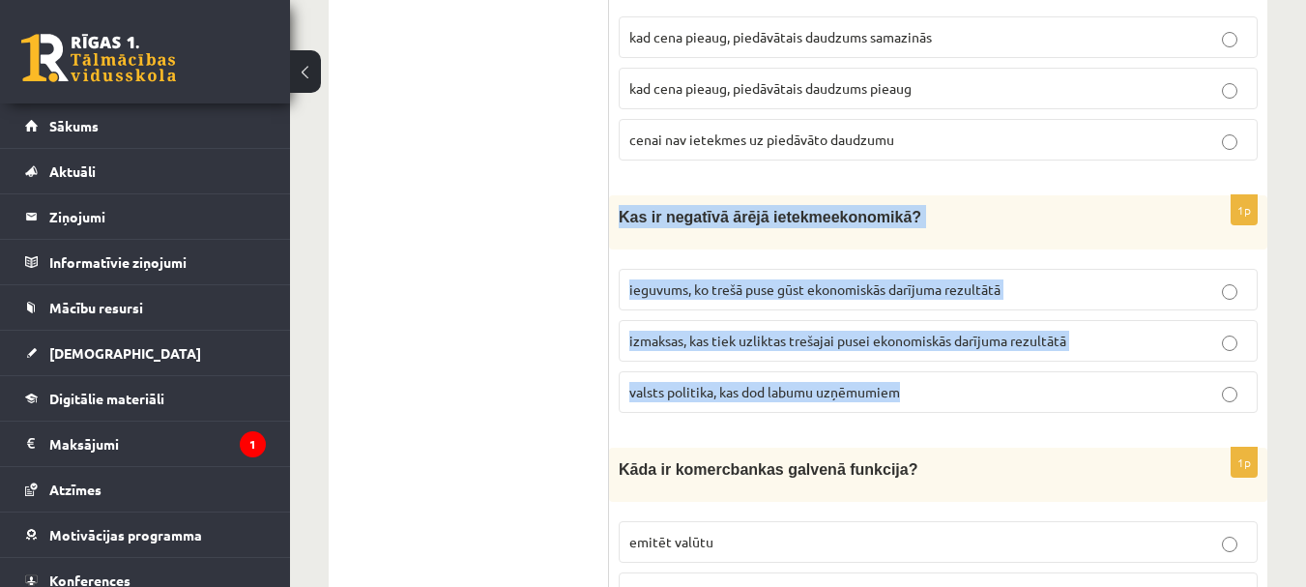
drag, startPoint x: 617, startPoint y: 214, endPoint x: 951, endPoint y: 406, distance: 385.9
click at [951, 406] on div "1p Kas ir negatīvā ārējā ietekme ekonomikā ? ieguvums, ko trešā puse gūst ekono…" at bounding box center [938, 311] width 658 height 233
copy div "Kas ir negatīvā ārējā ietekme ekonomikā ? ieguvums, ko trešā puse gūst ekonomis…"
click at [913, 331] on p "izmaksas, kas tiek uzliktas trešajai pusei ekonomiskās darījuma rezultātā" at bounding box center [938, 341] width 618 height 20
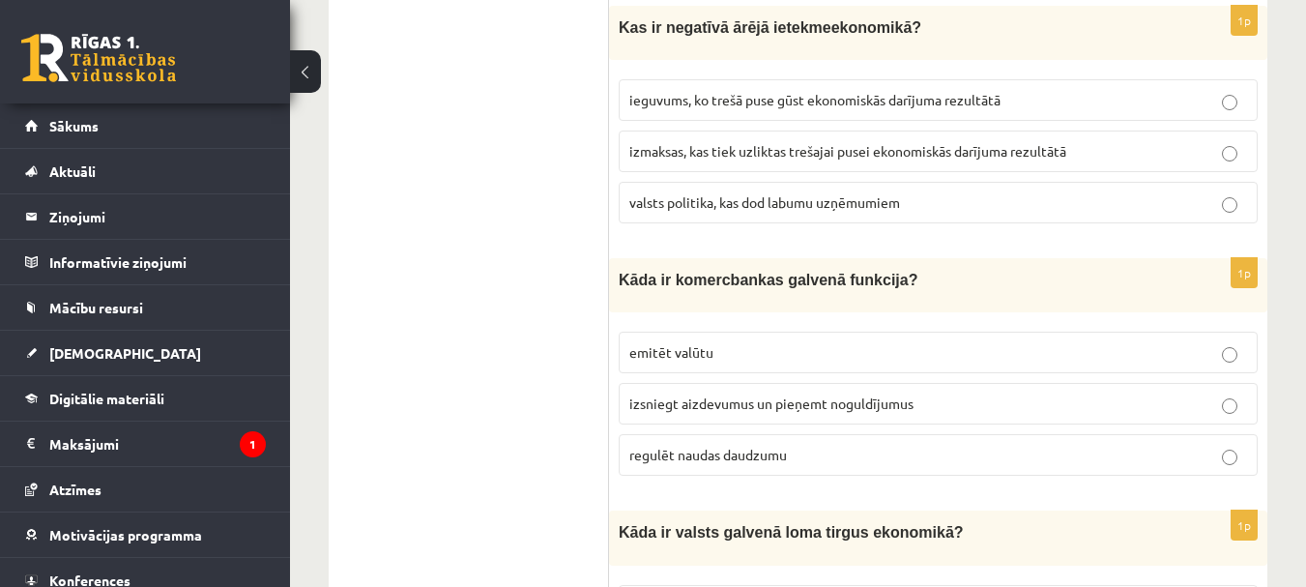
scroll to position [870, 0]
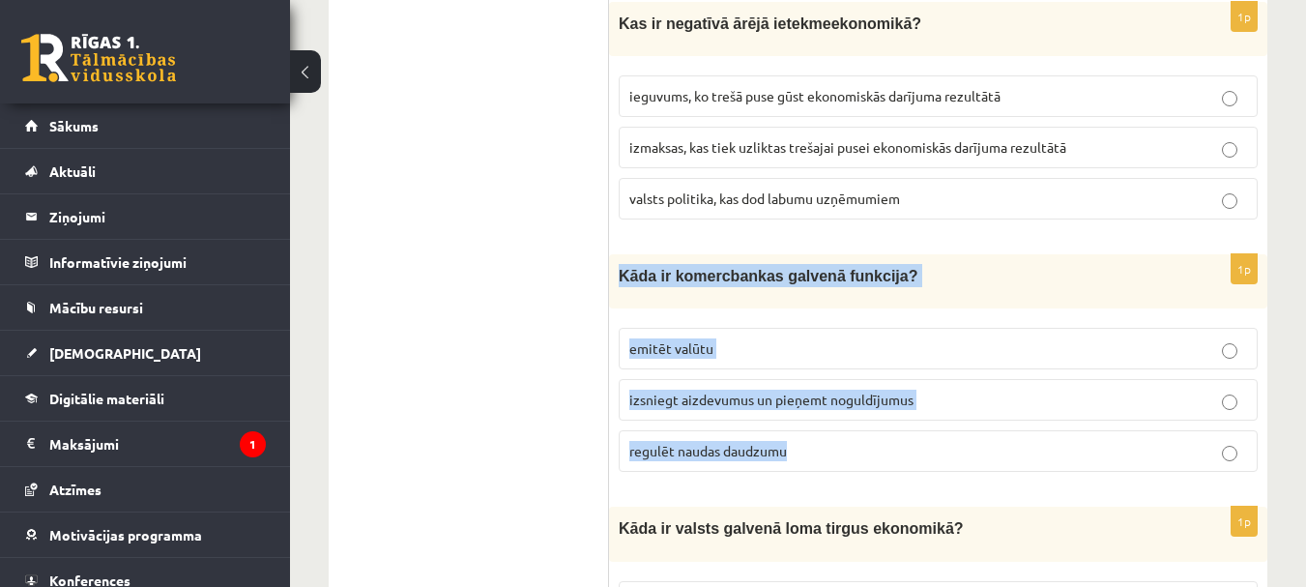
drag, startPoint x: 619, startPoint y: 271, endPoint x: 799, endPoint y: 440, distance: 247.6
click at [832, 443] on div "1p Kāda ir komercbankas galvenā funkcija? emitēt valūtu izsniegt aizdevumus un …" at bounding box center [938, 370] width 658 height 233
copy div "Kāda ir komercbankas galvenā funkcija? emitēt valūtu izsniegt aizdevumus un pie…"
click at [942, 401] on p "izsniegt aizdevumus un pieņemt noguldījumus" at bounding box center [938, 400] width 618 height 20
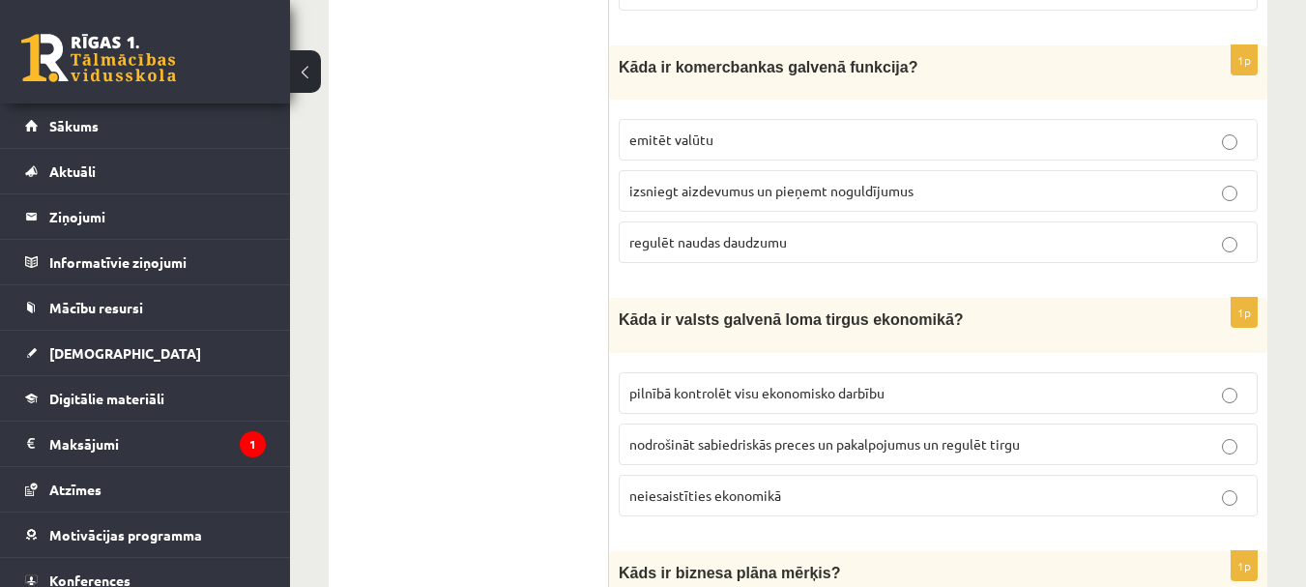
scroll to position [1160, 0]
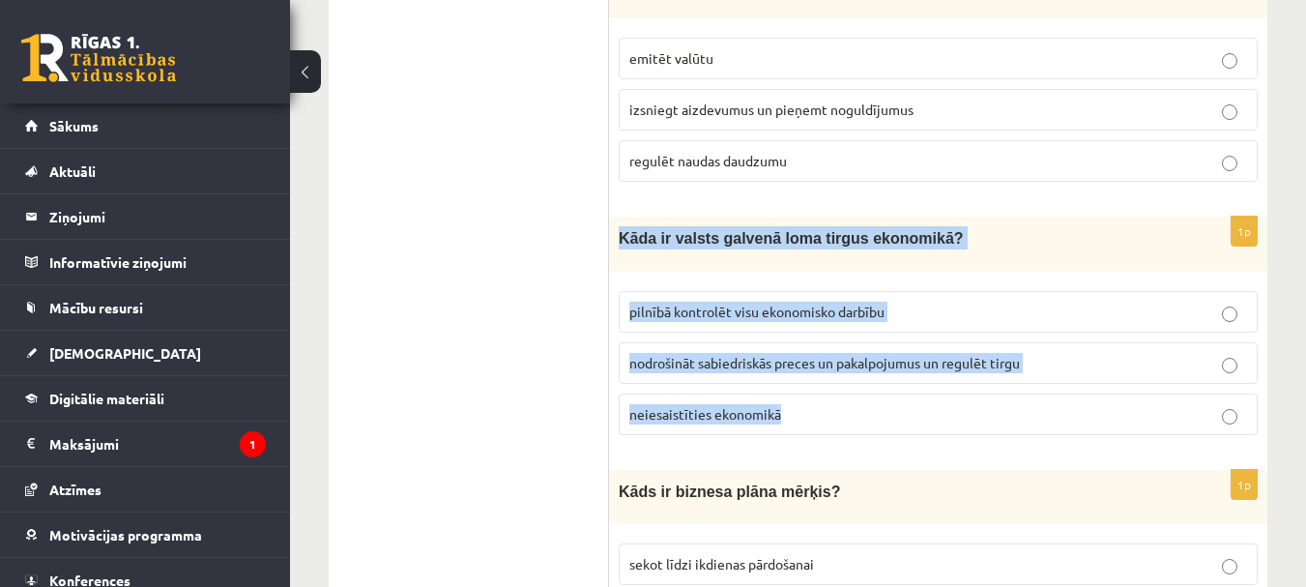
drag, startPoint x: 612, startPoint y: 231, endPoint x: 811, endPoint y: 420, distance: 274.2
click at [811, 420] on div "1p Kāda ir valsts galvenā loma tirgus ekonomikā? pilnībā kontrolēt visu ekonomi…" at bounding box center [938, 333] width 658 height 233
copy div "Kāda ir valsts galvenā loma tirgus ekonomikā? pilnībā kontrolēt visu ekonomisko…"
click at [1071, 361] on p "nodrošināt sabiedriskās preces un pakalpojumus un regulēt tirgu" at bounding box center [938, 363] width 618 height 20
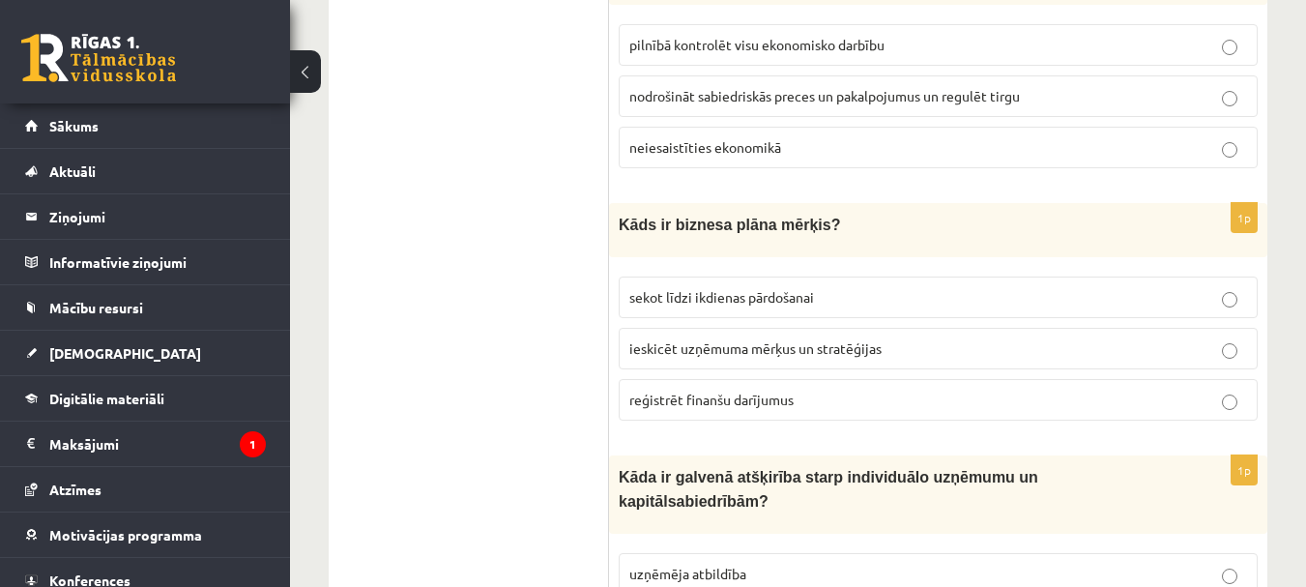
scroll to position [1450, 0]
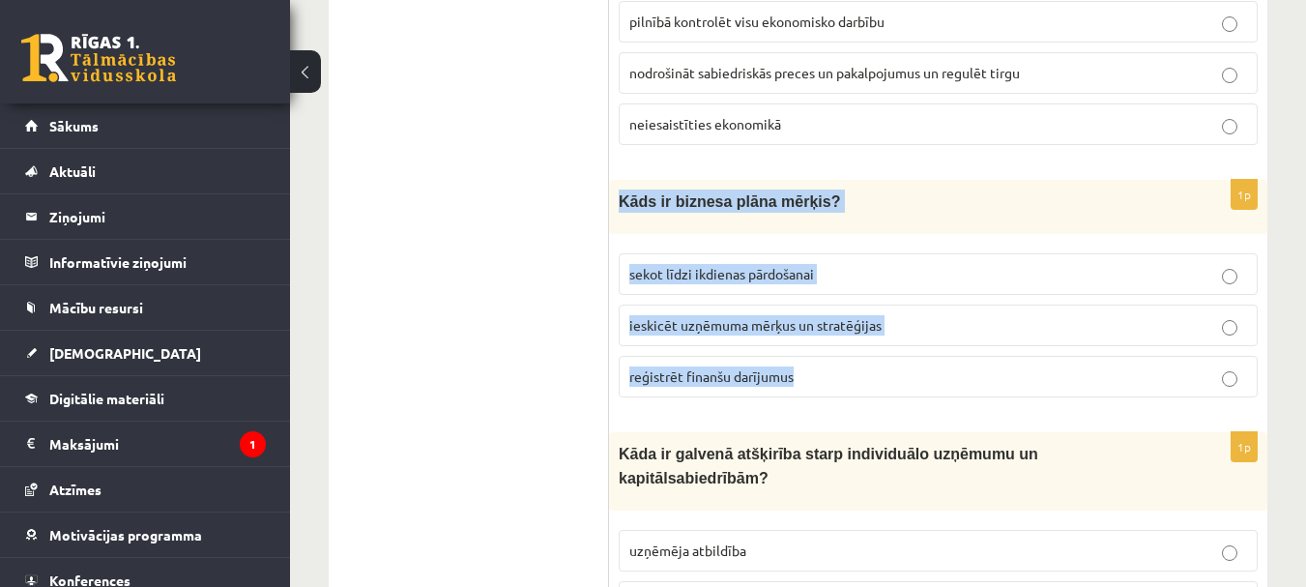
drag, startPoint x: 619, startPoint y: 196, endPoint x: 821, endPoint y: 366, distance: 264.1
click at [821, 366] on div "1p Kāds ir biznesa plāna mērķis? sekot līdzi ikdienas pārdošanai ieskicēt uzņēm…" at bounding box center [938, 296] width 658 height 233
copy div "Kāds ir biznesa plāna mērķis? sekot līdzi ikdienas pārdošanai ieskicēt uzņēmuma…"
click at [913, 323] on p "ieskicēt uzņēmuma mērķus un stratēģijas" at bounding box center [938, 325] width 618 height 20
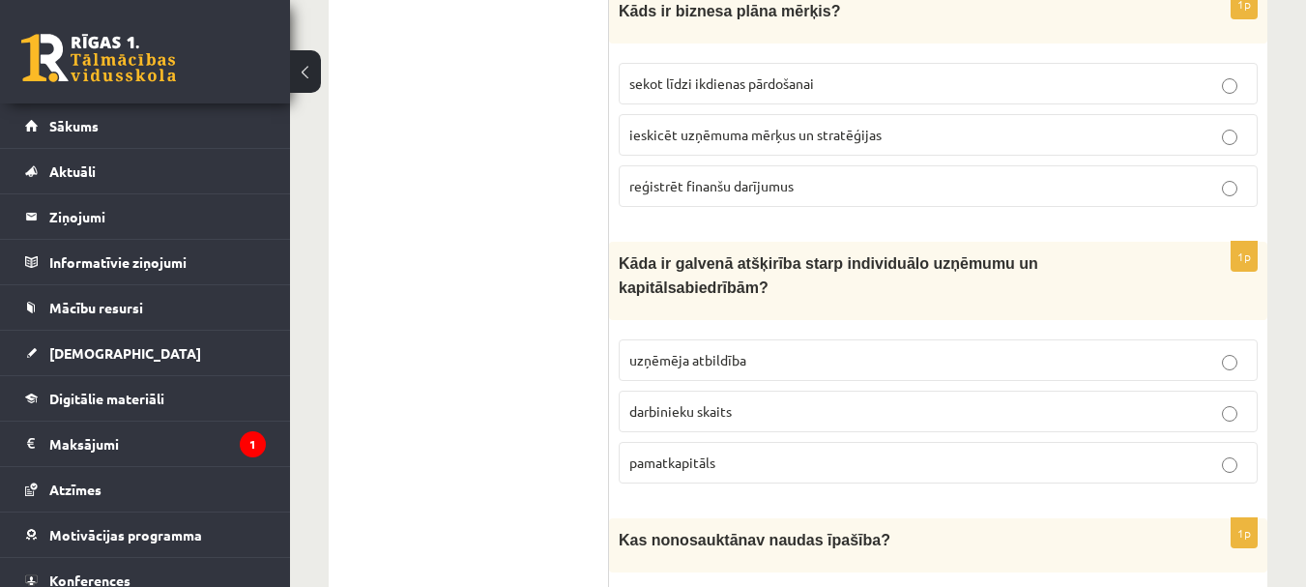
scroll to position [1740, 0]
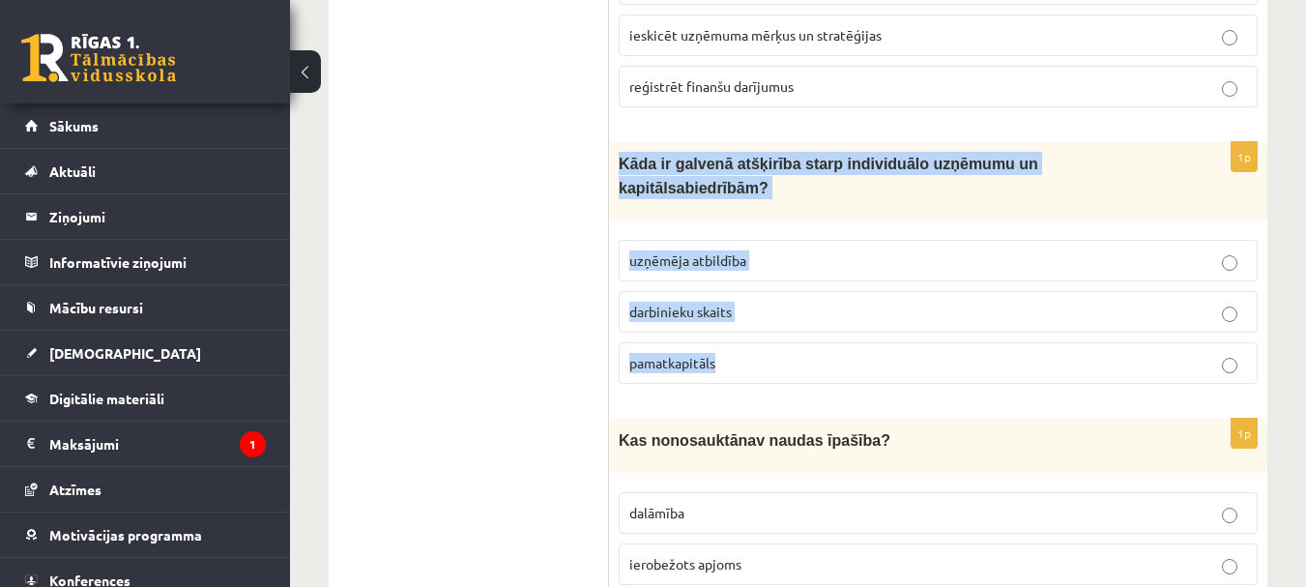
drag, startPoint x: 612, startPoint y: 158, endPoint x: 735, endPoint y: 314, distance: 199.0
click at [735, 314] on div "1p Kāda ir galvenā atšķirība starp individuālo uzņēmumu un k apitālsabiedrībām …" at bounding box center [938, 270] width 658 height 257
copy div "Kāda ir galvenā atšķirība starp individuālo uzņēmumu un k apitālsabiedrībām ? u…"
click at [793, 250] on p "uzņēmēja atbildība" at bounding box center [938, 260] width 618 height 20
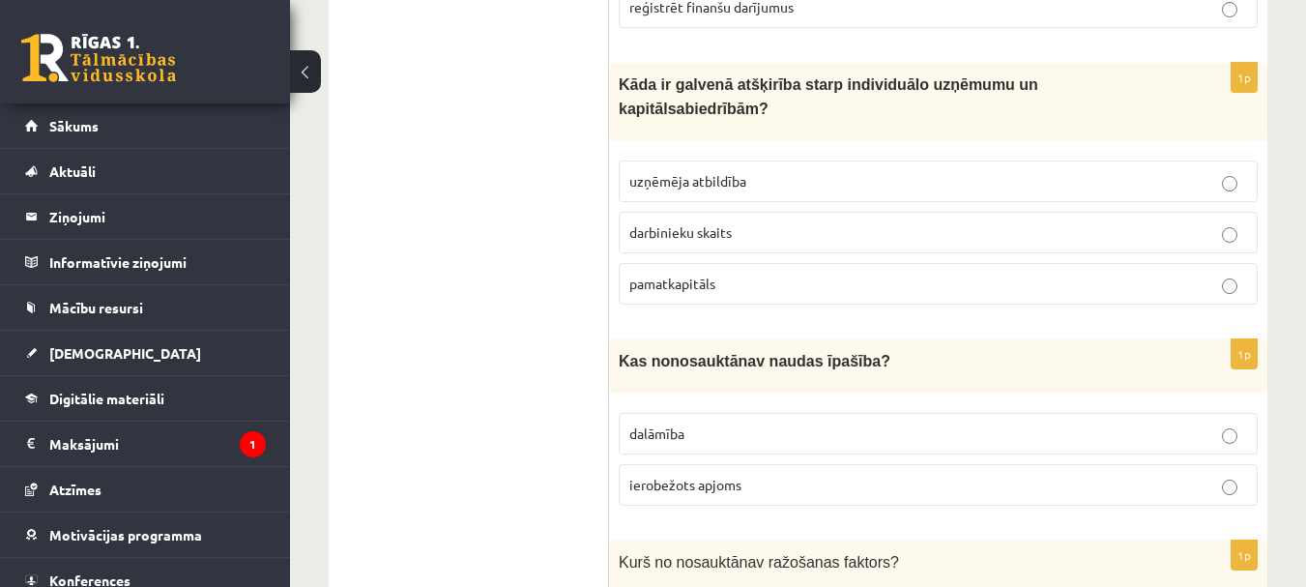
scroll to position [2030, 0]
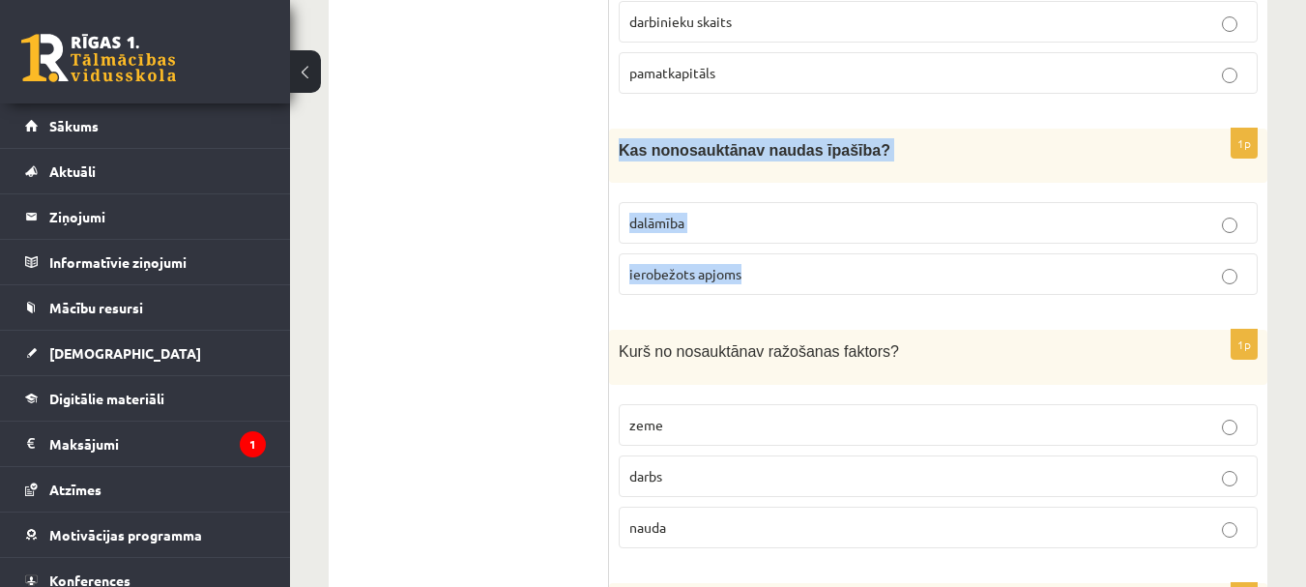
drag, startPoint x: 615, startPoint y: 115, endPoint x: 763, endPoint y: 236, distance: 191.0
click at [763, 236] on div "1p Kas no nosauktā nav naudas īpašība? dalāmība ierobežots apjoms" at bounding box center [938, 220] width 658 height 182
copy div "Kas no nosauktā nav naudas īpašība? dalāmība ierobežots apjoms"
click at [892, 264] on p "ierobežots apjoms" at bounding box center [938, 274] width 618 height 20
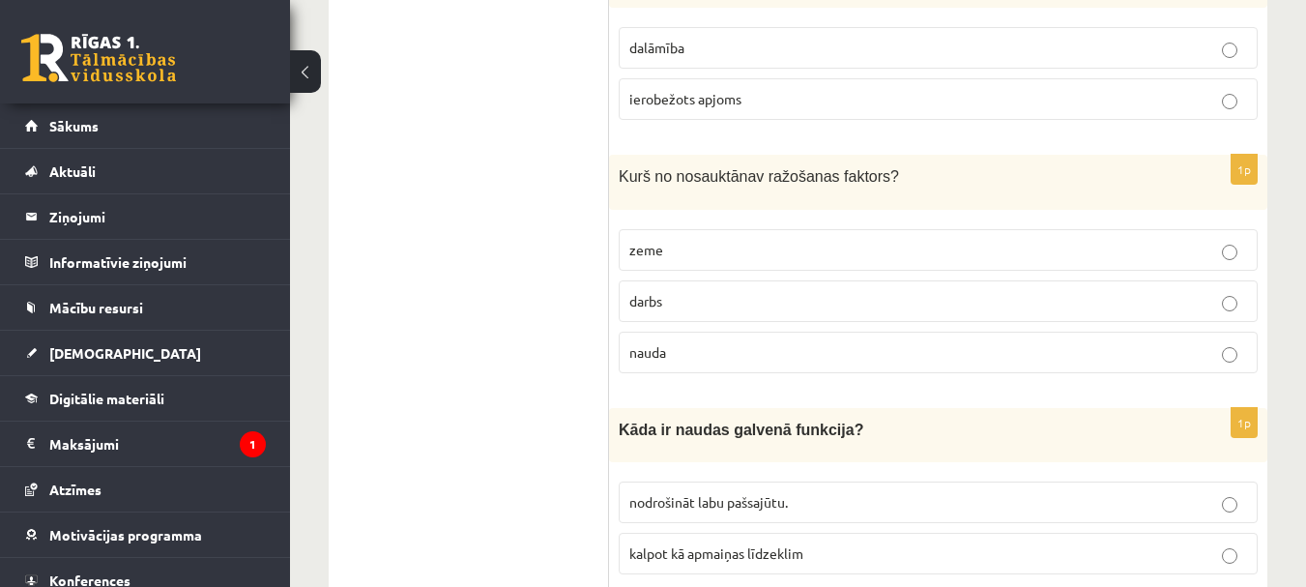
scroll to position [2223, 0]
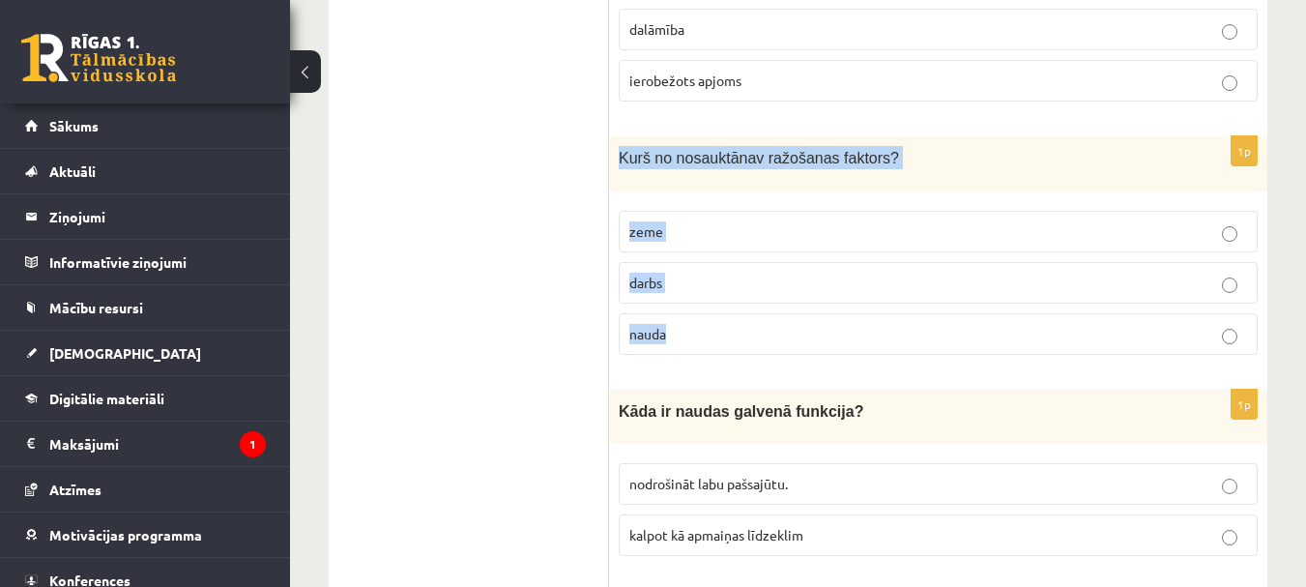
drag, startPoint x: 618, startPoint y: 125, endPoint x: 704, endPoint y: 286, distance: 182.9
click at [704, 286] on div "1p K urš no nosauktā nav ražošanas faktors? zeme darbs nauda" at bounding box center [938, 252] width 658 height 233
copy div "K urš no nosauktā nav ražošanas faktors? zeme darbs nauda"
click at [714, 324] on p "nauda" at bounding box center [938, 334] width 618 height 20
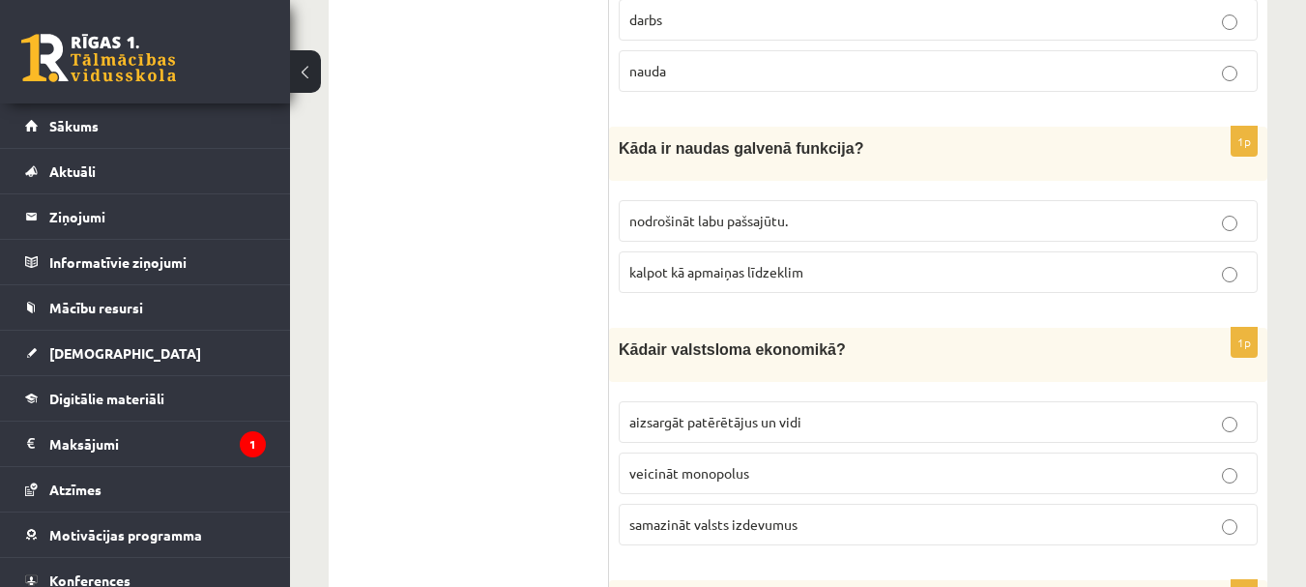
scroll to position [2513, 0]
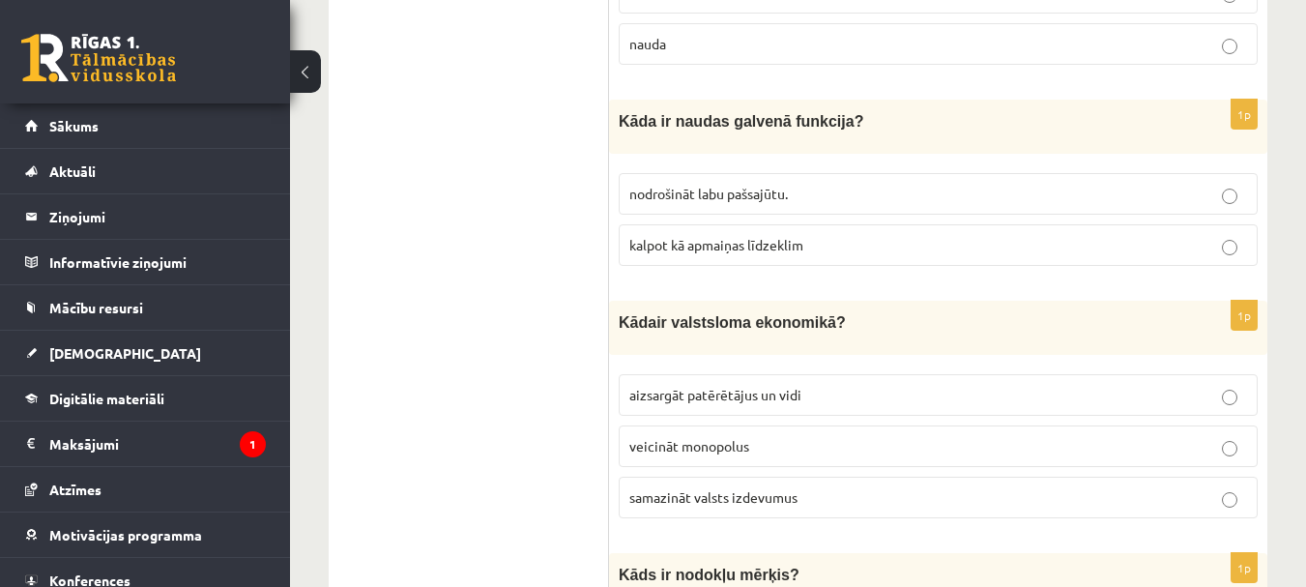
click at [817, 235] on p "kalpot kā apmaiņas līdzeklim" at bounding box center [938, 245] width 618 height 20
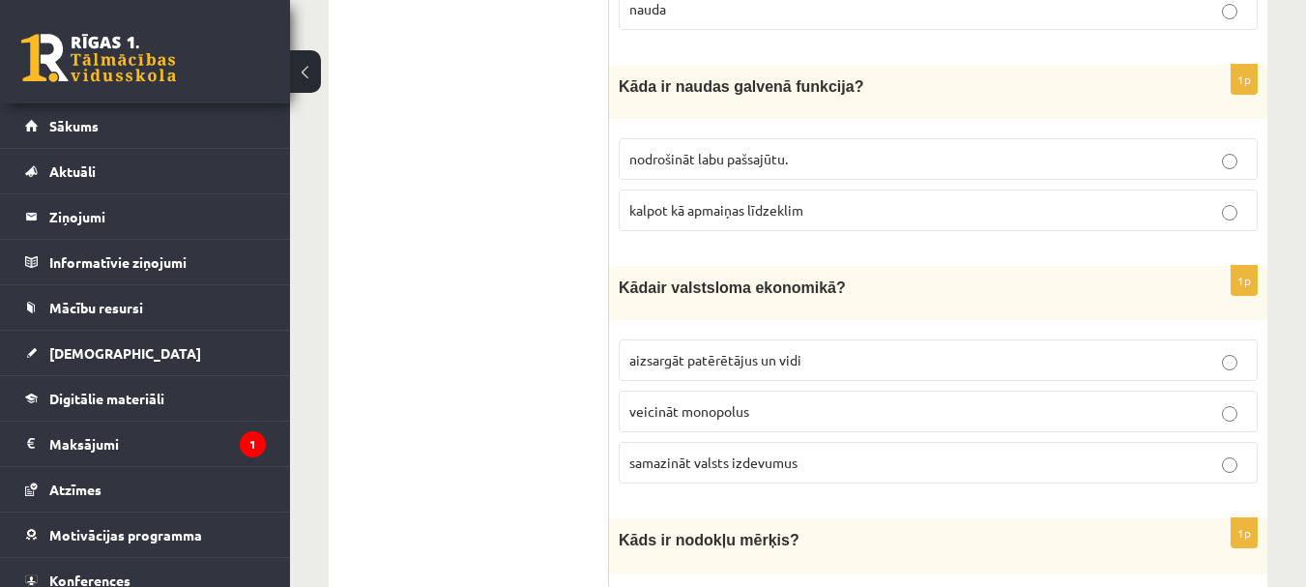
scroll to position [2610, 0]
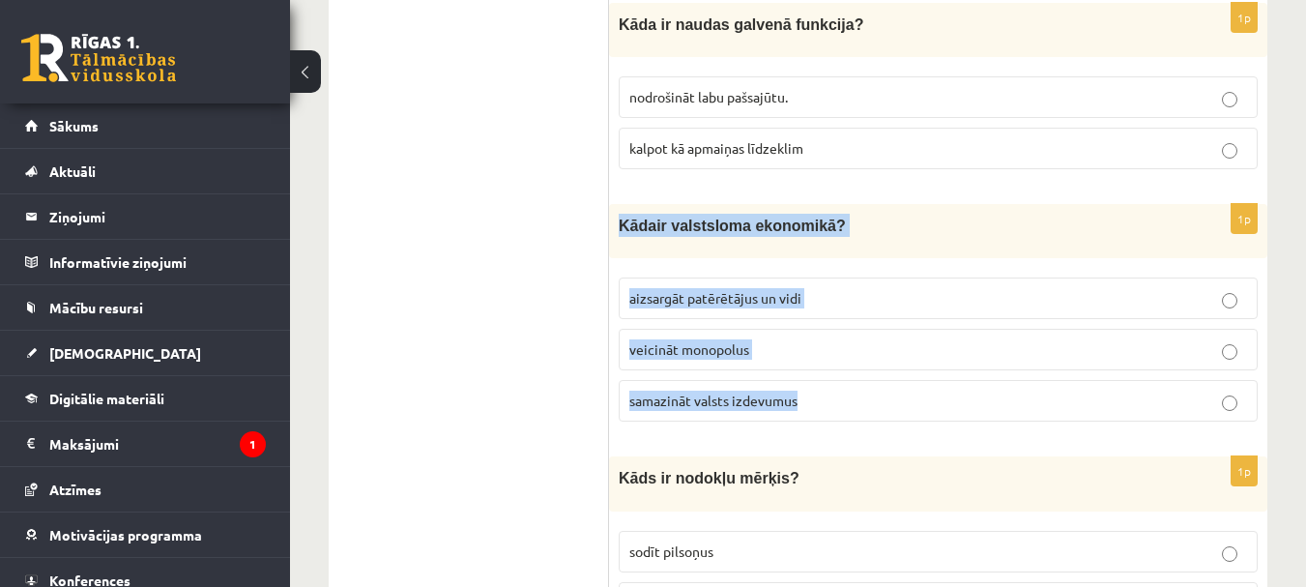
drag, startPoint x: 621, startPoint y: 195, endPoint x: 868, endPoint y: 351, distance: 292.3
click at [868, 351] on div "1p Kād a ir valsts loma ekonomikā ? aizsargāt patērētājus un vidi veicināt mono…" at bounding box center [938, 320] width 658 height 233
copy div "Kād a ir valsts loma ekonomikā ? aizsargāt patērētājus un vidi veicināt monopol…"
click at [839, 288] on p "aizsargāt patērētājus un vidi" at bounding box center [938, 298] width 618 height 20
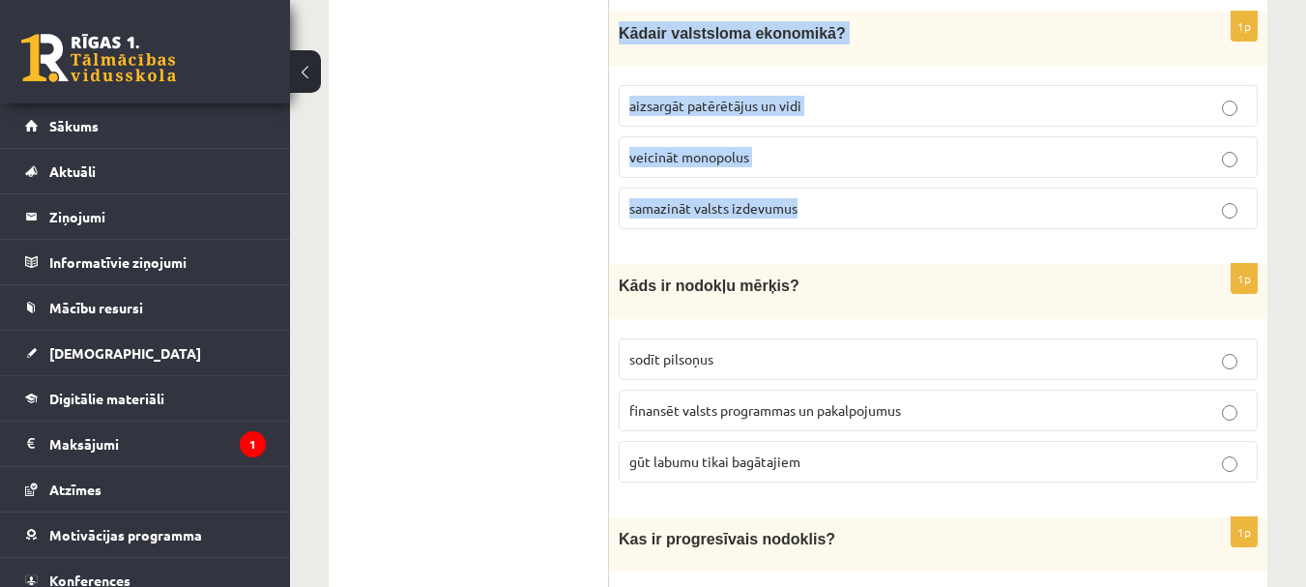
scroll to position [2803, 0]
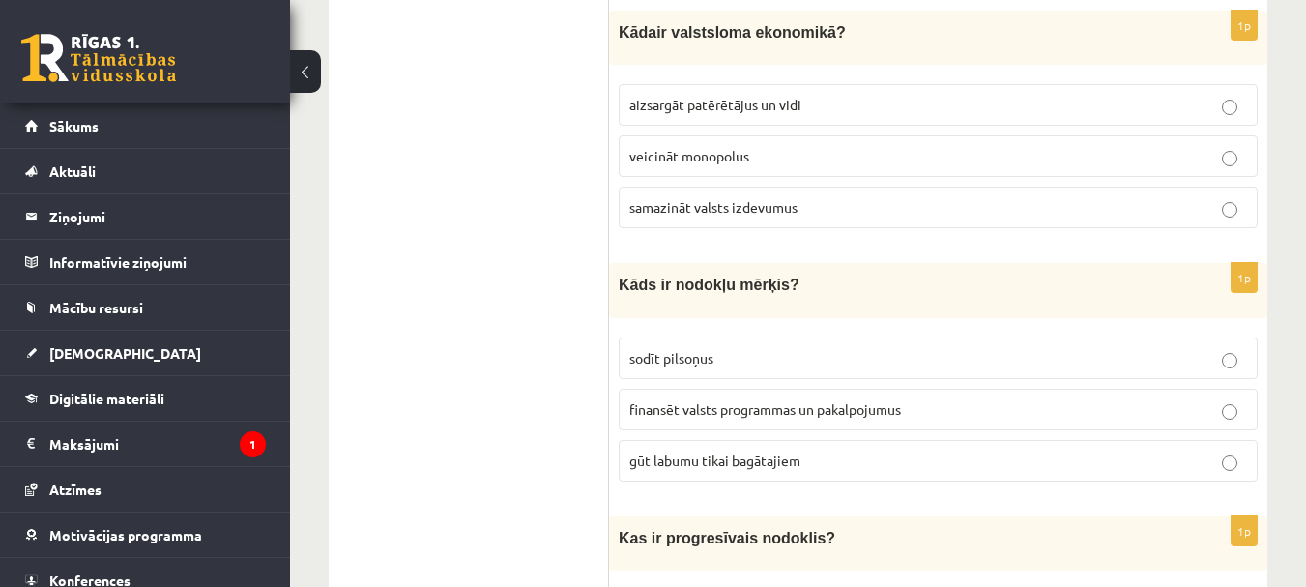
drag, startPoint x: 890, startPoint y: 367, endPoint x: 935, endPoint y: 377, distance: 45.5
click at [893, 400] on span "finansēt valsts programmas un pakalpojumus" at bounding box center [765, 408] width 272 height 17
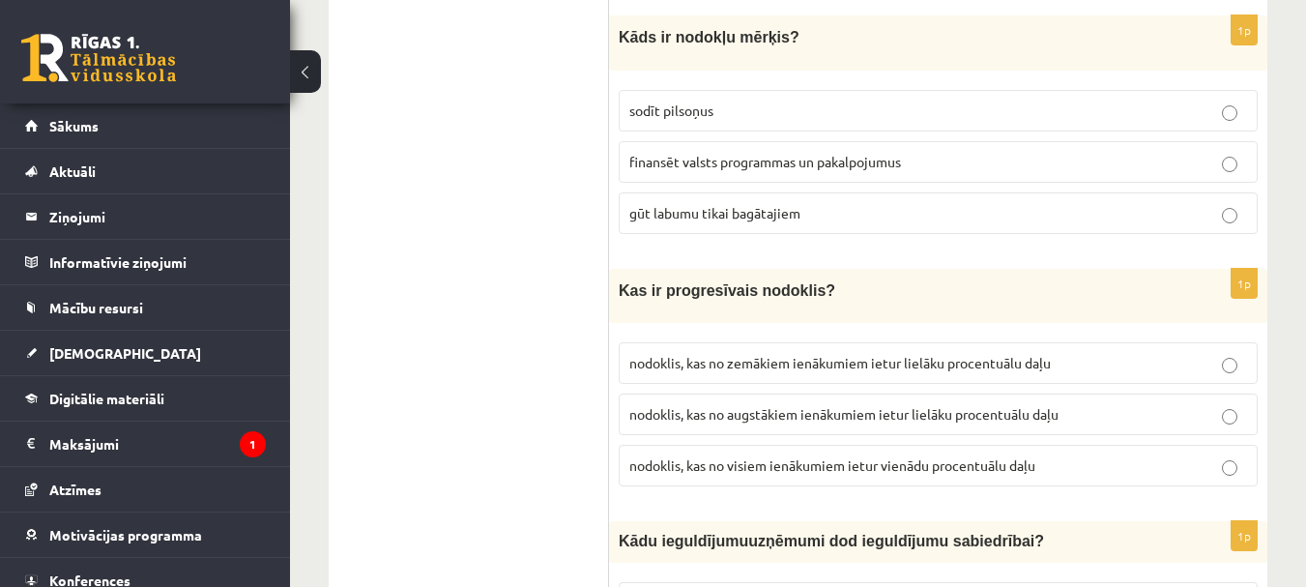
scroll to position [3093, 0]
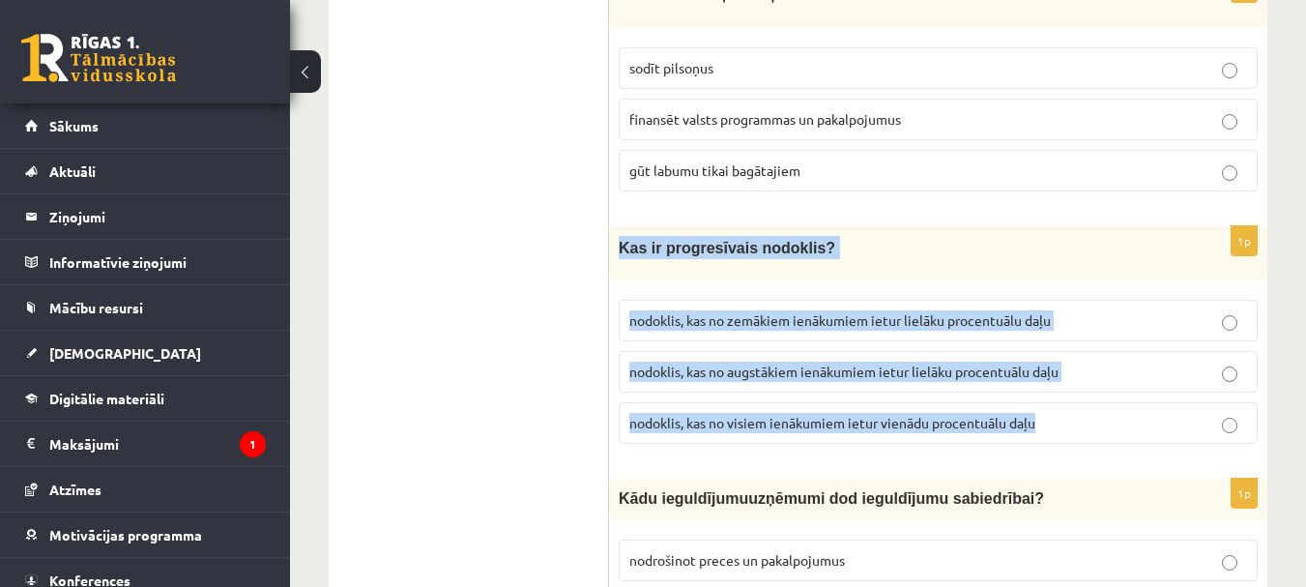
drag, startPoint x: 612, startPoint y: 210, endPoint x: 1064, endPoint y: 378, distance: 482.7
click at [1064, 378] on div "1p Kas ir progresīvais nodoklis? nodoklis, kas no zemākiem ienākumiem ietur lie…" at bounding box center [938, 342] width 658 height 233
click at [1073, 362] on p "nodoklis, kas no augstākiem ienākumiem ietur lielāku procentuālu daļu" at bounding box center [938, 372] width 618 height 20
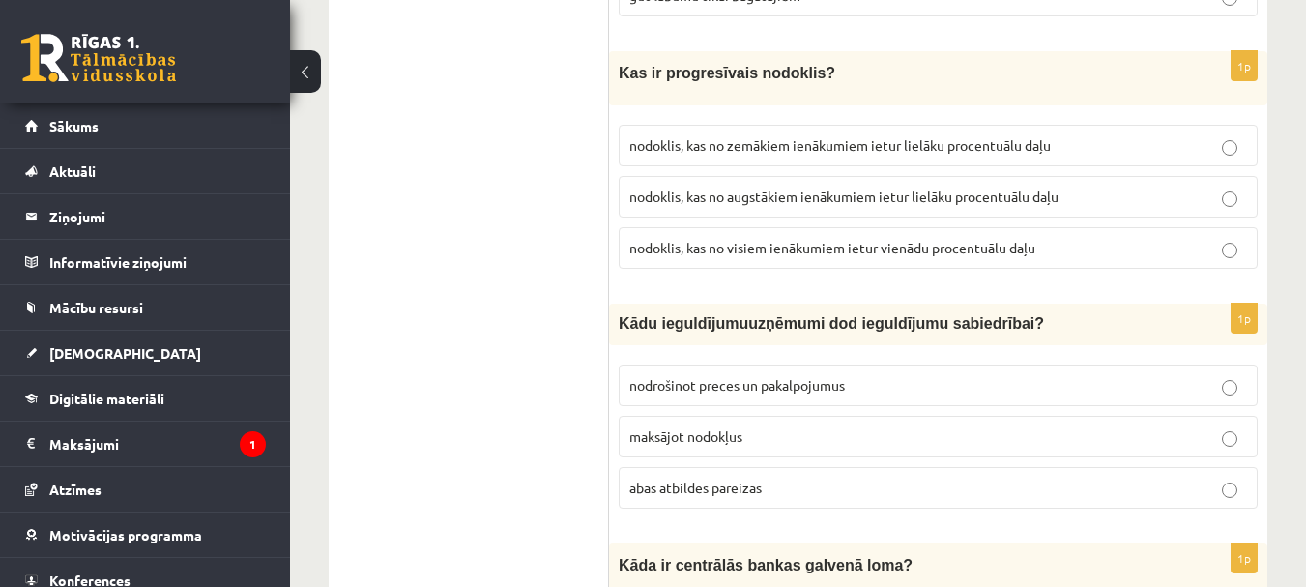
scroll to position [3287, 0]
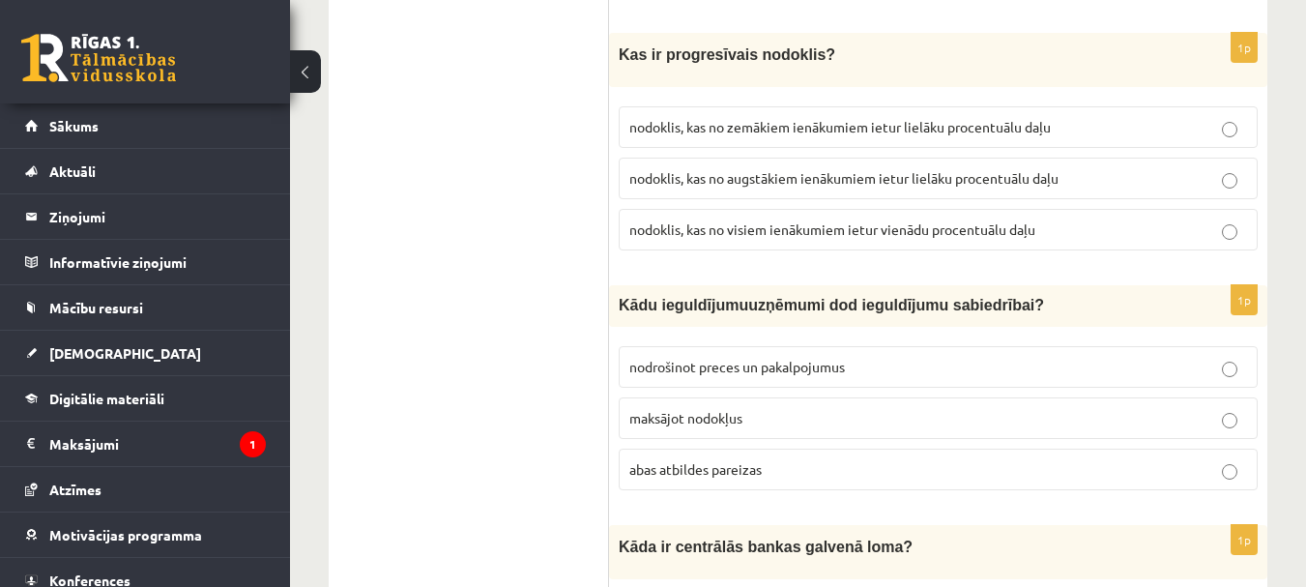
click at [830, 459] on p "abas atbildes pareizas" at bounding box center [938, 469] width 618 height 20
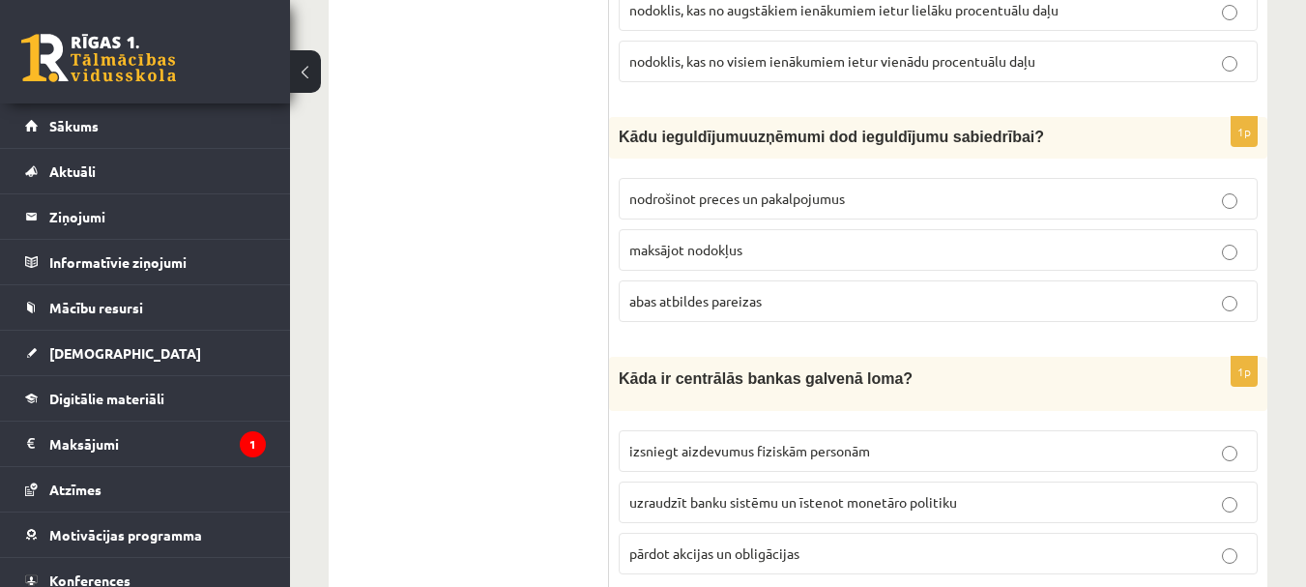
scroll to position [3480, 0]
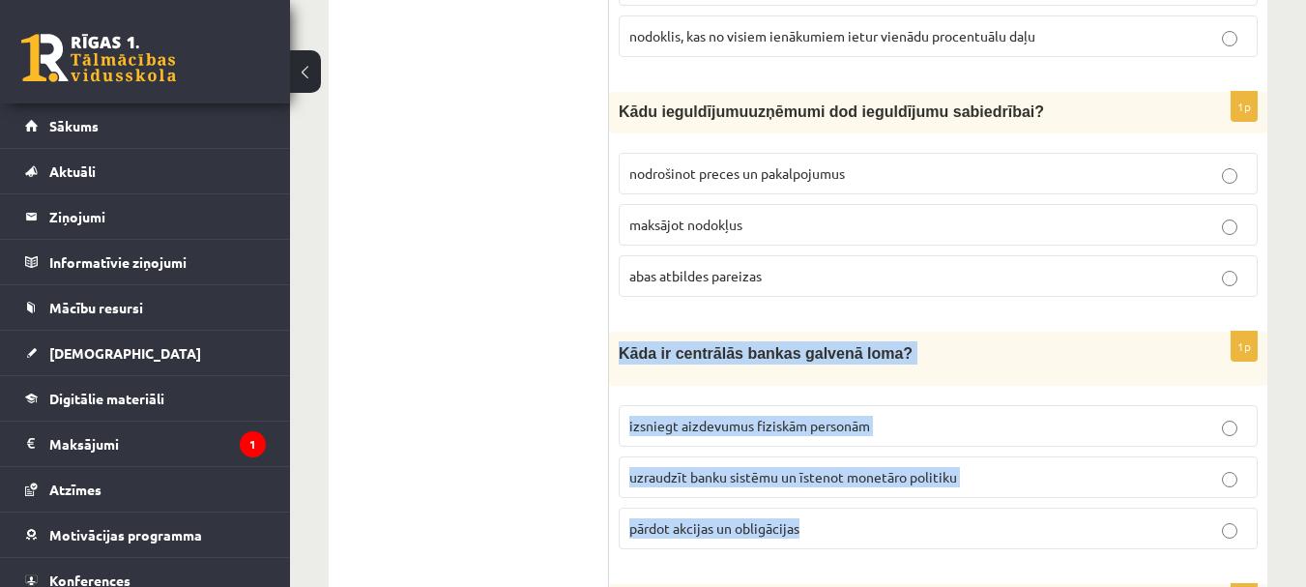
drag, startPoint x: 613, startPoint y: 317, endPoint x: 823, endPoint y: 492, distance: 273.2
click at [823, 492] on div "1p Kāda ir centrālās bankas galvenā loma? izsniegt aizdevumus fiziskām personām…" at bounding box center [938, 448] width 658 height 233
click at [991, 467] on p "uzraudzīt banku sistēmu un īstenot monetāro politiku" at bounding box center [938, 477] width 618 height 20
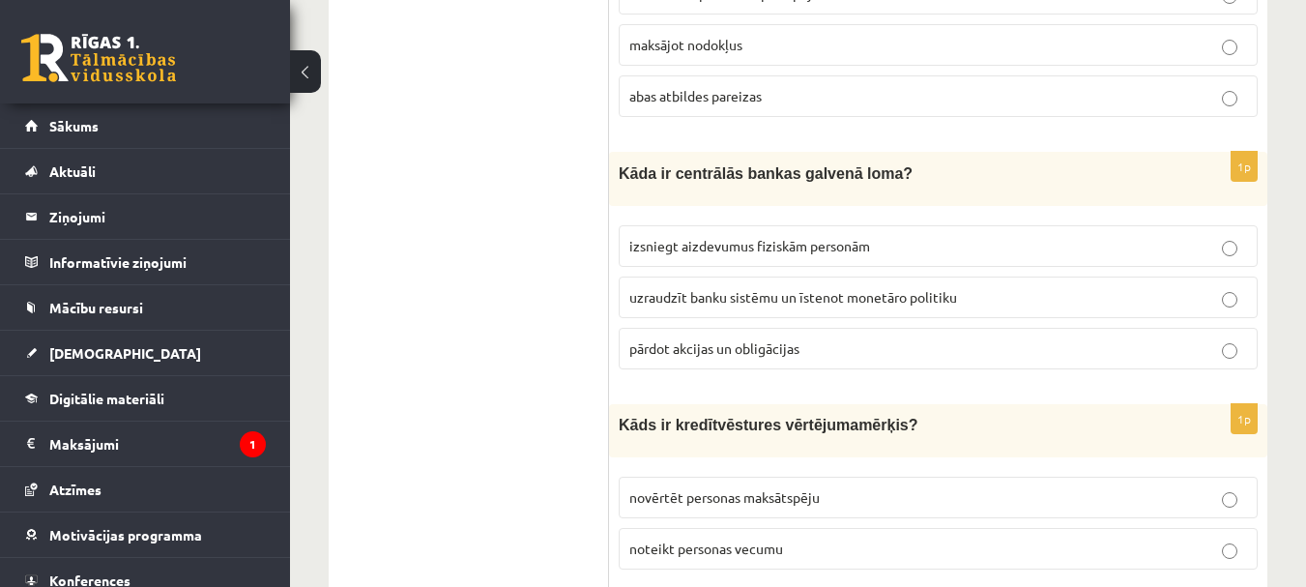
scroll to position [3770, 0]
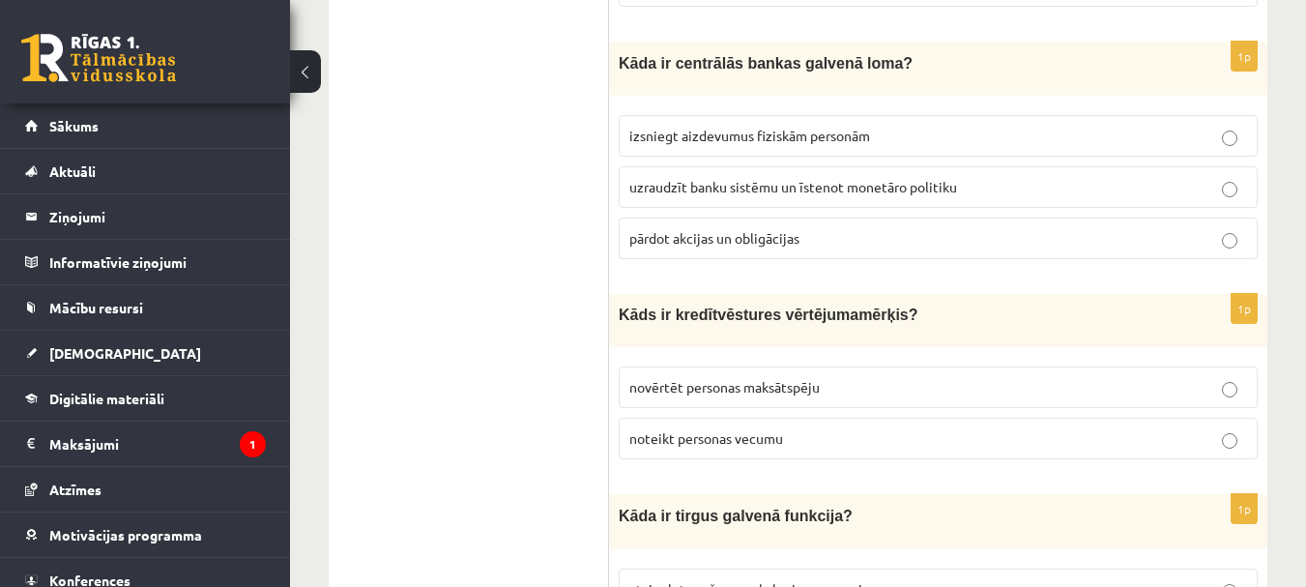
click at [848, 377] on p "novērtēt personas maksātspēju" at bounding box center [938, 387] width 618 height 20
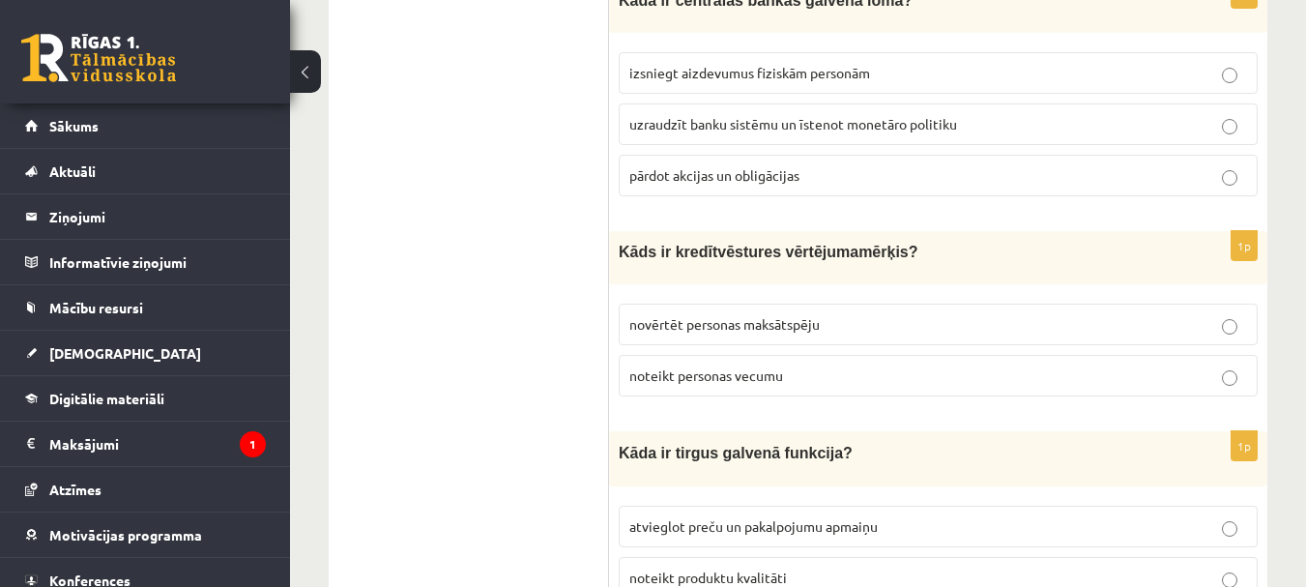
scroll to position [3963, 0]
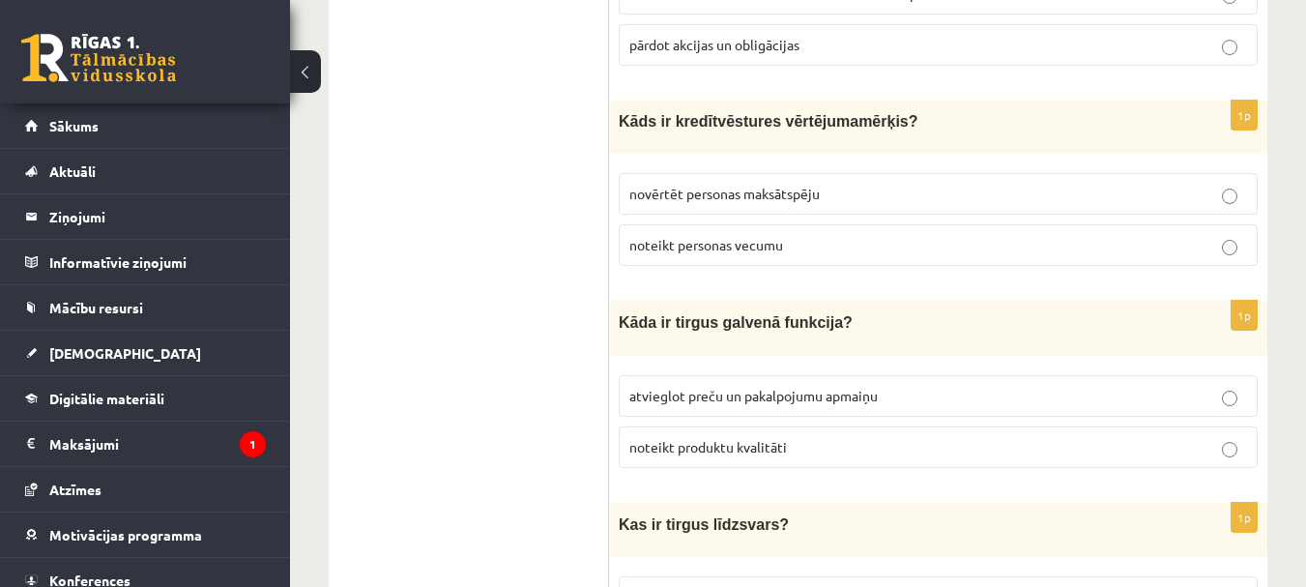
click at [901, 386] on p "atvieglot preču un pakalpojumu apmaiņu" at bounding box center [938, 396] width 618 height 20
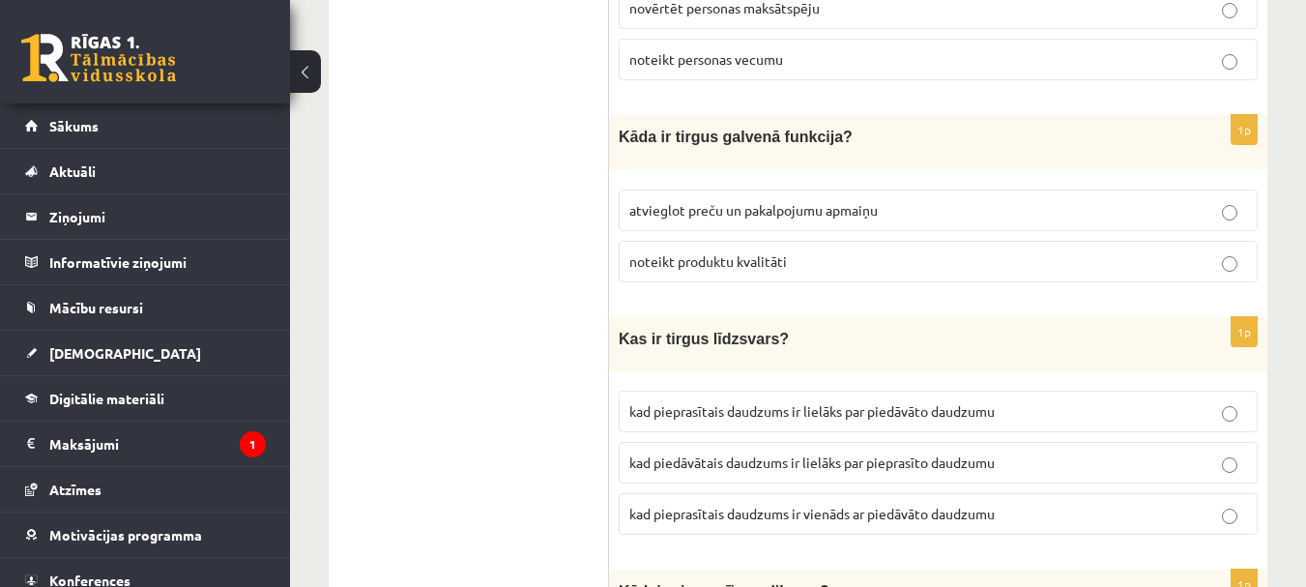
scroll to position [4157, 0]
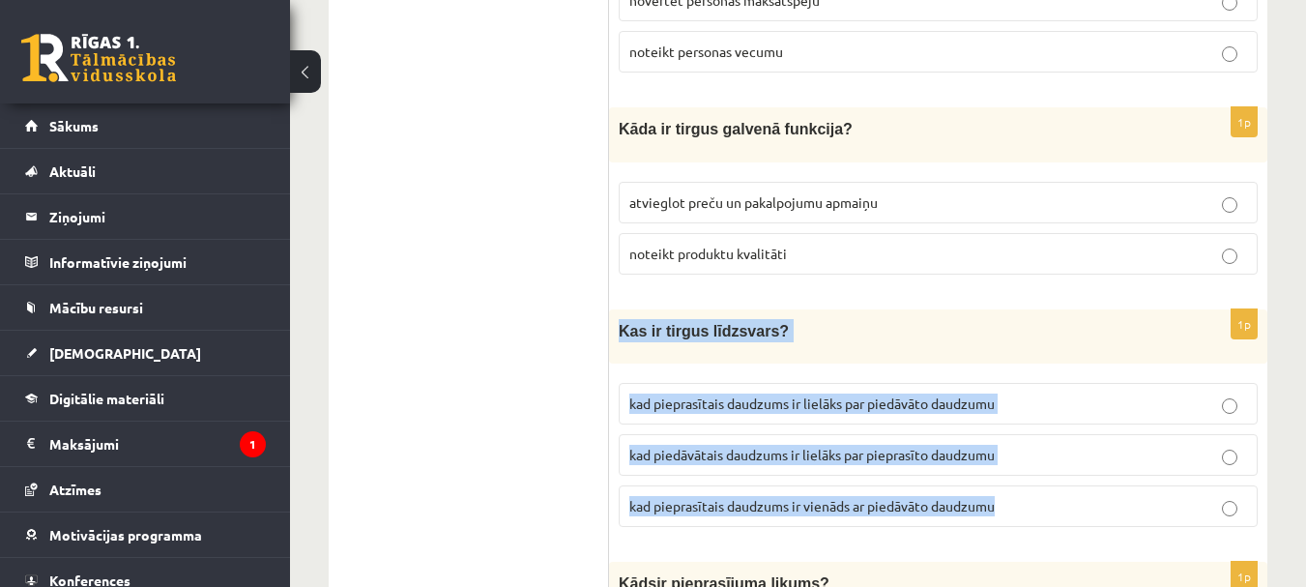
drag, startPoint x: 620, startPoint y: 292, endPoint x: 1038, endPoint y: 472, distance: 455.6
click at [1038, 472] on div "1p Kas ir tirgus līdzsvars? kad pieprasītais daudzums ir lielāks par piedāvāto …" at bounding box center [938, 425] width 658 height 233
click at [1013, 496] on p "kad pieprasītais daudzums ir vienāds ar piedāvāto daudzumu" at bounding box center [938, 506] width 618 height 20
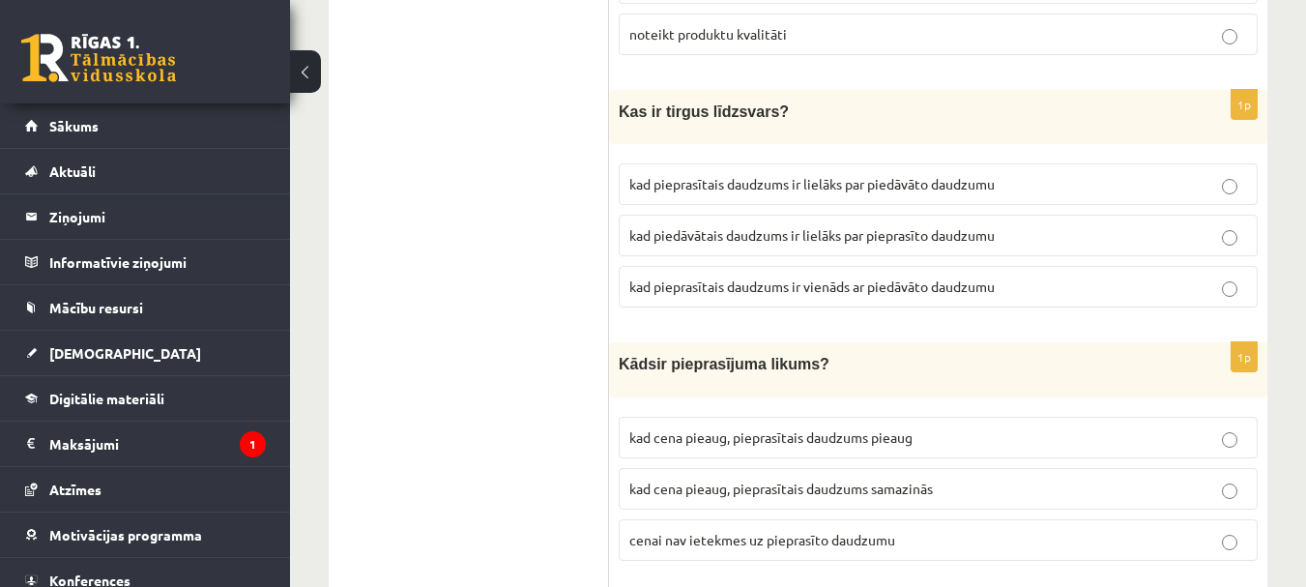
scroll to position [4447, 0]
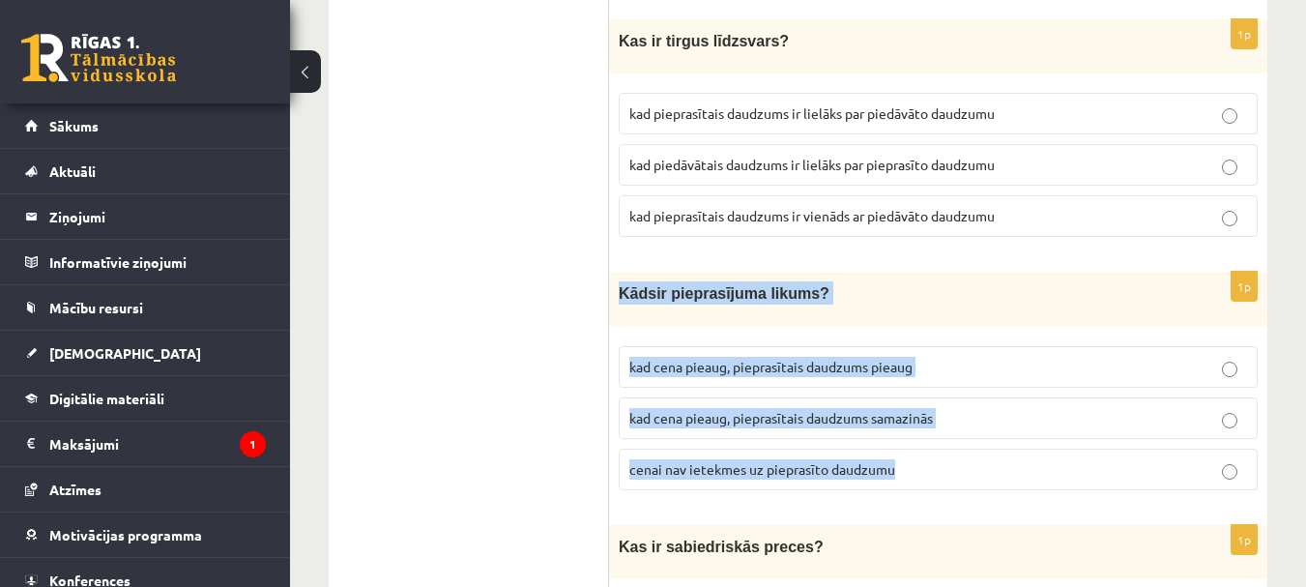
drag, startPoint x: 620, startPoint y: 250, endPoint x: 945, endPoint y: 425, distance: 369.8
click at [945, 425] on div "1p K āds ir pieprasījuma likums? kad cena pieaug, pieprasītais daudzums pieaug …" at bounding box center [938, 388] width 658 height 233
click at [1013, 408] on p "kad cena pieaug, pieprasītais daudzums samazinās" at bounding box center [938, 418] width 618 height 20
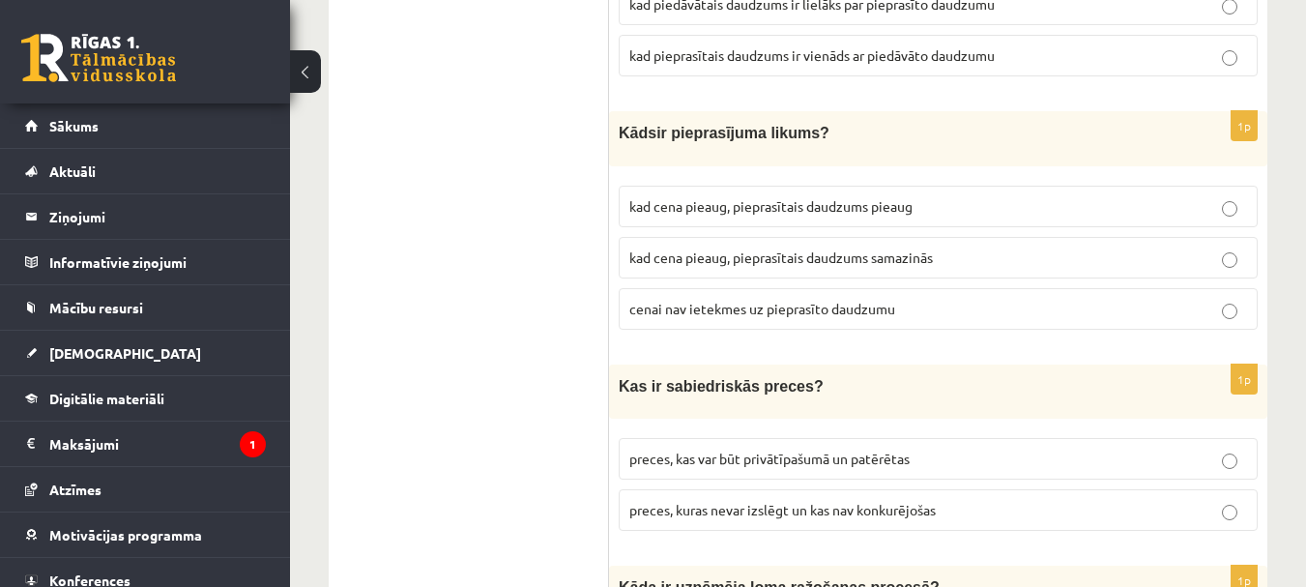
scroll to position [4640, 0]
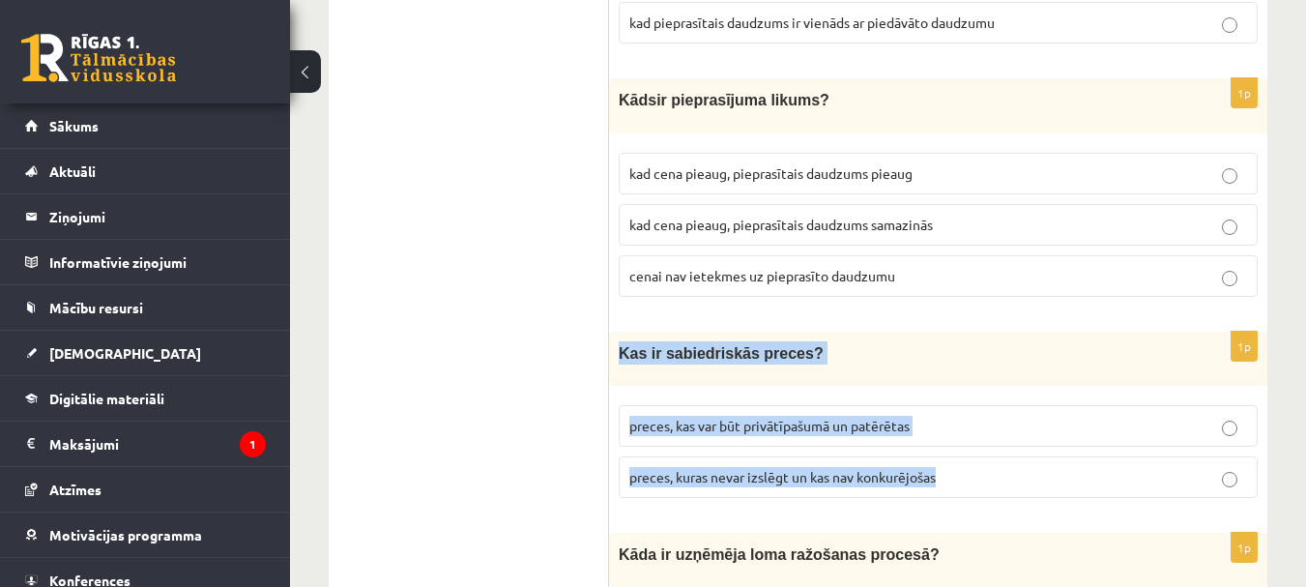
drag, startPoint x: 632, startPoint y: 310, endPoint x: 993, endPoint y: 467, distance: 393.1
click at [993, 467] on div "1p Kas ir sabiedriskās preces? preces, kas var būt privātīpašumā un patērētas p…" at bounding box center [938, 423] width 658 height 182
click at [1002, 467] on p "preces, kuras nevar izslēgt un kas nav konkurējošas" at bounding box center [938, 477] width 618 height 20
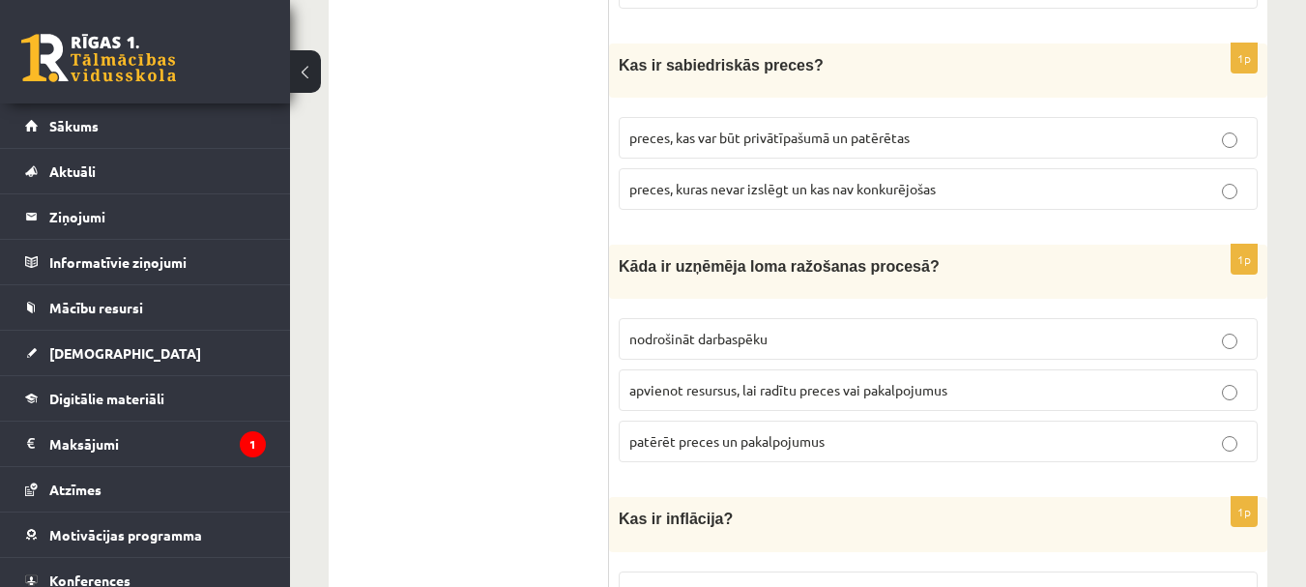
scroll to position [4930, 0]
click at [930, 379] on span "apvienot resursus, lai radītu preces vai pakalpojumus" at bounding box center [788, 387] width 318 height 17
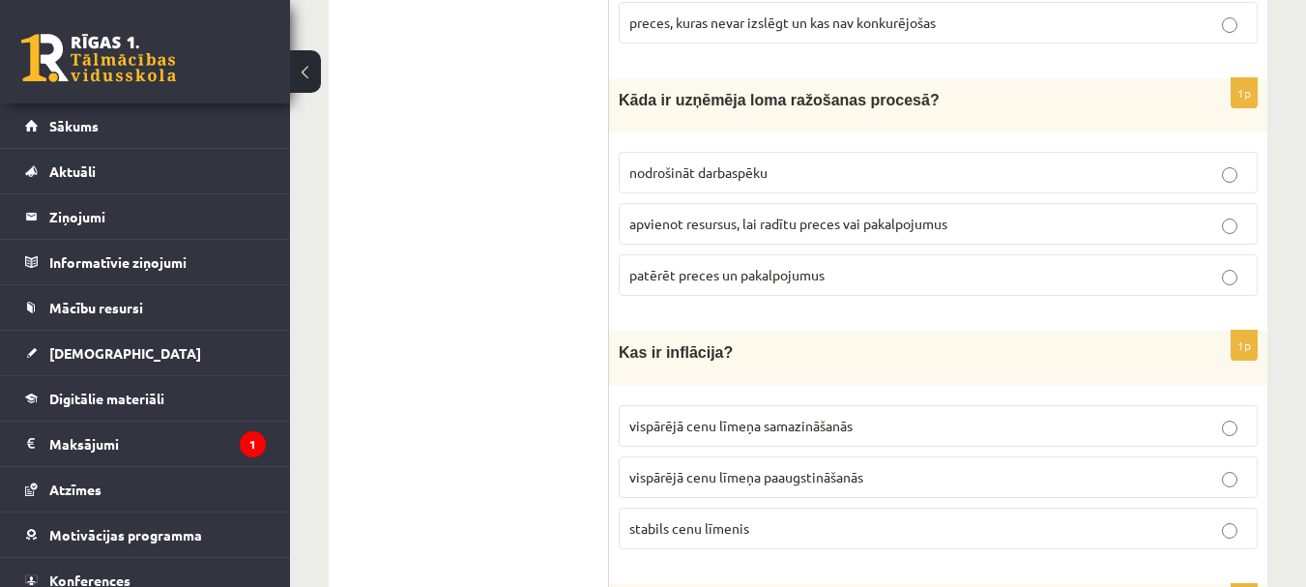
scroll to position [5123, 0]
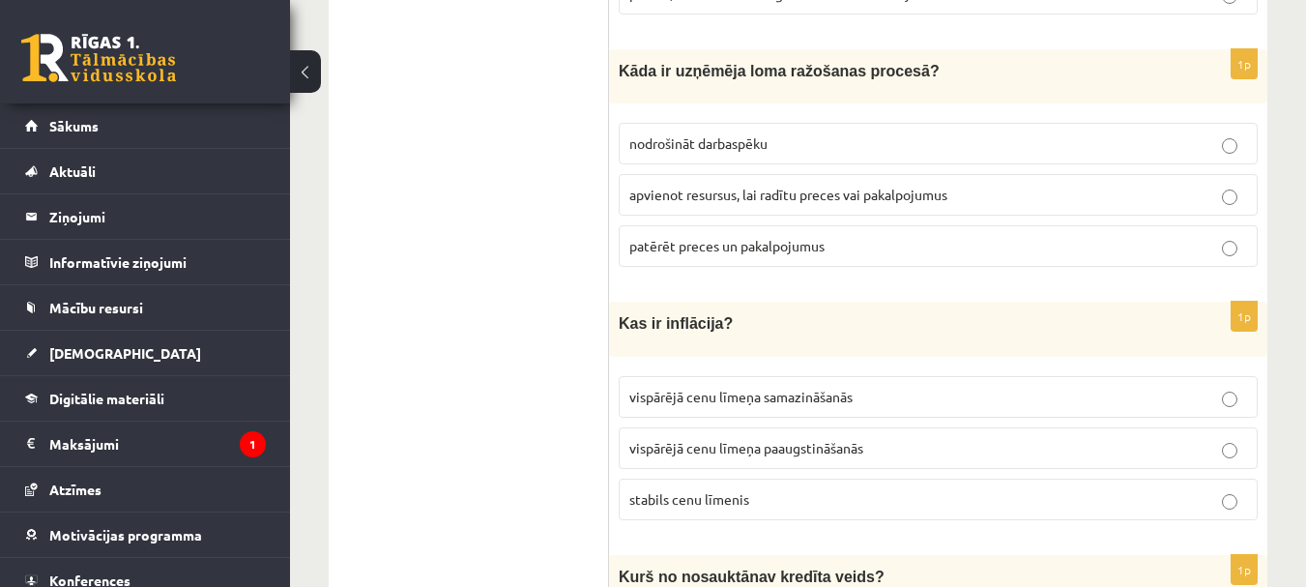
click at [896, 427] on label "vispārējā cenu līmeņa paaugstināšanās" at bounding box center [938, 448] width 639 height 42
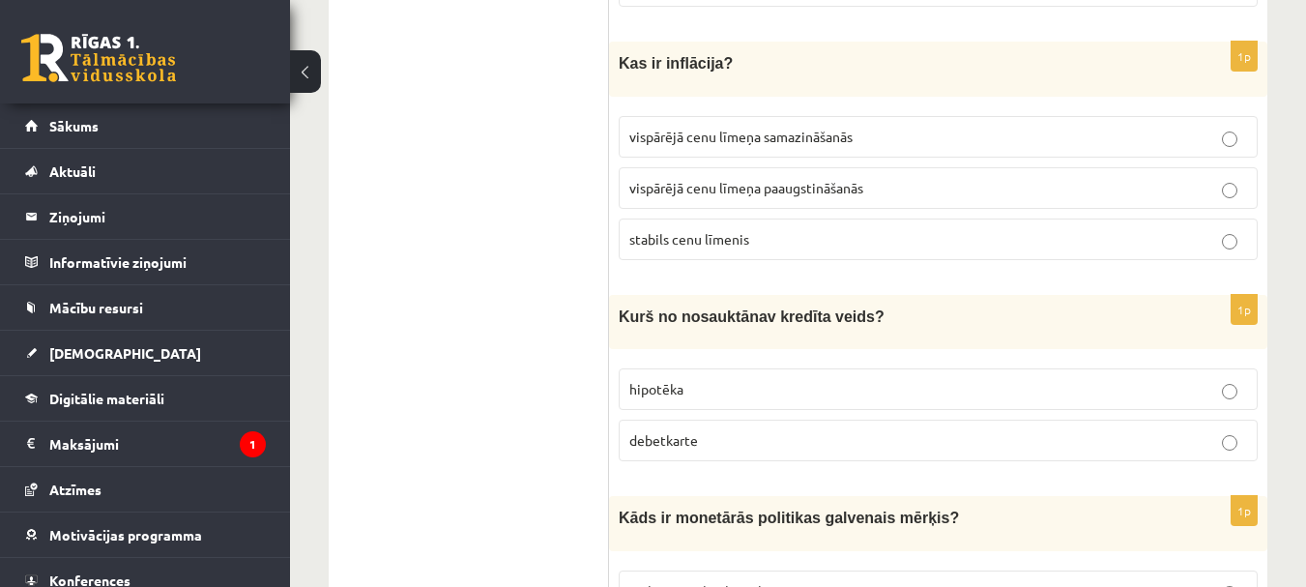
scroll to position [5413, 0]
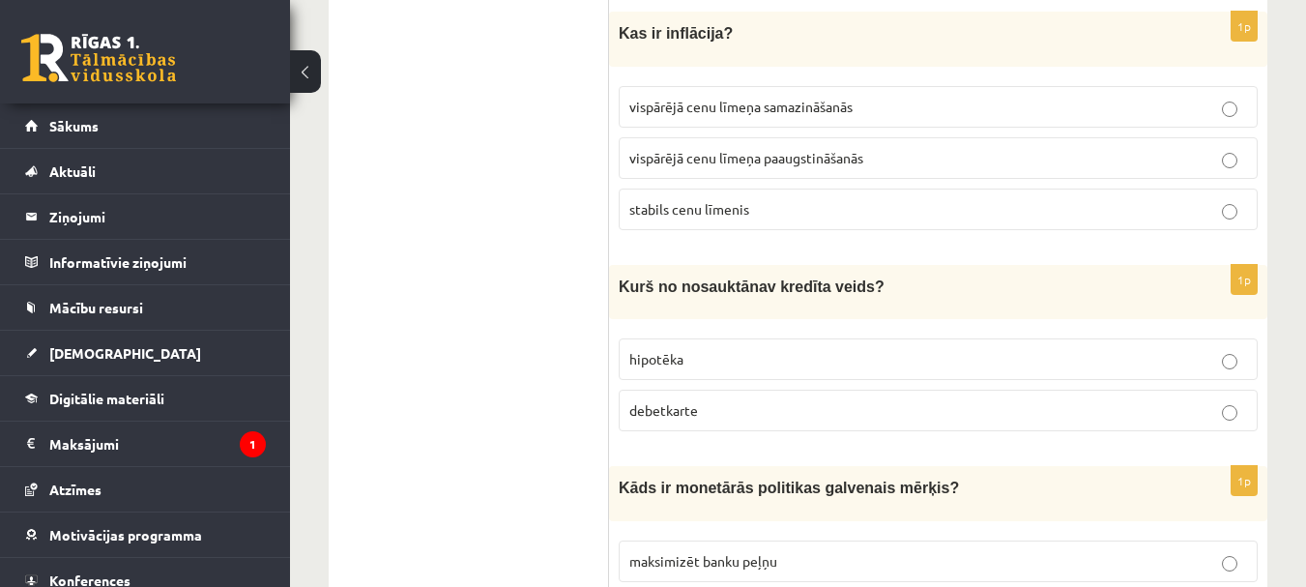
click at [866, 400] on p "debetkarte" at bounding box center [938, 410] width 618 height 20
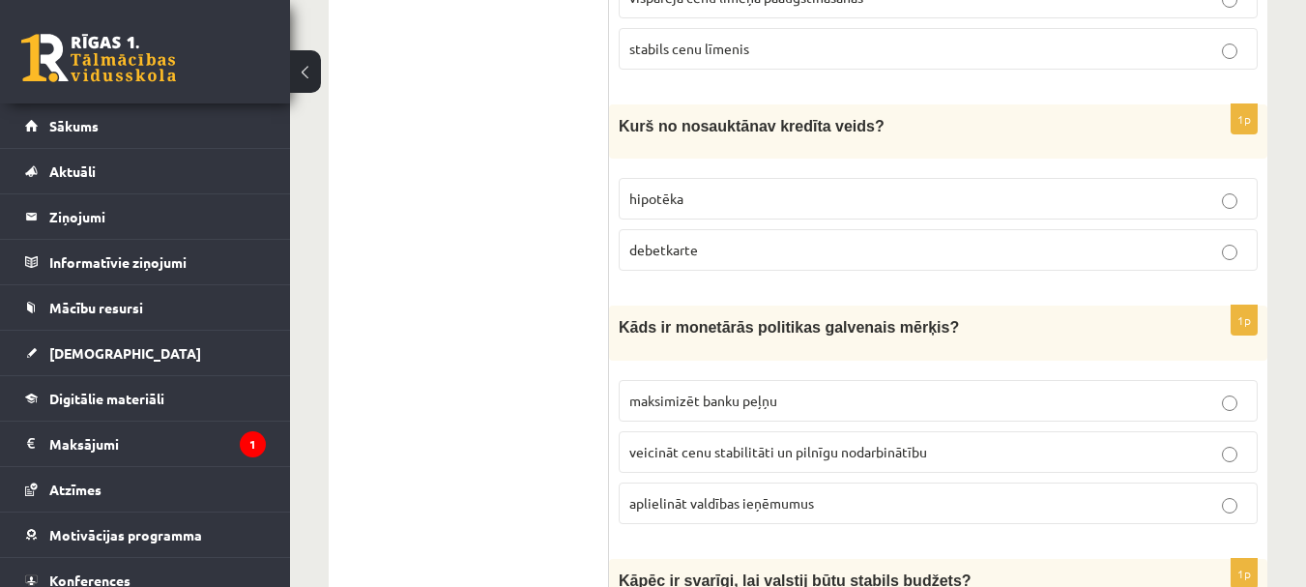
scroll to position [5607, 0]
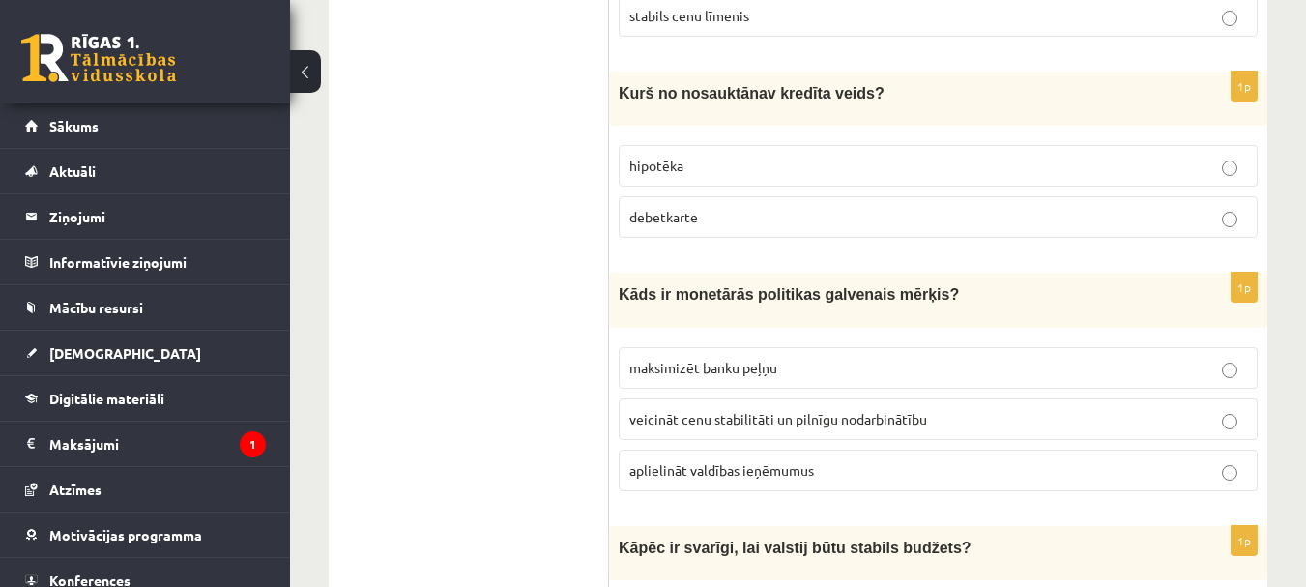
click at [624, 286] on span "Kāds ir monetārās politikas galvenais mērķis?" at bounding box center [789, 294] width 340 height 16
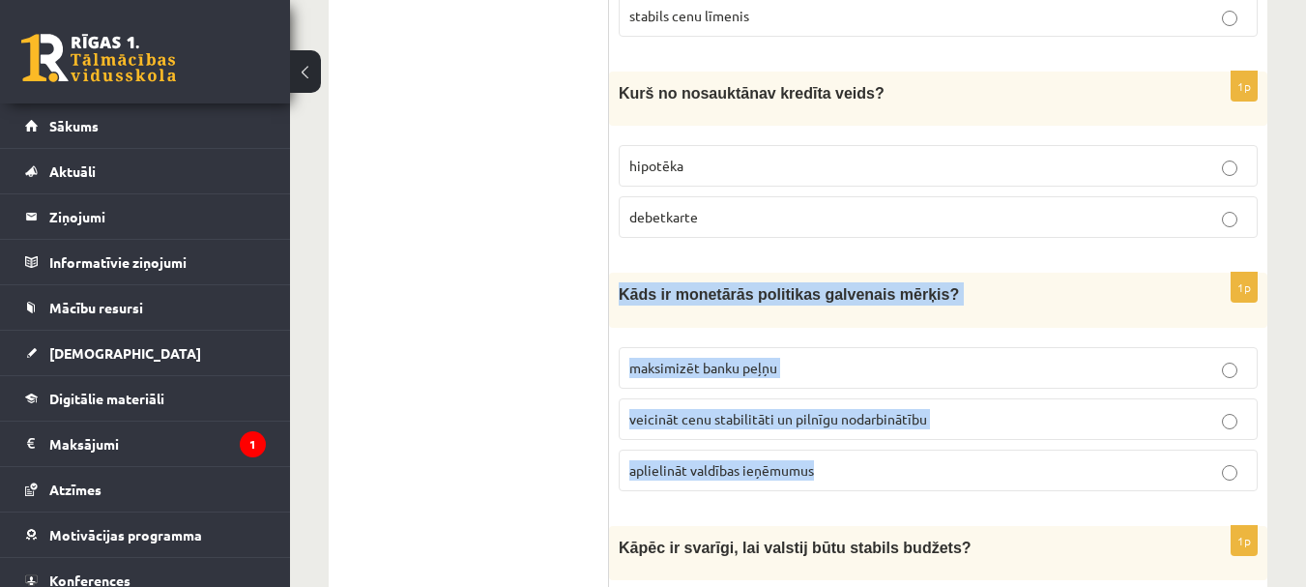
drag, startPoint x: 617, startPoint y: 249, endPoint x: 873, endPoint y: 416, distance: 305.4
click at [873, 416] on div "1p Kāds ir monetārās politikas galvenais mērķis? maksimizēt banku peļņu veicinā…" at bounding box center [938, 389] width 658 height 233
click at [913, 410] on span "veicināt cenu stabilitāti un pilnīgu nodarbinātību" at bounding box center [778, 418] width 298 height 17
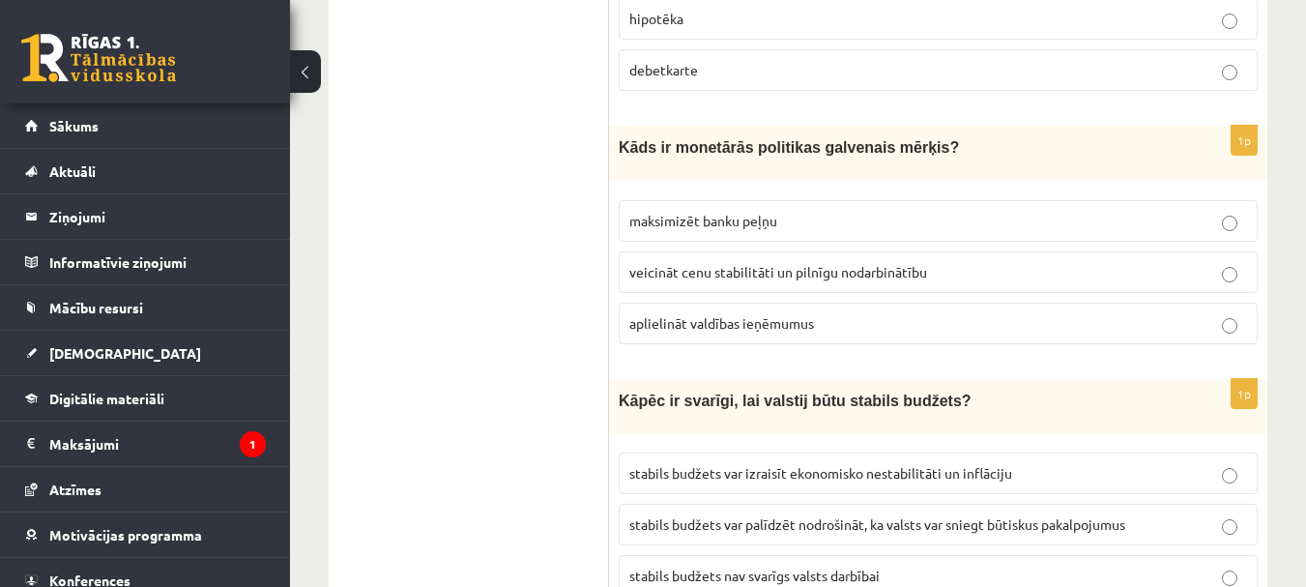
scroll to position [5800, 0]
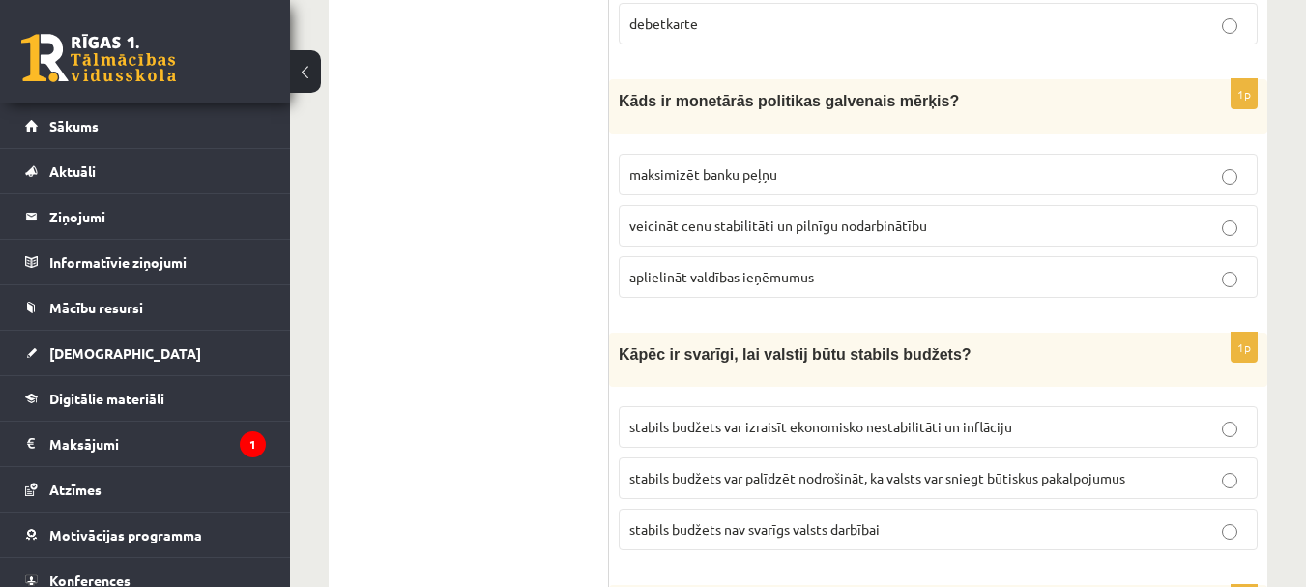
click at [987, 457] on label "stabils budžets var palīdzēt nodrošināt, ka valsts var sniegt būtiskus pakalpoj…" at bounding box center [938, 478] width 639 height 42
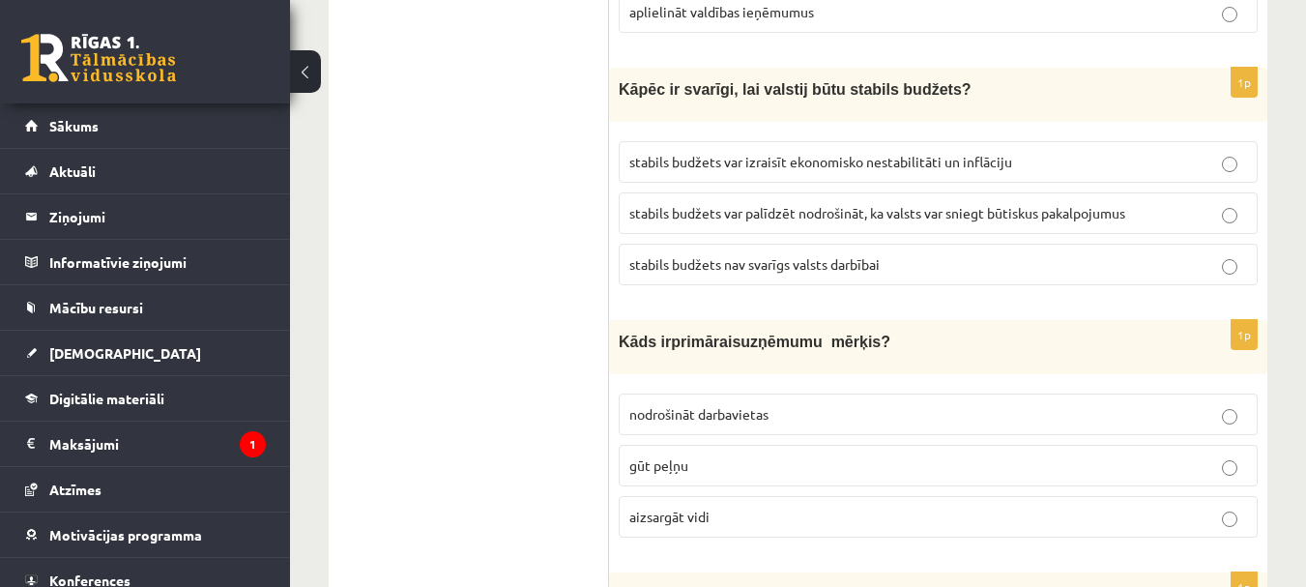
scroll to position [6090, 0]
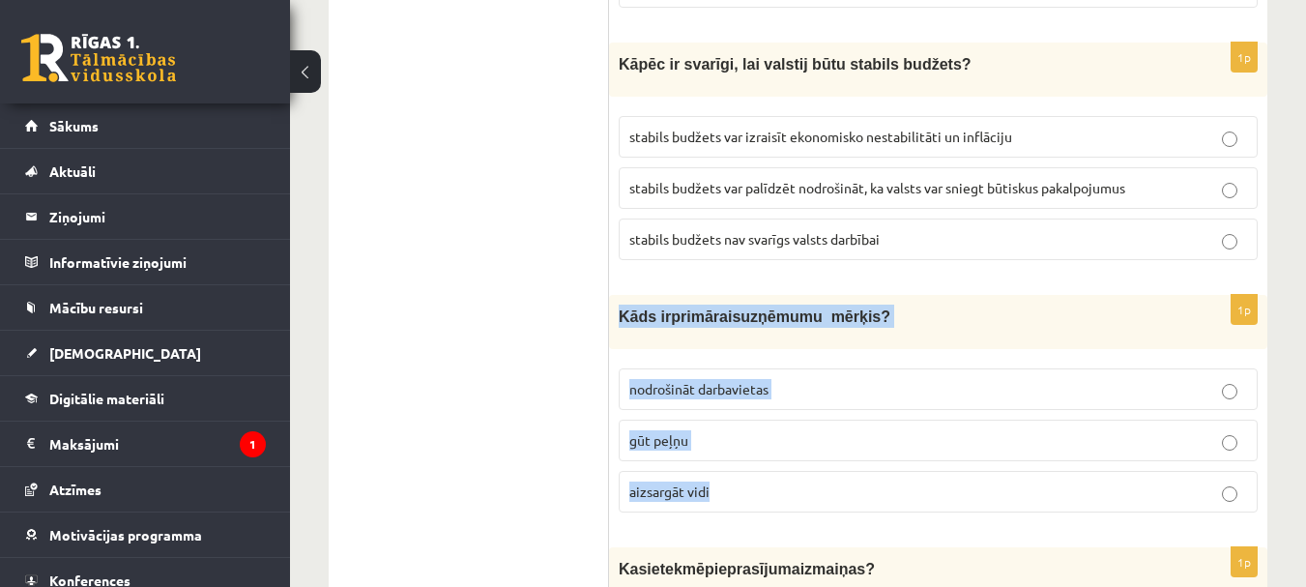
drag, startPoint x: 622, startPoint y: 267, endPoint x: 748, endPoint y: 439, distance: 213.6
click at [749, 441] on div "1p Kāds ir primārais uzņēmumu mērķis? nodrošināt darbavietas gūt peļņu aizsargā…" at bounding box center [938, 411] width 658 height 233
click at [753, 430] on p "gūt peļņu" at bounding box center [938, 440] width 618 height 20
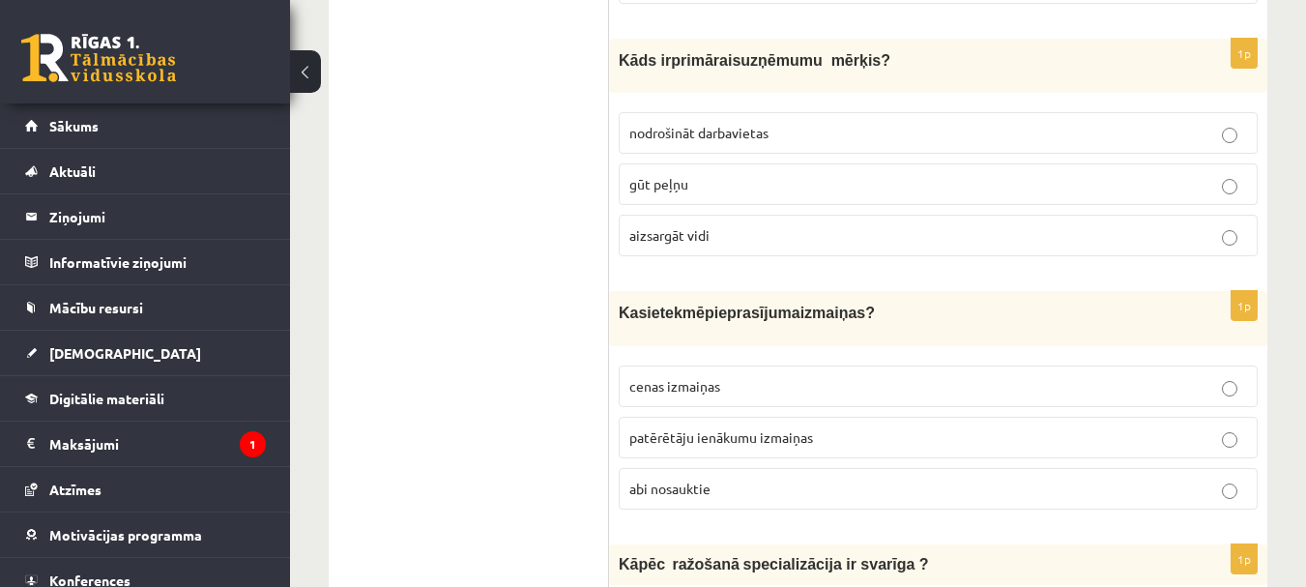
scroll to position [6380, 0]
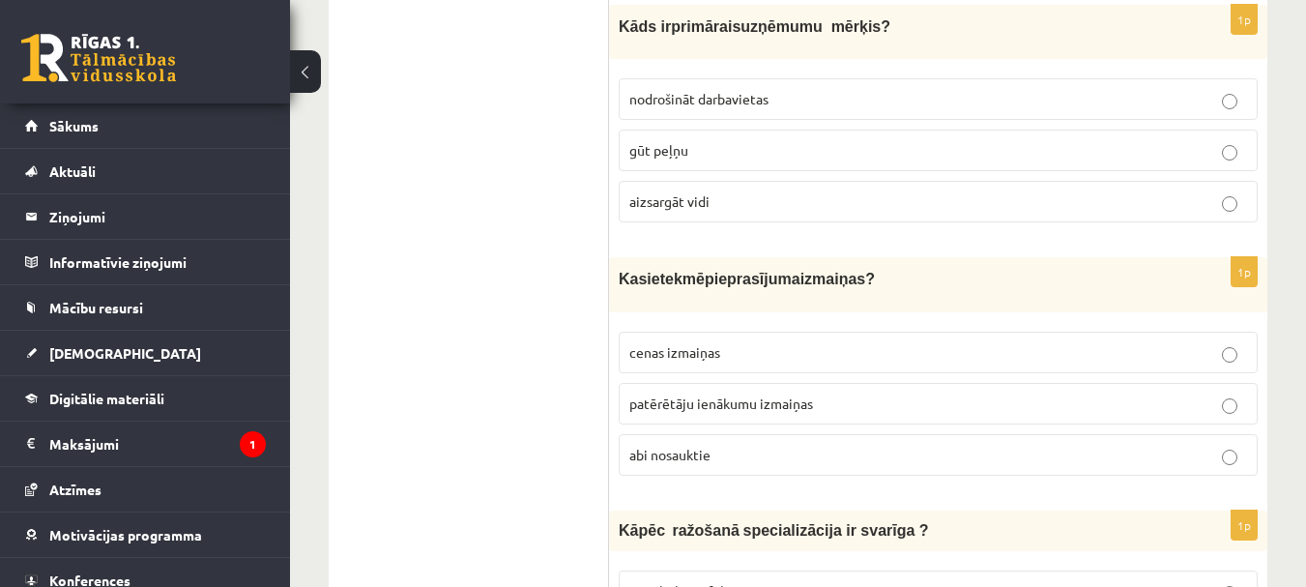
click at [804, 445] on p "abi nosauktie" at bounding box center [938, 455] width 618 height 20
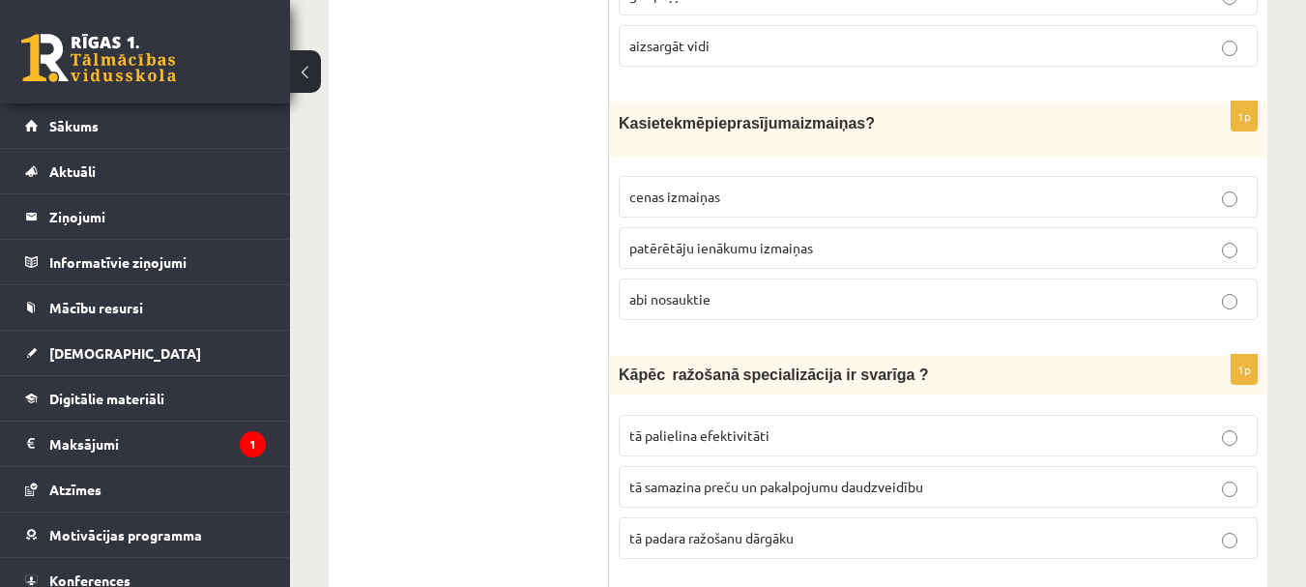
scroll to position [6574, 0]
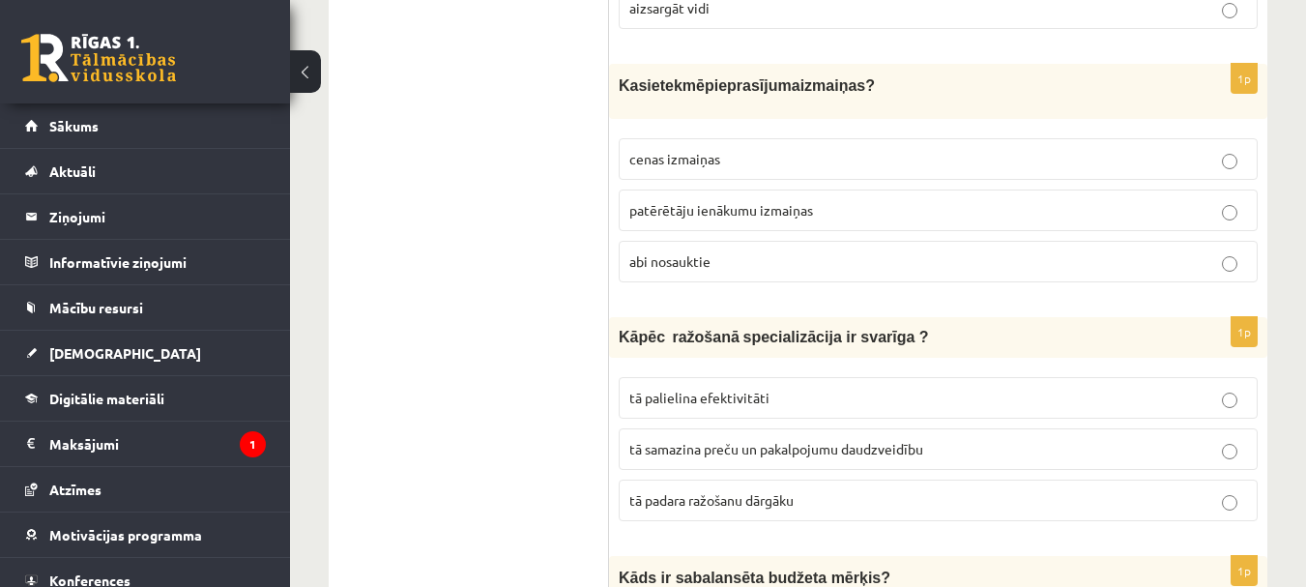
click at [770, 388] on p "tā palielina efektivitāti" at bounding box center [938, 398] width 618 height 20
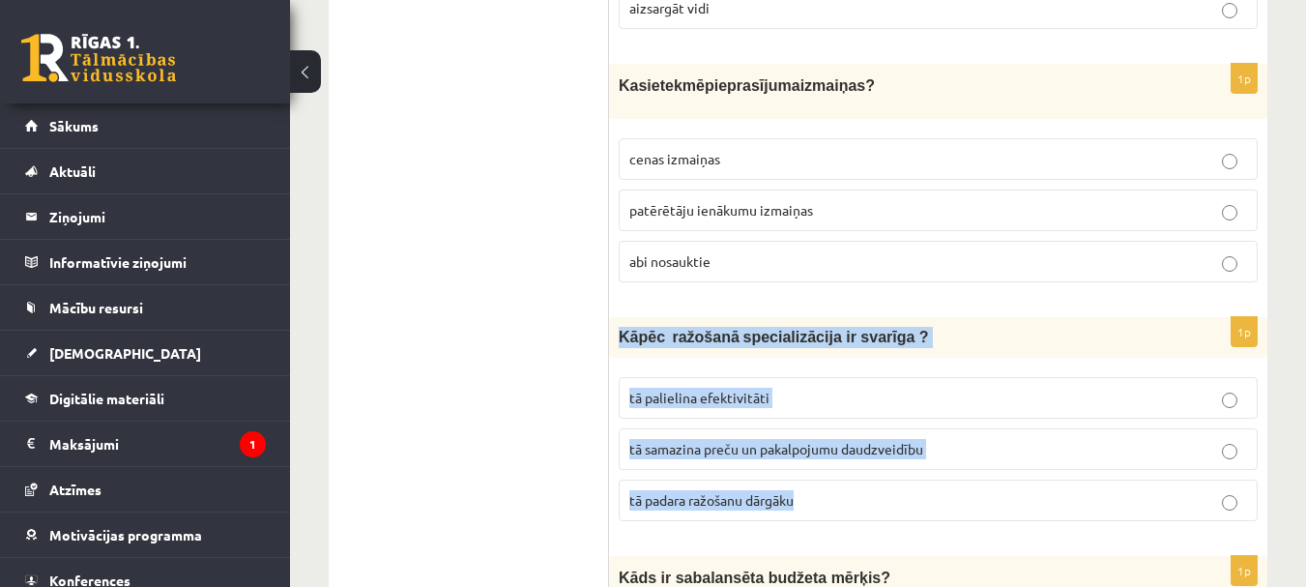
drag, startPoint x: 617, startPoint y: 285, endPoint x: 861, endPoint y: 450, distance: 294.7
click at [861, 450] on div "1p Kāpēc ražošanā specializācija ir svarīga ? tā palielina efektivitāti tā sama…" at bounding box center [938, 426] width 658 height 219
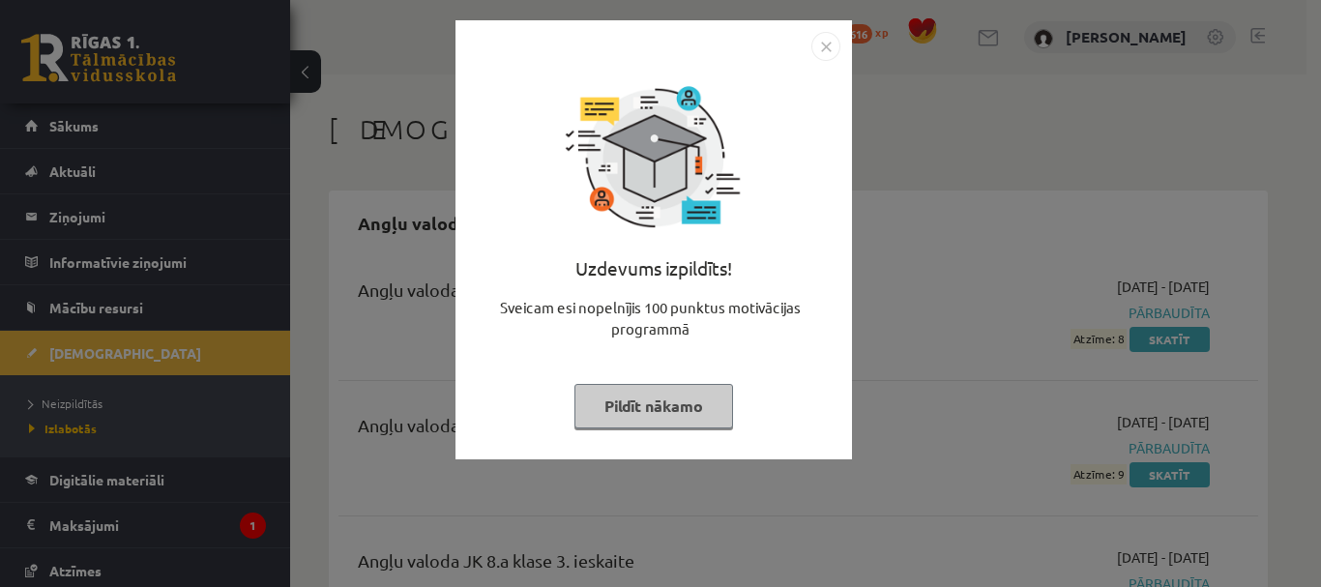
click at [688, 416] on button "Pildīt nākamo" at bounding box center [653, 406] width 159 height 44
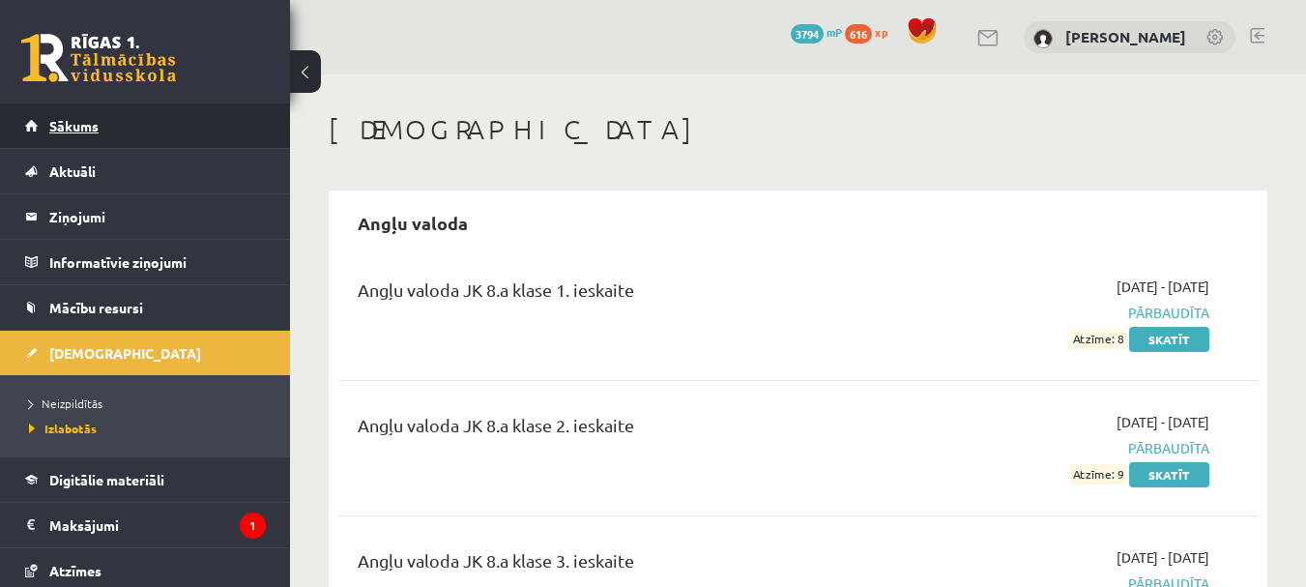
click at [110, 132] on link "Sākums" at bounding box center [145, 125] width 241 height 44
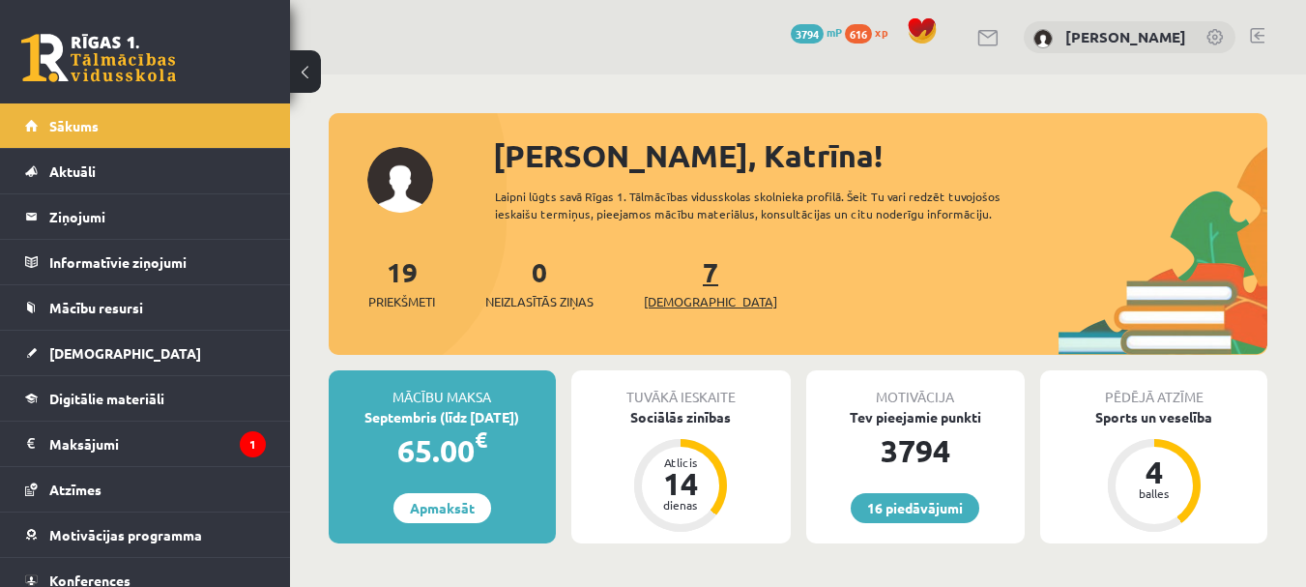
click at [671, 305] on span "[DEMOGRAPHIC_DATA]" at bounding box center [710, 301] width 133 height 19
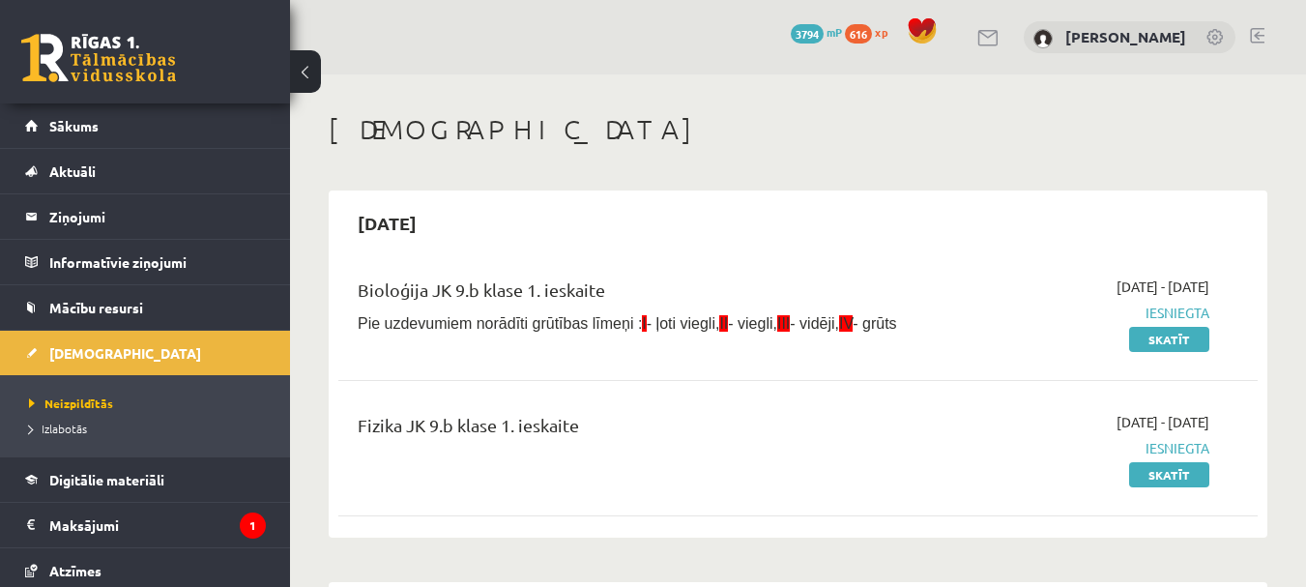
click at [78, 43] on link at bounding box center [98, 58] width 155 height 48
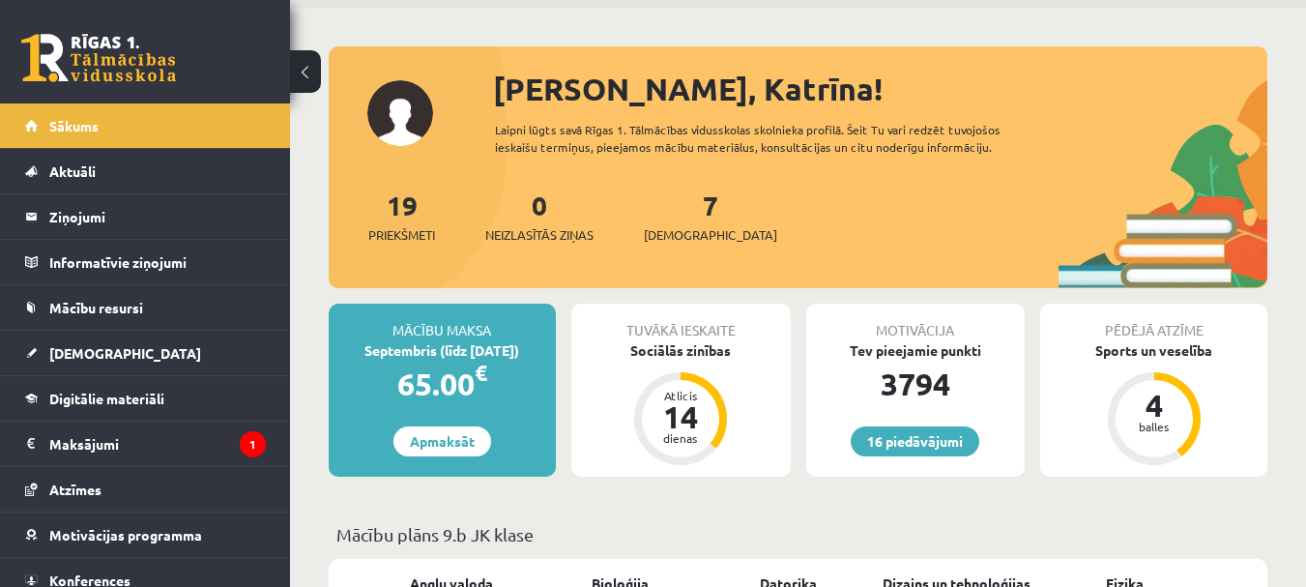
scroll to position [193, 0]
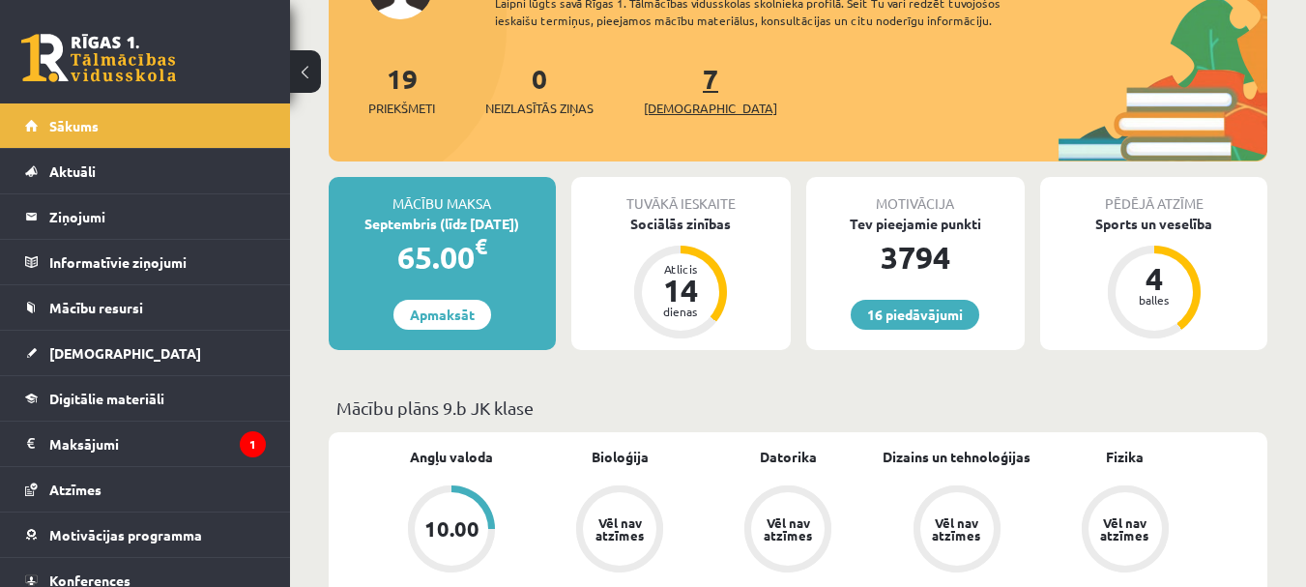
click at [692, 102] on span "[DEMOGRAPHIC_DATA]" at bounding box center [710, 108] width 133 height 19
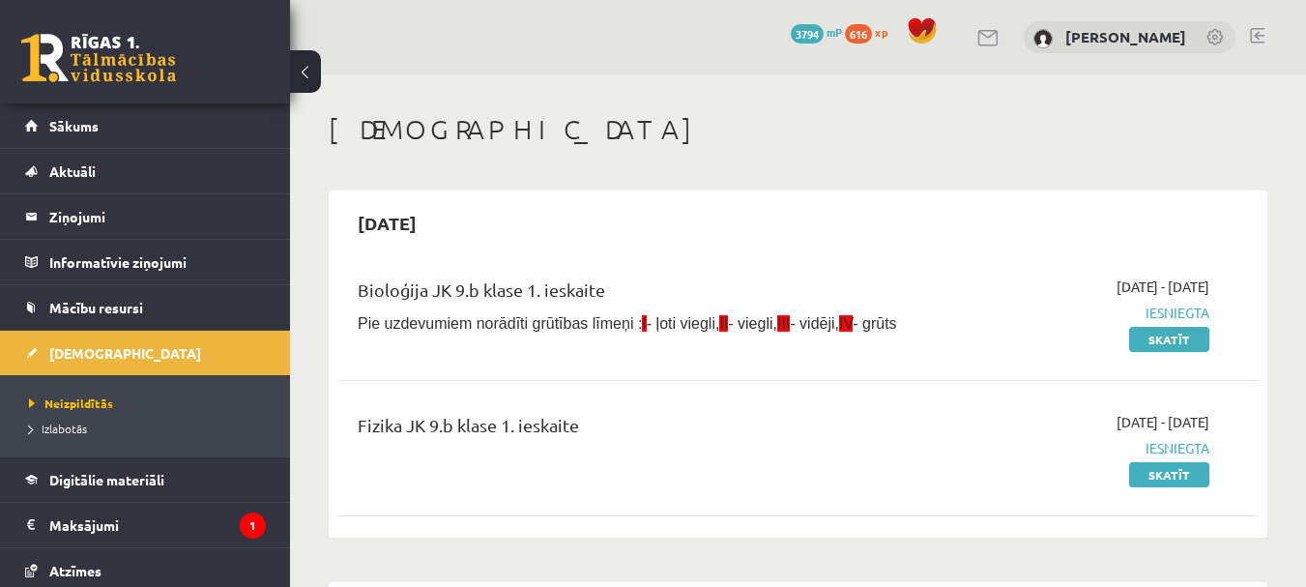
click at [1263, 28] on link at bounding box center [1257, 35] width 15 height 15
